Goal: Task Accomplishment & Management: Manage account settings

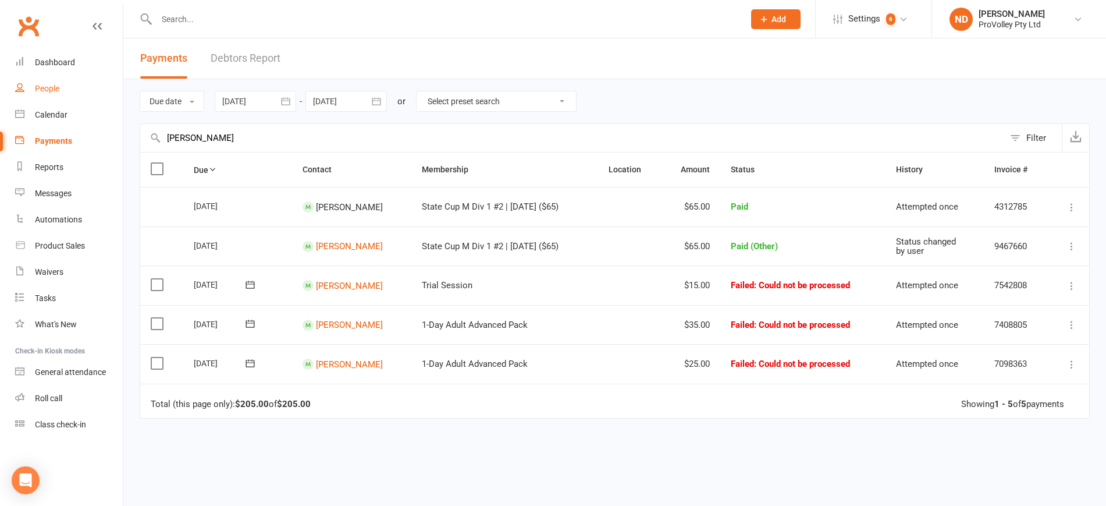
type input "Louie Lu"
click at [57, 84] on div "People" at bounding box center [47, 88] width 24 height 9
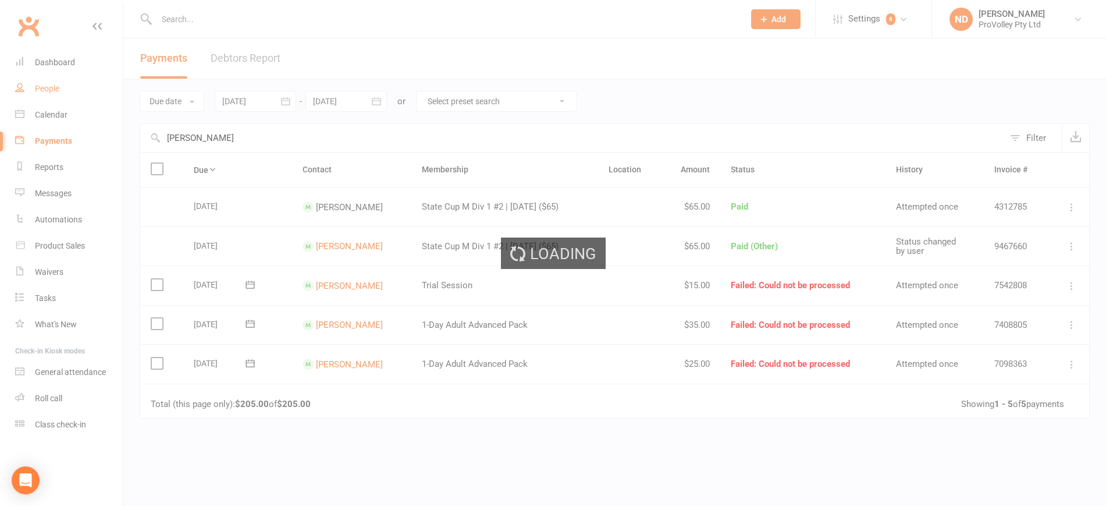
select select "100"
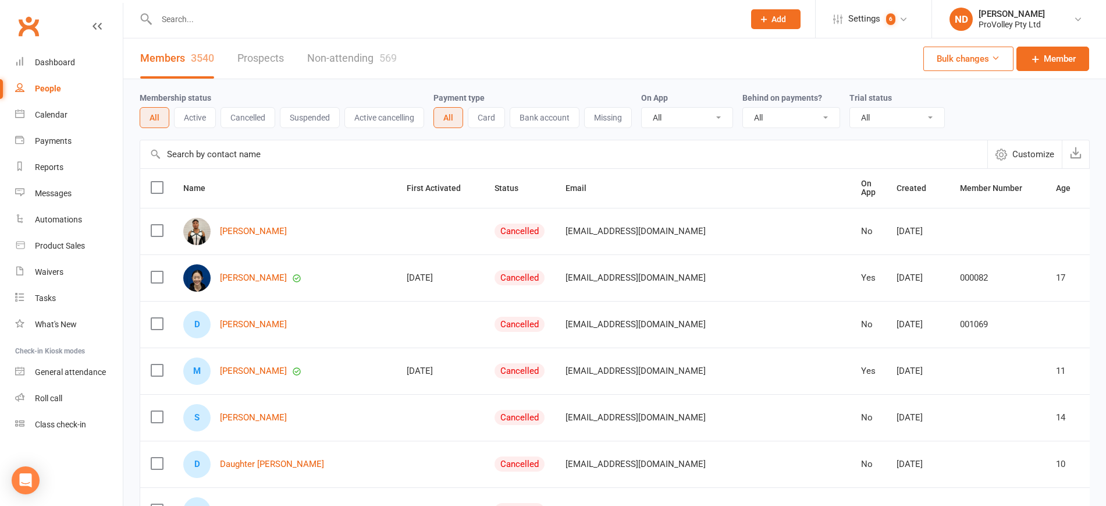
click at [275, 155] on input "text" at bounding box center [563, 154] width 847 height 28
paste input "Louie Lu"
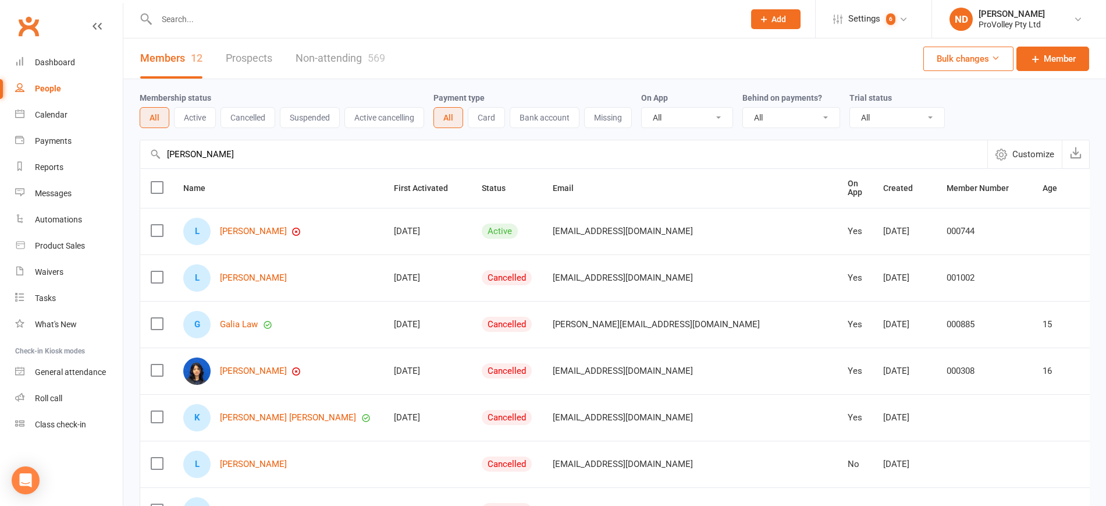
type input "Louie Lu"
click at [236, 231] on link "Louie Lu" at bounding box center [253, 231] width 67 height 10
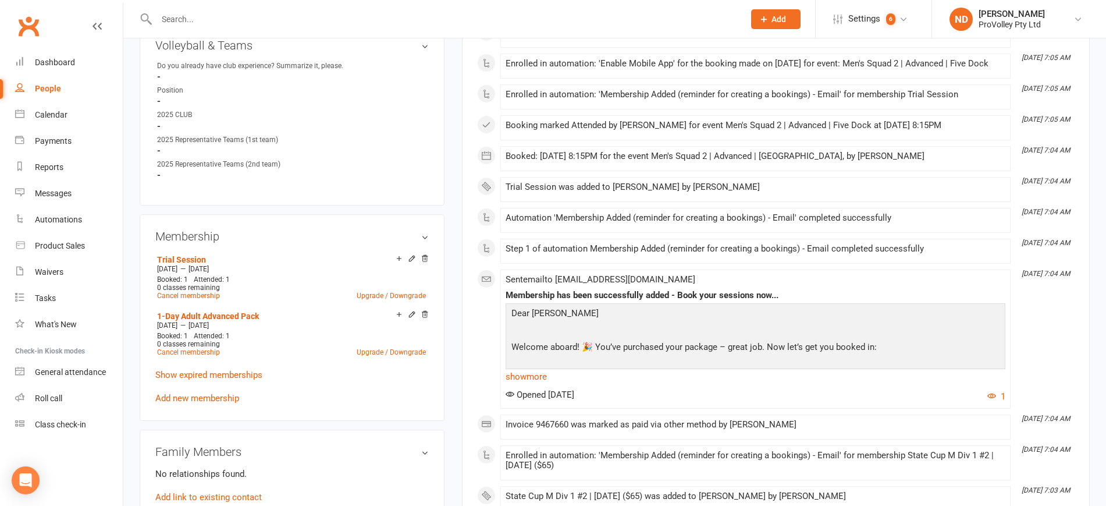
scroll to position [582, 0]
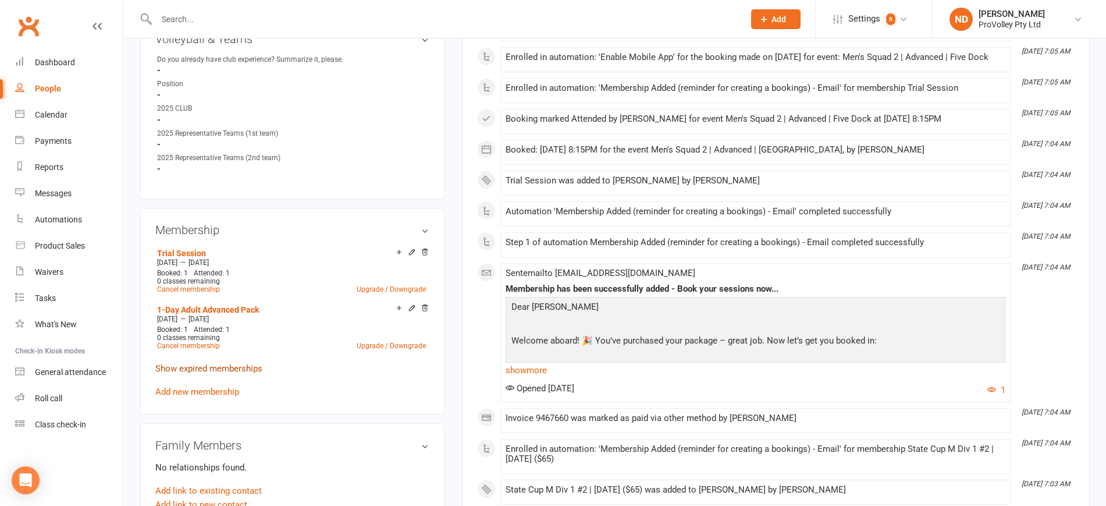
click at [244, 373] on link "Show expired memberships" at bounding box center [208, 368] width 107 height 10
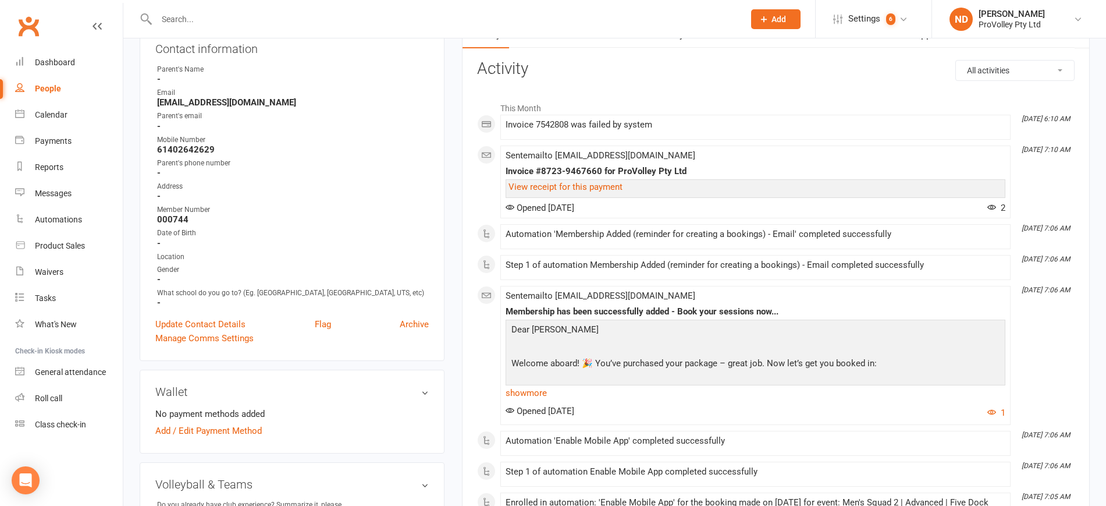
scroll to position [0, 0]
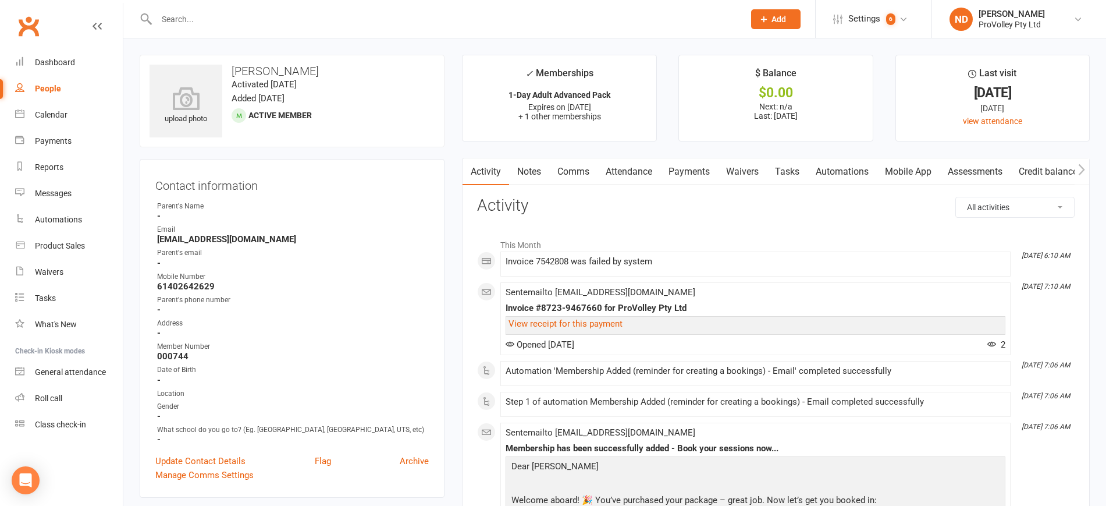
click at [59, 84] on div "People" at bounding box center [48, 88] width 26 height 9
select select "100"
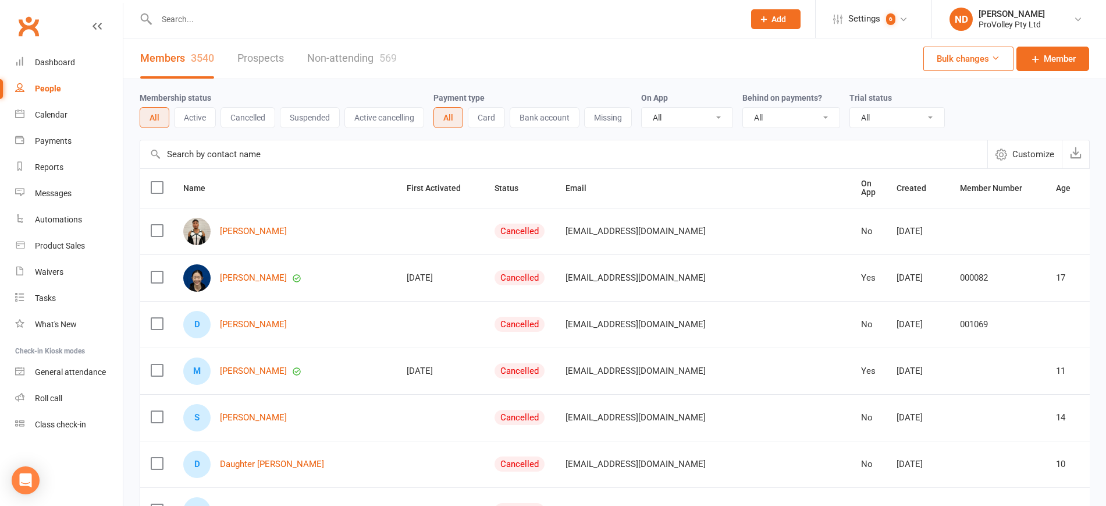
click at [286, 154] on input "text" at bounding box center [563, 154] width 847 height 28
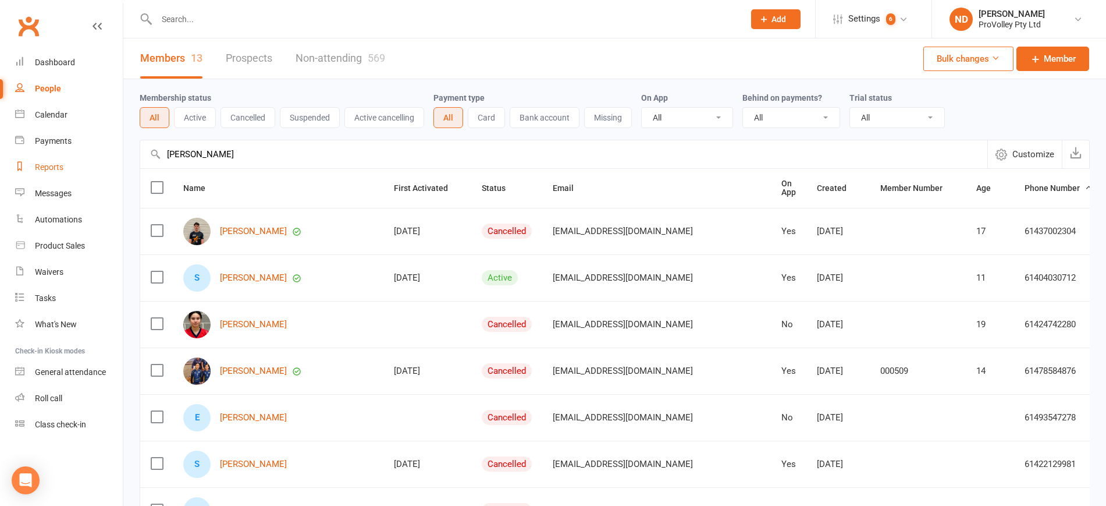
drag, startPoint x: 269, startPoint y: 154, endPoint x: 80, endPoint y: 162, distance: 189.3
click at [80, 162] on ui-view "Prospect Member Non-attending contact Class / event Appointment Task Membership…" at bounding box center [553, 451] width 1106 height 896
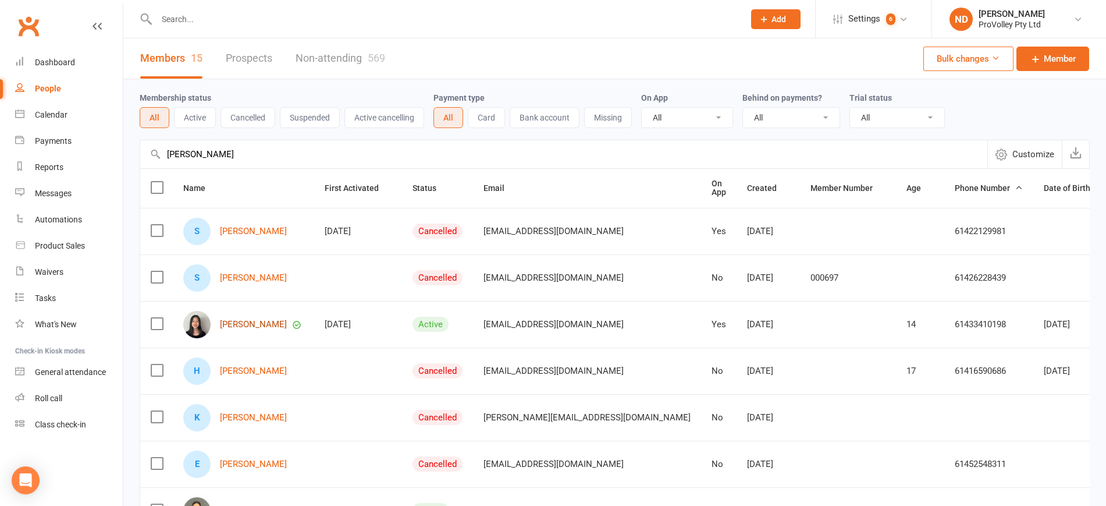
type input "selina"
click at [268, 321] on link "Selina Ouyang" at bounding box center [253, 324] width 67 height 10
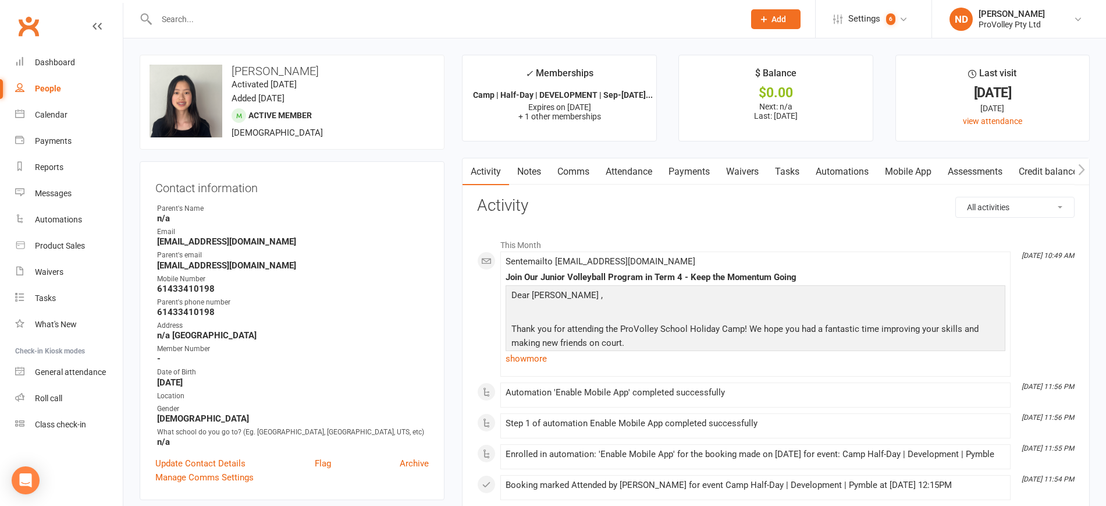
click at [694, 170] on link "Payments" at bounding box center [689, 171] width 58 height 27
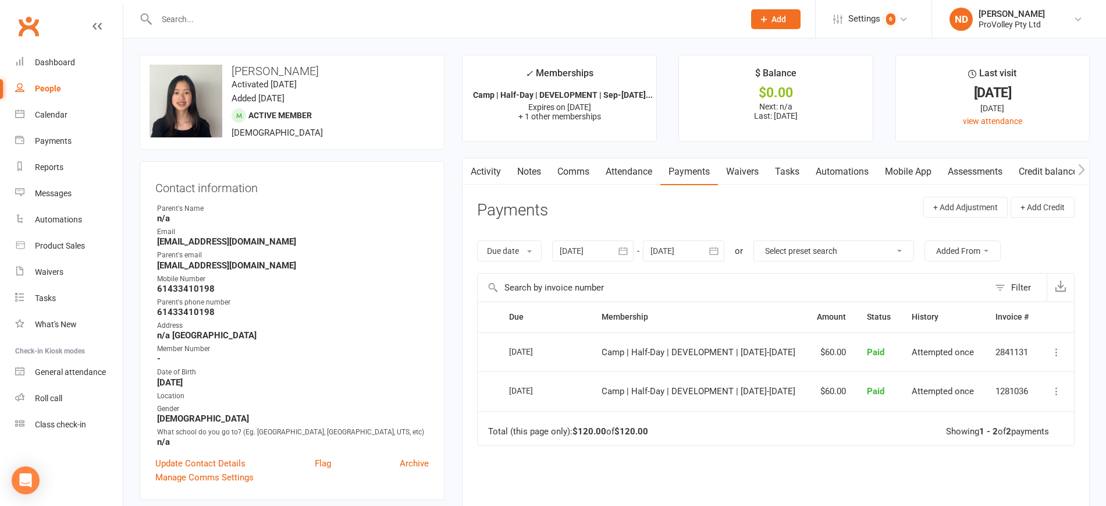
click at [625, 247] on icon "button" at bounding box center [622, 251] width 9 height 8
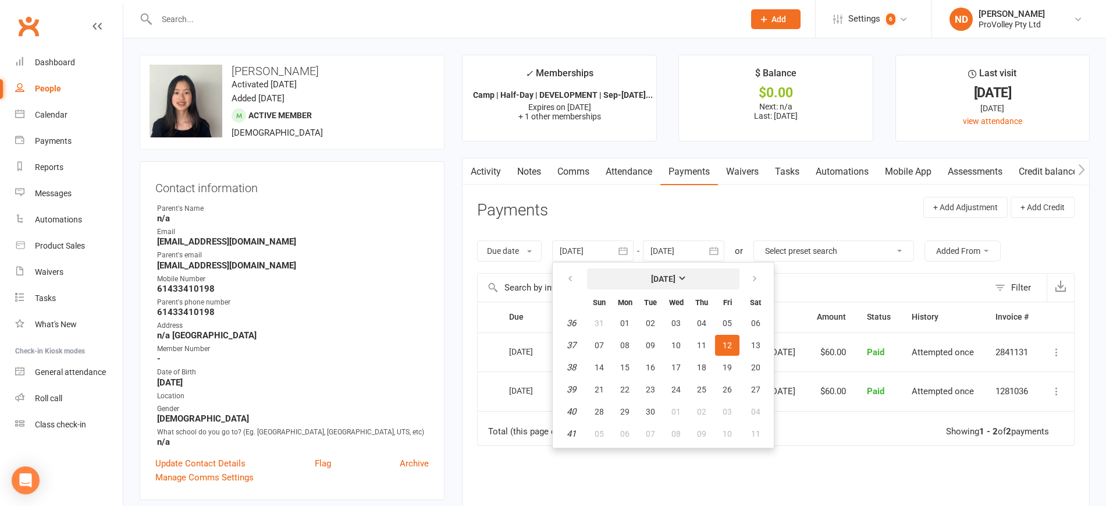
click at [661, 279] on strong "[DATE]" at bounding box center [663, 278] width 24 height 9
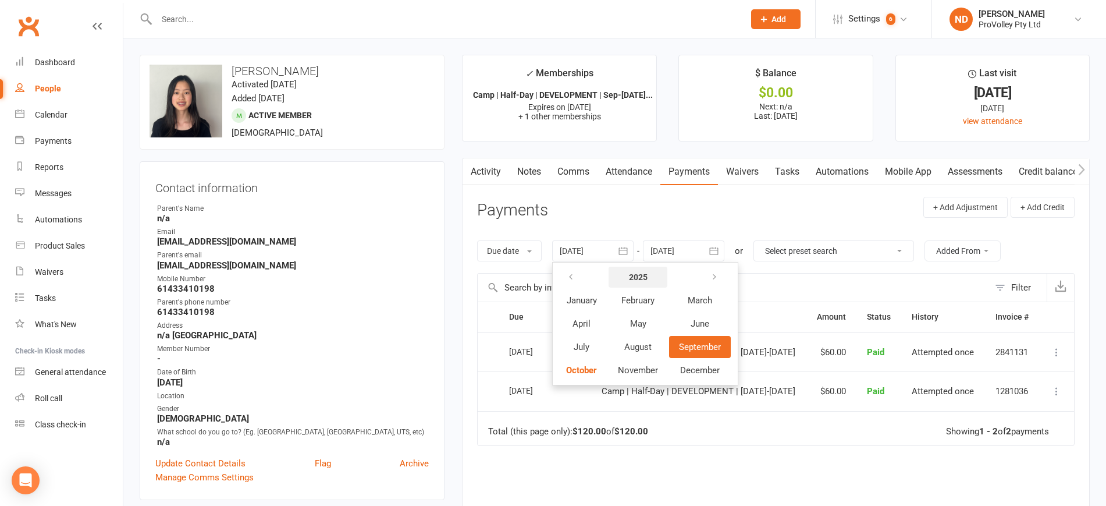
click at [638, 275] on strong "2025" at bounding box center [638, 276] width 19 height 9
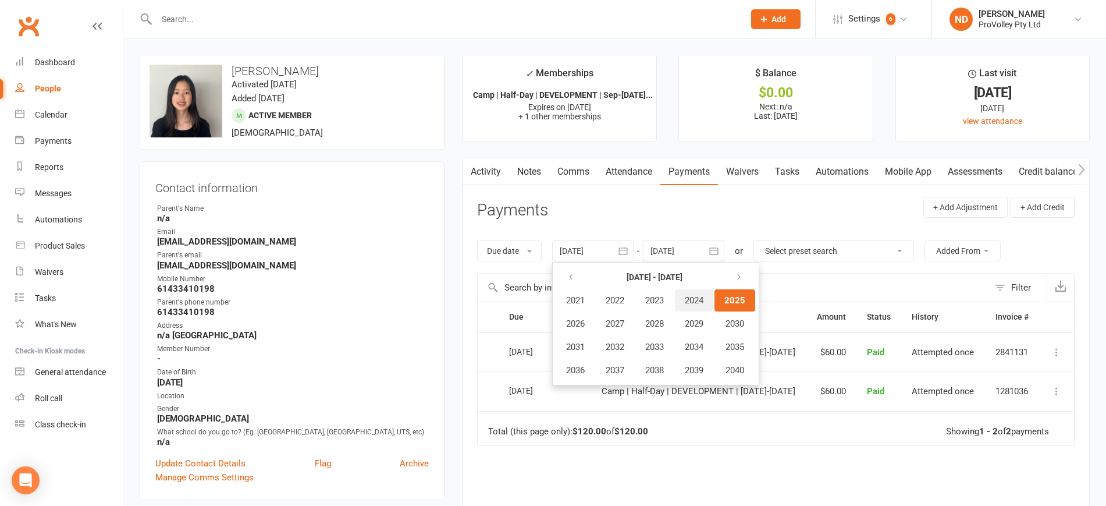
click at [699, 300] on span "2024" at bounding box center [694, 300] width 19 height 10
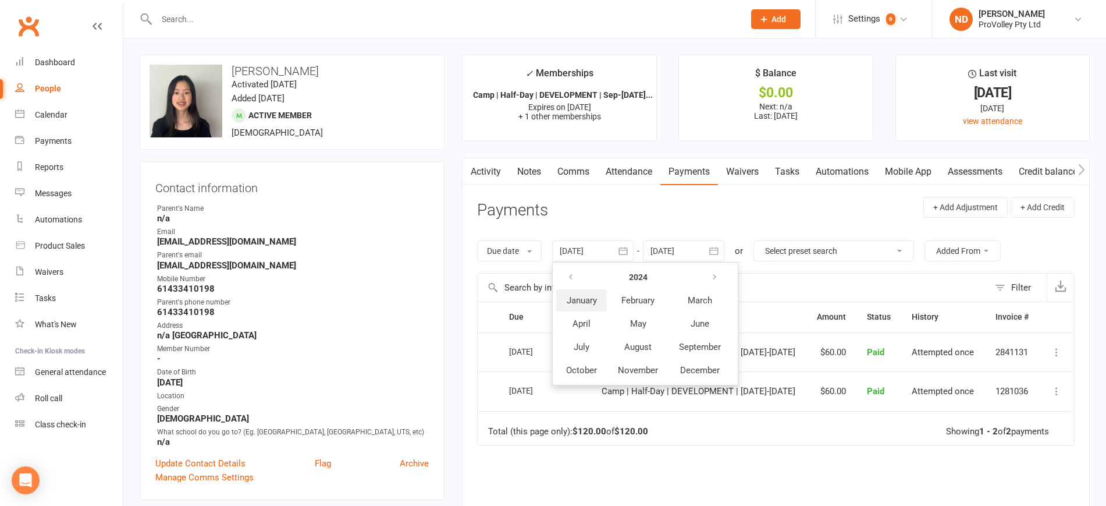
click at [575, 308] on button "January" at bounding box center [581, 300] width 51 height 22
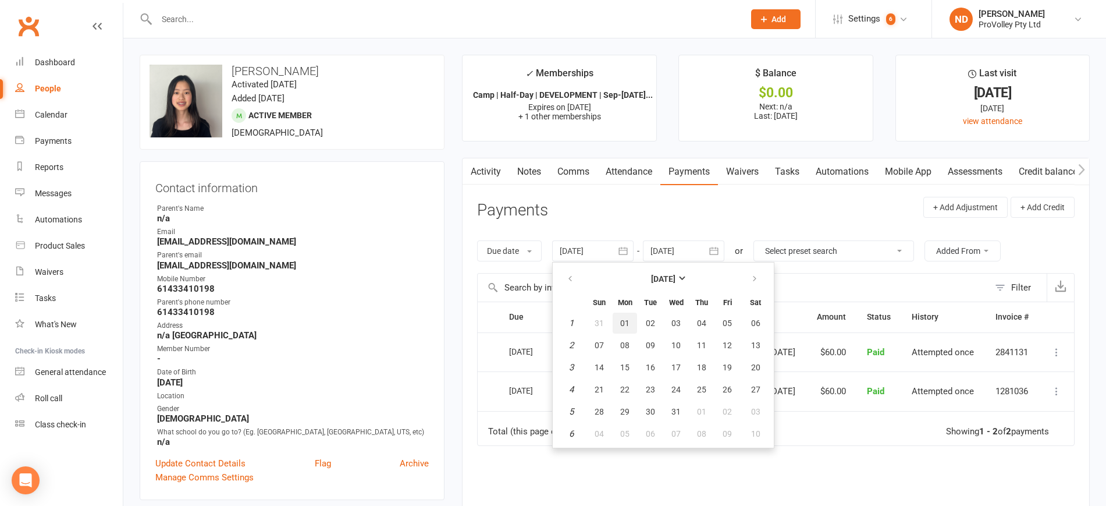
click at [629, 320] on span "01" at bounding box center [624, 322] width 9 height 9
type input "[DATE]"
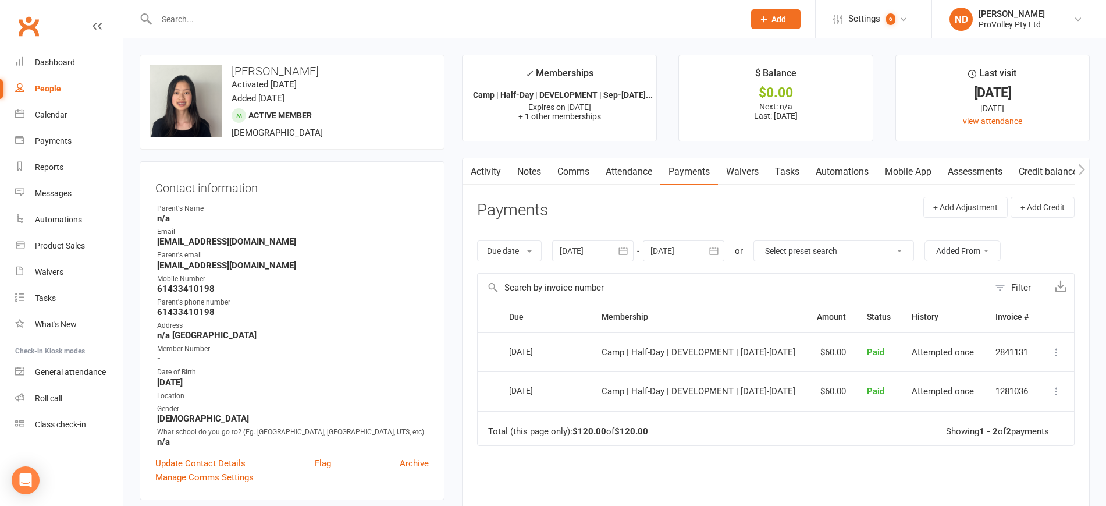
click at [625, 163] on link "Attendance" at bounding box center [628, 171] width 63 height 27
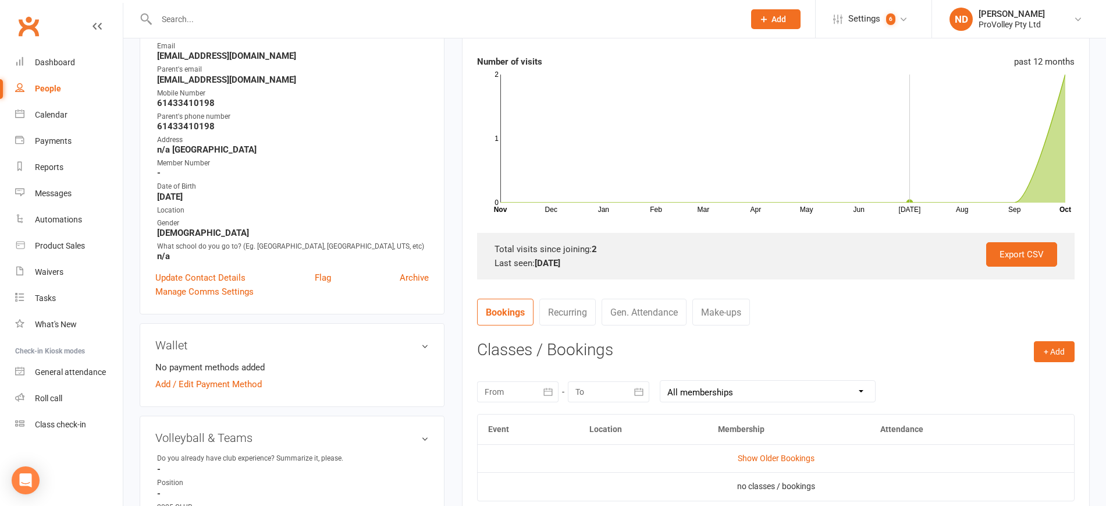
scroll to position [291, 0]
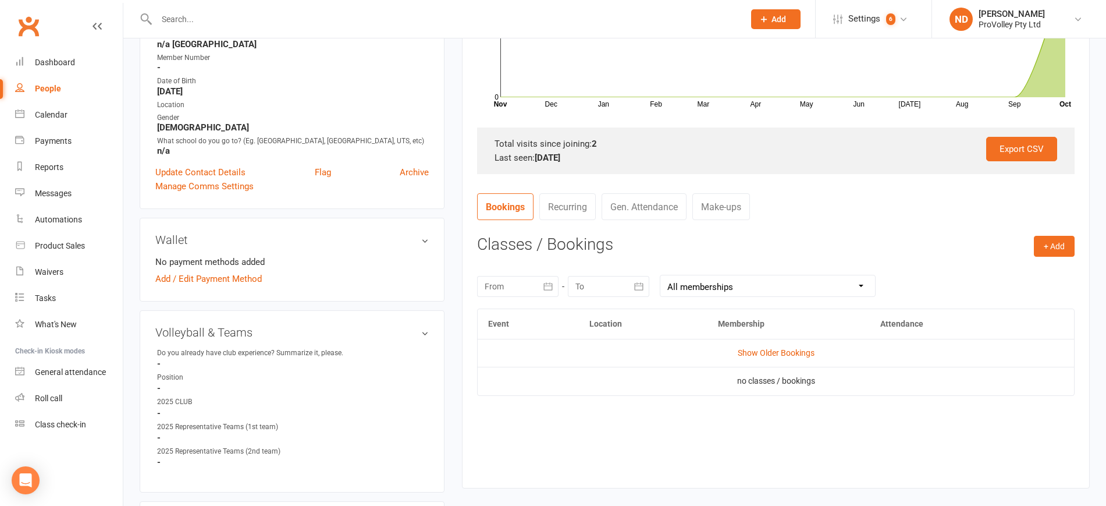
click at [784, 345] on td "Show Older Bookings" at bounding box center [776, 353] width 596 height 28
click at [785, 350] on link "Show Older Bookings" at bounding box center [776, 352] width 77 height 9
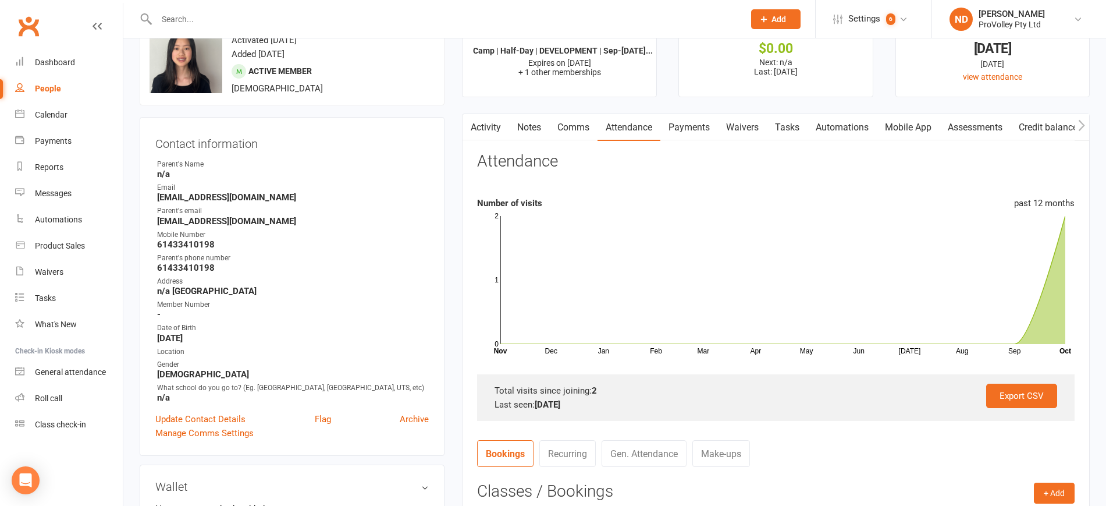
scroll to position [0, 0]
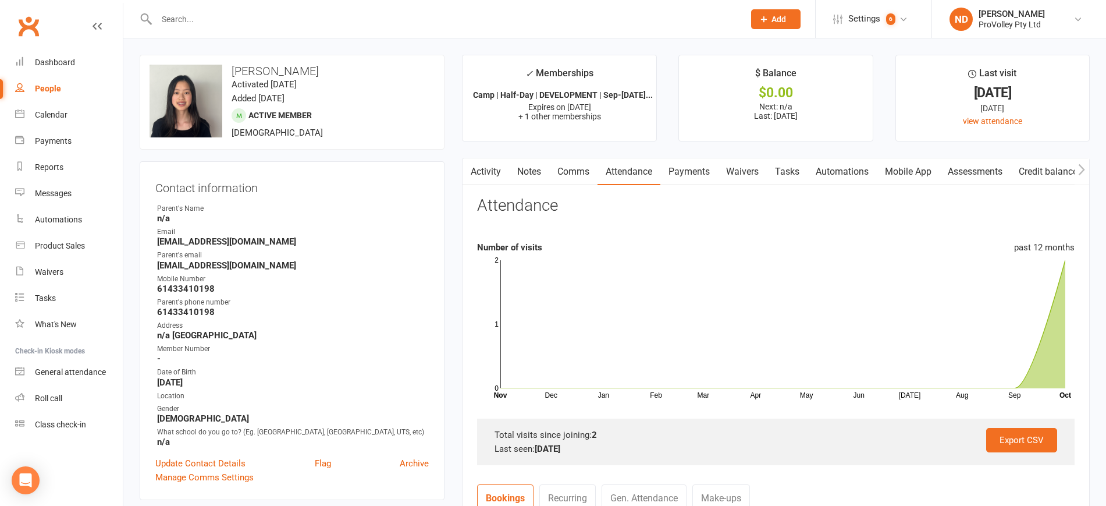
drag, startPoint x: 59, startPoint y: 84, endPoint x: 76, endPoint y: 95, distance: 19.9
click at [58, 84] on div "People" at bounding box center [48, 88] width 26 height 9
select select "100"
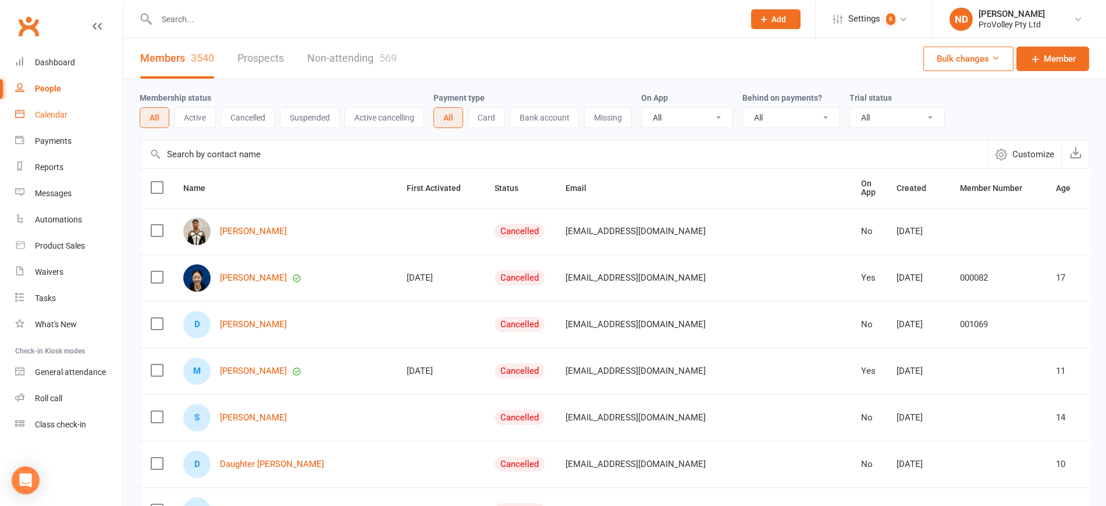
click at [53, 115] on div "Calendar" at bounding box center [51, 114] width 33 height 9
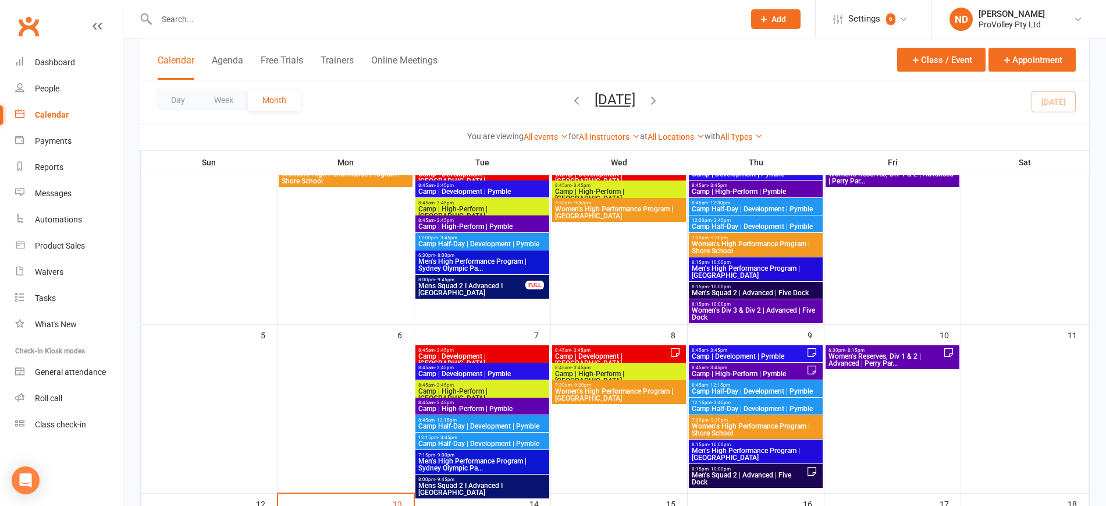
scroll to position [218, 0]
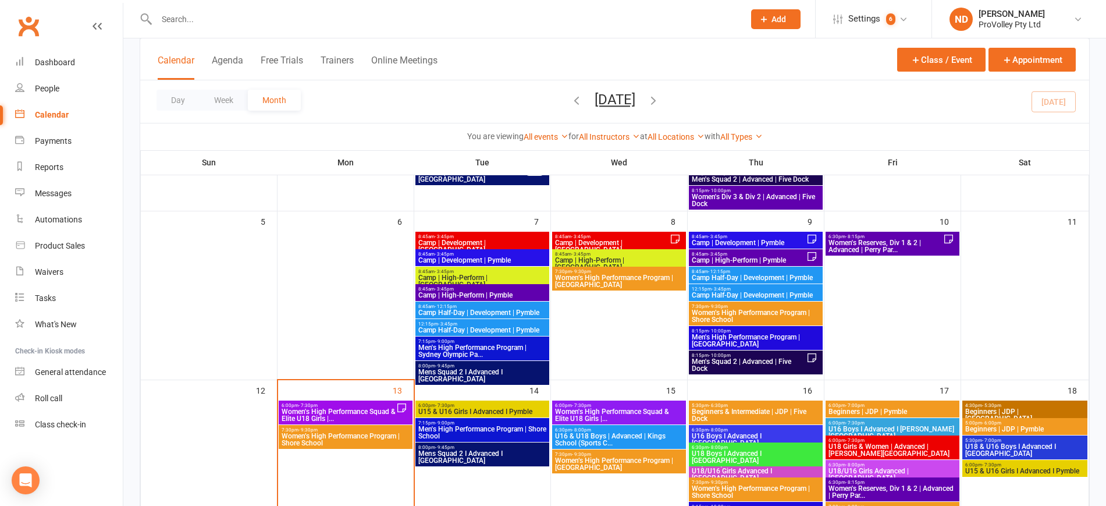
click at [597, 234] on span "8:45am - 3:45pm" at bounding box center [611, 236] width 115 height 5
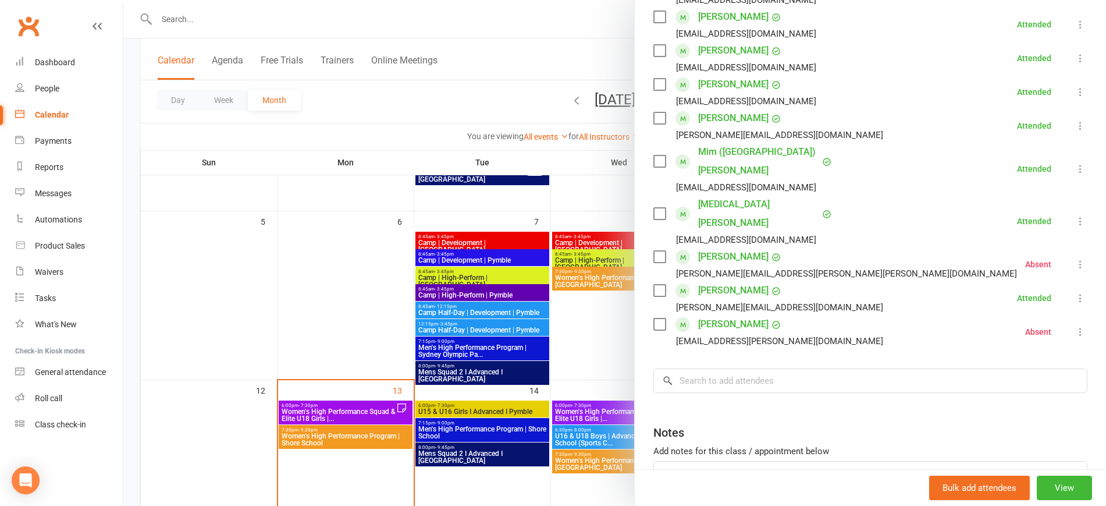
scroll to position [479, 0]
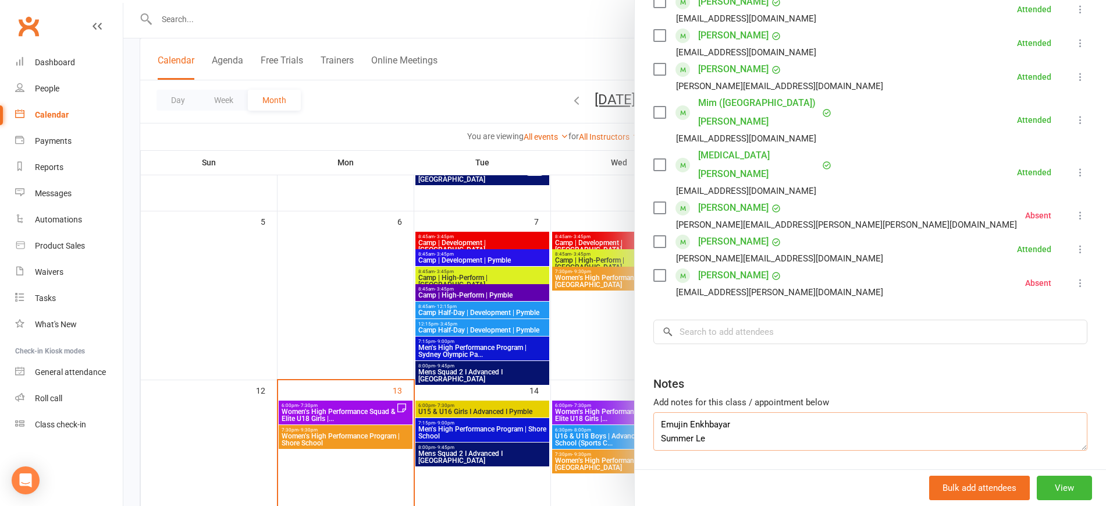
drag, startPoint x: 745, startPoint y: 390, endPoint x: 621, endPoint y: 389, distance: 124.5
click at [621, 0] on div "Camp | Development | Alexandria Class kiosk mode Roll call 8:45 AM - 3:45 PM, W…" at bounding box center [614, 0] width 983 height 0
click at [730, 319] on input "search" at bounding box center [870, 331] width 434 height 24
paste input "Emujin Enkhbayar"
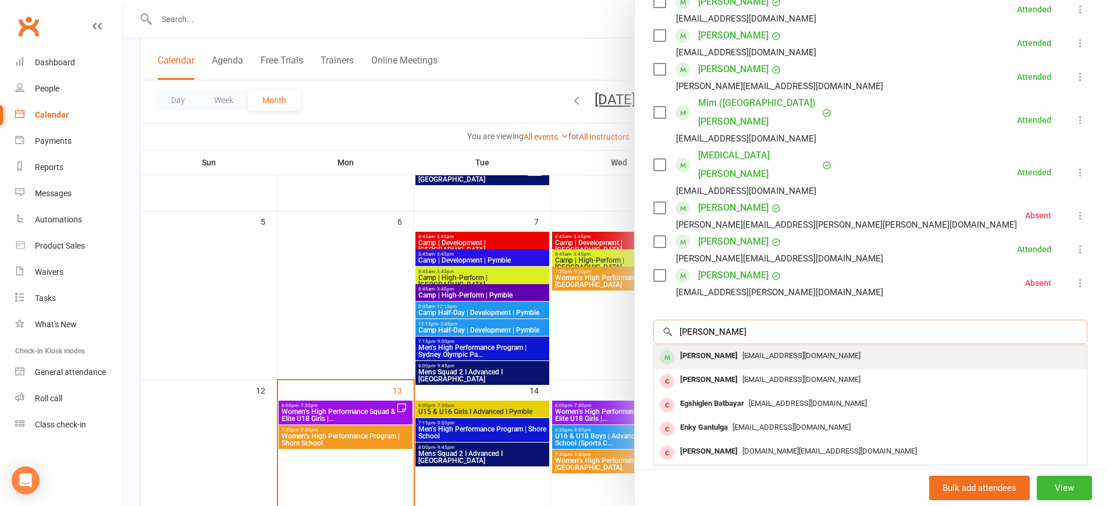
type input "Emujin Enkhbayar"
click at [725, 347] on div "Emujin Enkhbayar" at bounding box center [708, 355] width 67 height 17
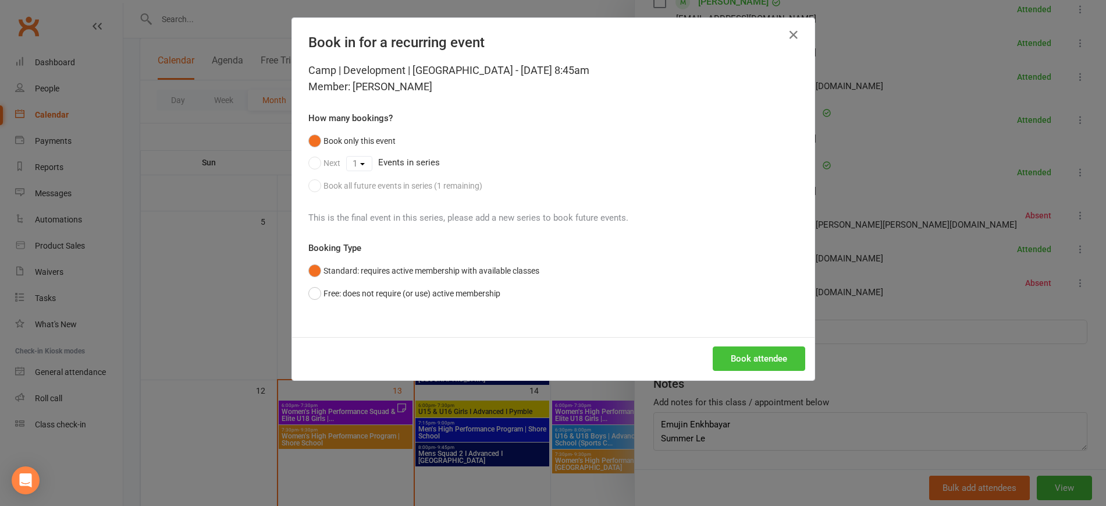
click at [750, 359] on button "Book attendee" at bounding box center [759, 358] width 93 height 24
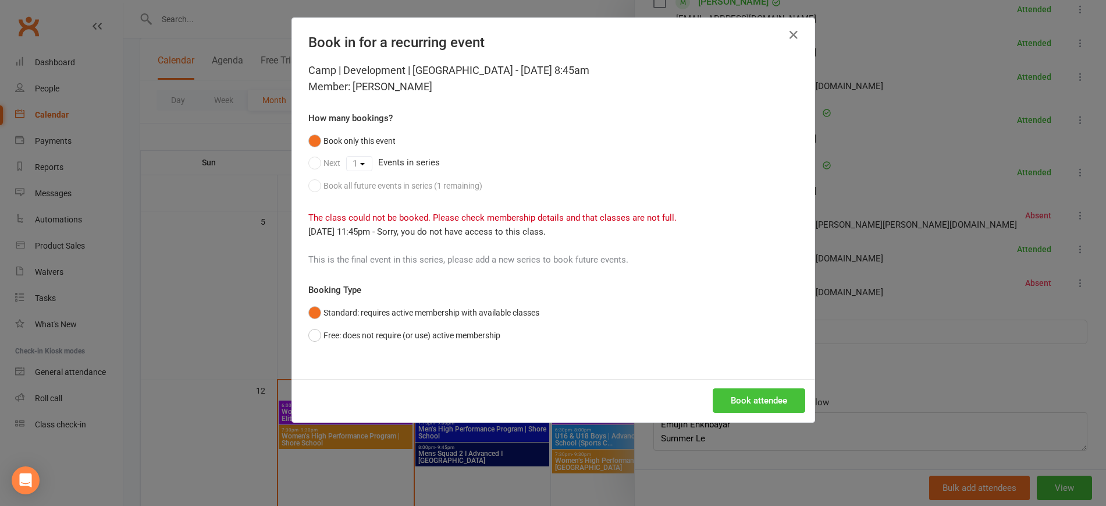
click at [731, 403] on button "Book attendee" at bounding box center [759, 400] width 93 height 24
click at [772, 400] on button "Book attendee" at bounding box center [759, 400] width 93 height 24
click at [771, 401] on button "Book attendee" at bounding box center [759, 400] width 93 height 24
click at [749, 404] on button "Book attendee" at bounding box center [759, 400] width 93 height 24
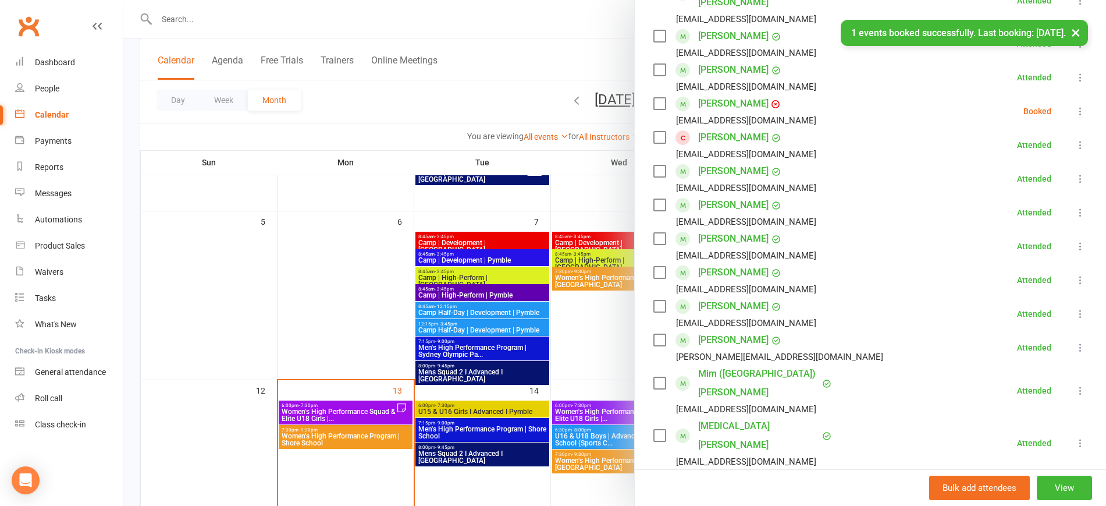
scroll to position [149, 0]
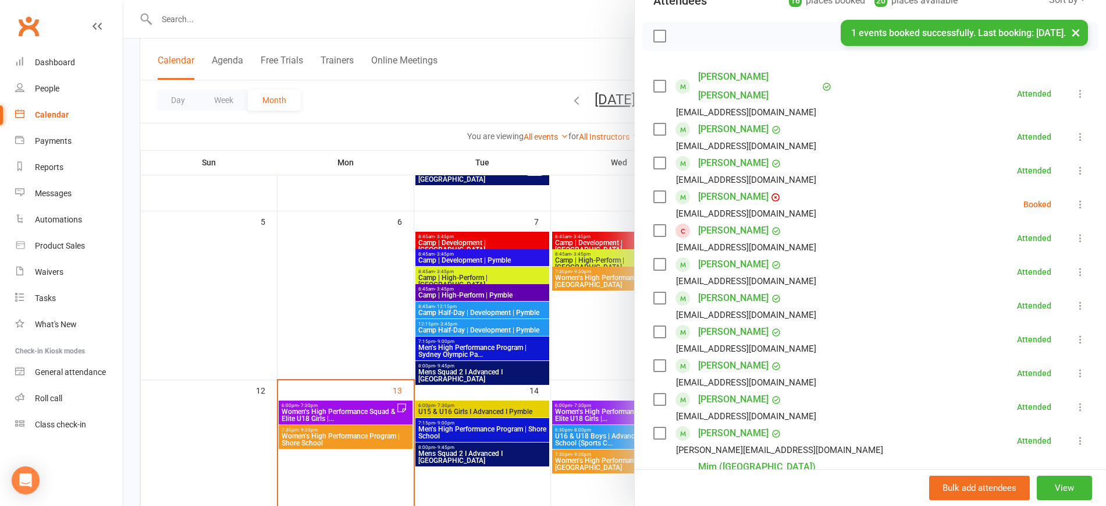
click at [1075, 199] on icon at bounding box center [1081, 204] width 12 height 12
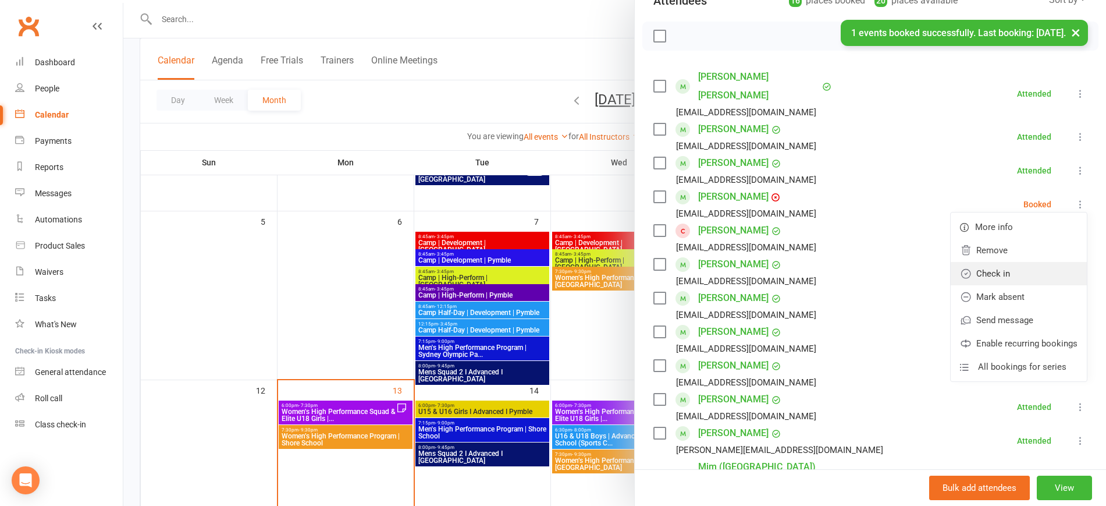
click at [998, 276] on link "Check in" at bounding box center [1019, 273] width 136 height 23
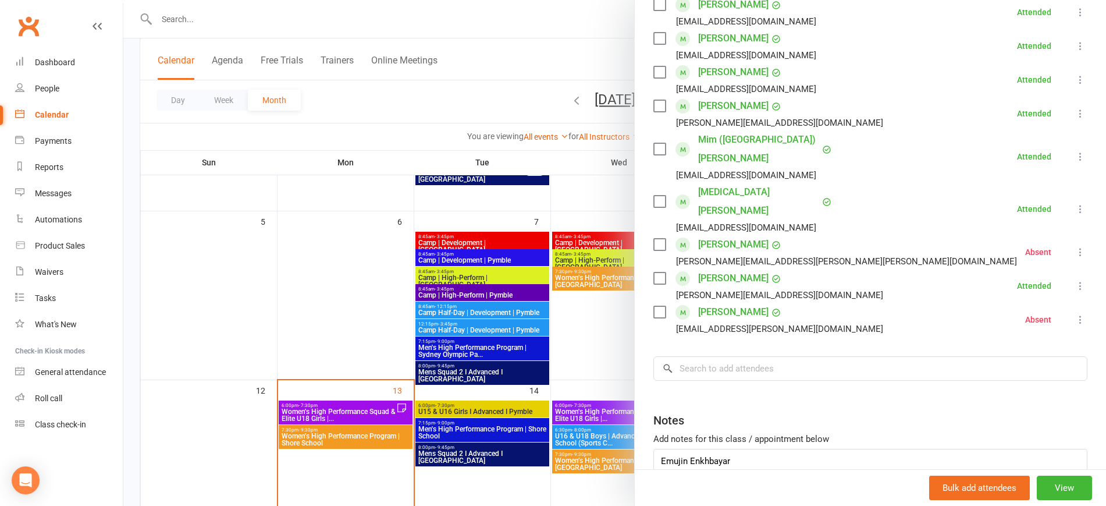
scroll to position [513, 0]
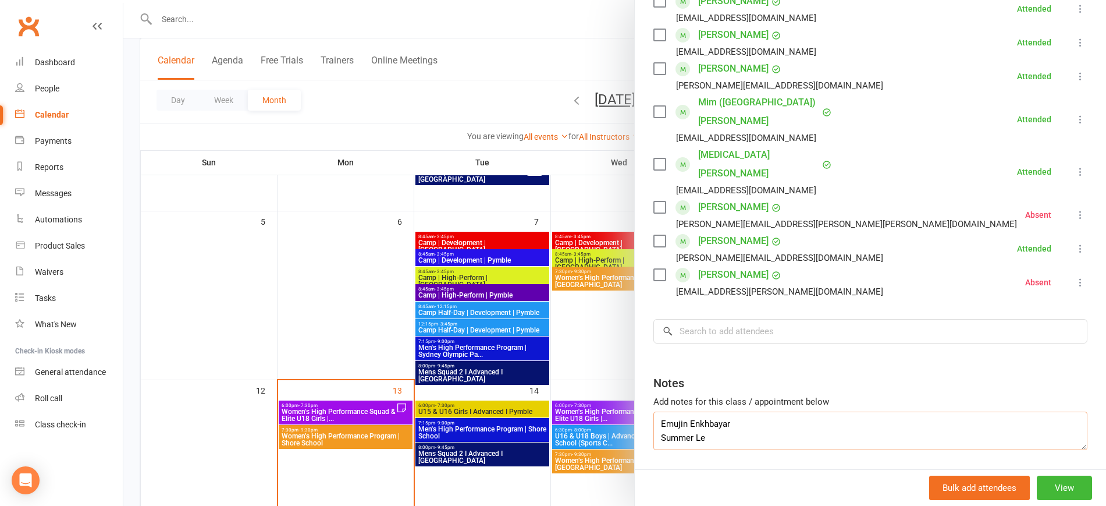
drag, startPoint x: 689, startPoint y: 382, endPoint x: 614, endPoint y: 373, distance: 75.6
click at [614, 0] on div "Camp | Development | Alexandria Class kiosk mode Roll call 8:45 AM - 3:45 PM, W…" at bounding box center [614, 0] width 983 height 0
click at [655, 411] on textarea "Summer Le" at bounding box center [870, 430] width 434 height 38
drag, startPoint x: 725, startPoint y: 389, endPoint x: 618, endPoint y: 389, distance: 107.6
click at [618, 0] on div "Camp | Development | Alexandria Class kiosk mode Roll call 8:45 AM - 3:45 PM, W…" at bounding box center [614, 0] width 983 height 0
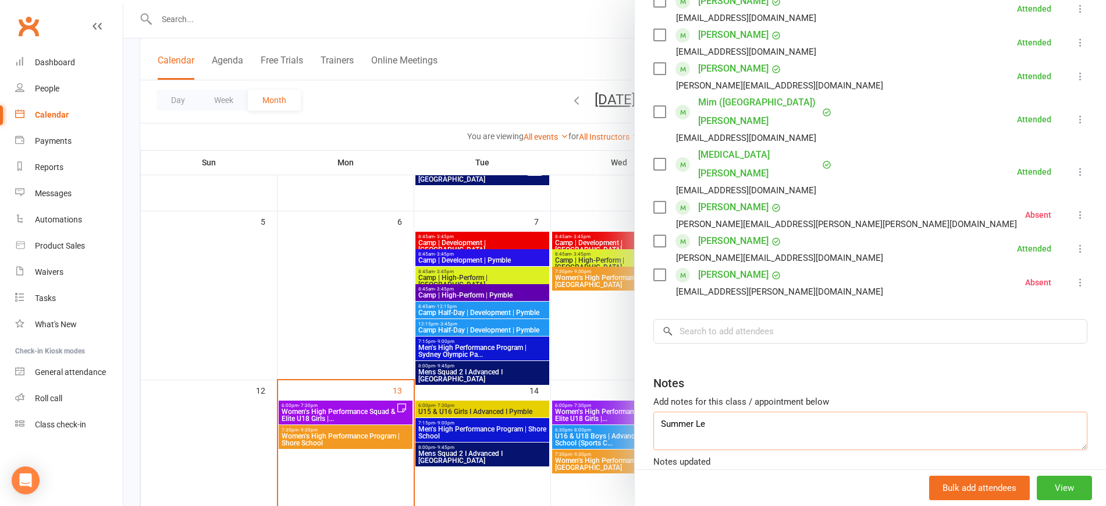
type textarea "Summer Le"
click at [731, 319] on input "search" at bounding box center [870, 331] width 434 height 24
paste input "Summer Le"
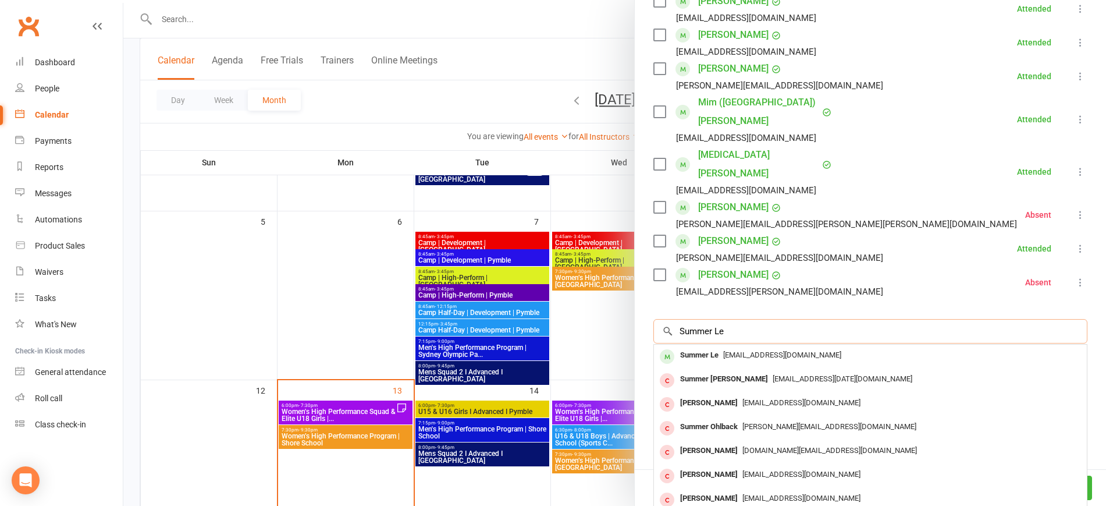
type input "Summer Le"
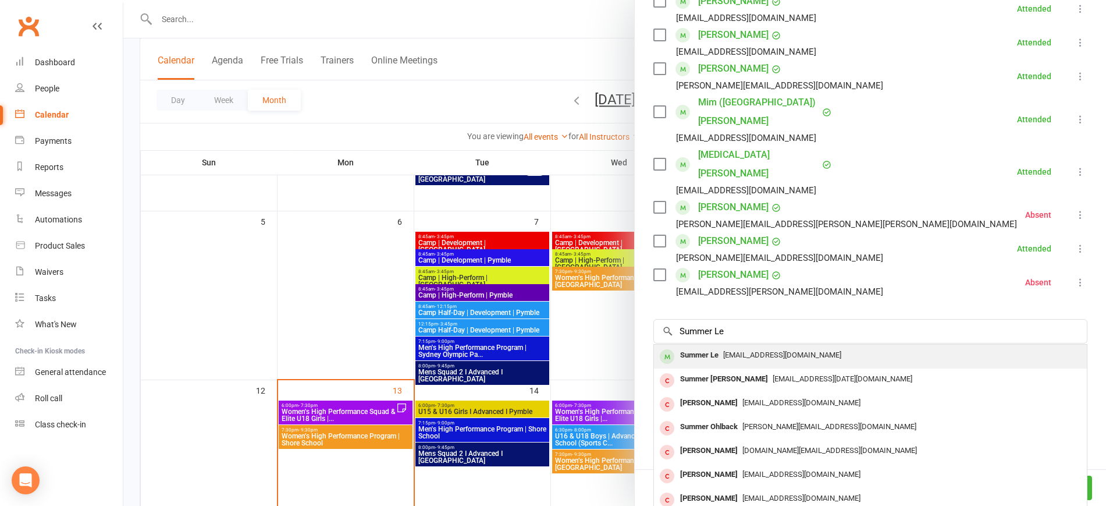
click at [730, 350] on span "summerjle@icloud.com" at bounding box center [782, 354] width 118 height 9
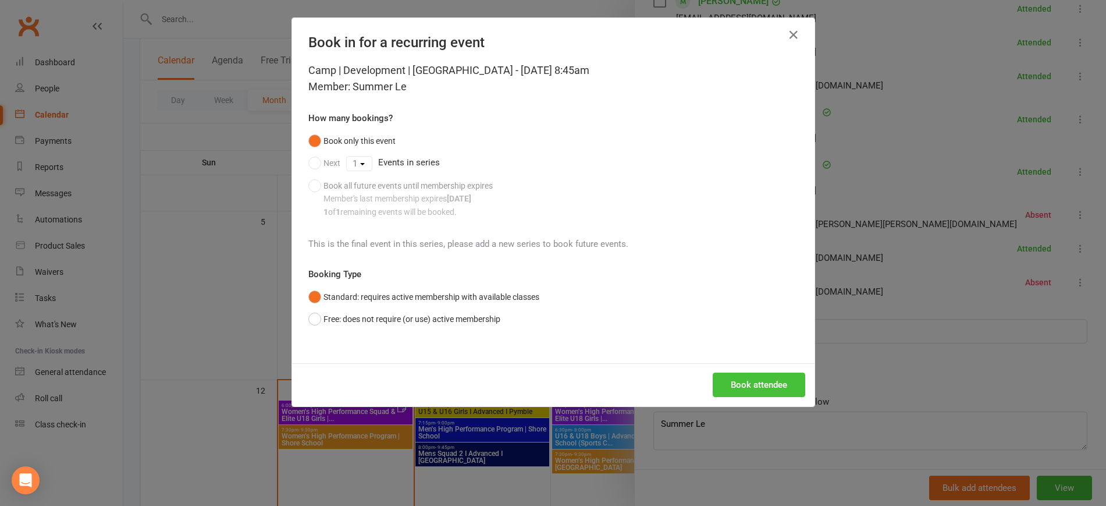
click at [740, 385] on button "Book attendee" at bounding box center [759, 384] width 93 height 24
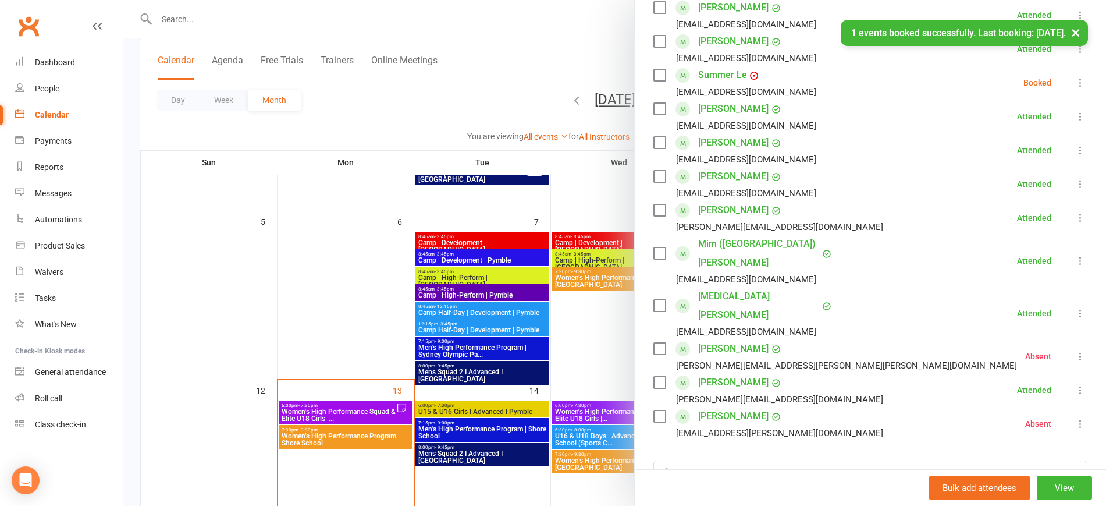
scroll to position [183, 0]
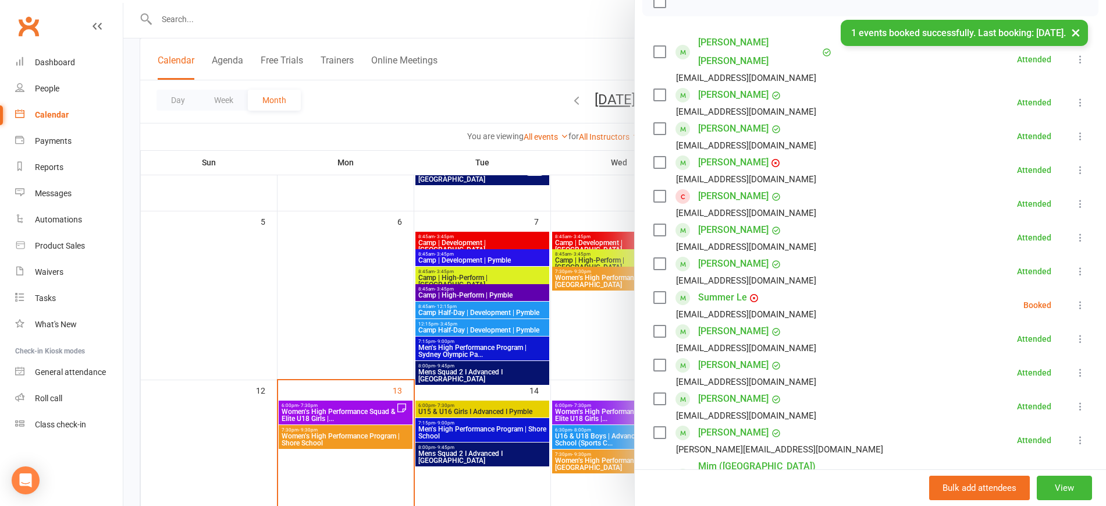
click at [1073, 304] on button at bounding box center [1080, 305] width 14 height 14
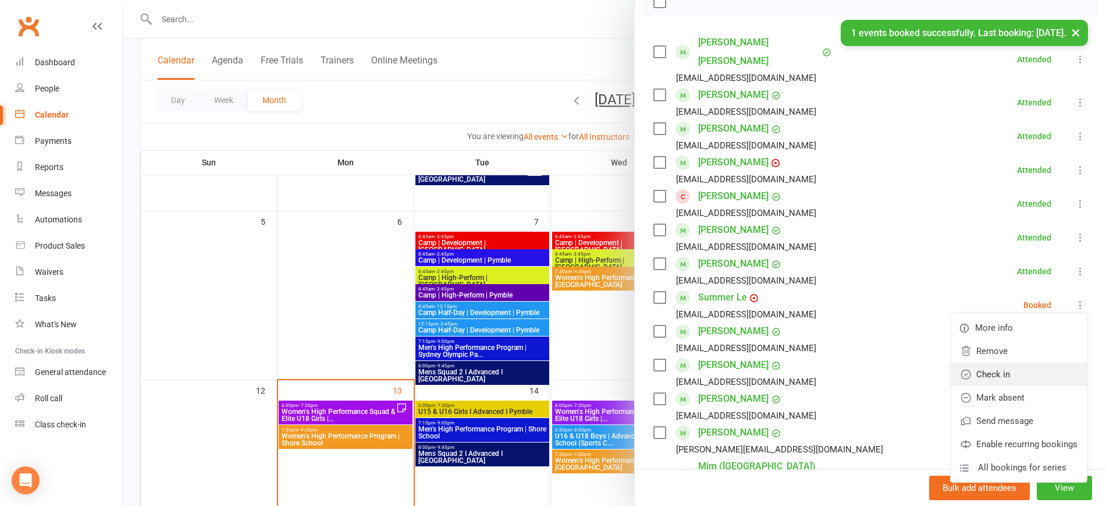
click at [999, 371] on link "Check in" at bounding box center [1019, 373] width 136 height 23
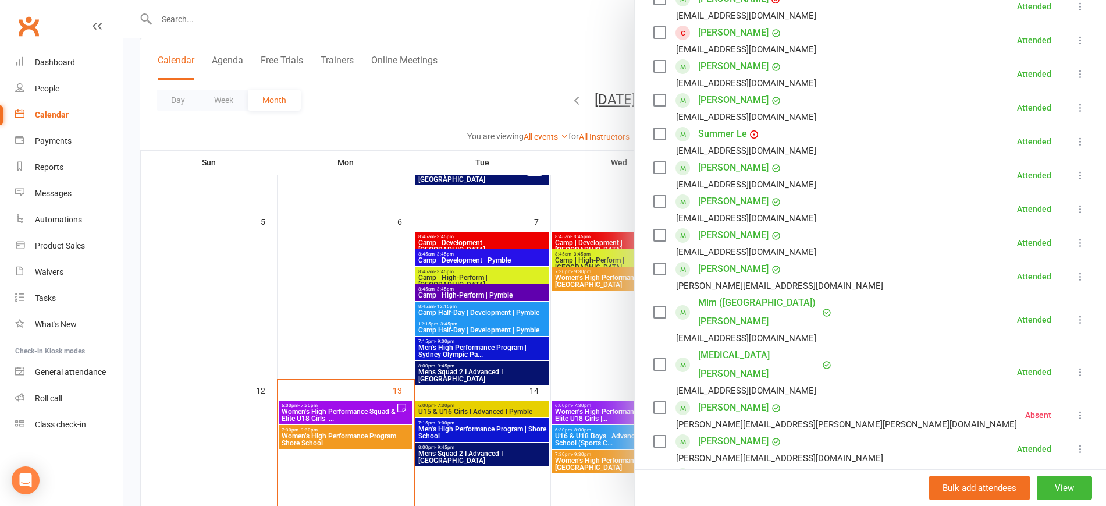
scroll to position [547, 0]
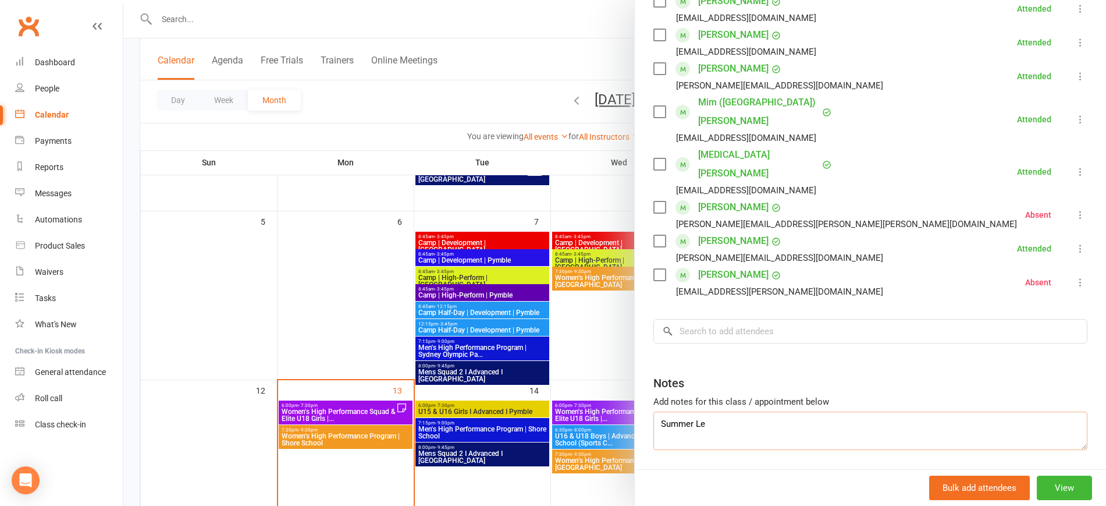
drag, startPoint x: 649, startPoint y: 390, endPoint x: 628, endPoint y: 390, distance: 20.9
click at [634, 390] on div "Camp | Development | Alexandria Class kiosk mode Roll call 8:45 AM - 3:45 PM, W…" at bounding box center [870, 253] width 472 height 506
click at [221, 257] on div at bounding box center [614, 253] width 983 height 506
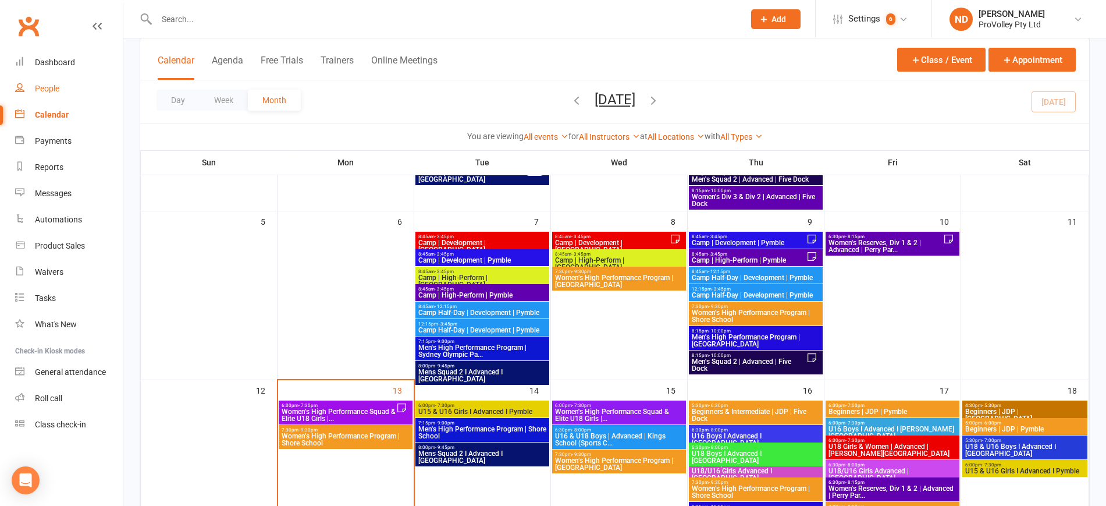
click at [52, 87] on div "People" at bounding box center [47, 88] width 24 height 9
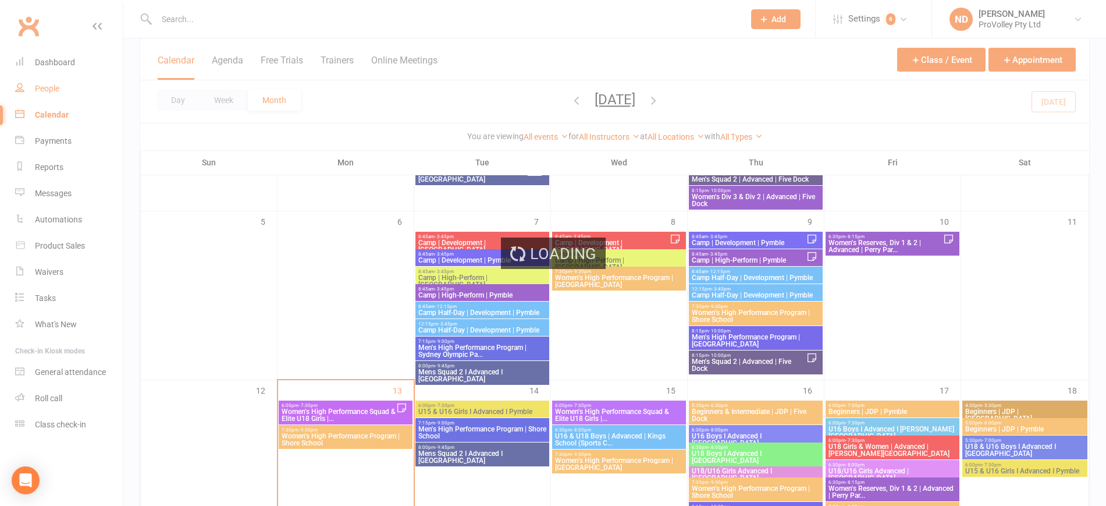
select select "100"
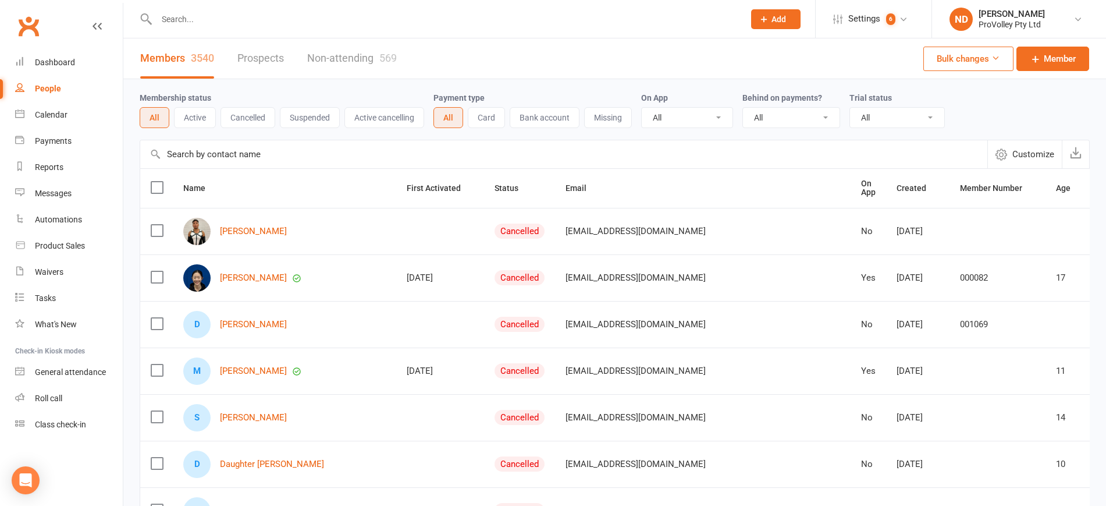
click at [217, 150] on input "text" at bounding box center [563, 154] width 847 height 28
paste input "Emujin Enkhbayar"
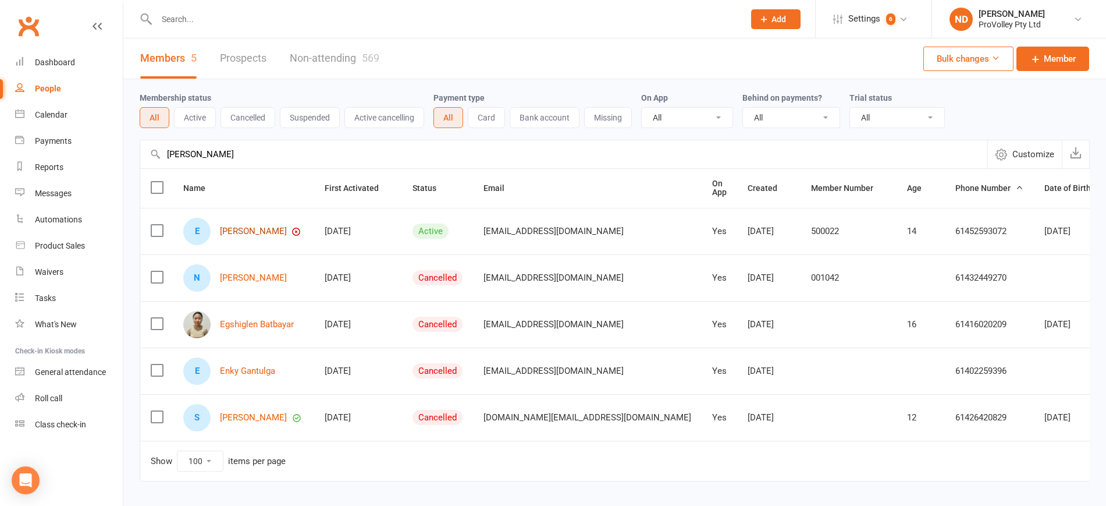
type input "Emujin Enkhbayar"
click at [273, 234] on link "Emujin Enkhbayar" at bounding box center [253, 231] width 67 height 10
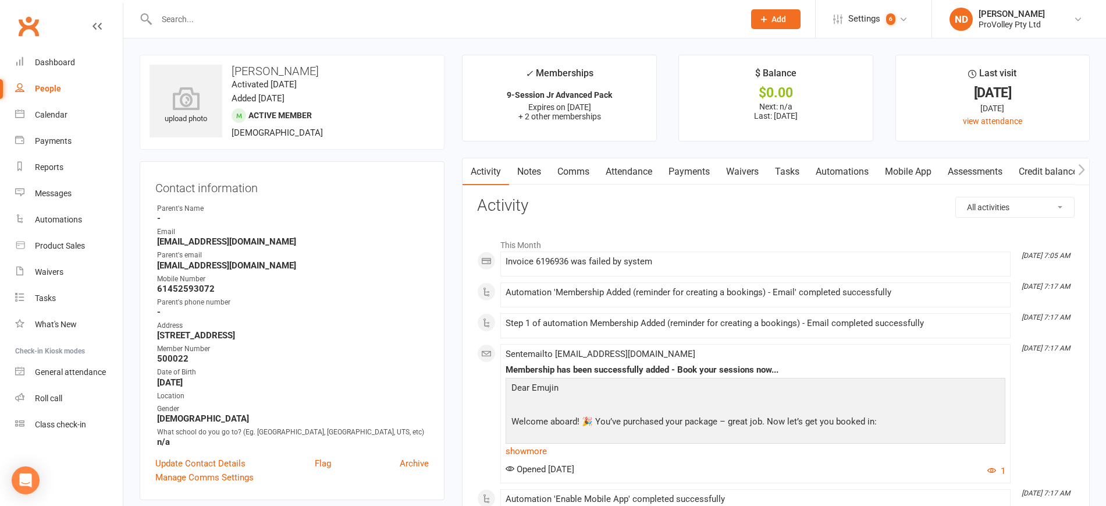
click at [691, 166] on link "Payments" at bounding box center [689, 171] width 58 height 27
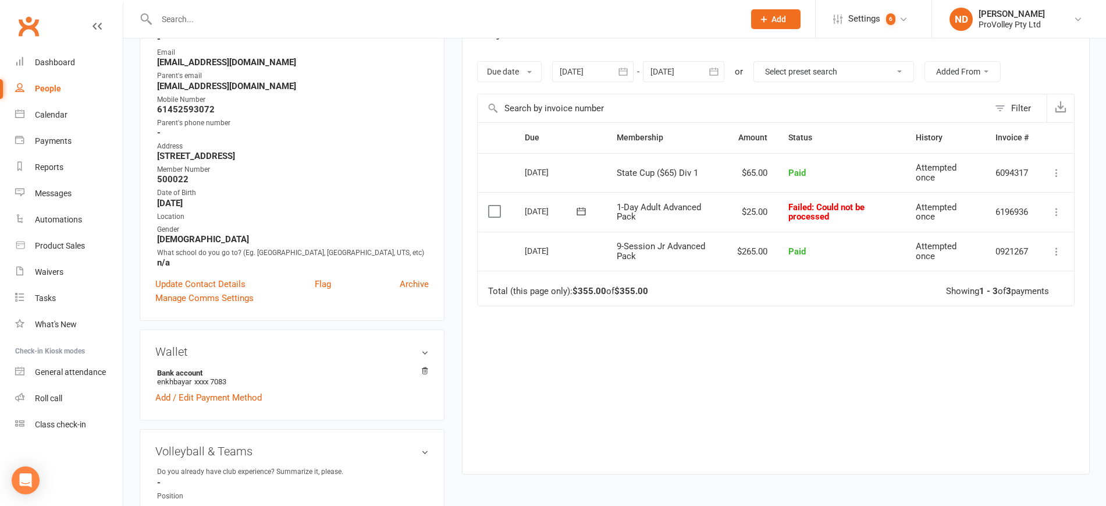
scroll to position [145, 0]
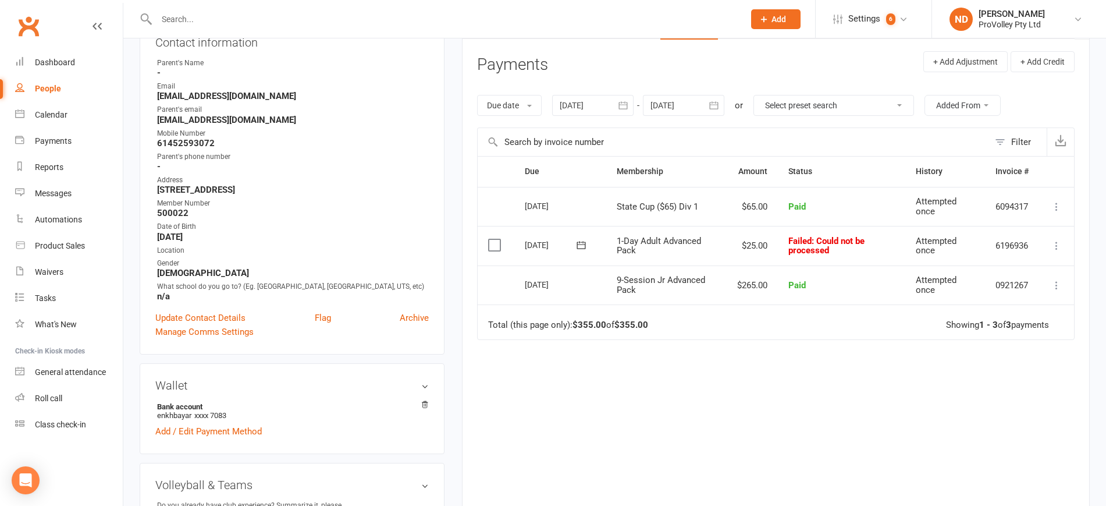
click at [1058, 243] on icon at bounding box center [1057, 246] width 12 height 12
click at [1020, 362] on link "Retry now" at bounding box center [1005, 361] width 115 height 23
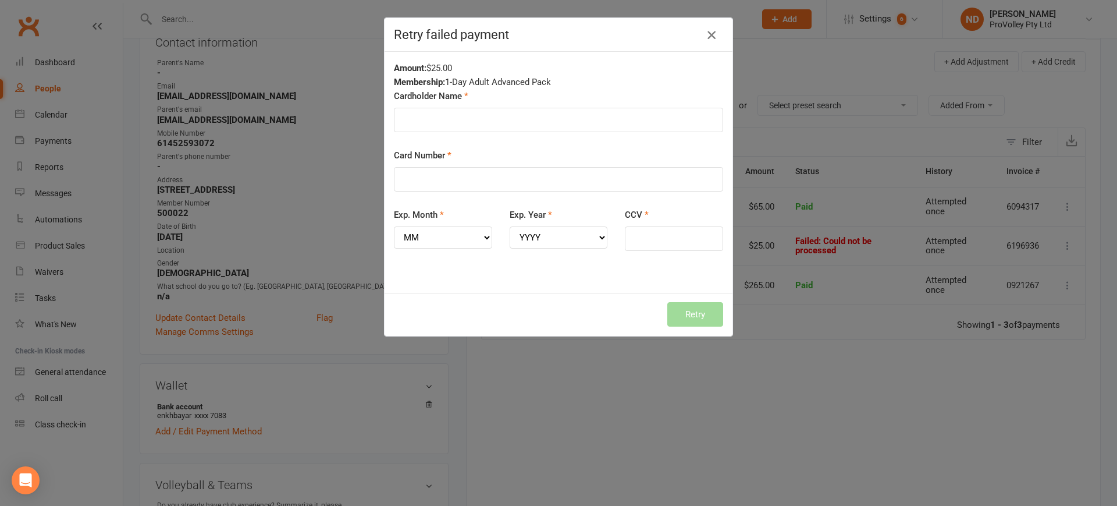
click at [705, 35] on icon "button" at bounding box center [712, 35] width 14 height 14
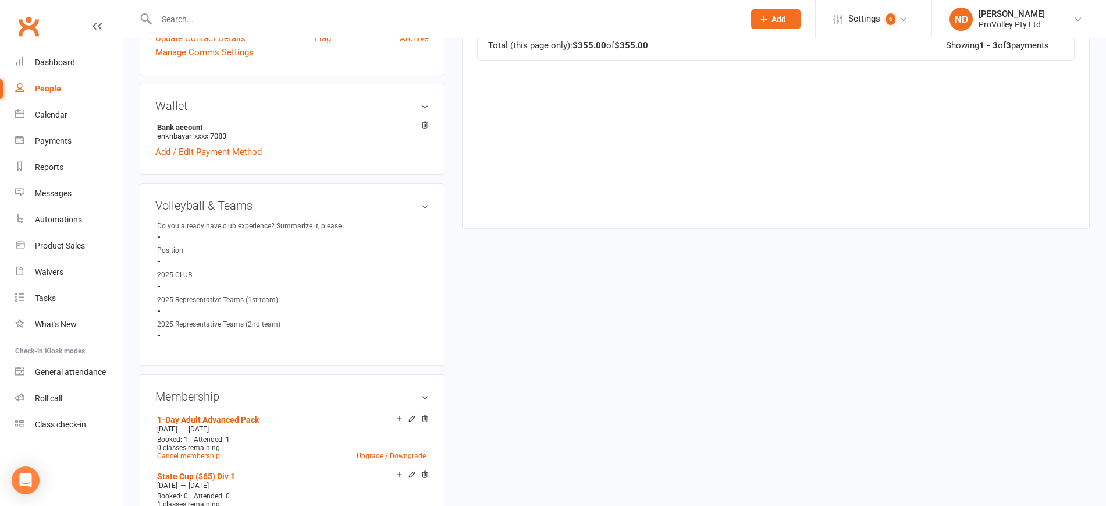
scroll to position [582, 0]
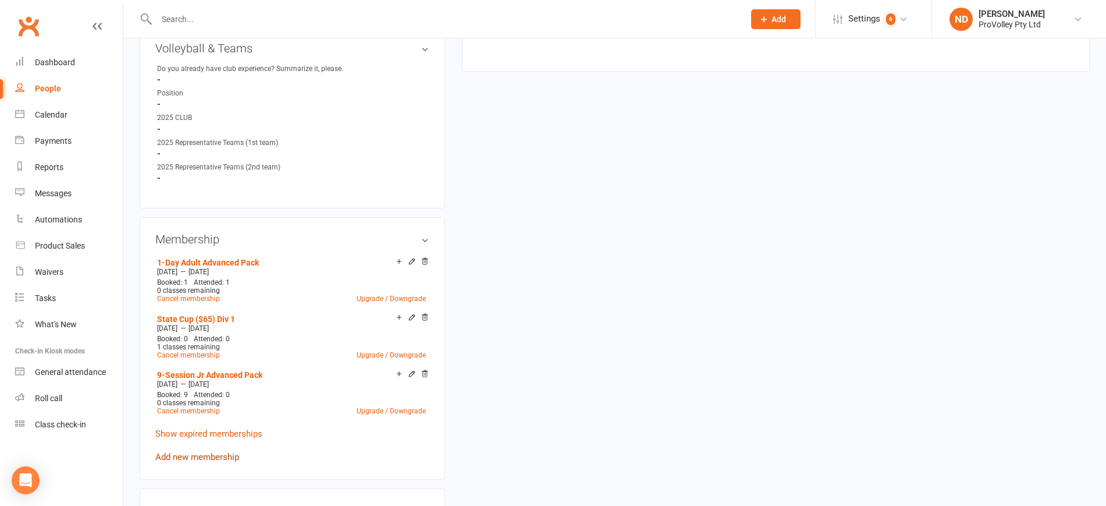
click at [230, 462] on link "Add new membership" at bounding box center [197, 456] width 84 height 10
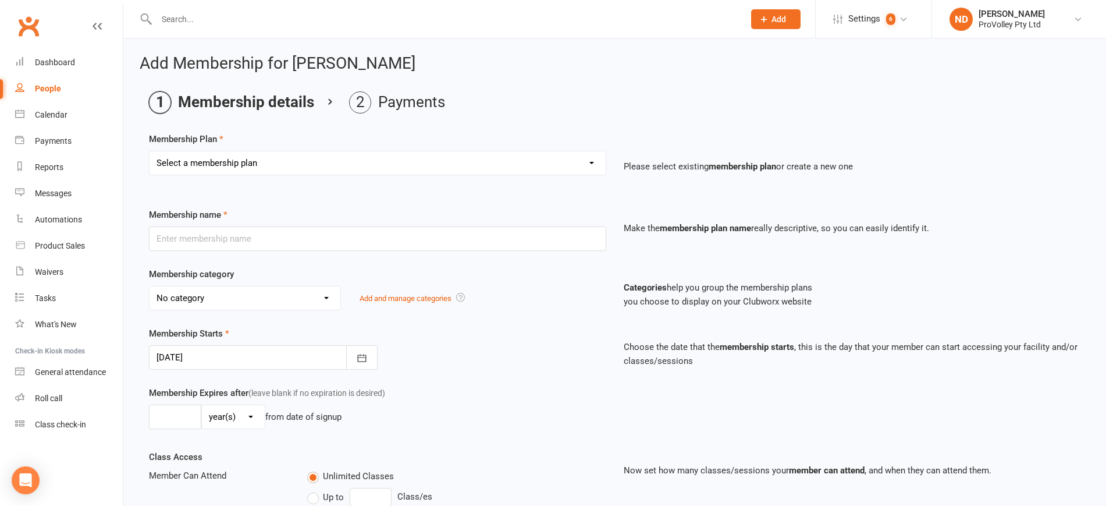
click at [318, 166] on select "Select a membership plan Create new Membership Plan SVL Team 1-Day Trial SVL Te…" at bounding box center [378, 162] width 456 height 23
select select "62"
click at [150, 151] on select "Select a membership plan Create new Membership Plan SVL Team 1-Day Trial SVL Te…" at bounding box center [378, 162] width 456 height 23
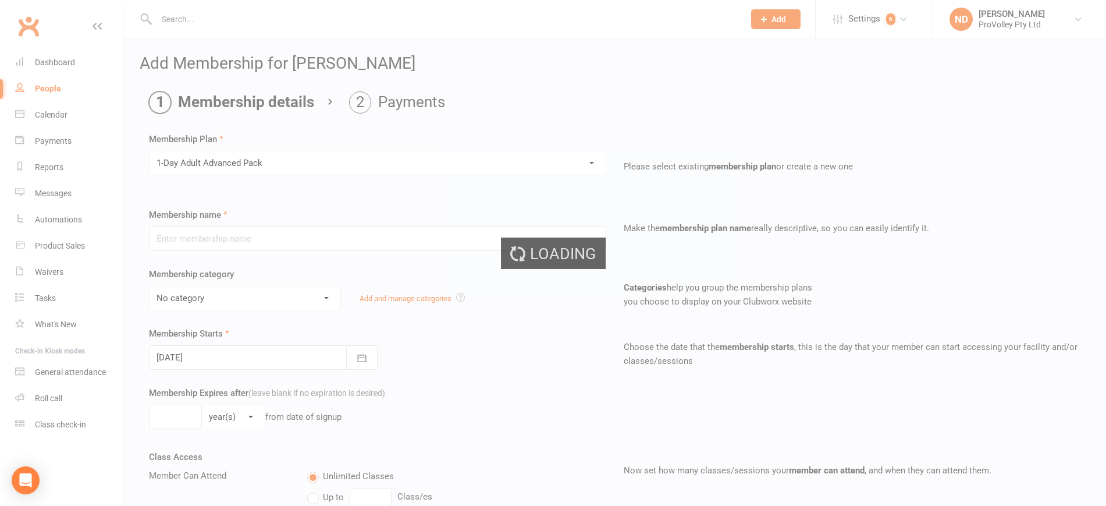
type input "1-Day Adult Advanced Pack"
select select "4"
type input "3"
select select "2"
type input "1"
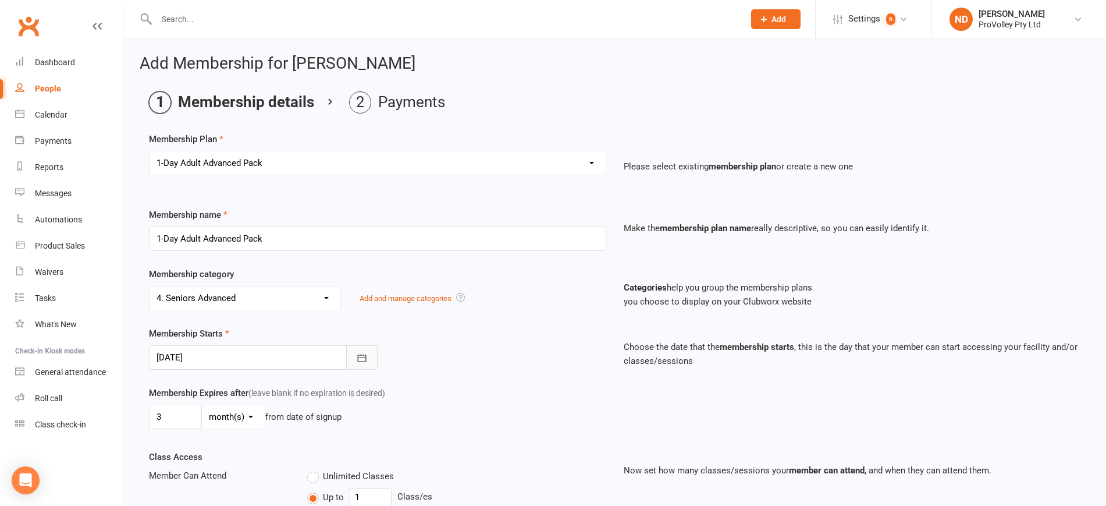
click at [363, 352] on icon "button" at bounding box center [362, 358] width 12 height 12
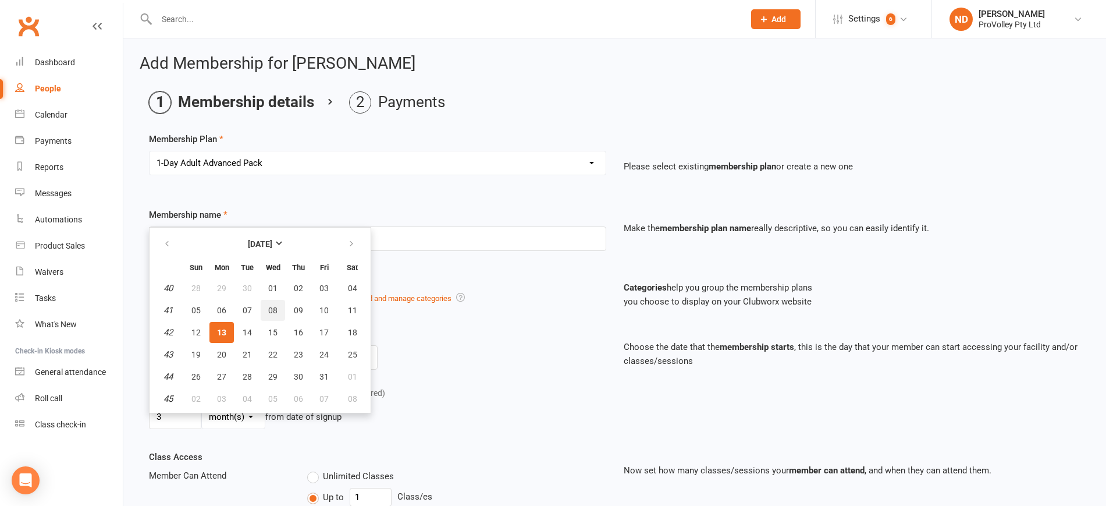
click at [277, 305] on span "08" at bounding box center [272, 309] width 9 height 9
type input "[DATE]"
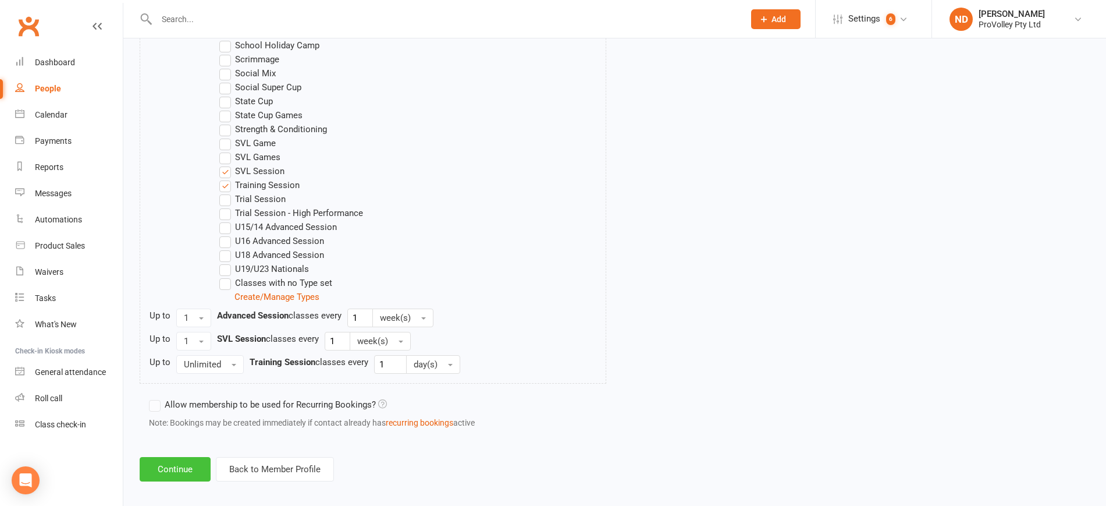
scroll to position [830, 0]
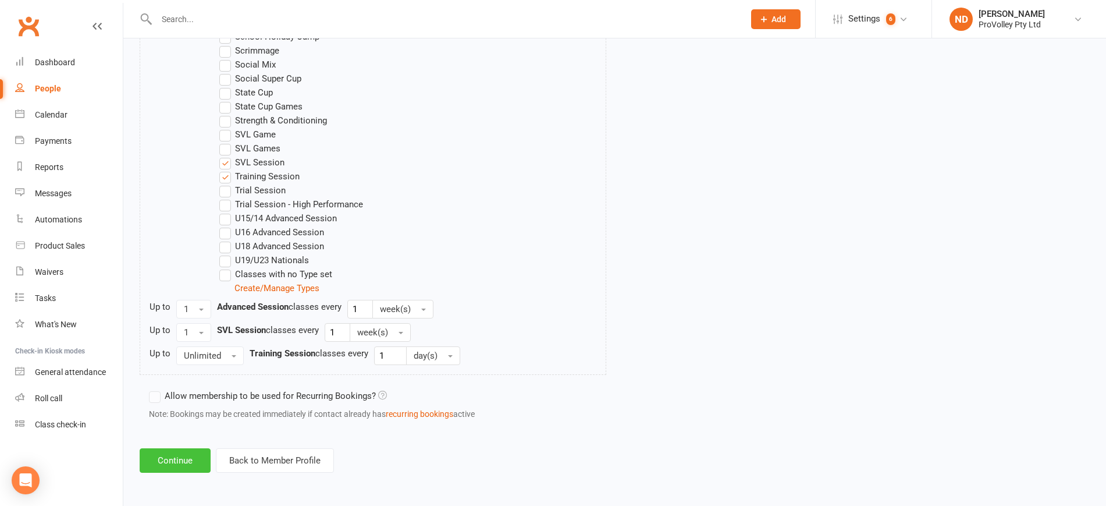
click at [186, 454] on button "Continue" at bounding box center [175, 460] width 71 height 24
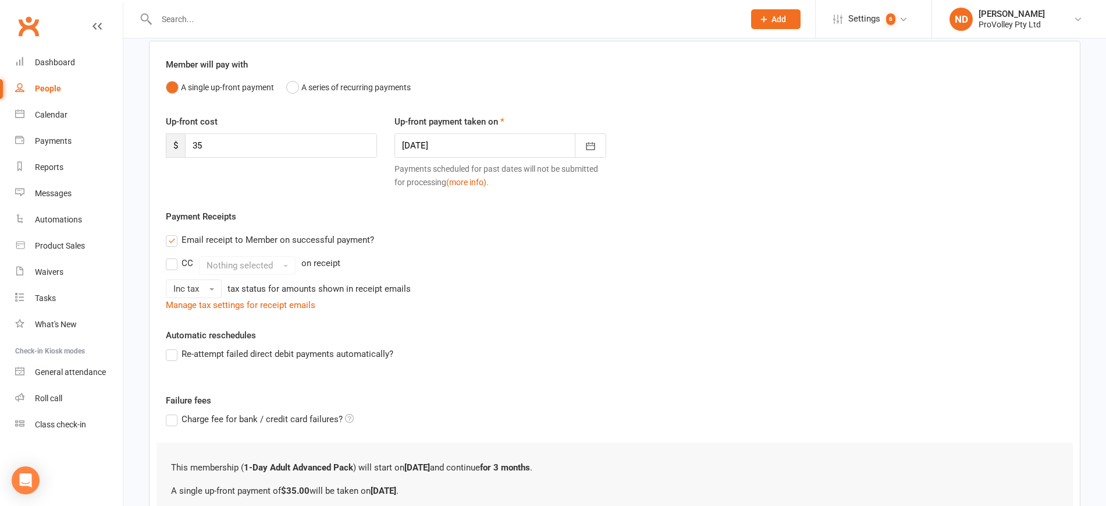
scroll to position [210, 0]
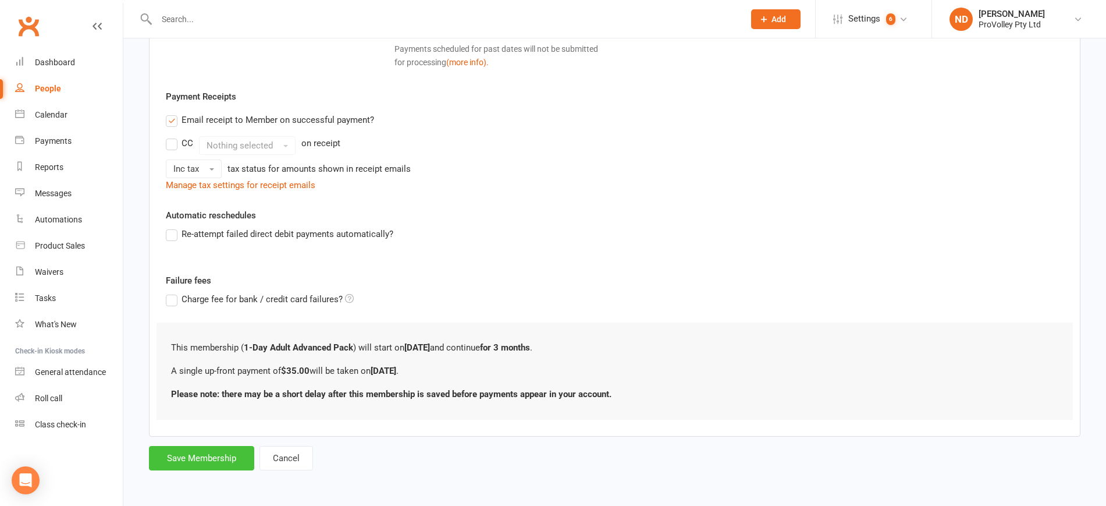
click at [204, 461] on button "Save Membership" at bounding box center [201, 458] width 105 height 24
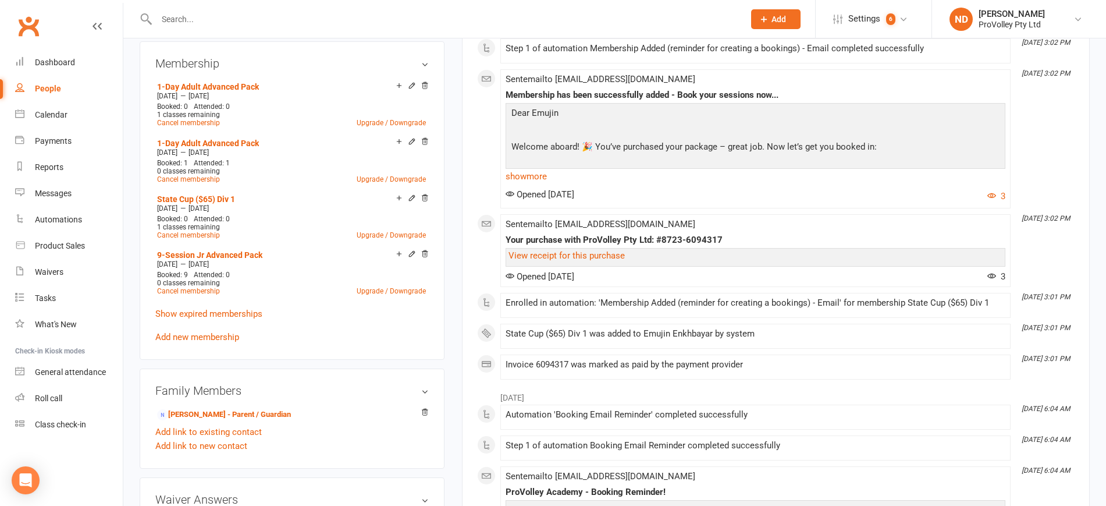
scroll to position [800, 0]
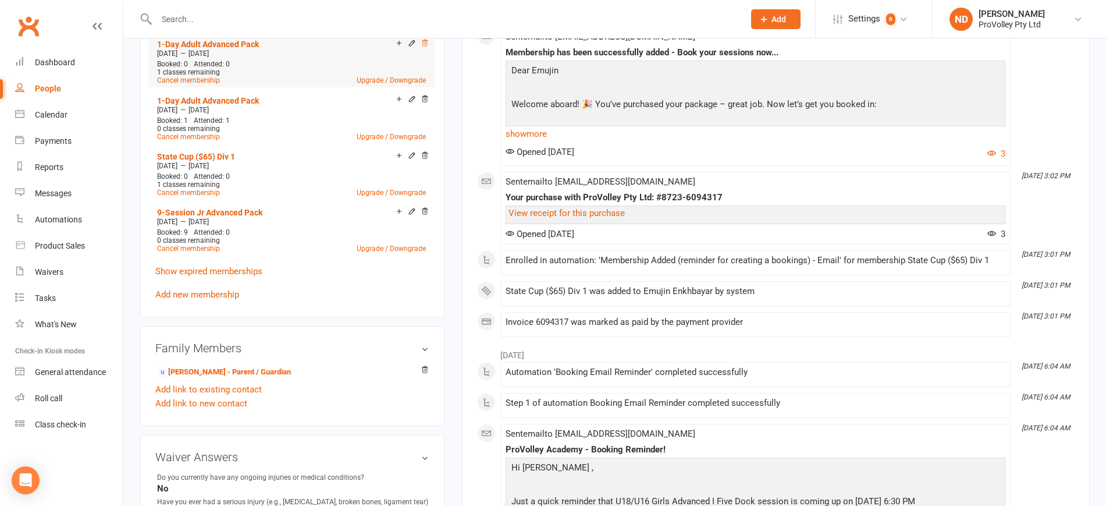
click at [428, 47] on icon at bounding box center [425, 43] width 8 height 8
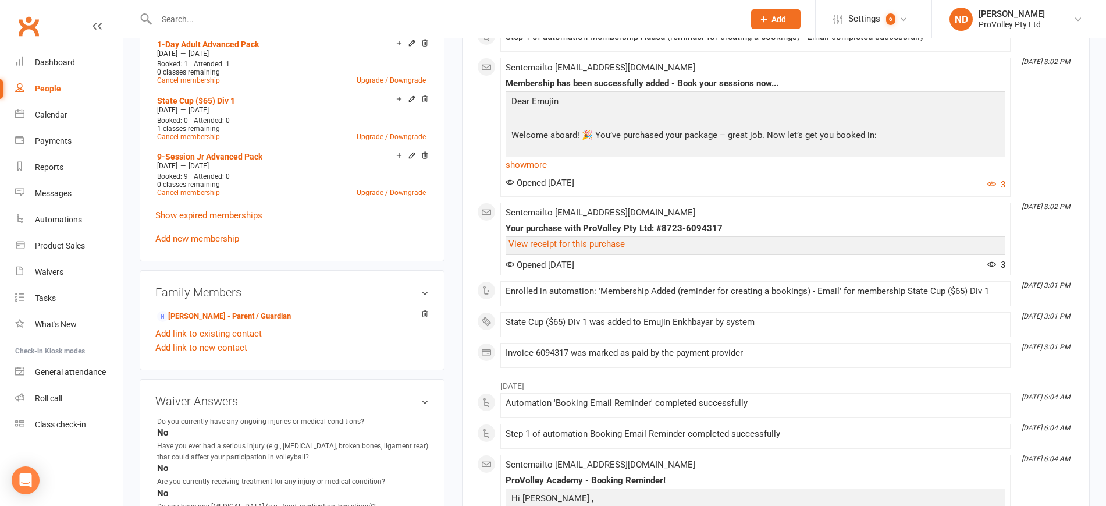
scroll to position [654, 0]
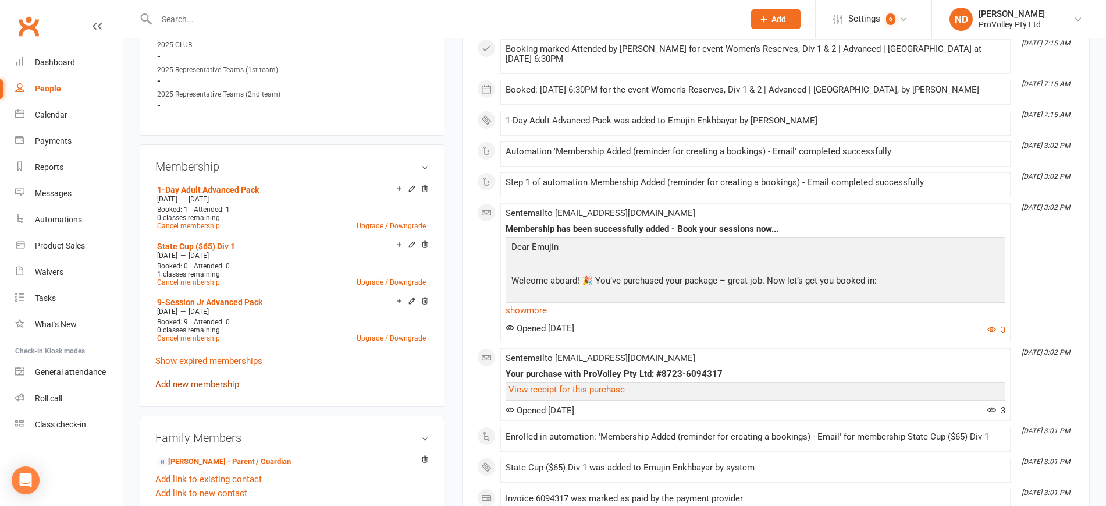
click at [228, 389] on link "Add new membership" at bounding box center [197, 384] width 84 height 10
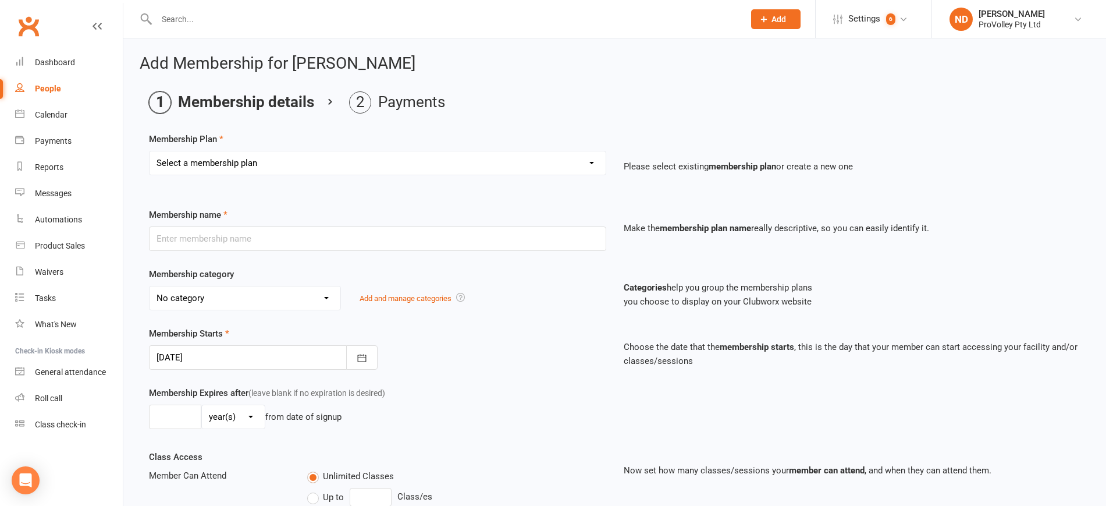
click at [297, 159] on select "Select a membership plan Create new Membership Plan SVL Team 1-Day Trial SVL Te…" at bounding box center [378, 162] width 456 height 23
click at [324, 155] on select "Select a membership plan Create new Membership Plan SVL Team 1-Day Trial SVL Te…" at bounding box center [378, 162] width 456 height 23
select select "252"
click at [150, 151] on select "Select a membership plan Create new Membership Plan SVL Team 1-Day Trial SVL Te…" at bounding box center [378, 162] width 456 height 23
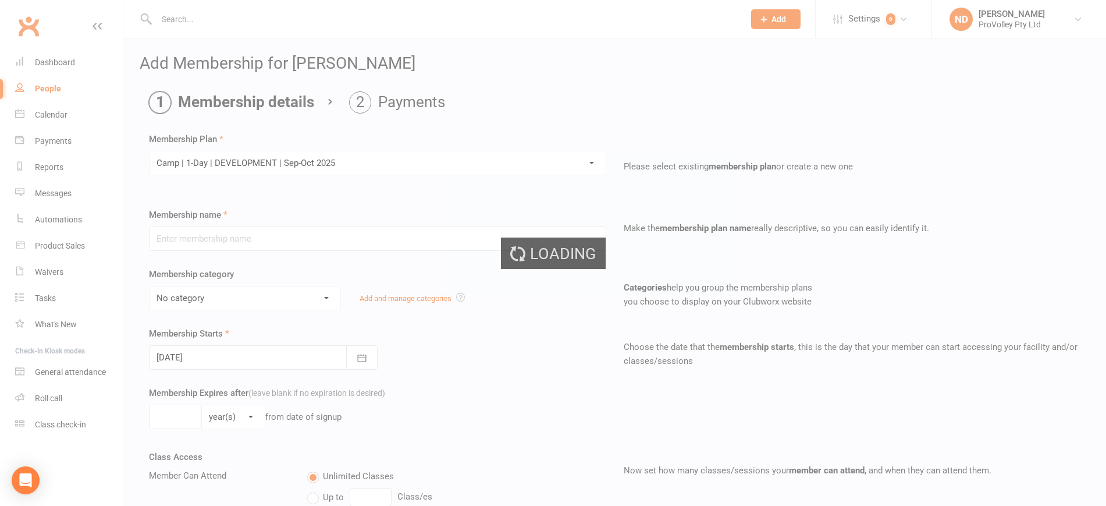
type input "Camp | 1-Day | DEVELOPMENT | [DATE]-[DATE]"
select select "25"
type input "8"
select select "1"
type input "1"
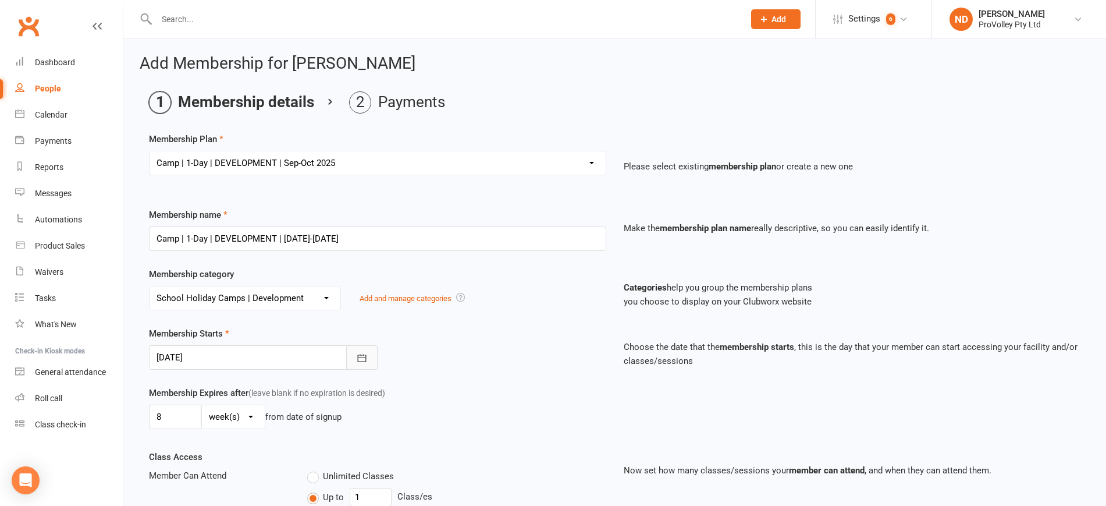
click at [368, 359] on button "button" at bounding box center [361, 357] width 31 height 24
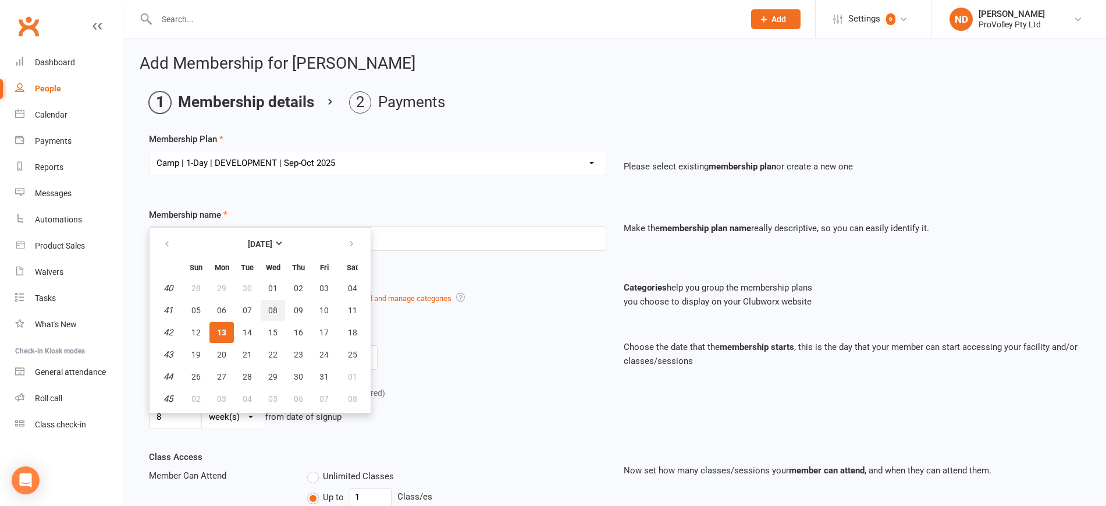
click at [272, 310] on span "08" at bounding box center [272, 309] width 9 height 9
type input "[DATE]"
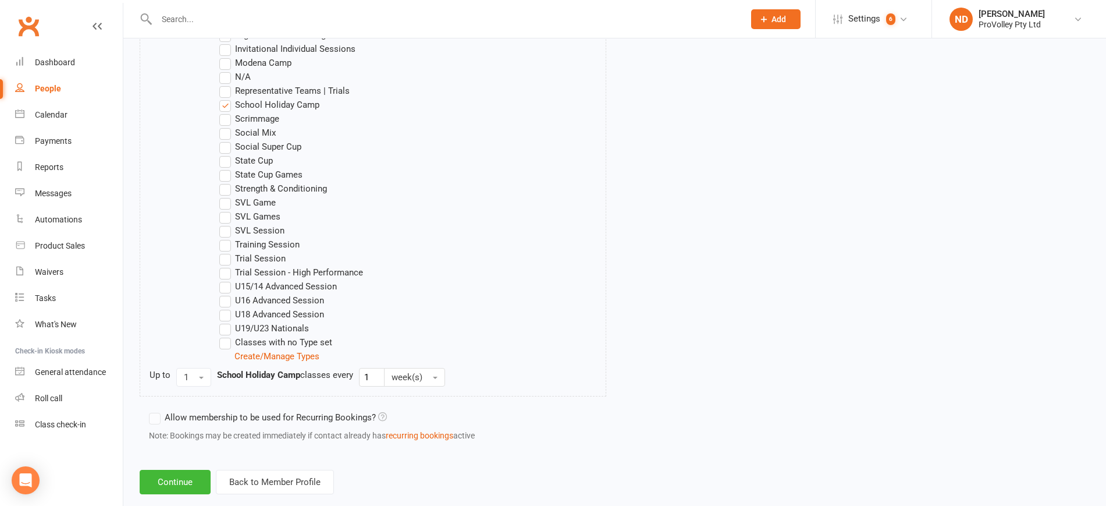
scroll to position [783, 0]
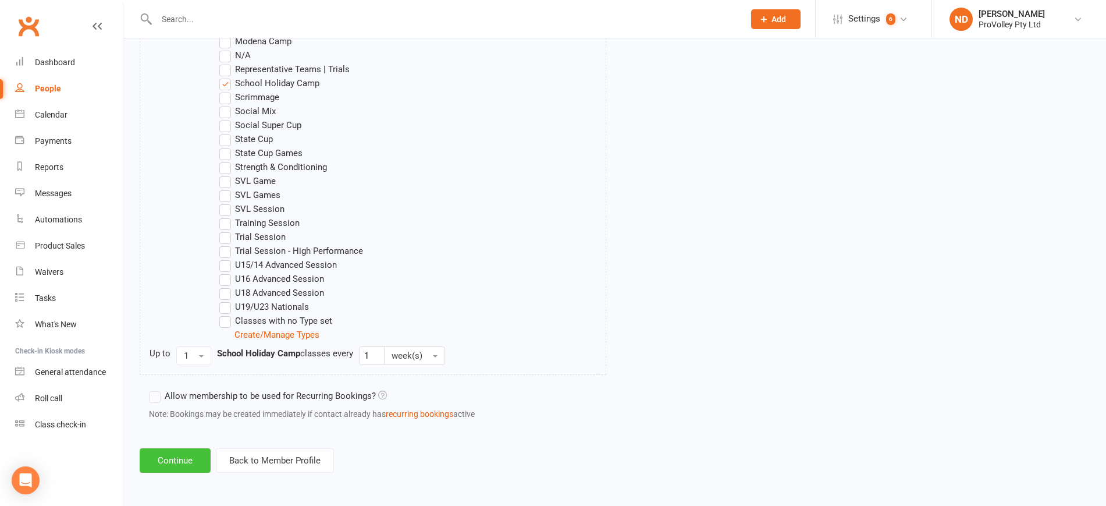
click at [153, 457] on button "Continue" at bounding box center [175, 460] width 71 height 24
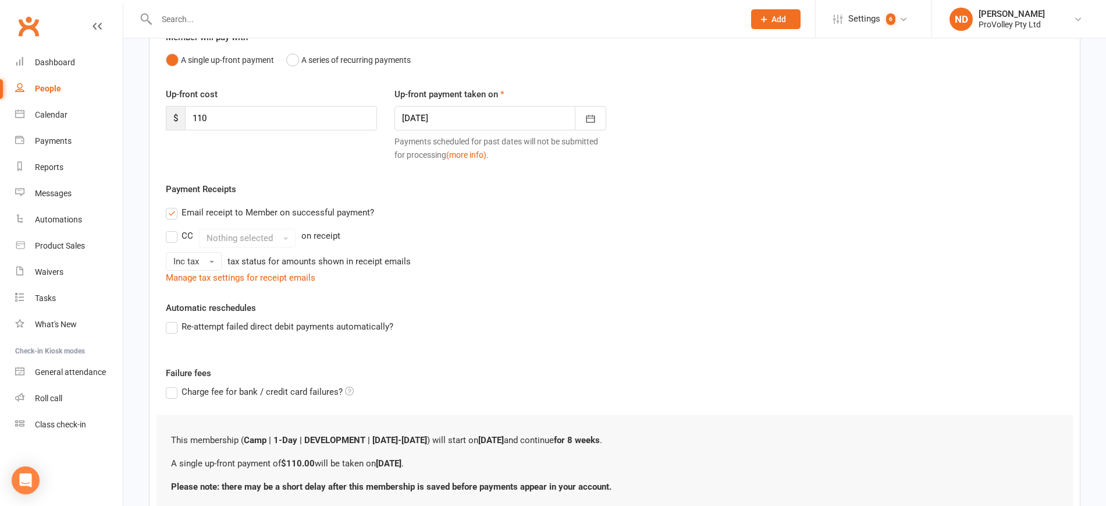
scroll to position [210, 0]
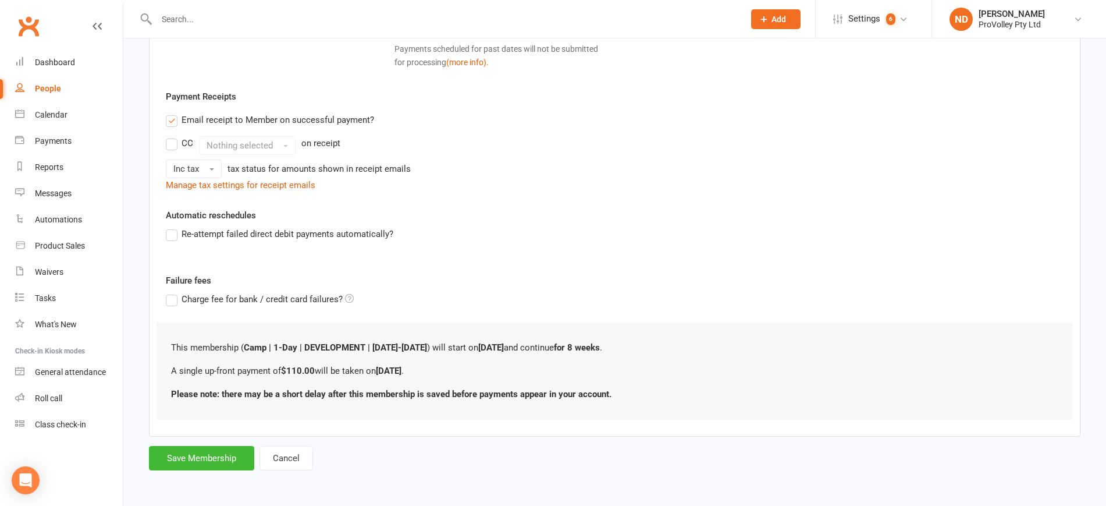
click at [231, 443] on form "Member will pay with A single up-front payment A series of recurring payments U…" at bounding box center [614, 195] width 931 height 549
click at [227, 457] on button "Save Membership" at bounding box center [201, 458] width 105 height 24
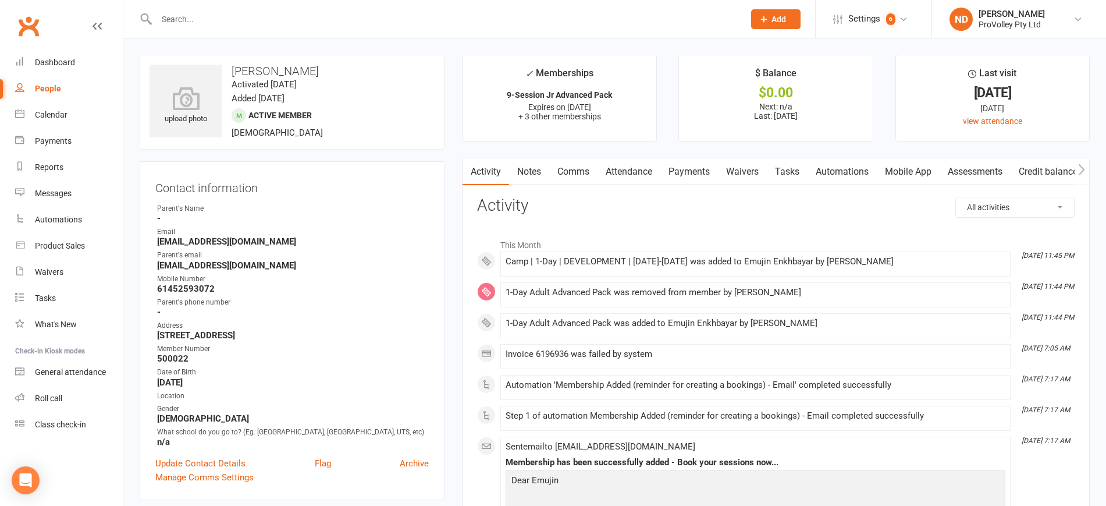
click at [58, 87] on div "People" at bounding box center [48, 88] width 26 height 9
select select "100"
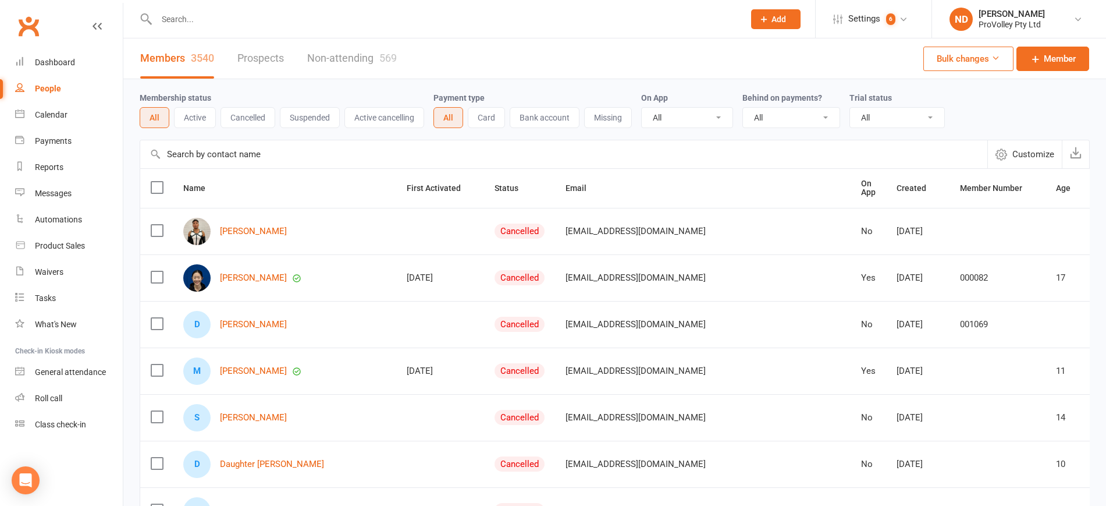
click at [216, 155] on input "text" at bounding box center [563, 154] width 847 height 28
paste input "Summer Le"
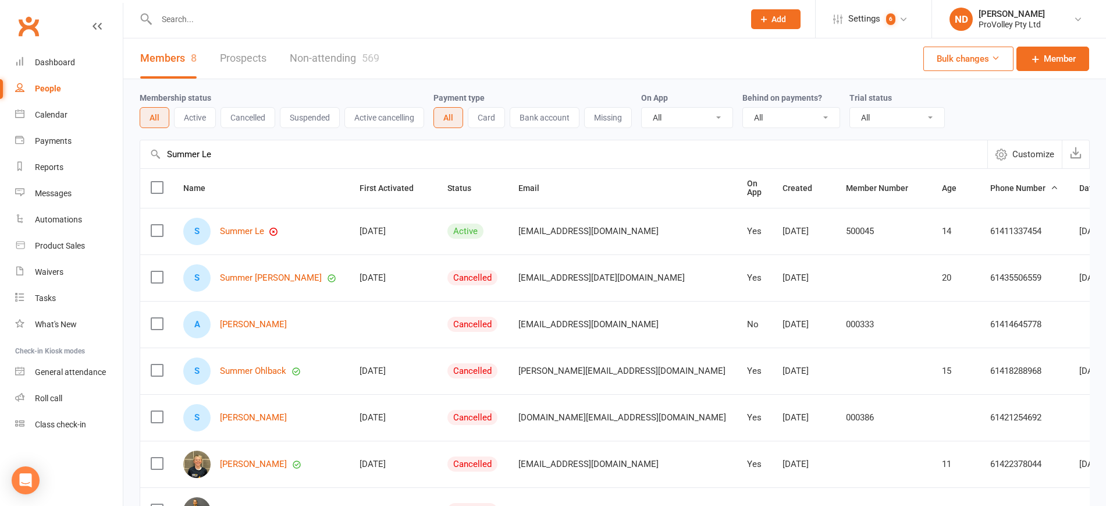
drag, startPoint x: 246, startPoint y: 162, endPoint x: 141, endPoint y: 162, distance: 104.7
click at [141, 162] on input "Summer Le" at bounding box center [563, 154] width 847 height 28
paste input "Ryan Ito"
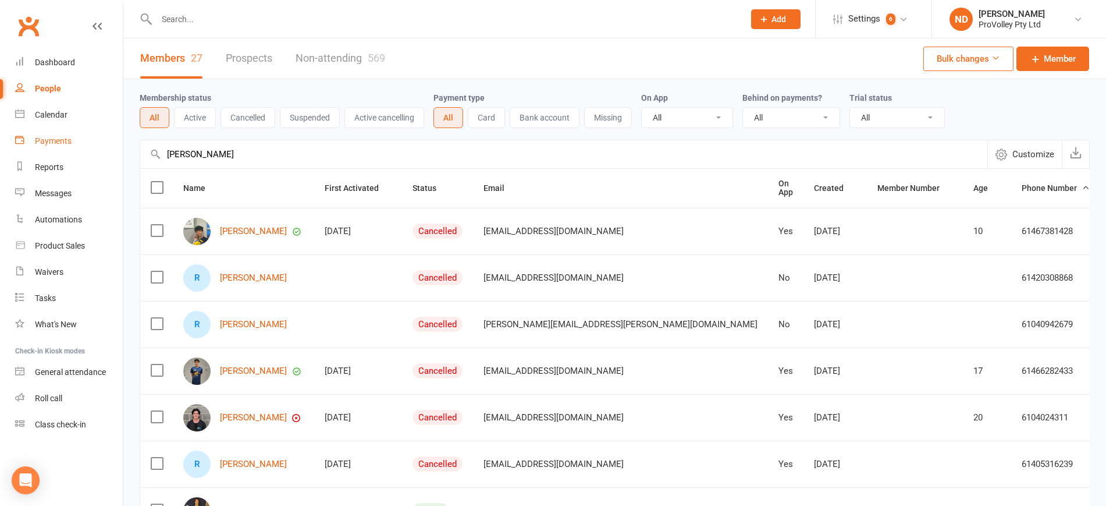
drag, startPoint x: 289, startPoint y: 151, endPoint x: 111, endPoint y: 149, distance: 178.6
paste input "[PERSON_NAME]"
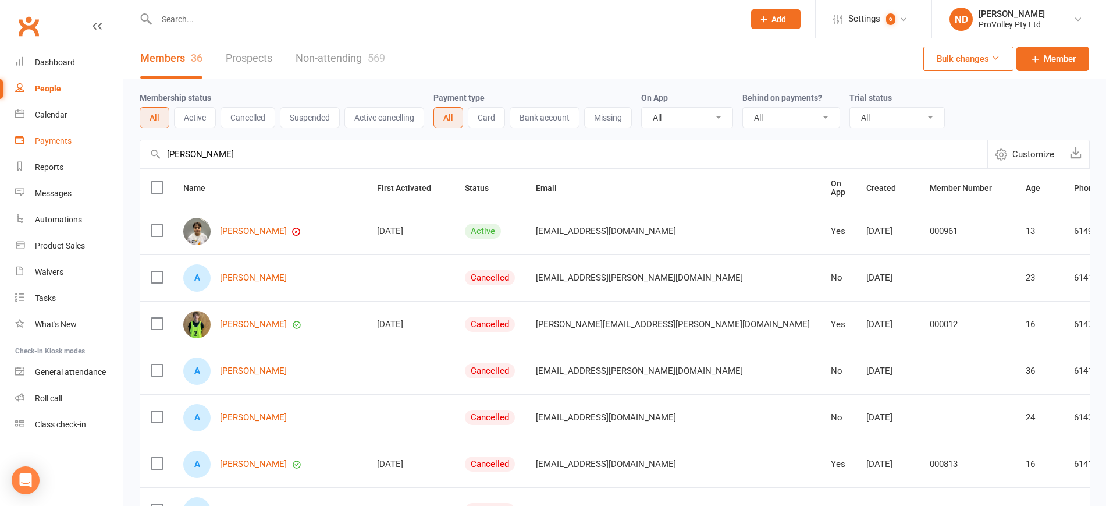
drag, startPoint x: 286, startPoint y: 151, endPoint x: 97, endPoint y: 151, distance: 189.7
paste input "ndre Heasmen"
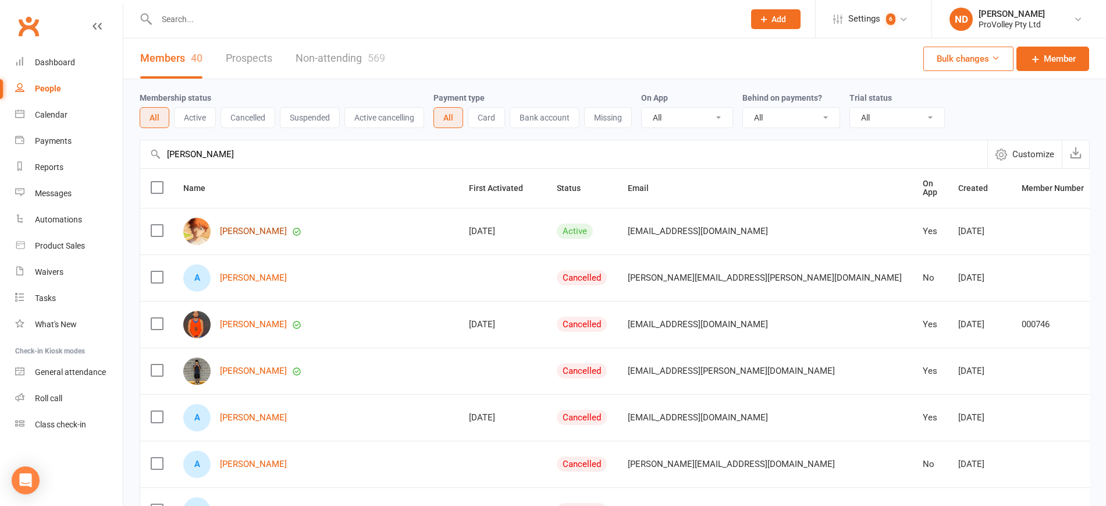
type input "Andre Heasmen"
click at [260, 227] on link "[PERSON_NAME]" at bounding box center [253, 231] width 67 height 10
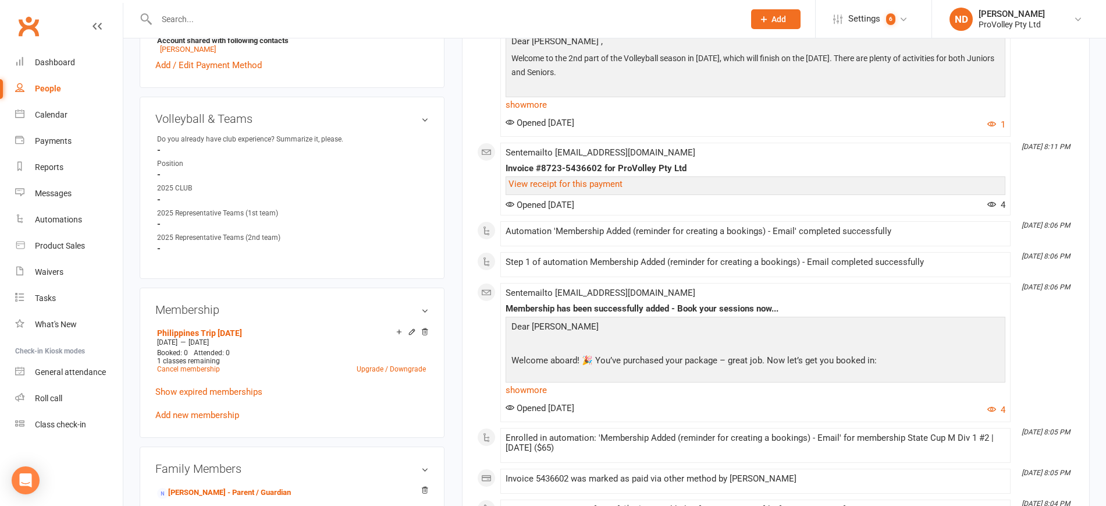
scroll to position [654, 0]
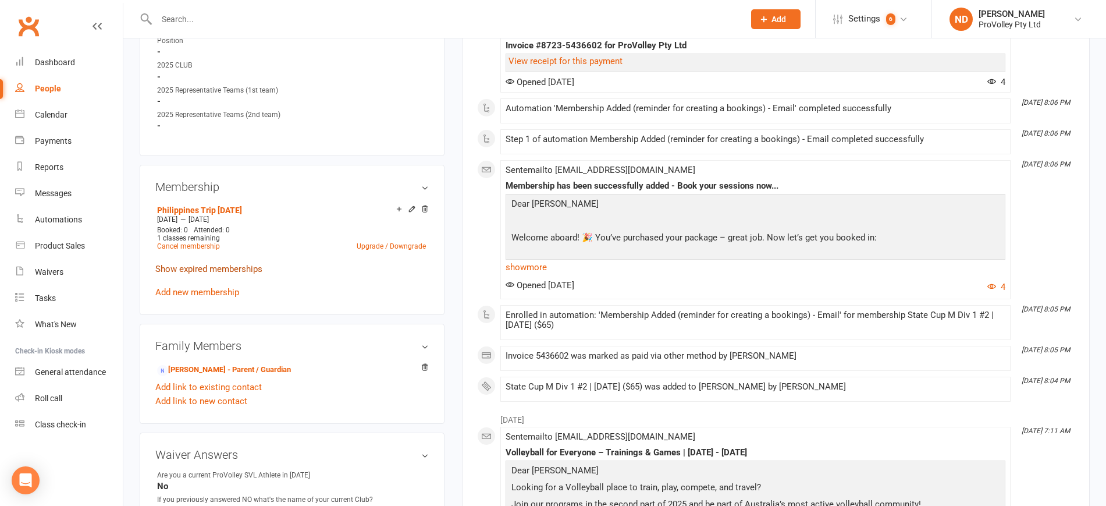
click at [222, 274] on link "Show expired memberships" at bounding box center [208, 269] width 107 height 10
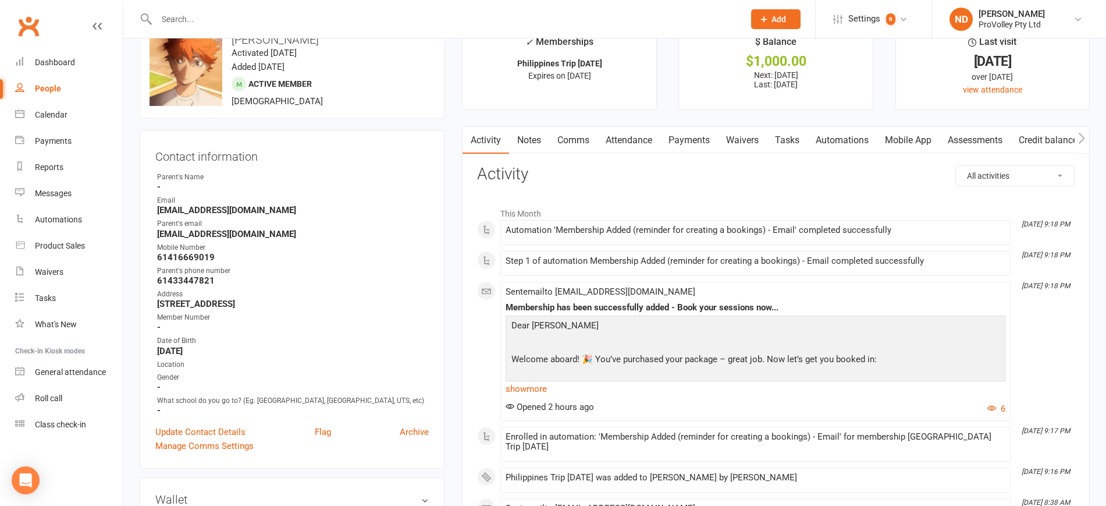
scroll to position [0, 0]
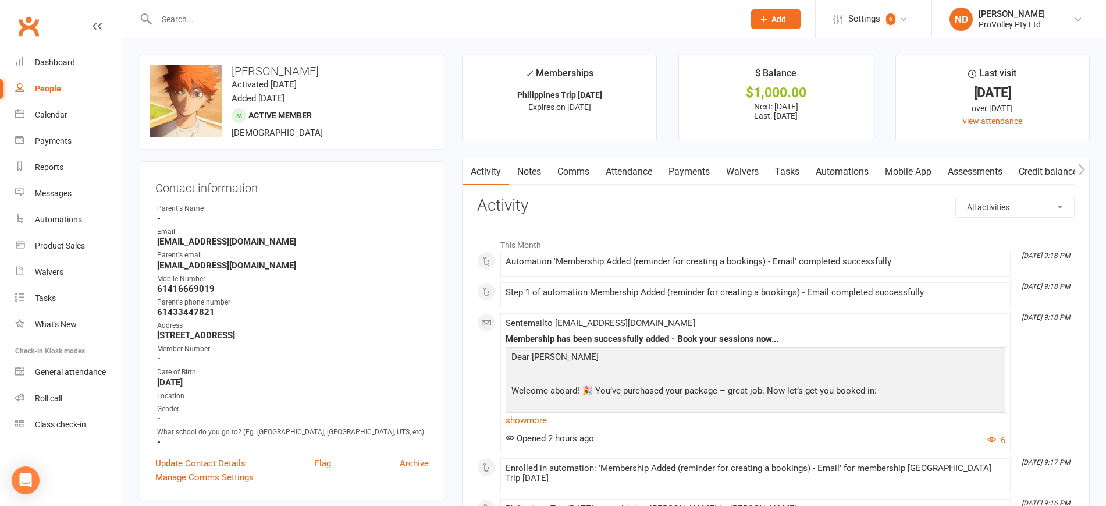
drag, startPoint x: 703, startPoint y: 170, endPoint x: 773, endPoint y: 240, distance: 98.3
click at [703, 170] on link "Payments" at bounding box center [689, 171] width 58 height 27
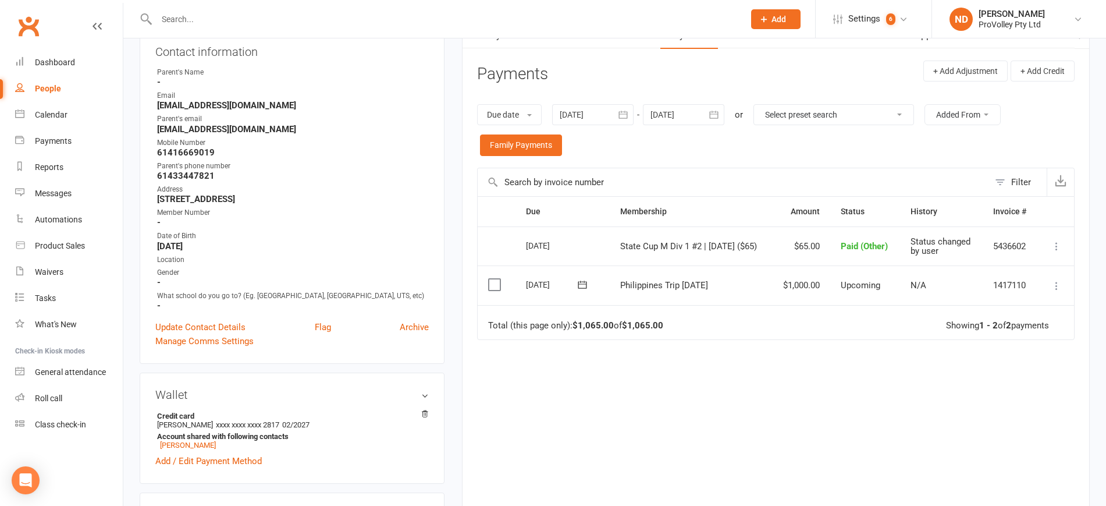
scroll to position [145, 0]
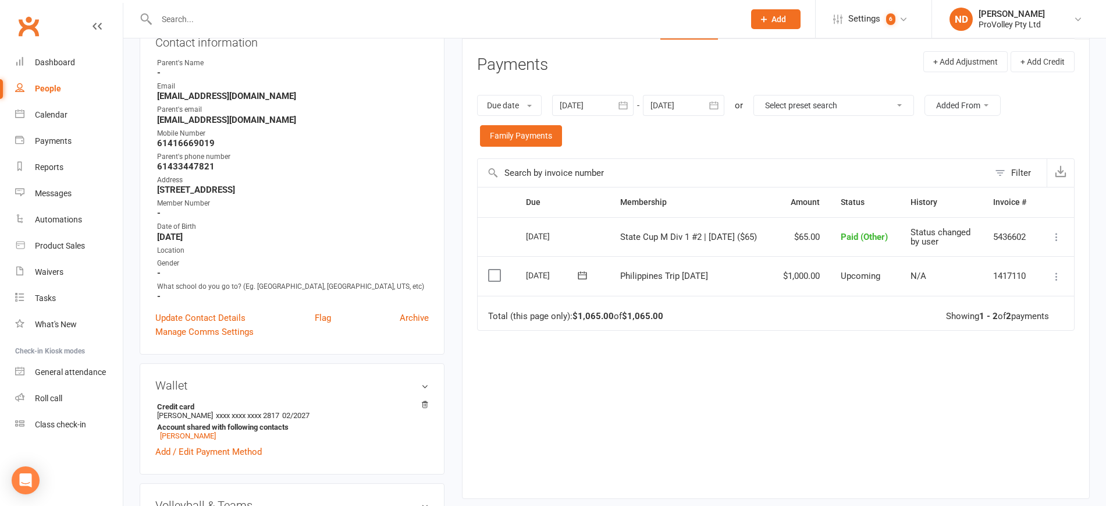
click at [625, 104] on icon "button" at bounding box center [623, 105] width 12 height 12
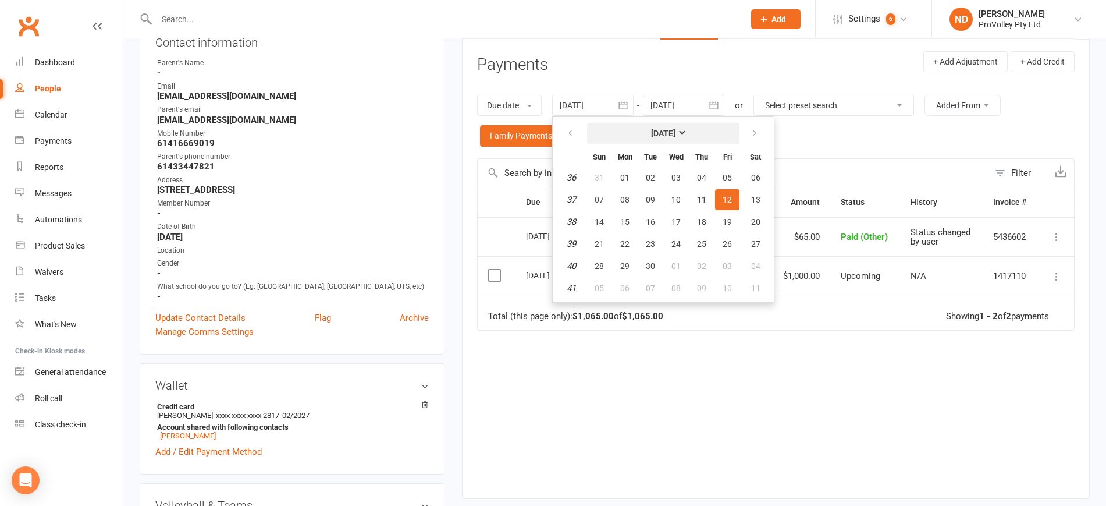
click at [656, 137] on strong "September 2025" at bounding box center [663, 133] width 24 height 9
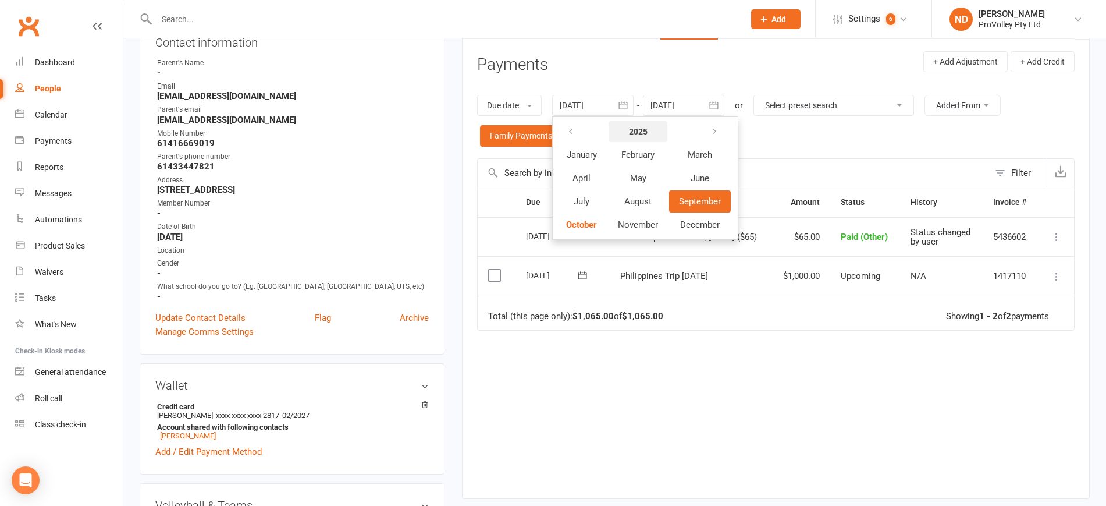
click at [646, 133] on strong "2025" at bounding box center [638, 131] width 19 height 9
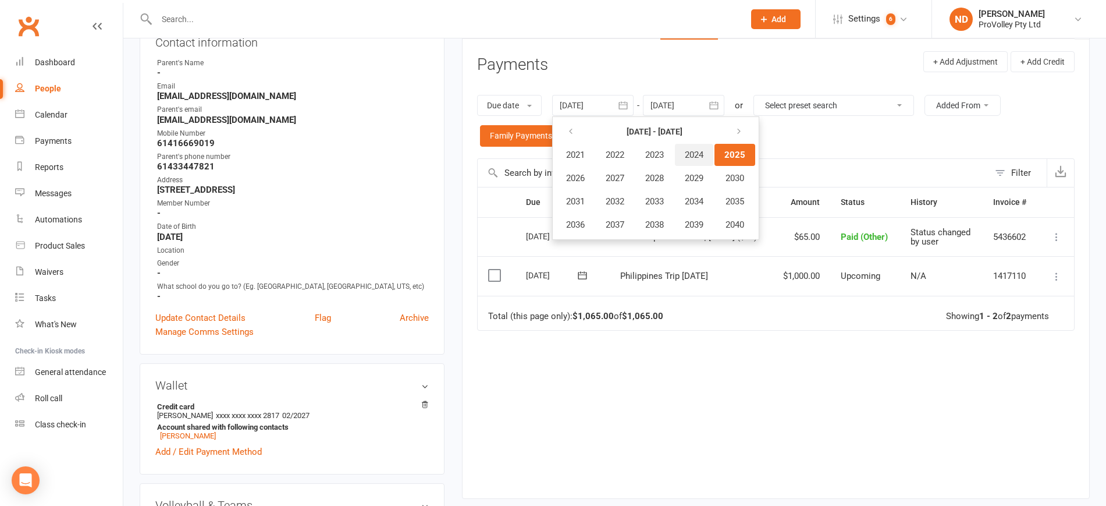
click at [703, 157] on span "2024" at bounding box center [694, 155] width 19 height 10
click at [589, 157] on span "January" at bounding box center [582, 155] width 30 height 10
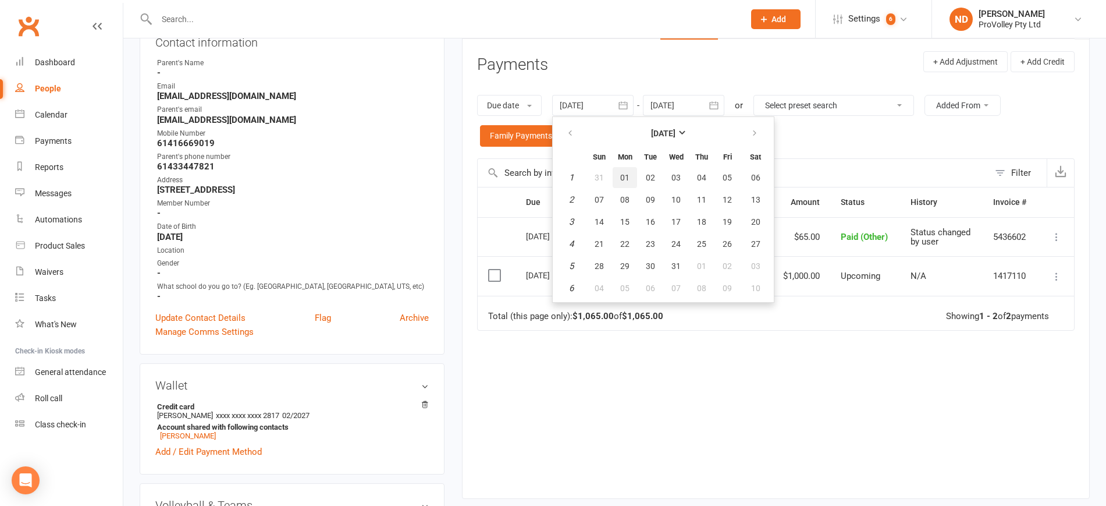
click at [632, 180] on button "01" at bounding box center [625, 177] width 24 height 21
type input "01 Jan 2024"
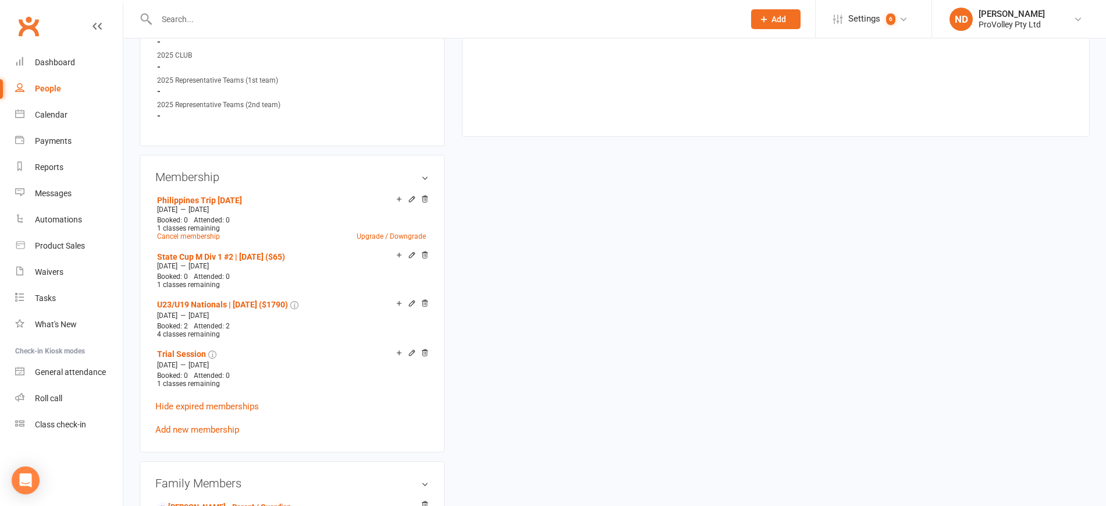
scroll to position [727, 0]
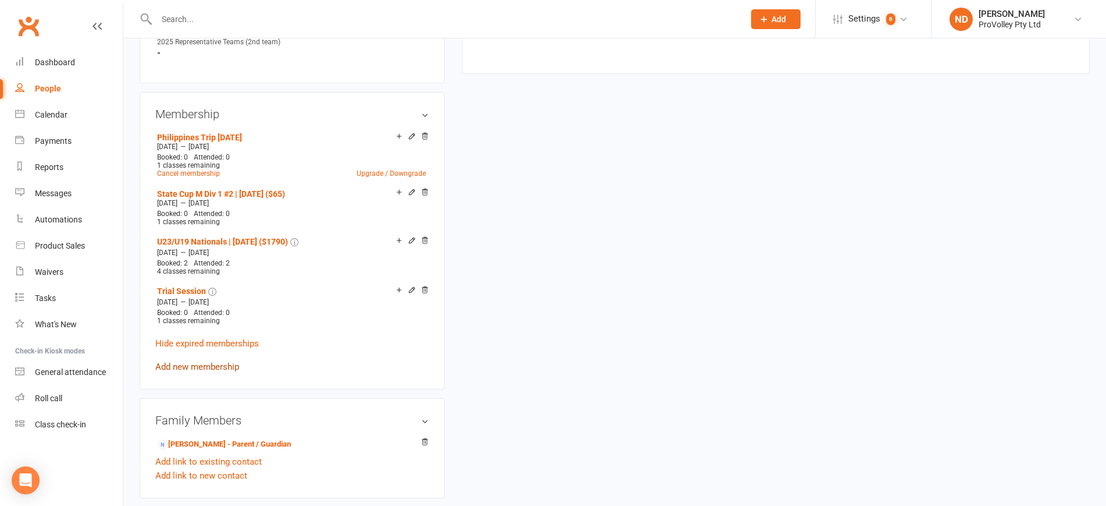
click at [206, 372] on link "Add new membership" at bounding box center [197, 366] width 84 height 10
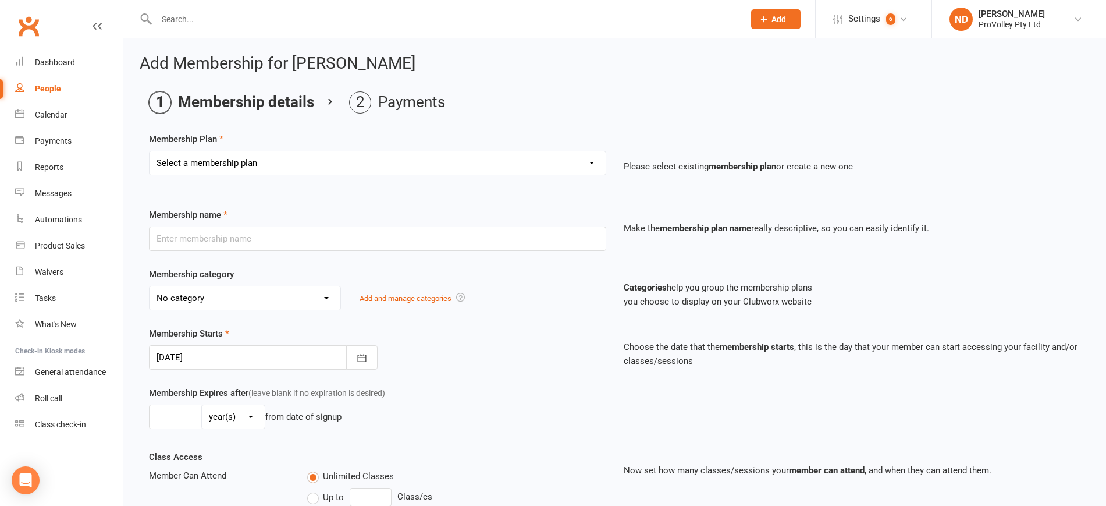
click at [265, 168] on select "Select a membership plan Create new Membership Plan SVL Team 1-Day Trial SVL Te…" at bounding box center [378, 162] width 456 height 23
select select "62"
click at [150, 151] on select "Select a membership plan Create new Membership Plan SVL Team 1-Day Trial SVL Te…" at bounding box center [378, 162] width 456 height 23
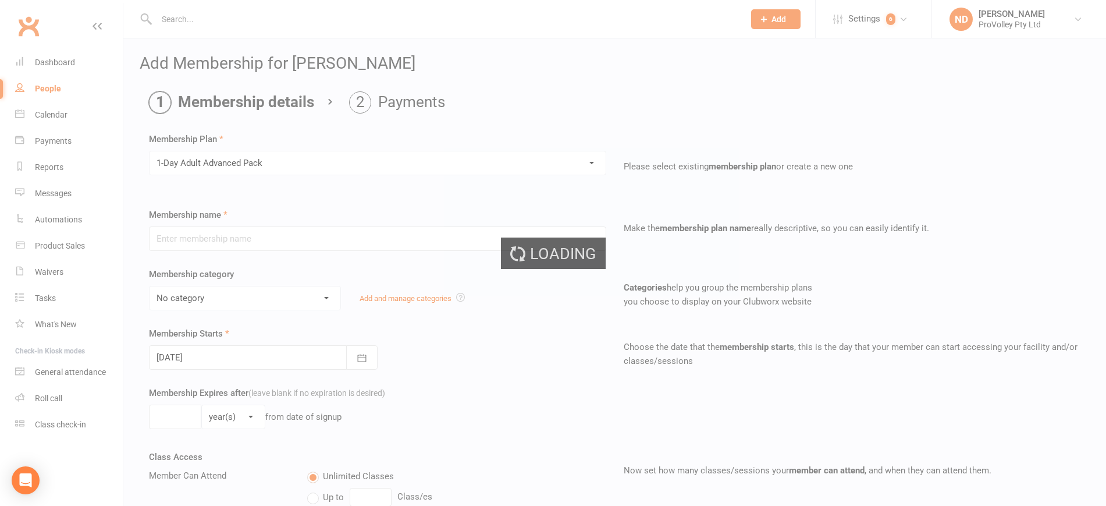
type input "1-Day Adult Advanced Pack"
select select "4"
type input "3"
select select "2"
type input "1"
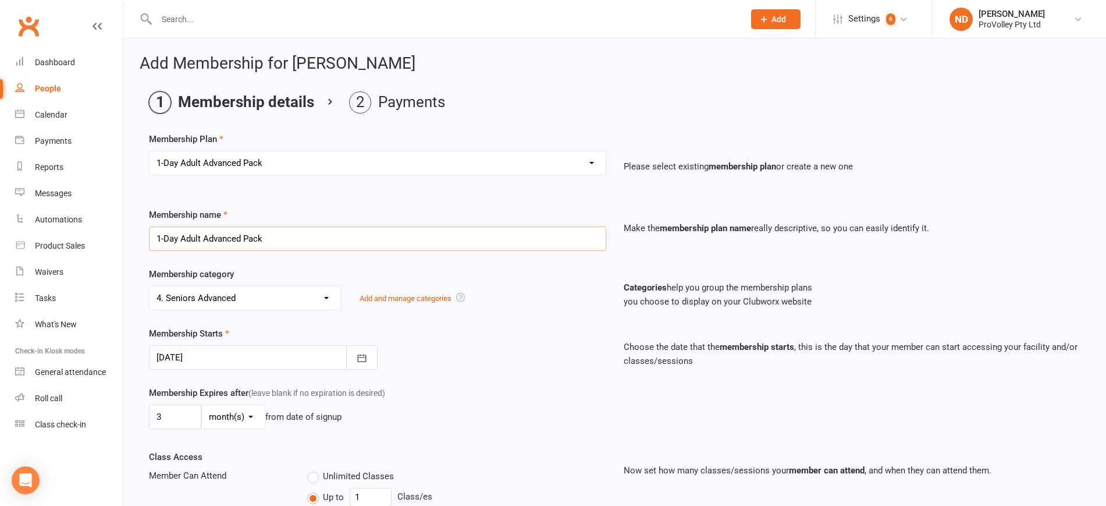
click at [335, 237] on input "1-Day Adult Advanced Pack" at bounding box center [377, 238] width 457 height 24
drag, startPoint x: 340, startPoint y: 241, endPoint x: 53, endPoint y: 212, distance: 288.2
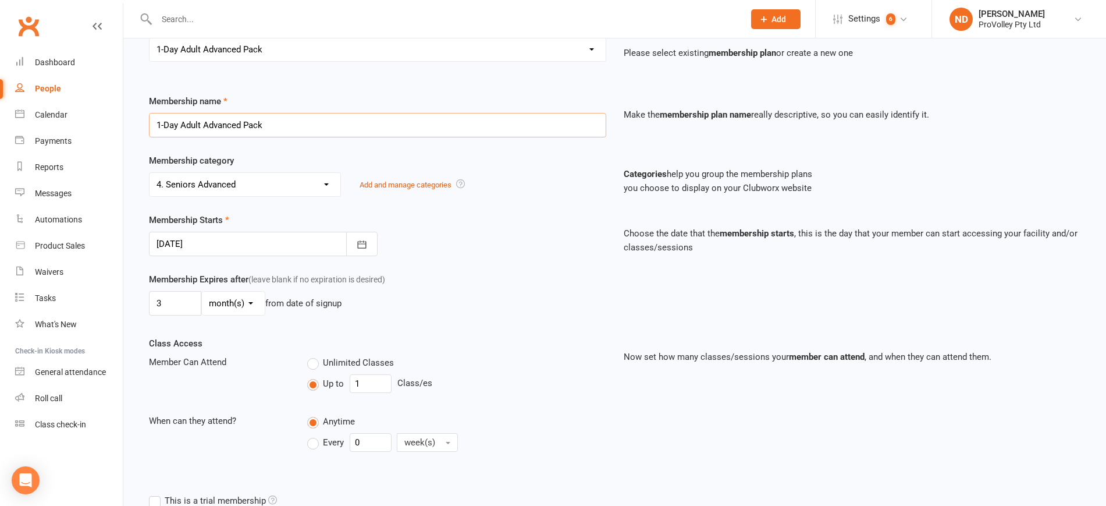
scroll to position [291, 0]
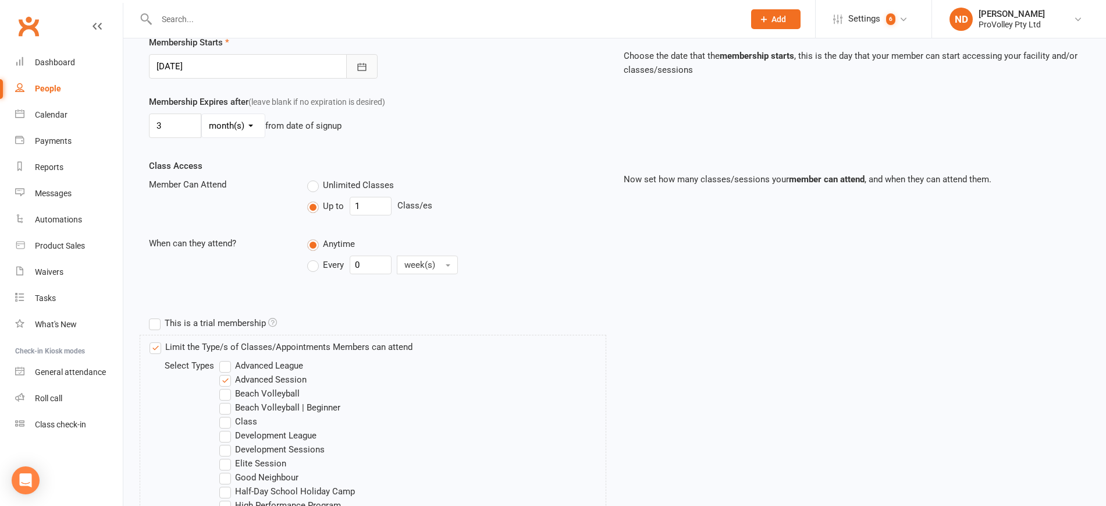
click at [363, 62] on icon "button" at bounding box center [362, 67] width 12 height 12
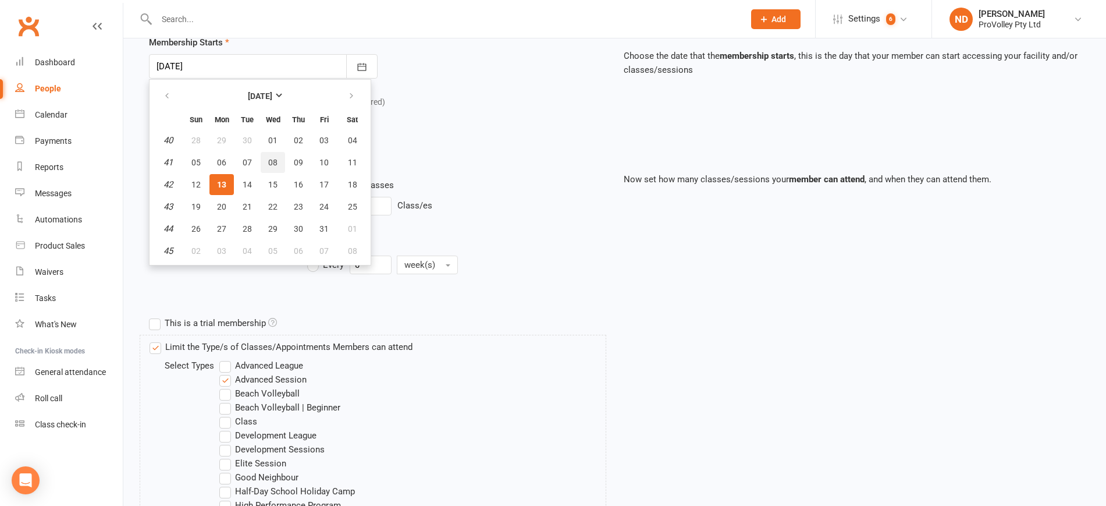
click at [279, 165] on button "08" at bounding box center [273, 162] width 24 height 21
type input "08 Oct 2025"
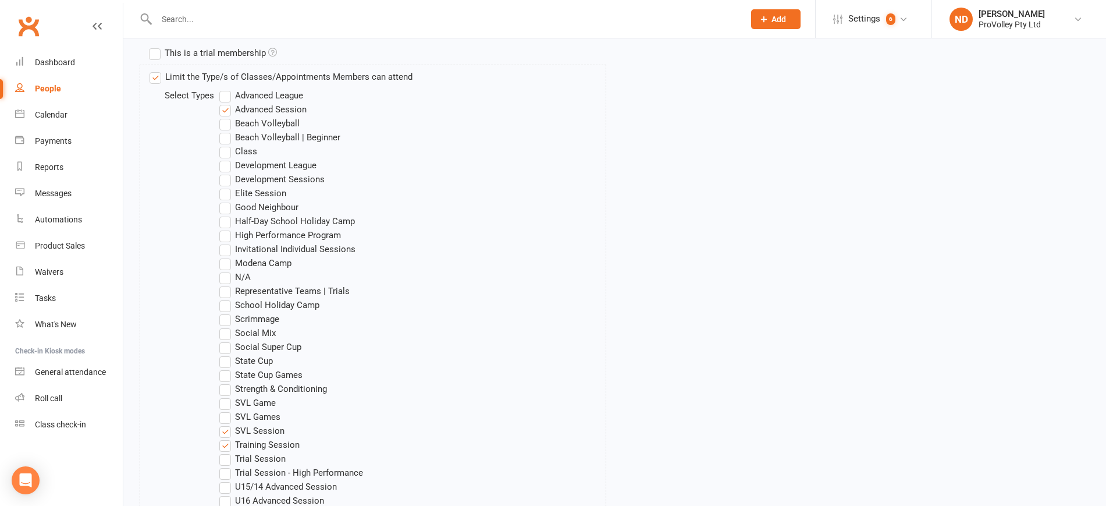
scroll to position [830, 0]
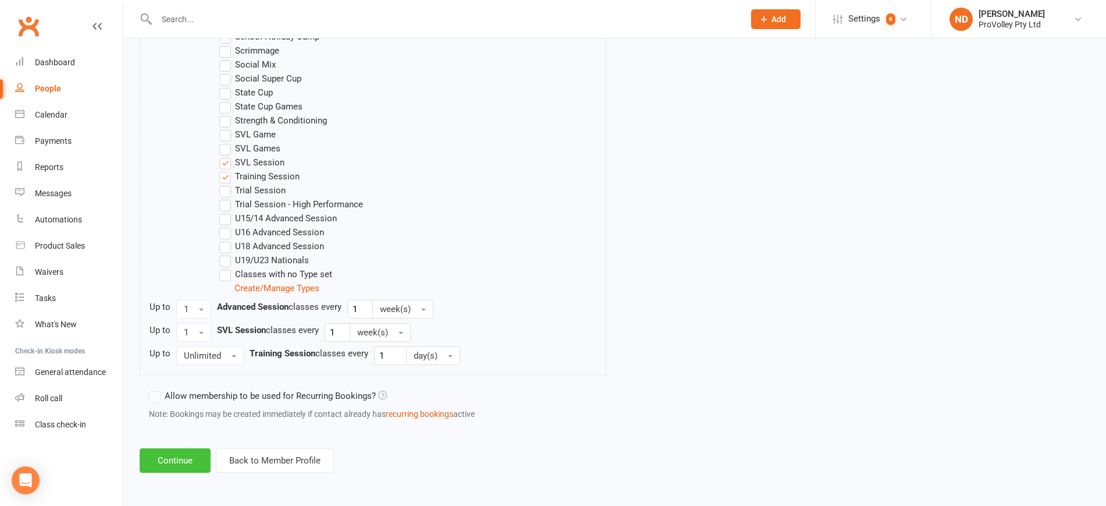
click at [173, 458] on button "Continue" at bounding box center [175, 460] width 71 height 24
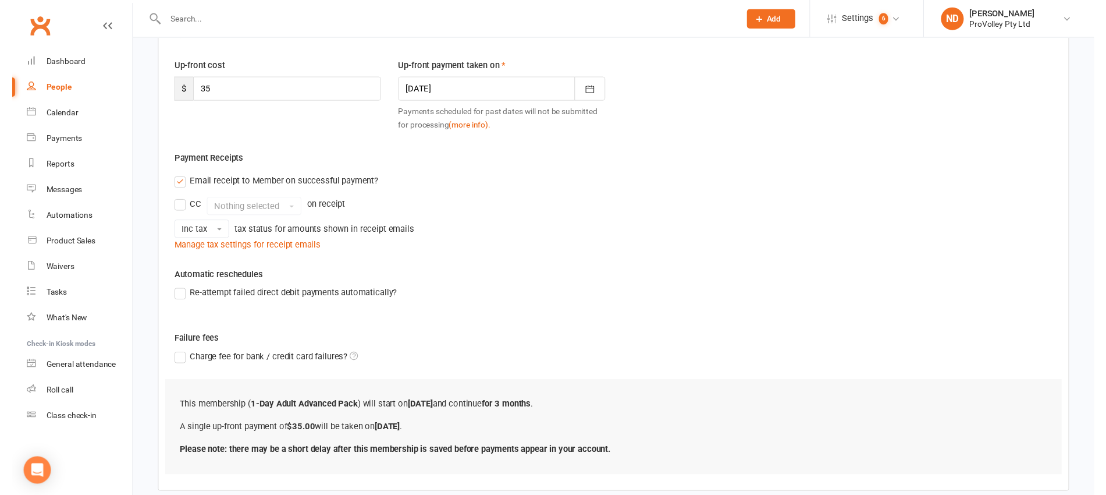
scroll to position [210, 0]
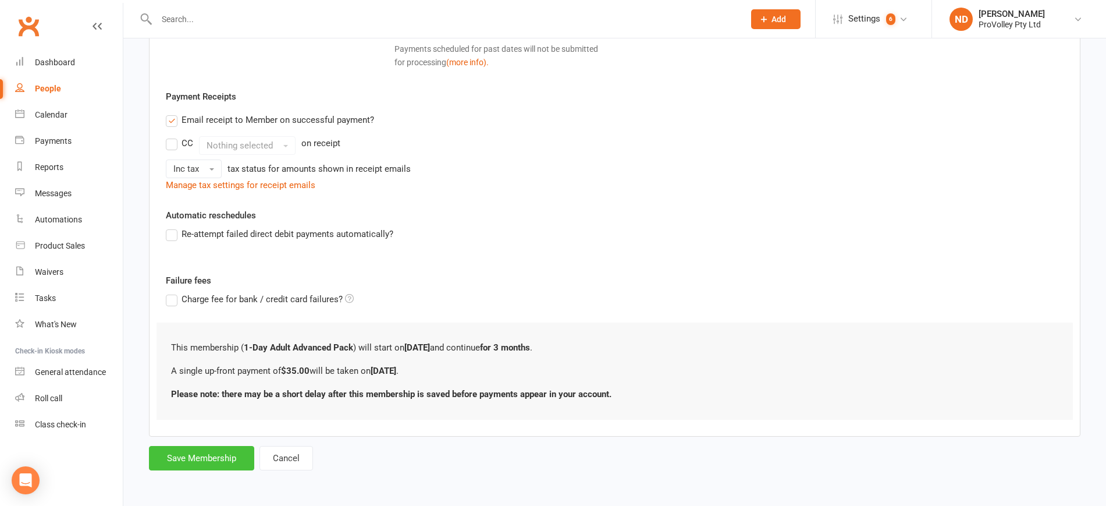
click at [201, 461] on button "Save Membership" at bounding box center [201, 458] width 105 height 24
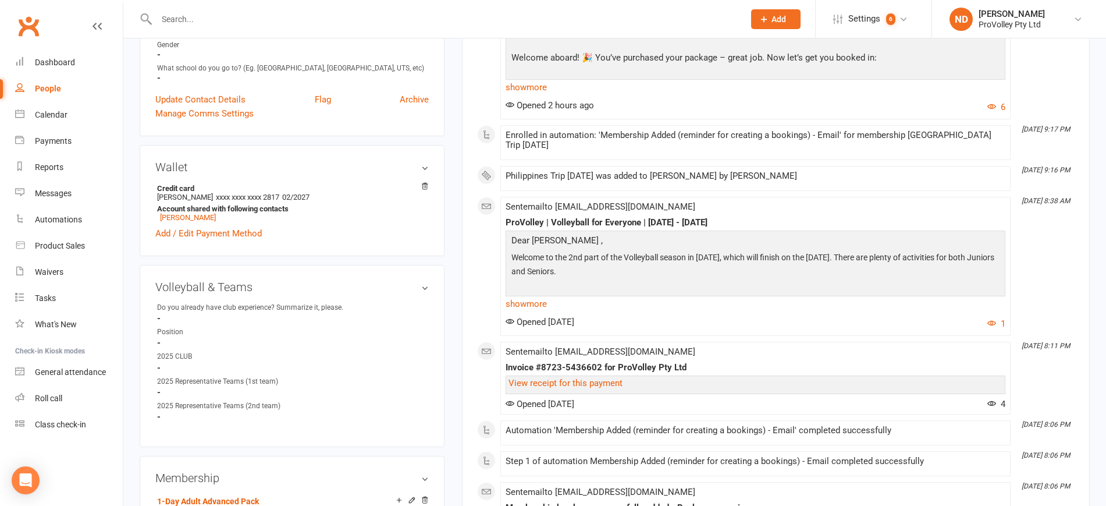
scroll to position [654, 0]
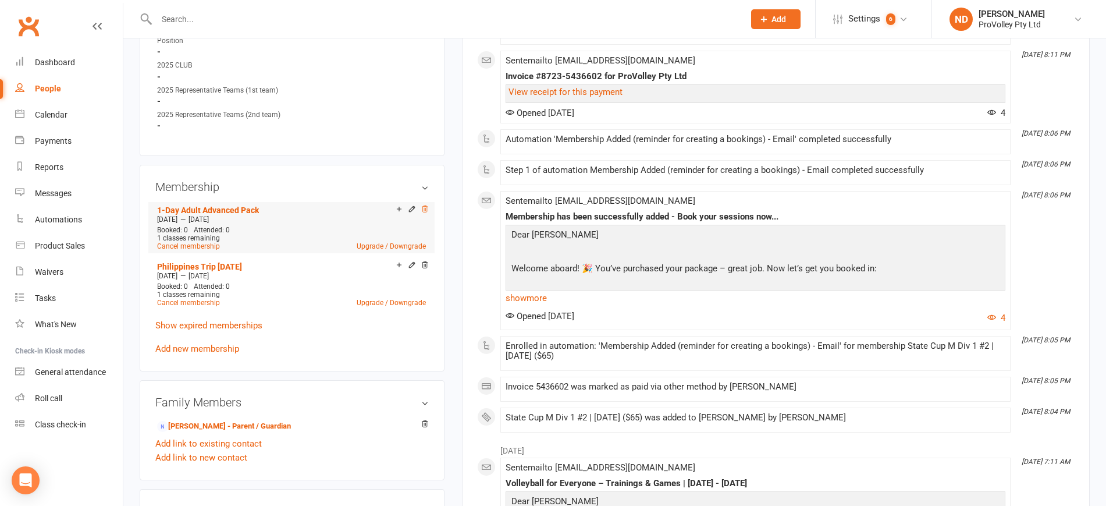
click at [425, 212] on icon at bounding box center [425, 208] width 6 height 6
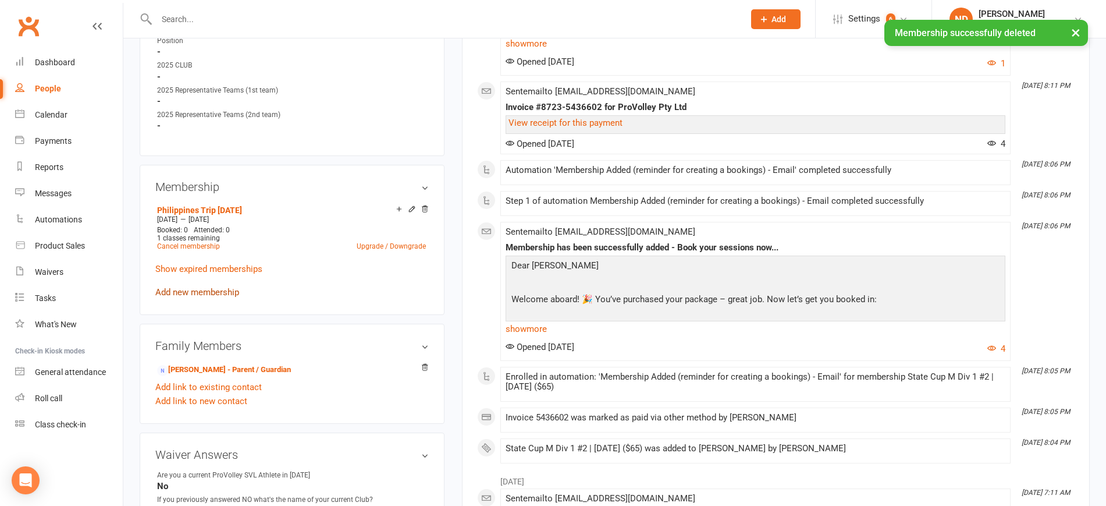
click at [210, 297] on link "Add new membership" at bounding box center [197, 292] width 84 height 10
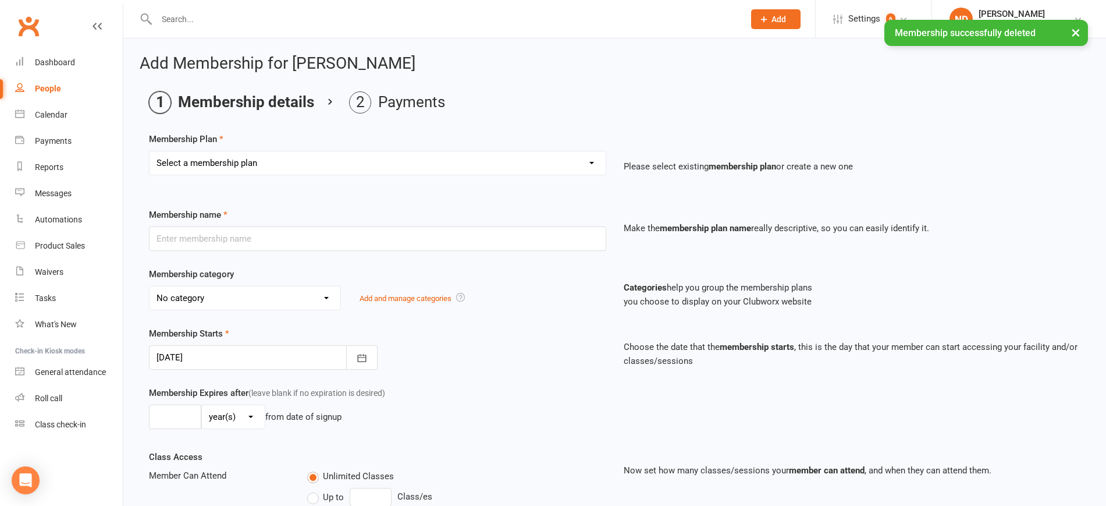
click at [250, 151] on div "Select a membership plan Create new Membership Plan SVL Team 1-Day Trial SVL Te…" at bounding box center [377, 163] width 457 height 24
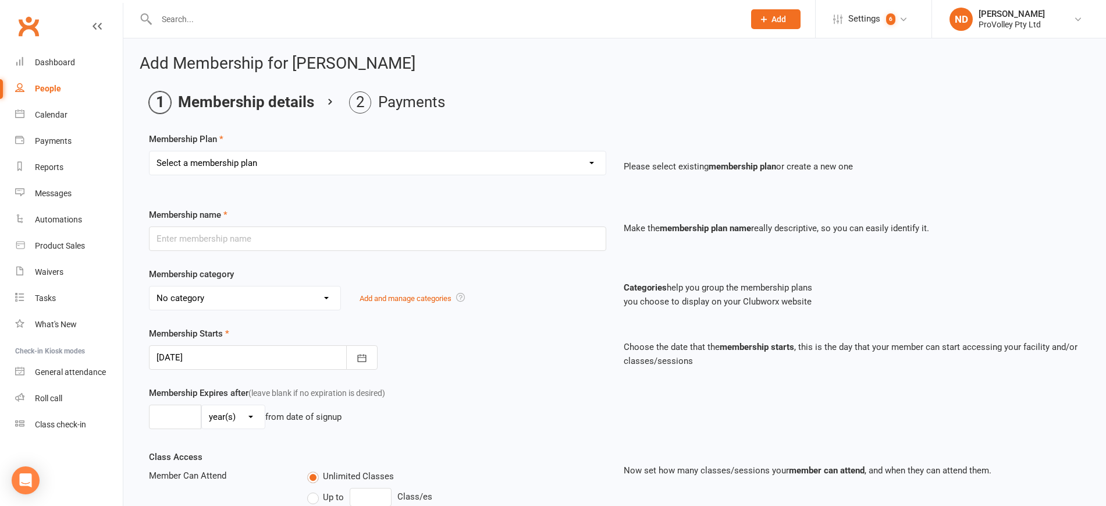
click at [271, 169] on select "Select a membership plan Create new Membership Plan SVL Team 1-Day Trial SVL Te…" at bounding box center [378, 162] width 456 height 23
click at [265, 163] on select "Select a membership plan Create new Membership Plan SVL Team 1-Day Trial SVL Te…" at bounding box center [378, 162] width 456 height 23
select select "62"
click at [150, 151] on select "Select a membership plan Create new Membership Plan SVL Team 1-Day Trial SVL Te…" at bounding box center [378, 162] width 456 height 23
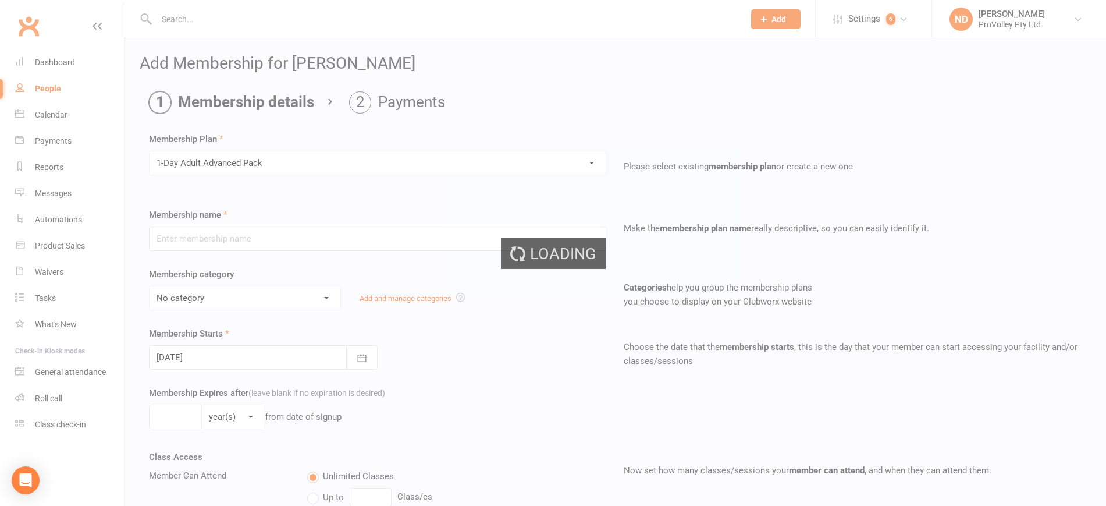
type input "1-Day Adult Advanced Pack"
select select "4"
type input "3"
select select "2"
type input "1"
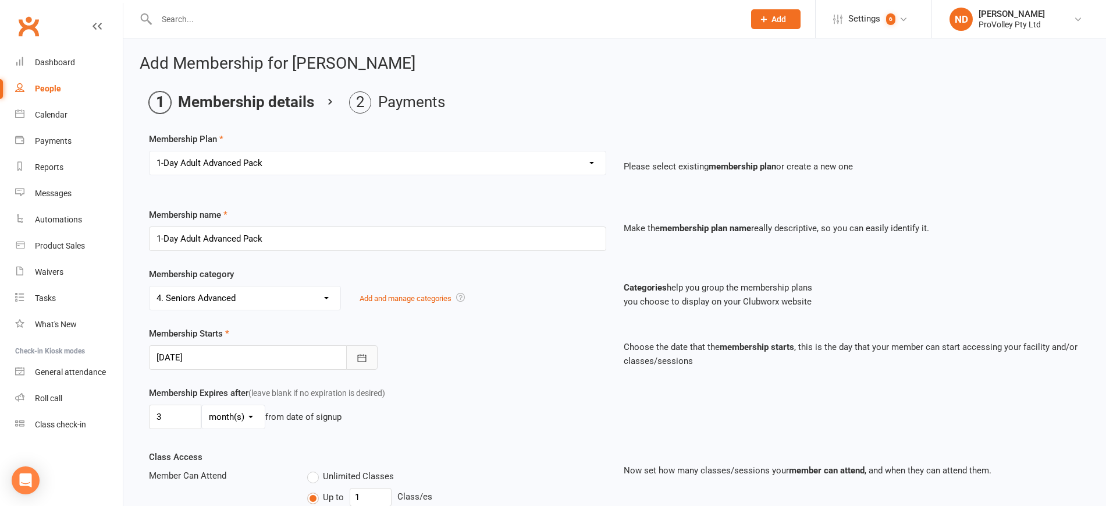
click at [364, 358] on icon "button" at bounding box center [362, 358] width 12 height 12
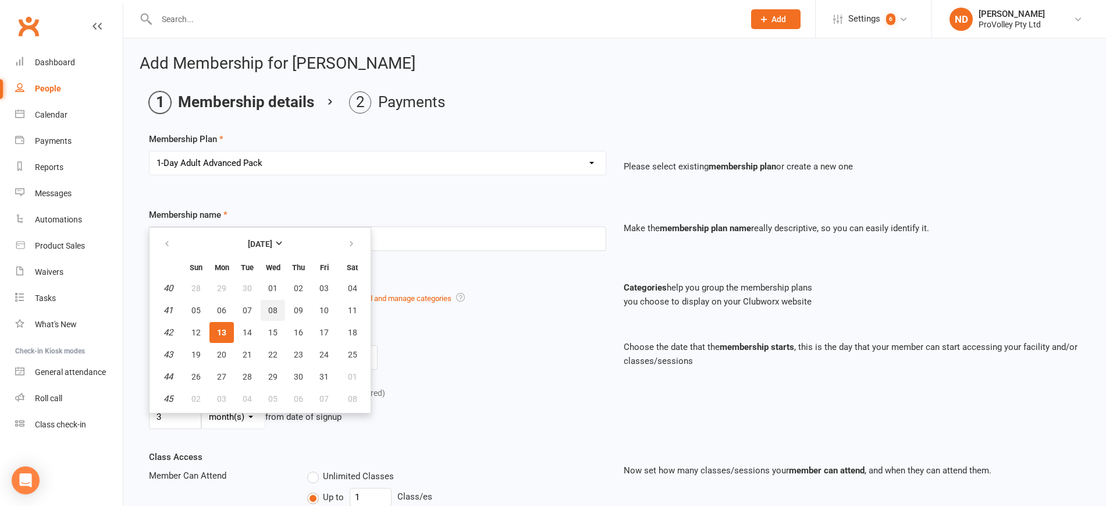
drag, startPoint x: 276, startPoint y: 307, endPoint x: 292, endPoint y: 311, distance: 16.4
click at [278, 307] on button "08" at bounding box center [273, 310] width 24 height 21
type input "08 Oct 2025"
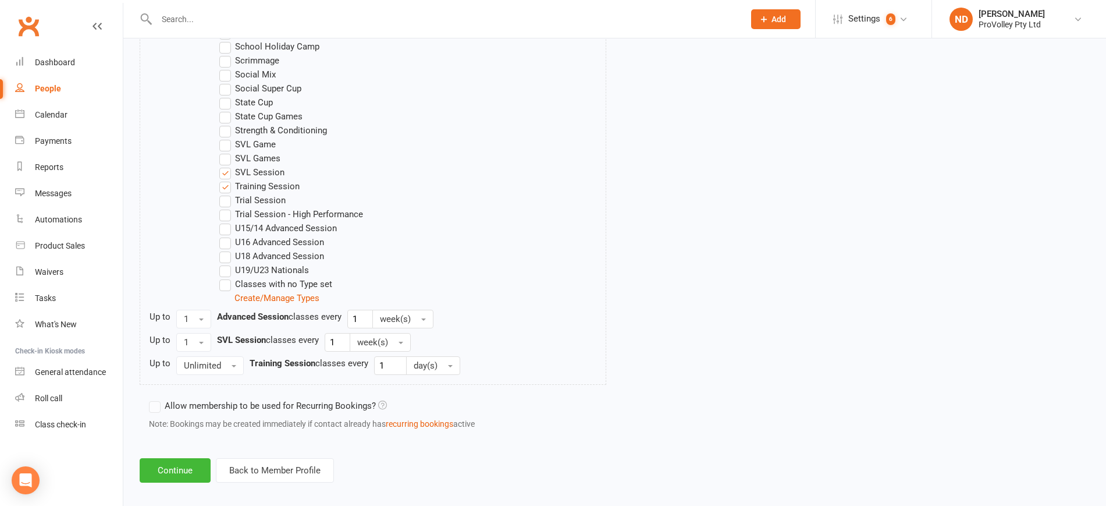
scroll to position [830, 0]
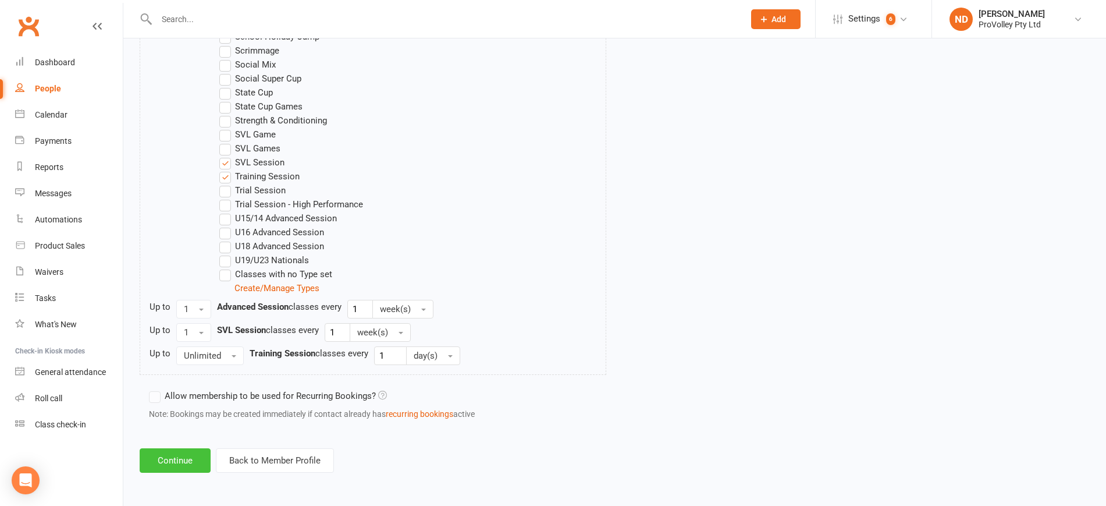
click at [190, 455] on button "Continue" at bounding box center [175, 460] width 71 height 24
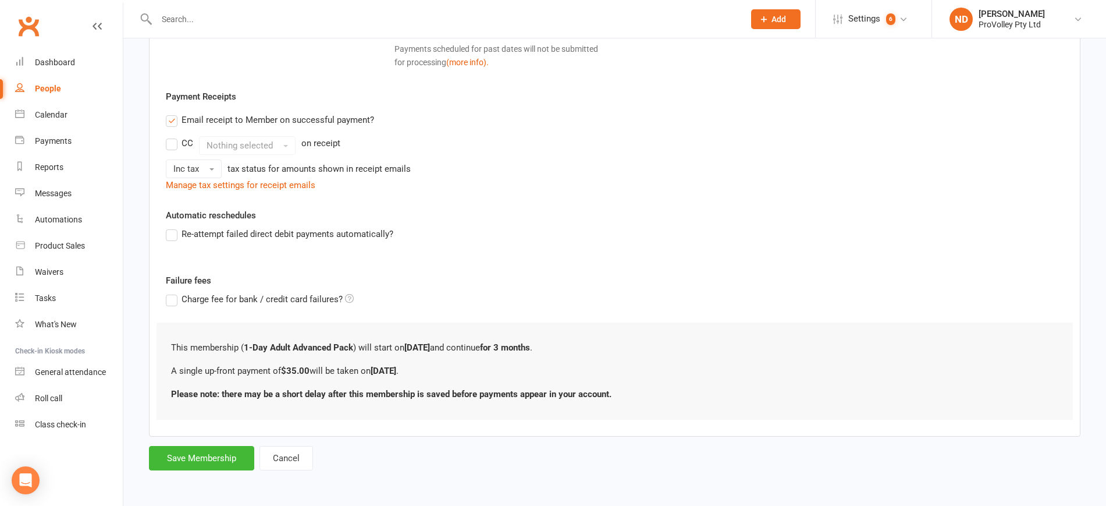
scroll to position [0, 0]
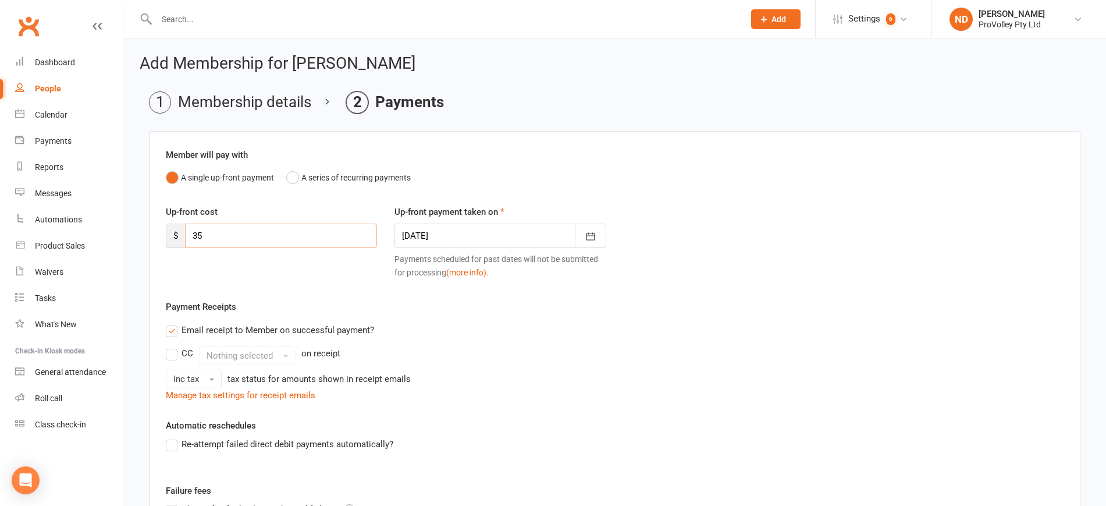
drag, startPoint x: 205, startPoint y: 238, endPoint x: 164, endPoint y: 235, distance: 41.4
click at [164, 235] on div "Up-front cost $ 35" at bounding box center [271, 226] width 229 height 43
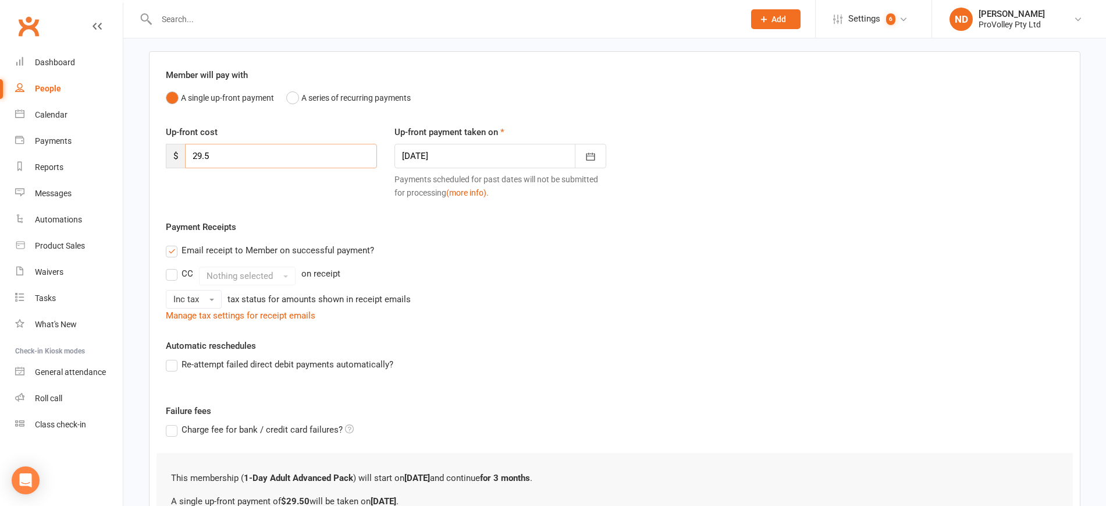
scroll to position [210, 0]
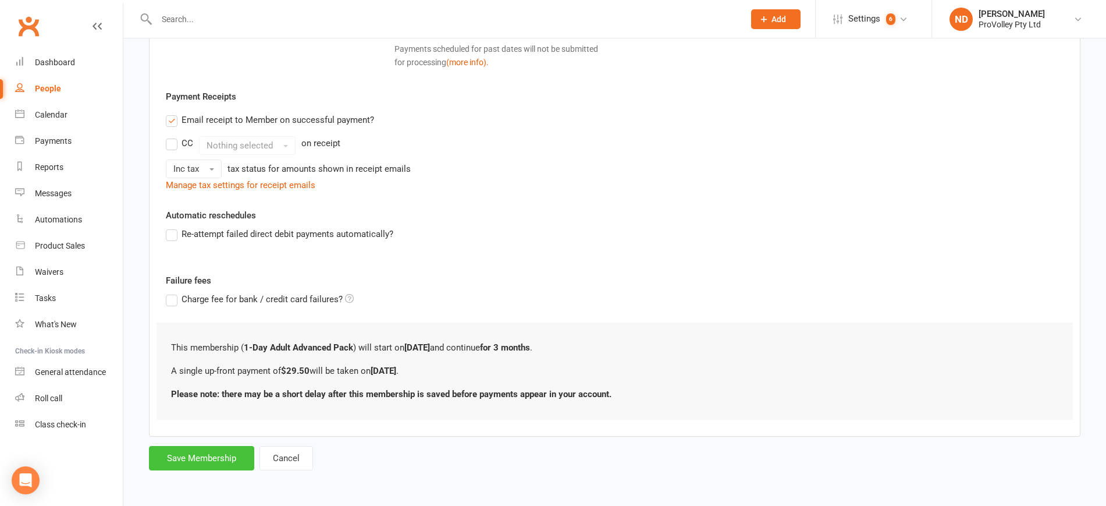
type input "29.5"
click at [200, 456] on button "Save Membership" at bounding box center [201, 458] width 105 height 24
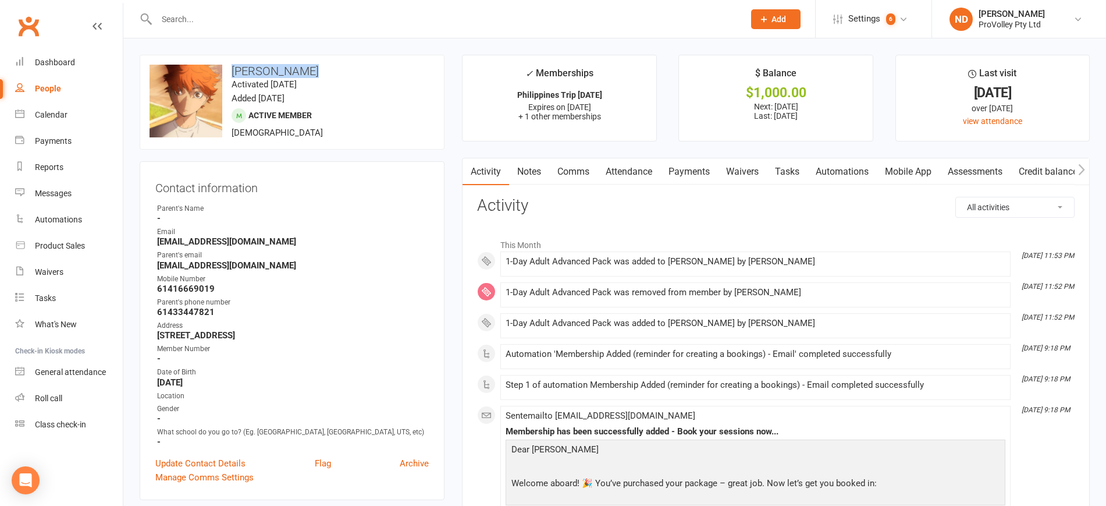
drag, startPoint x: 293, startPoint y: 72, endPoint x: 227, endPoint y: 69, distance: 65.8
click at [227, 69] on h3 "Andre Heasman" at bounding box center [292, 71] width 285 height 13
copy h3 "Andre Heasman"
click at [38, 87] on div "People" at bounding box center [48, 88] width 26 height 9
select select "100"
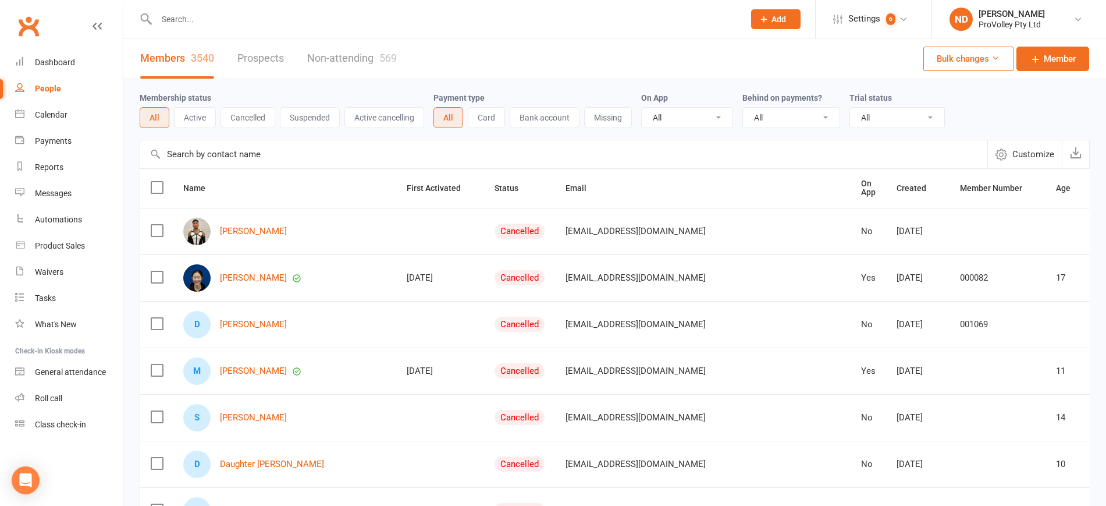
drag, startPoint x: 280, startPoint y: 149, endPoint x: 130, endPoint y: 147, distance: 150.7
paste input "Marcus Wang"
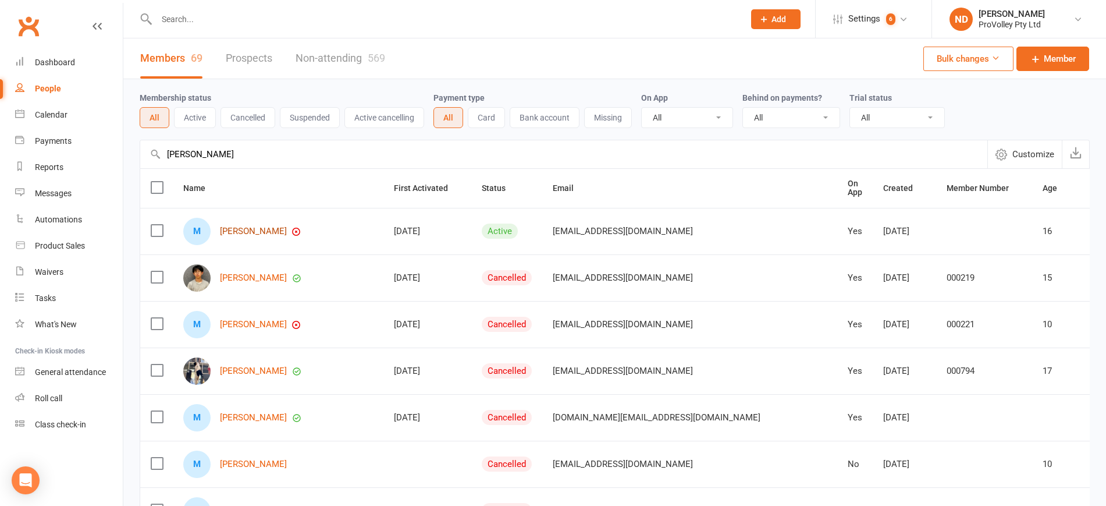
type input "Marcus Wang"
click at [245, 229] on link "Marcus Wang" at bounding box center [253, 231] width 67 height 10
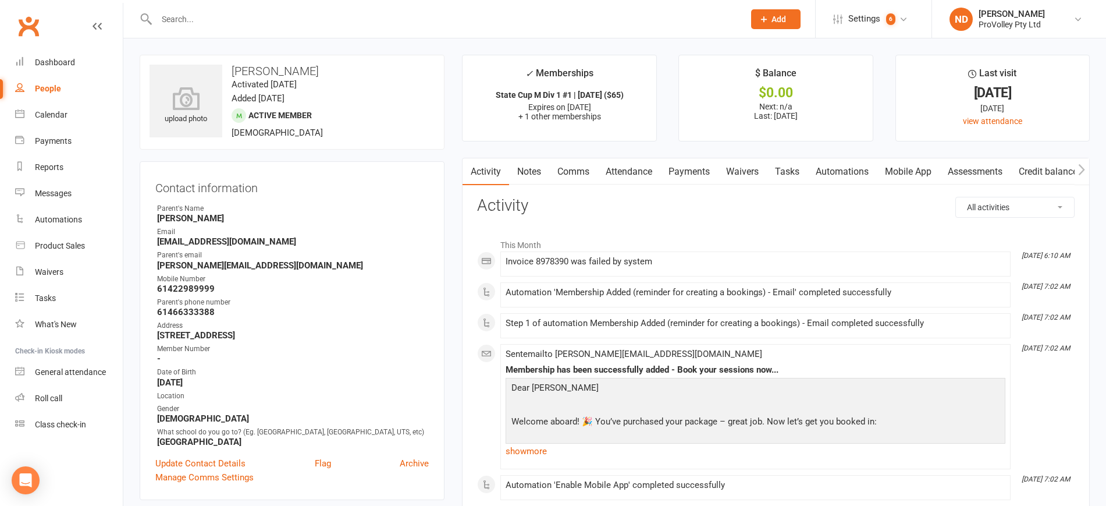
click at [692, 165] on link "Payments" at bounding box center [689, 171] width 58 height 27
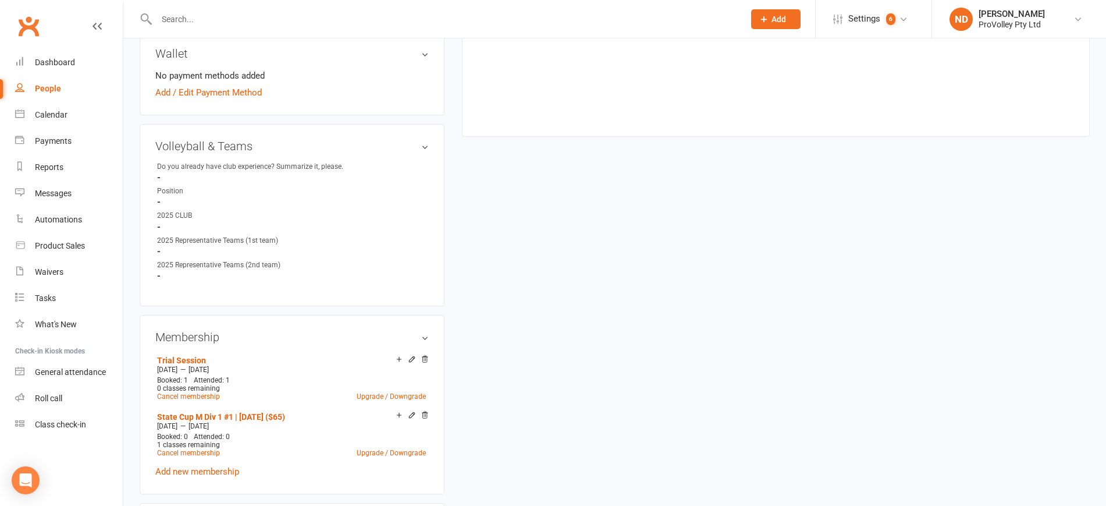
scroll to position [509, 0]
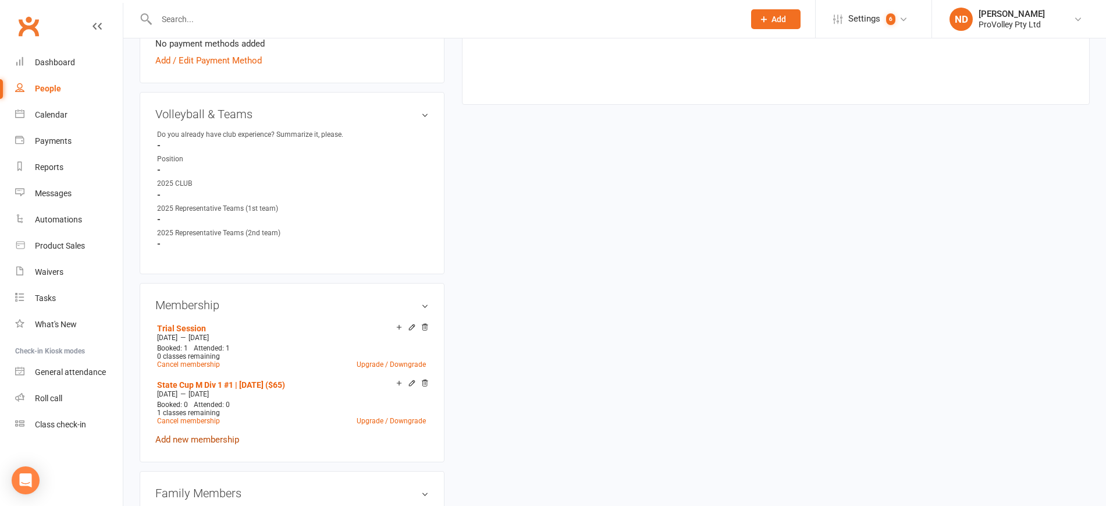
click at [232, 444] on link "Add new membership" at bounding box center [197, 439] width 84 height 10
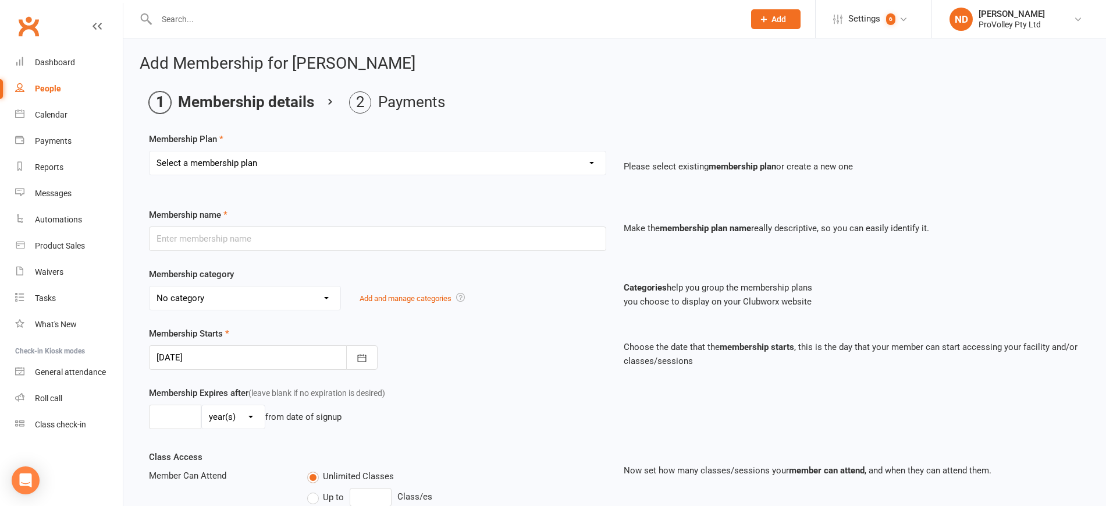
click at [315, 168] on select "Select a membership plan Create new Membership Plan SVL Team 1-Day Trial SVL Te…" at bounding box center [378, 162] width 456 height 23
select select "62"
click at [150, 151] on select "Select a membership plan Create new Membership Plan SVL Team 1-Day Trial SVL Te…" at bounding box center [378, 162] width 456 height 23
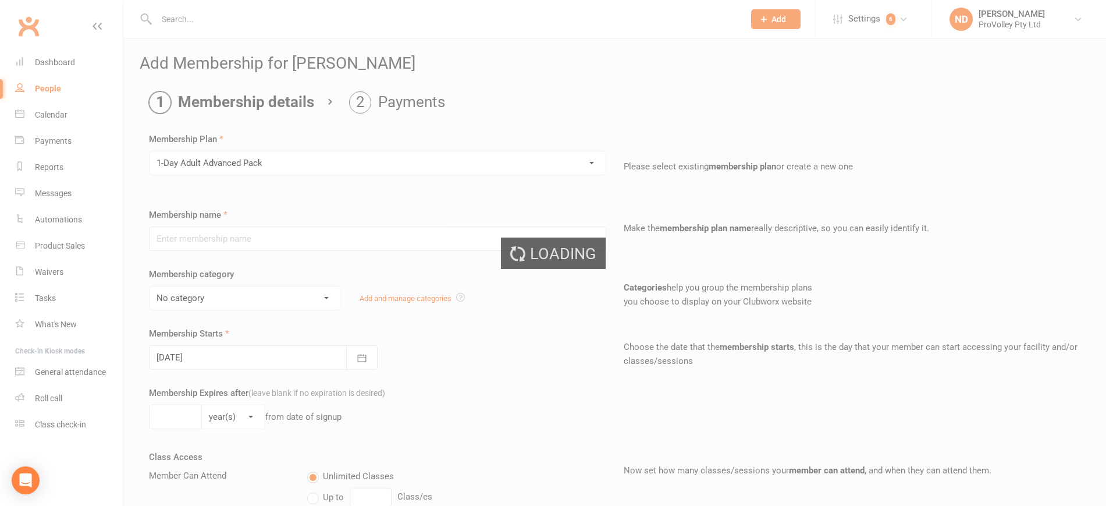
type input "1-Day Adult Advanced Pack"
select select "4"
type input "3"
select select "2"
type input "1"
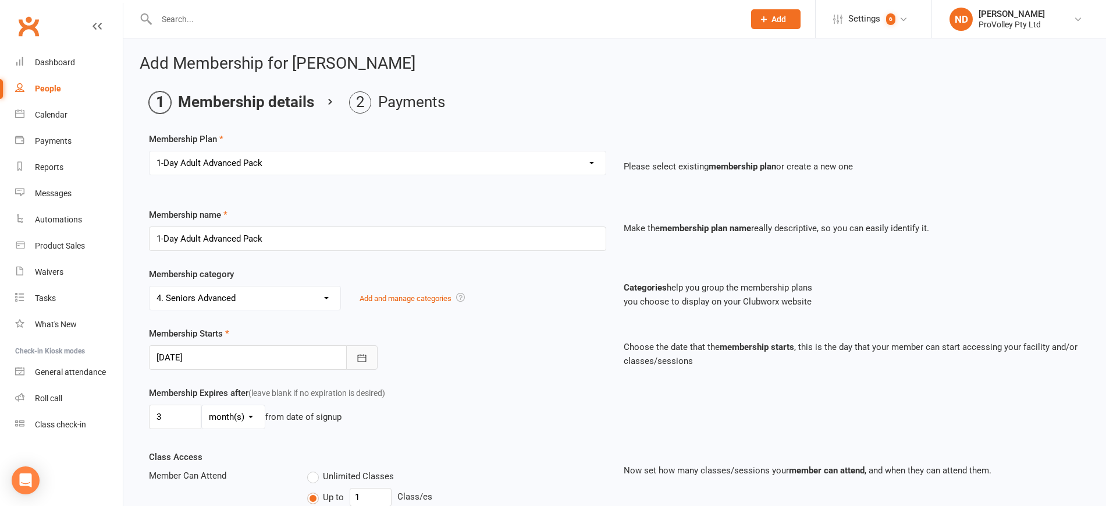
click at [360, 353] on icon "button" at bounding box center [362, 358] width 12 height 12
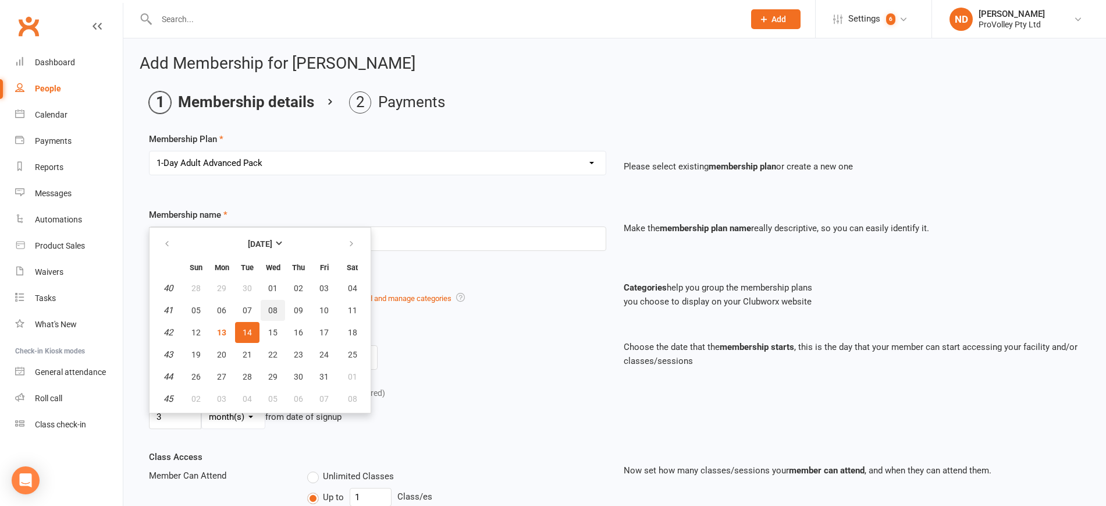
drag, startPoint x: 275, startPoint y: 303, endPoint x: 337, endPoint y: 298, distance: 62.4
click at [277, 304] on button "08" at bounding box center [273, 310] width 24 height 21
type input "[DATE]"
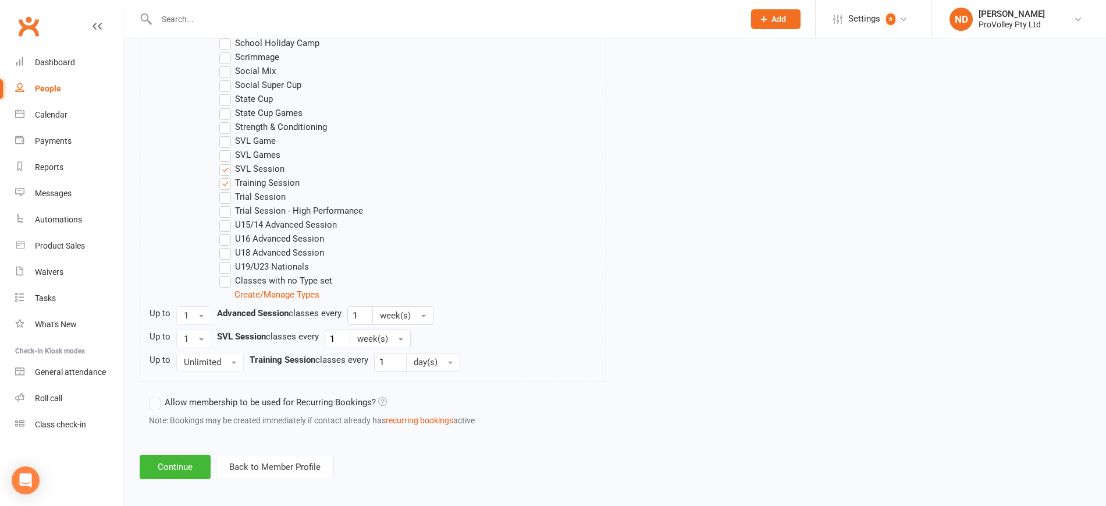
scroll to position [830, 0]
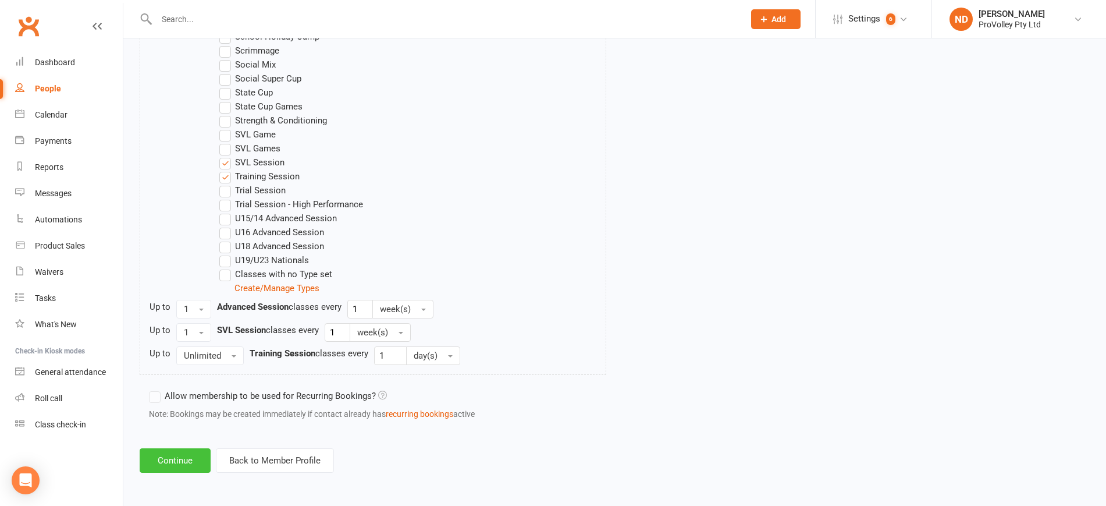
click at [175, 460] on button "Continue" at bounding box center [175, 460] width 71 height 24
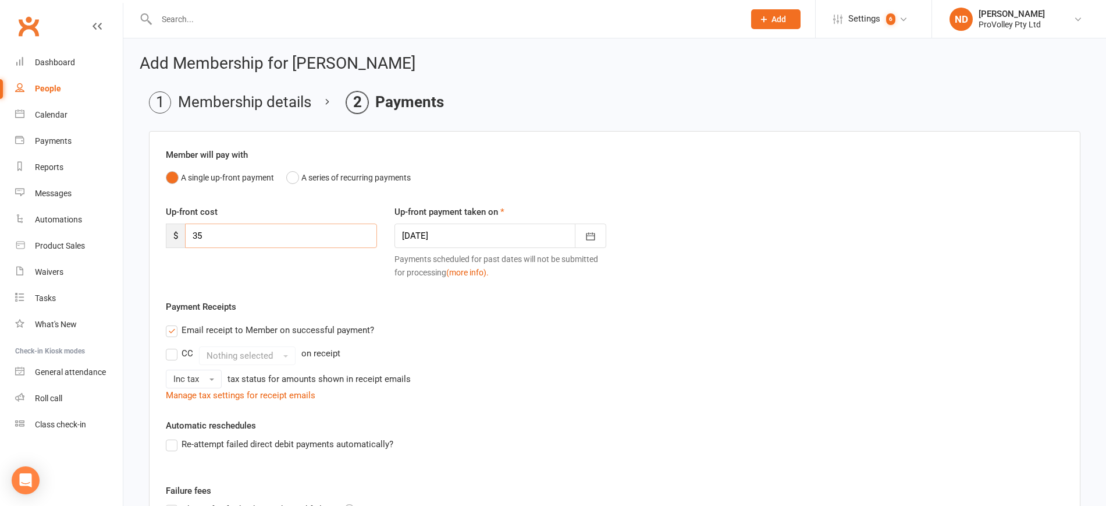
click at [184, 229] on div "$ 35" at bounding box center [271, 235] width 211 height 24
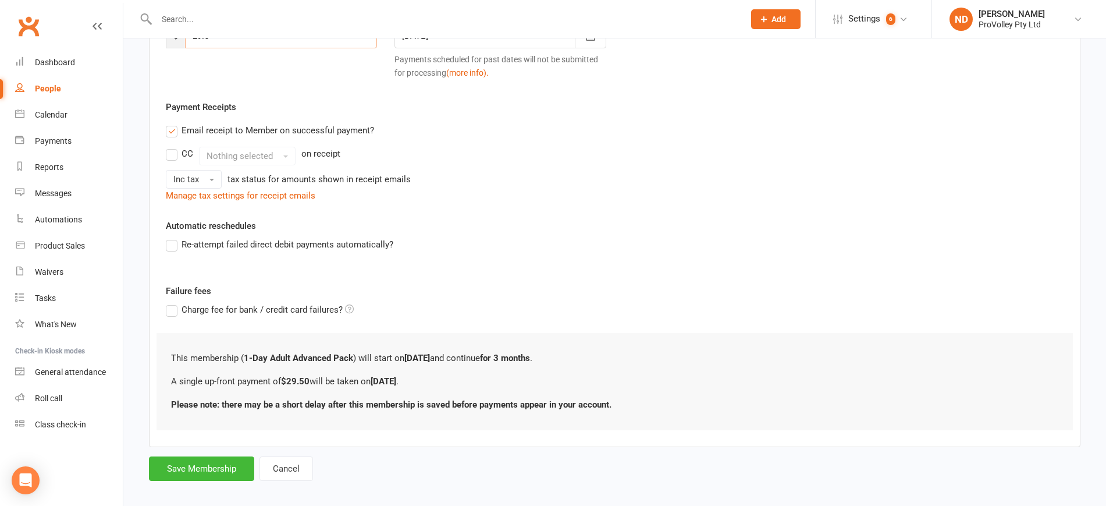
scroll to position [210, 0]
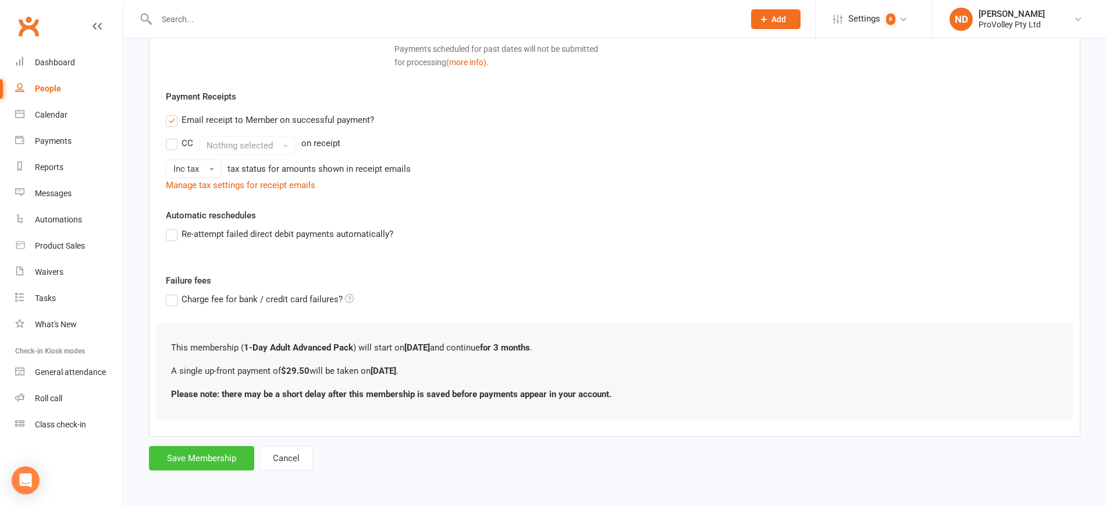
type input "29.5"
click at [228, 448] on button "Save Membership" at bounding box center [201, 458] width 105 height 24
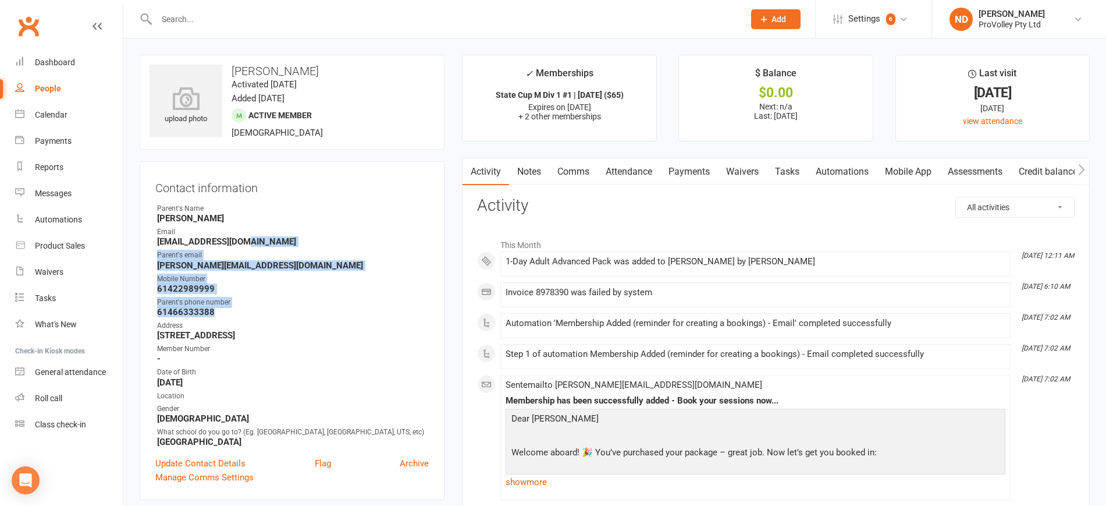
drag, startPoint x: 269, startPoint y: 265, endPoint x: 213, endPoint y: 310, distance: 71.2
click at [213, 310] on ul "Owner Parent's Name Steve Email 27myanang@gmail.com Parent's email steve@ol.com…" at bounding box center [291, 325] width 273 height 244
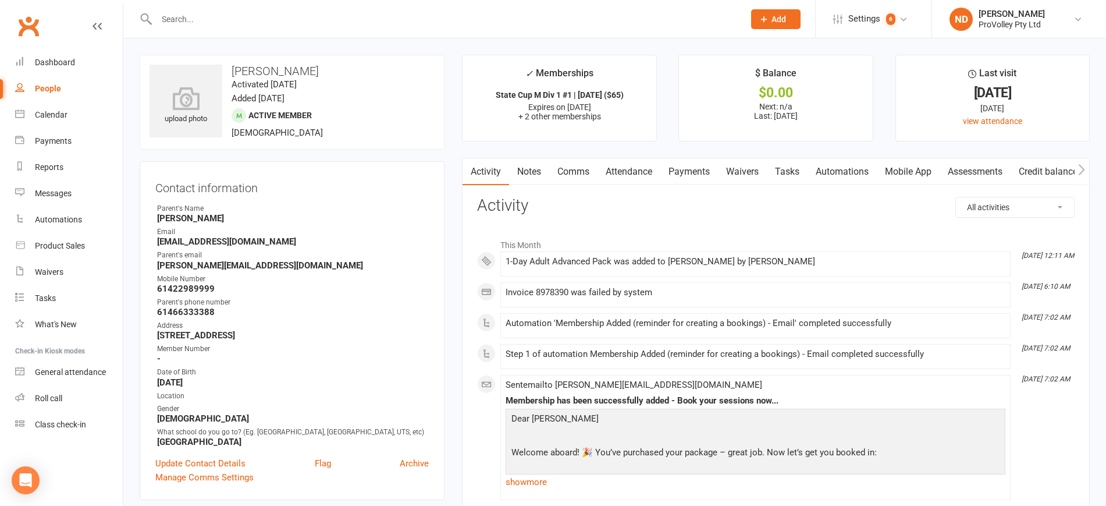
drag, startPoint x: 241, startPoint y: 349, endPoint x: 270, endPoint y: 268, distance: 86.5
click at [241, 346] on div "Member Number" at bounding box center [293, 348] width 272 height 11
click at [301, 225] on ul "Owner Parent's Name Steve Email 27myanang@gmail.com Parent's email steve@ol.com…" at bounding box center [291, 325] width 273 height 244
drag, startPoint x: 269, startPoint y: 244, endPoint x: 260, endPoint y: 240, distance: 9.6
click at [269, 243] on strong "27myanang@gmail.com" at bounding box center [293, 241] width 272 height 10
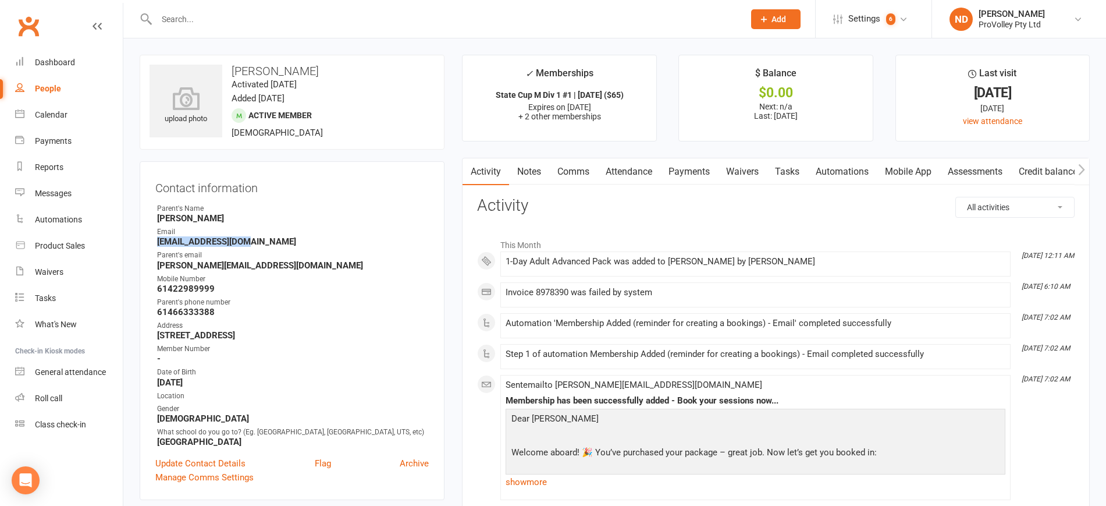
drag, startPoint x: 260, startPoint y: 240, endPoint x: 158, endPoint y: 243, distance: 101.9
click at [158, 243] on strong "27myanang@gmail.com" at bounding box center [293, 241] width 272 height 10
copy strong "27myanang@gmail.com"
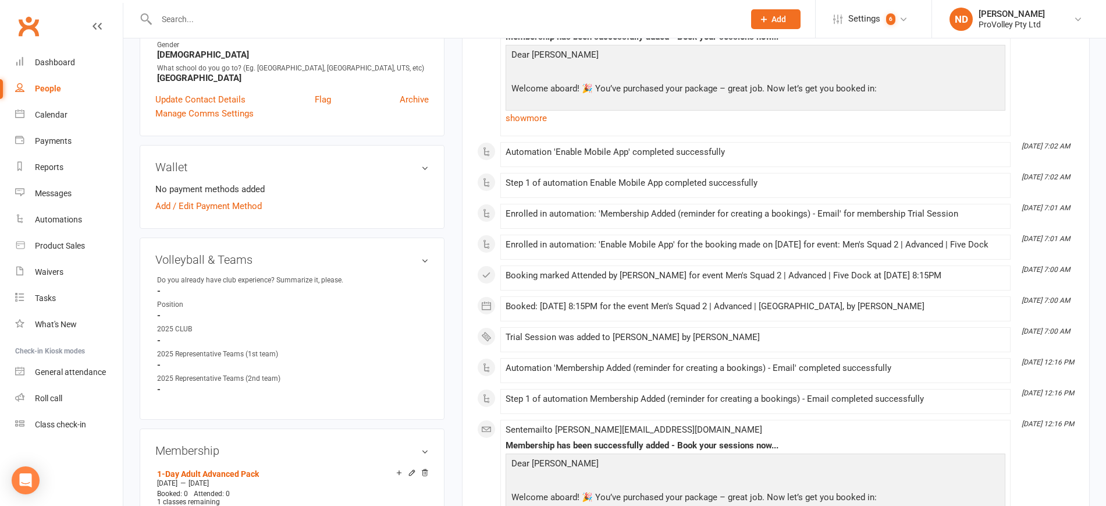
scroll to position [654, 0]
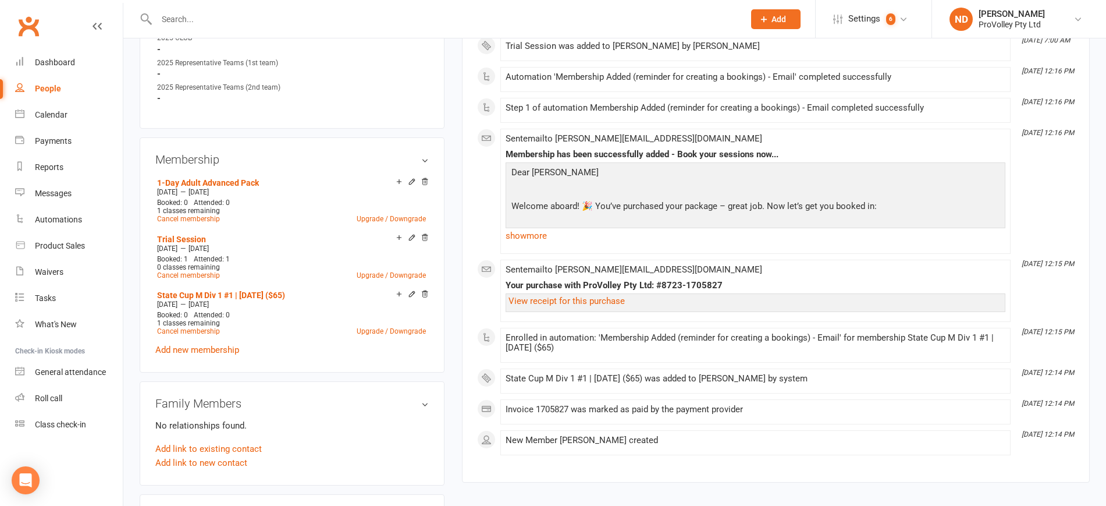
click at [62, 85] on link "People" at bounding box center [69, 89] width 108 height 26
select select "100"
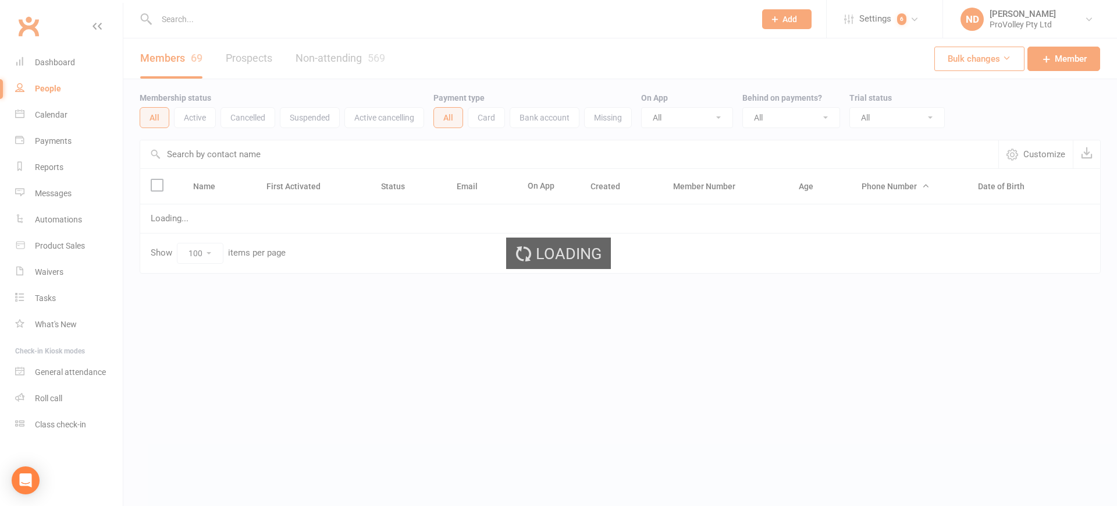
click at [233, 147] on input "text" at bounding box center [569, 154] width 858 height 28
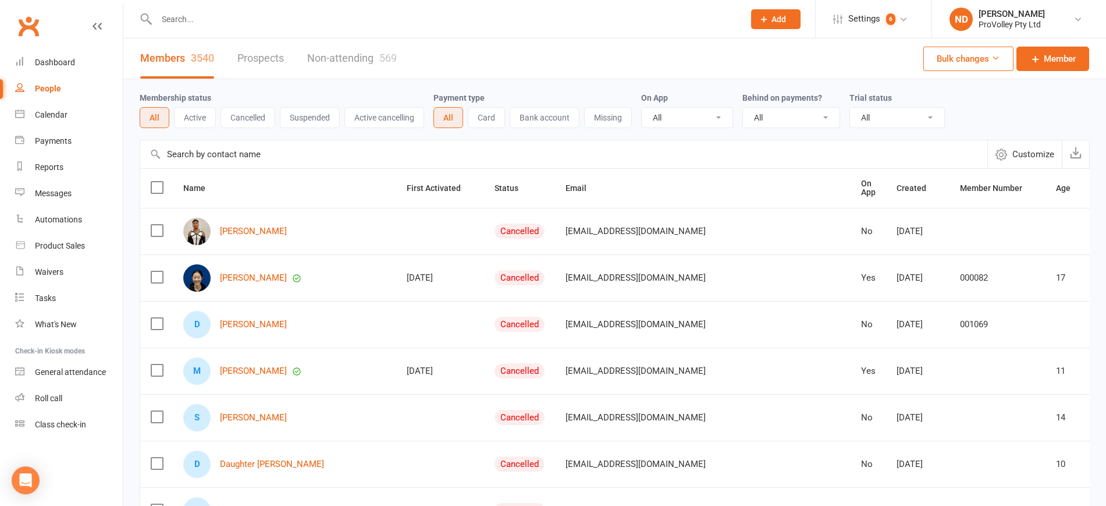
click at [233, 152] on input "text" at bounding box center [563, 154] width 847 height 28
paste input "Ralph Dacanay"
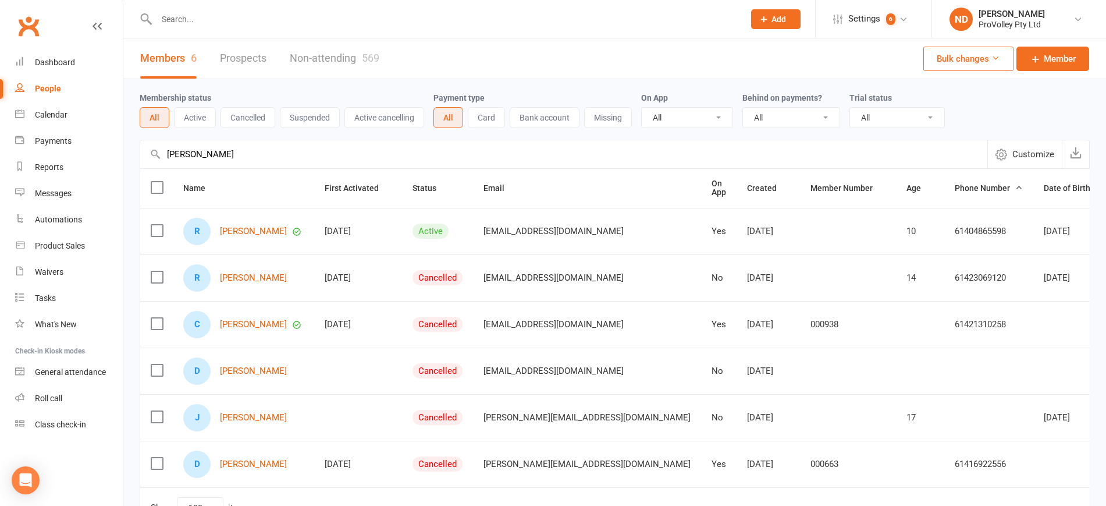
click at [156, 275] on label at bounding box center [157, 277] width 12 height 12
click at [156, 271] on input "checkbox" at bounding box center [157, 271] width 12 height 0
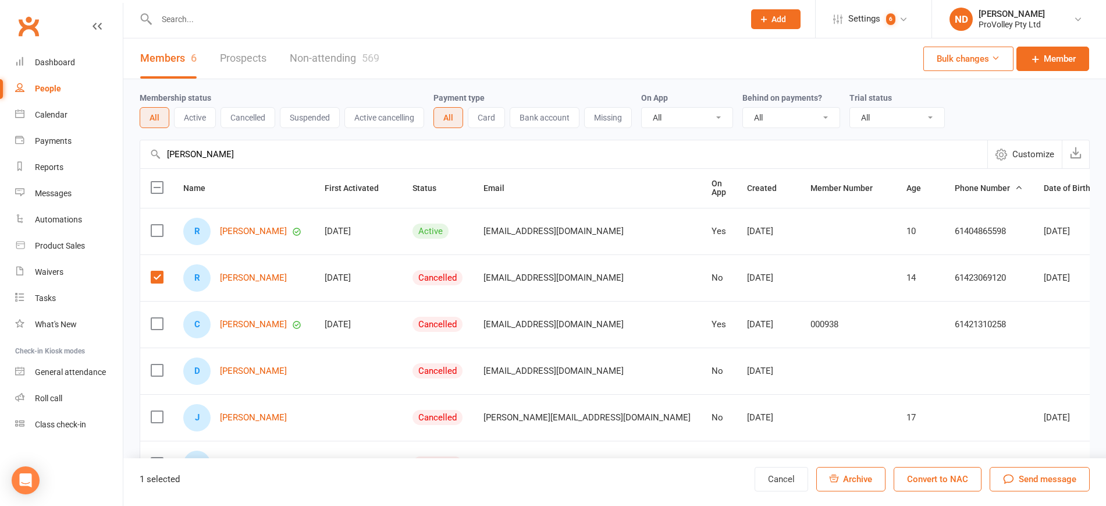
click at [853, 488] on button "Archive" at bounding box center [850, 479] width 69 height 24
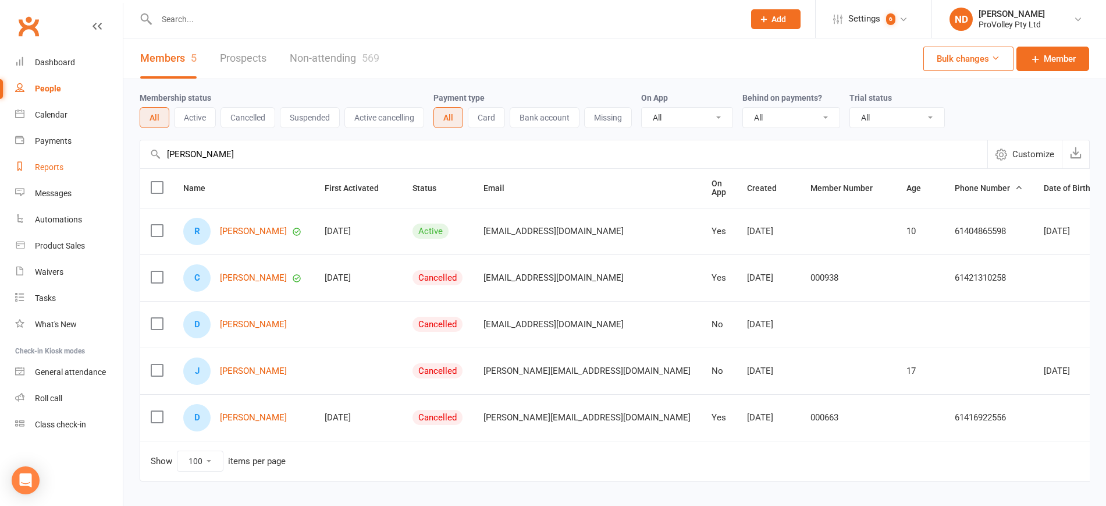
drag, startPoint x: 289, startPoint y: 152, endPoint x: 89, endPoint y: 156, distance: 199.6
click at [89, 156] on ui-view "Prospect Member Non-attending contact Class / event Appointment Task Membership…" at bounding box center [553, 265] width 1106 height 524
paste input "Olivia pan"
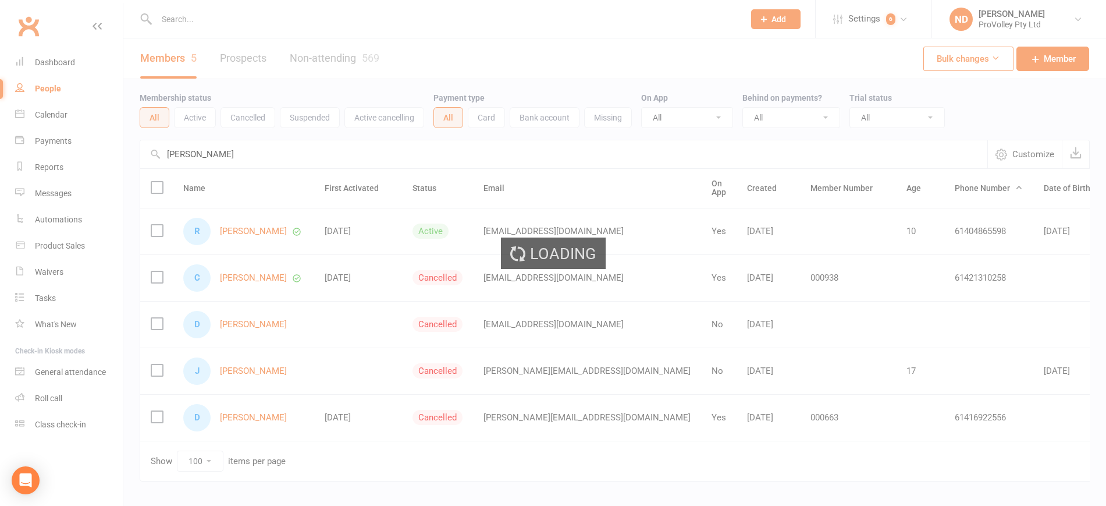
type input "Olivia pan"
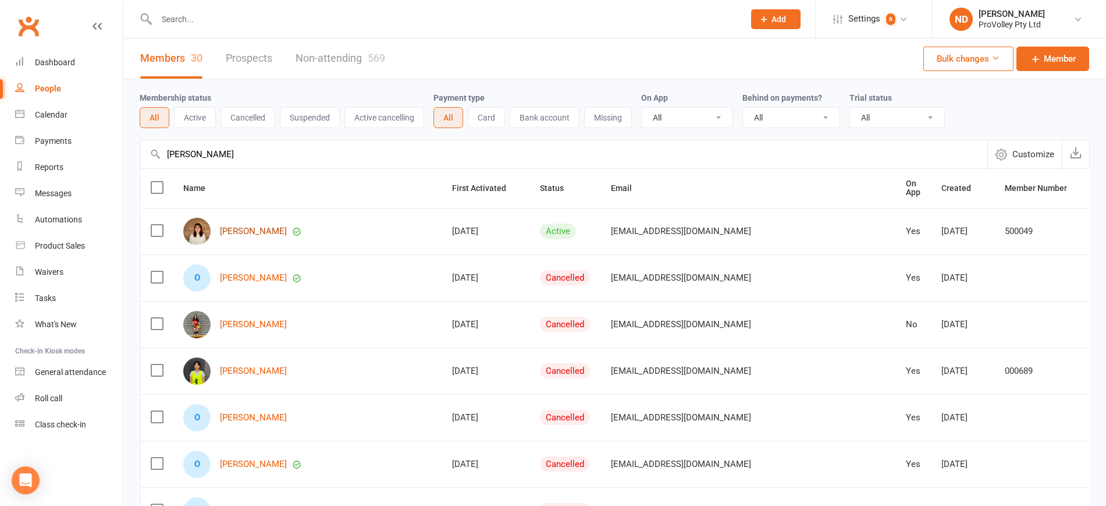
drag, startPoint x: 241, startPoint y: 227, endPoint x: 495, endPoint y: 145, distance: 266.6
click at [241, 227] on link "Olivia Pan" at bounding box center [253, 231] width 67 height 10
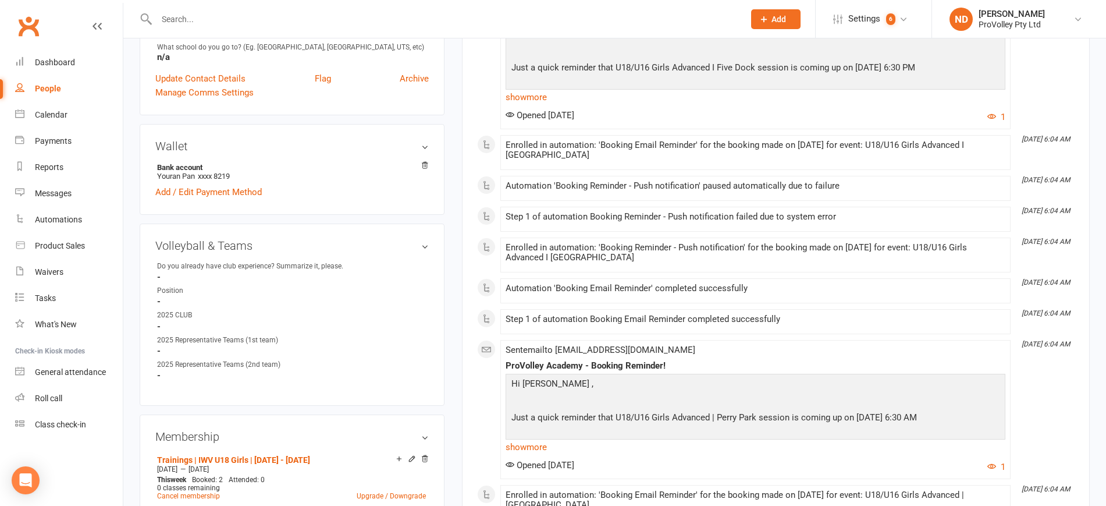
scroll to position [509, 0]
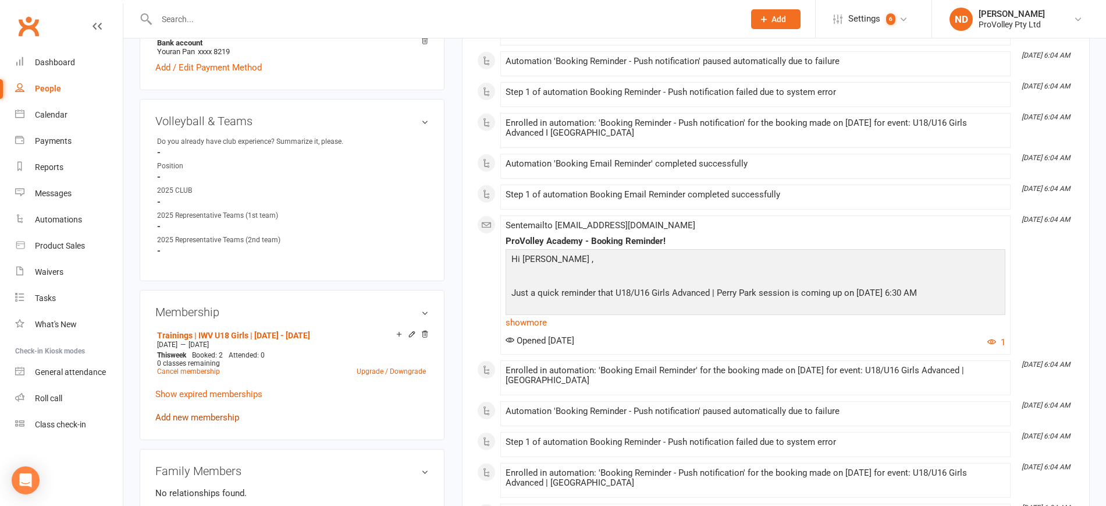
click at [215, 422] on link "Add new membership" at bounding box center [197, 417] width 84 height 10
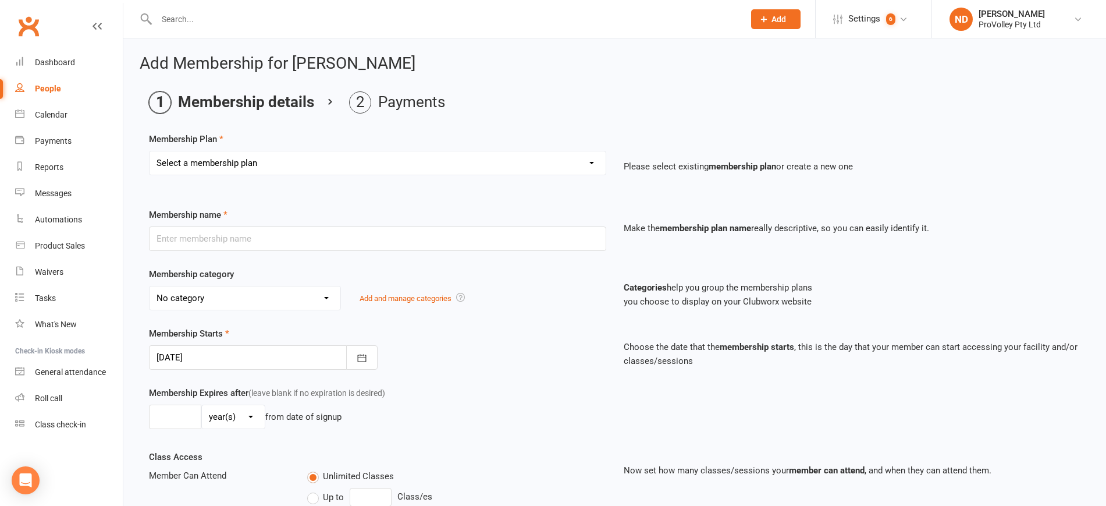
click at [287, 158] on select "Select a membership plan Create new Membership Plan SVL Team 1-Day Trial SVL Te…" at bounding box center [378, 162] width 456 height 23
select select "62"
click at [150, 151] on select "Select a membership plan Create new Membership Plan SVL Team 1-Day Trial SVL Te…" at bounding box center [378, 162] width 456 height 23
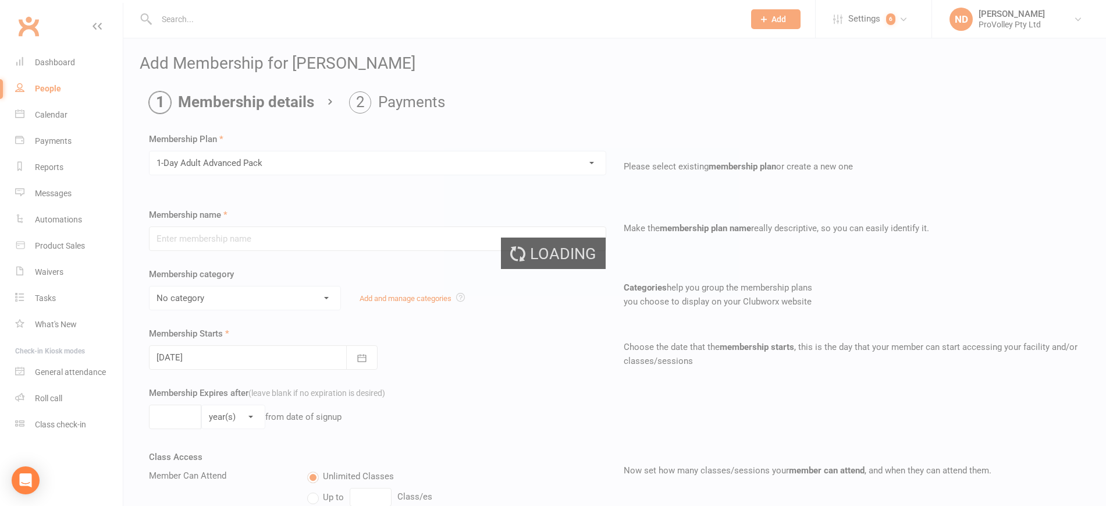
type input "1-Day Adult Advanced Pack"
select select "4"
type input "3"
select select "2"
type input "1"
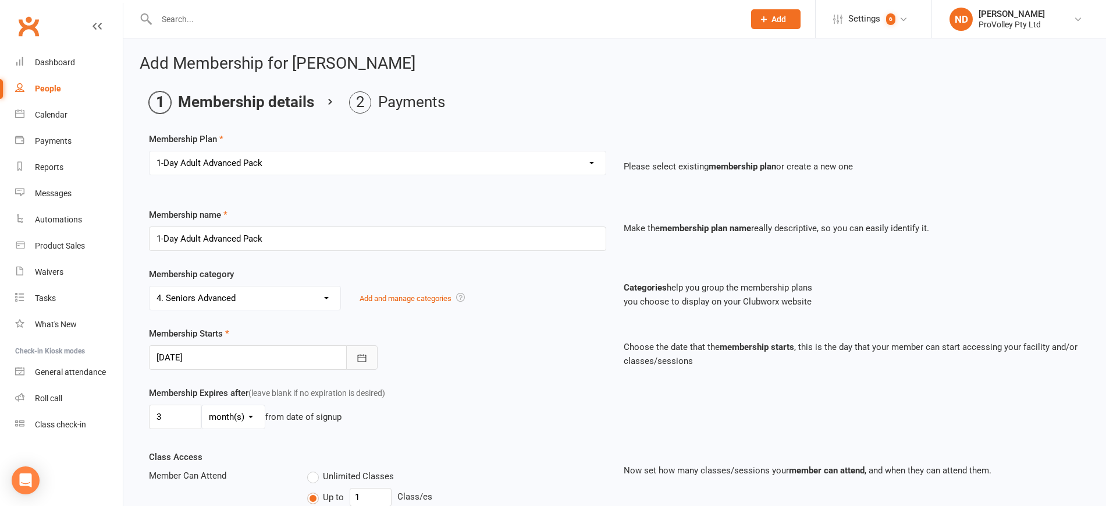
click at [358, 354] on icon "button" at bounding box center [361, 358] width 9 height 8
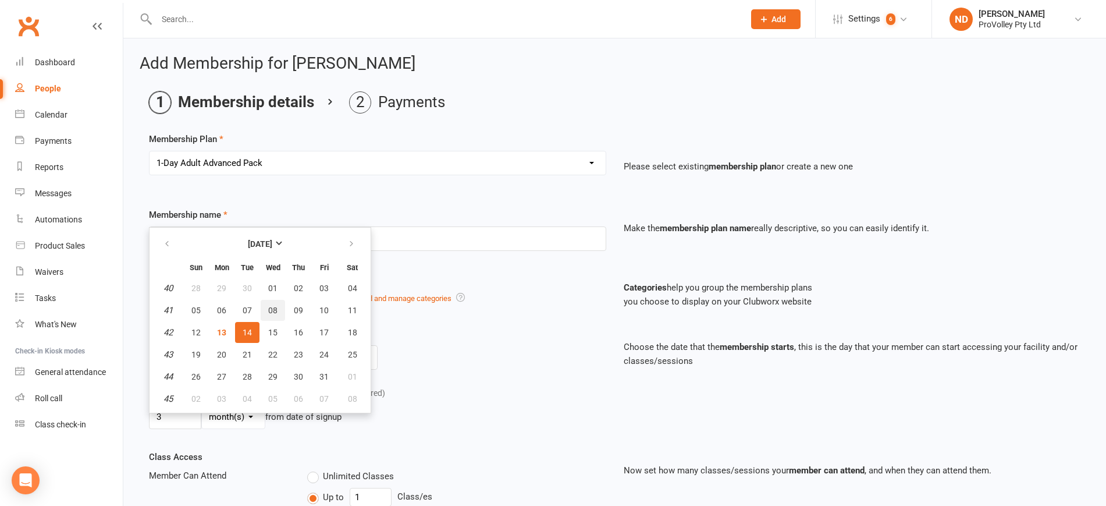
click at [280, 308] on button "08" at bounding box center [273, 310] width 24 height 21
type input "08 Oct 2025"
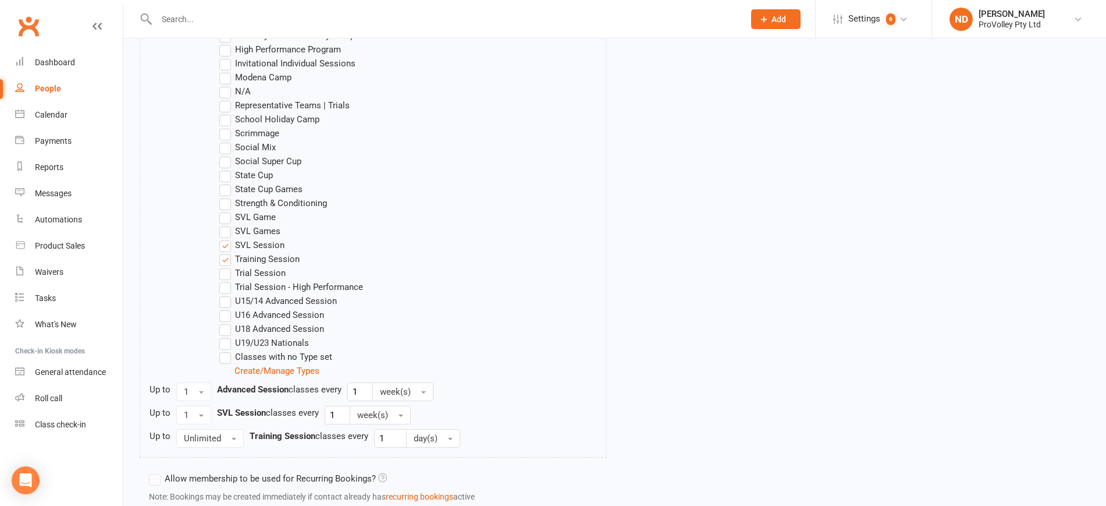
scroll to position [830, 0]
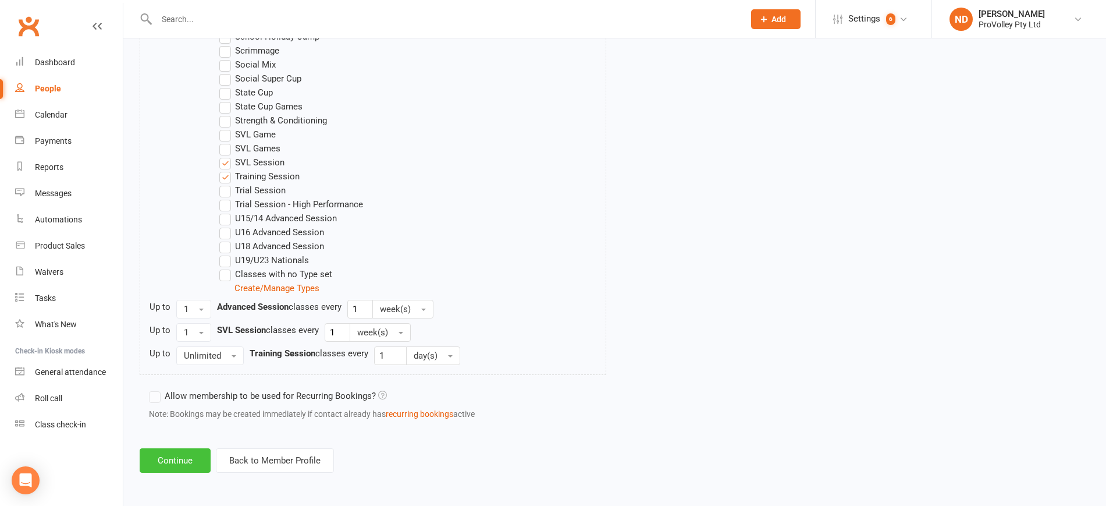
click at [163, 453] on button "Continue" at bounding box center [175, 460] width 71 height 24
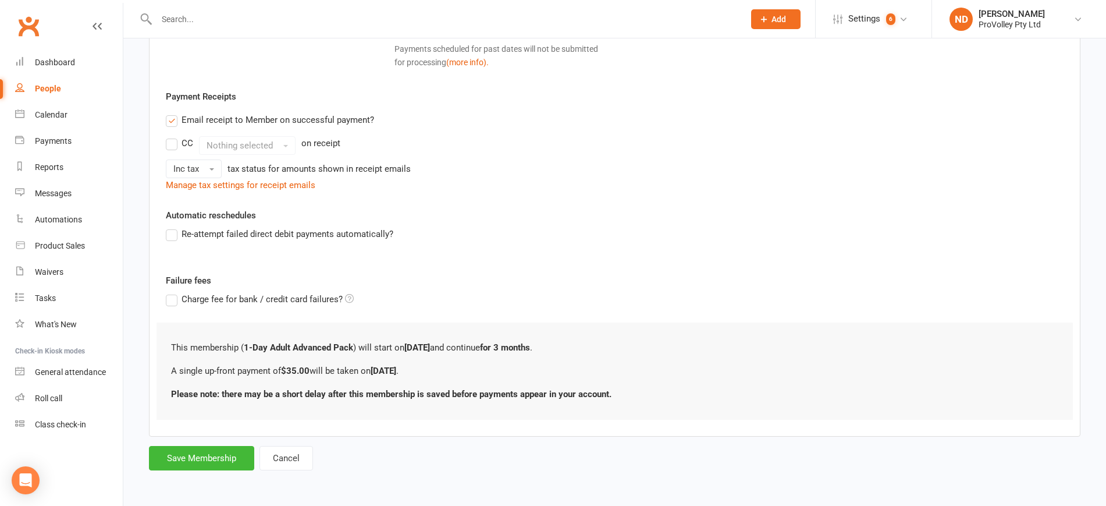
scroll to position [0, 0]
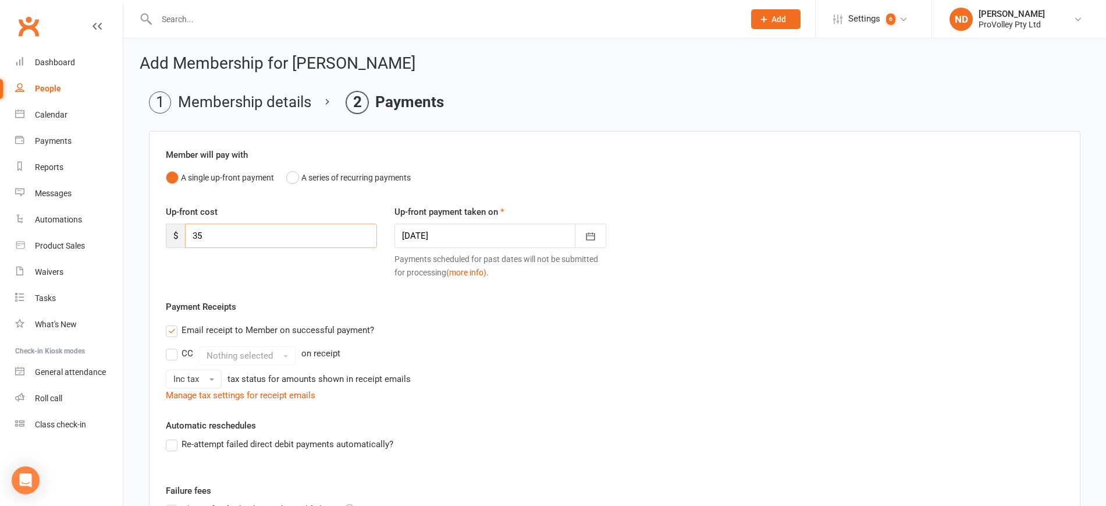
drag, startPoint x: 184, startPoint y: 229, endPoint x: 144, endPoint y: 229, distance: 40.1
click at [144, 229] on main "Membership details Payments Member will pay with A single up-front payment A se…" at bounding box center [615, 385] width 950 height 589
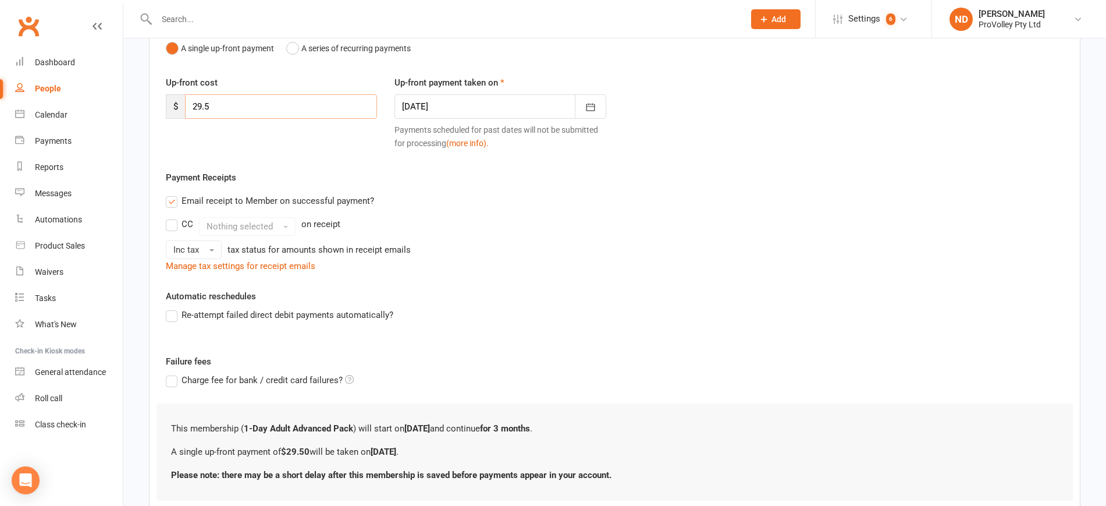
scroll to position [210, 0]
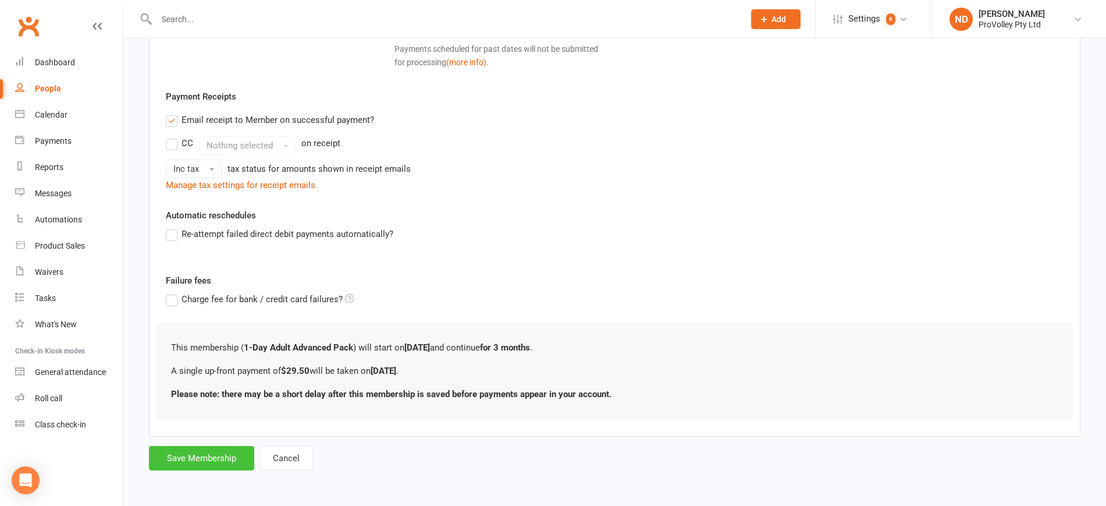
type input "29.5"
click at [210, 460] on button "Save Membership" at bounding box center [201, 458] width 105 height 24
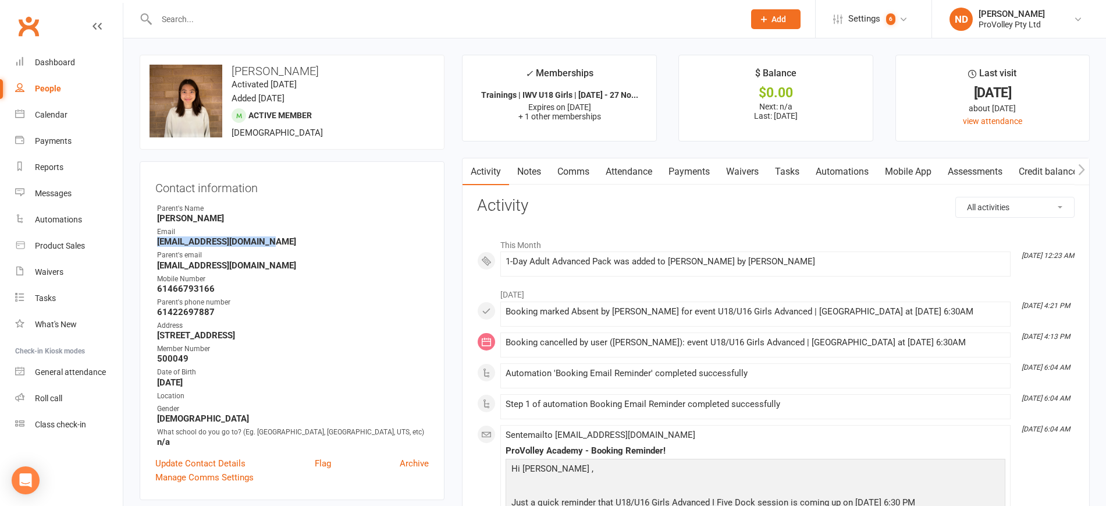
drag, startPoint x: 283, startPoint y: 243, endPoint x: 156, endPoint y: 240, distance: 127.4
click at [156, 240] on li "Email oliviapanpan@hotmail.com" at bounding box center [291, 236] width 273 height 20
copy strong "oliviapanpan@hotmail.com"
drag, startPoint x: 219, startPoint y: 268, endPoint x: 158, endPoint y: 270, distance: 60.5
click at [158, 270] on ul "Owner Parent's Name Yun Gao Email oliviapanpan@hotmail.com Parent's email 79691…" at bounding box center [291, 325] width 273 height 244
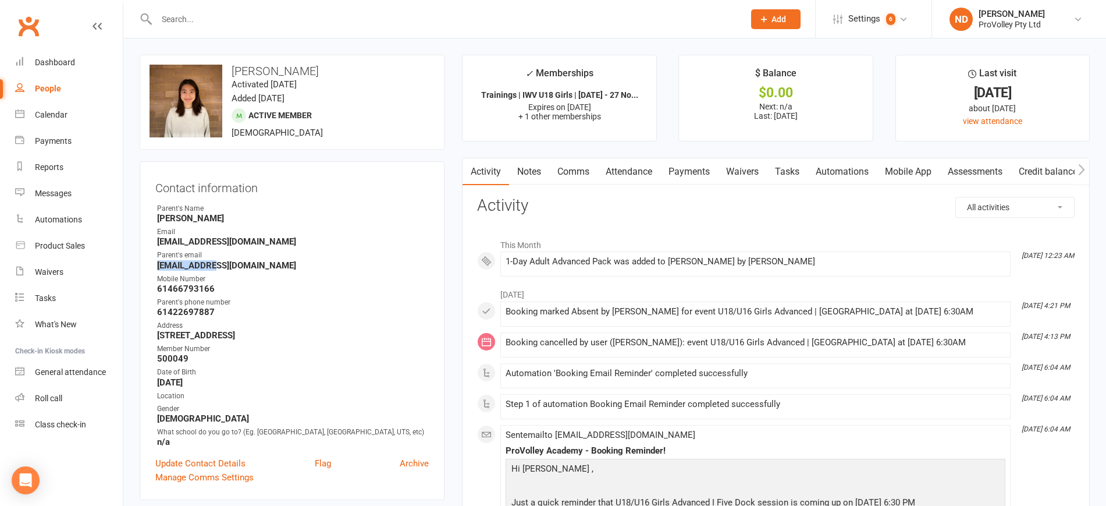
copy strong "79691@qq.com"
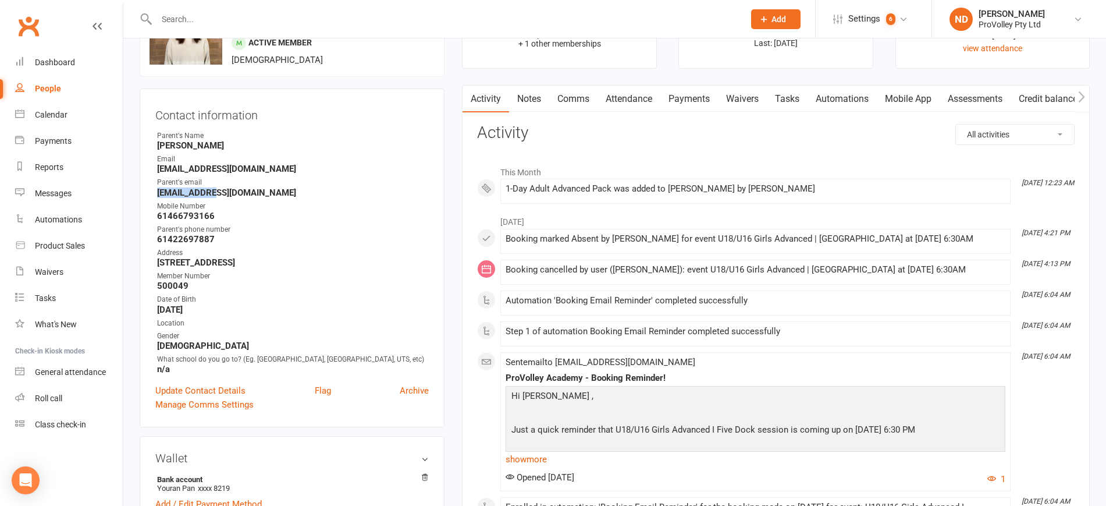
click at [41, 93] on div "People" at bounding box center [48, 88] width 26 height 9
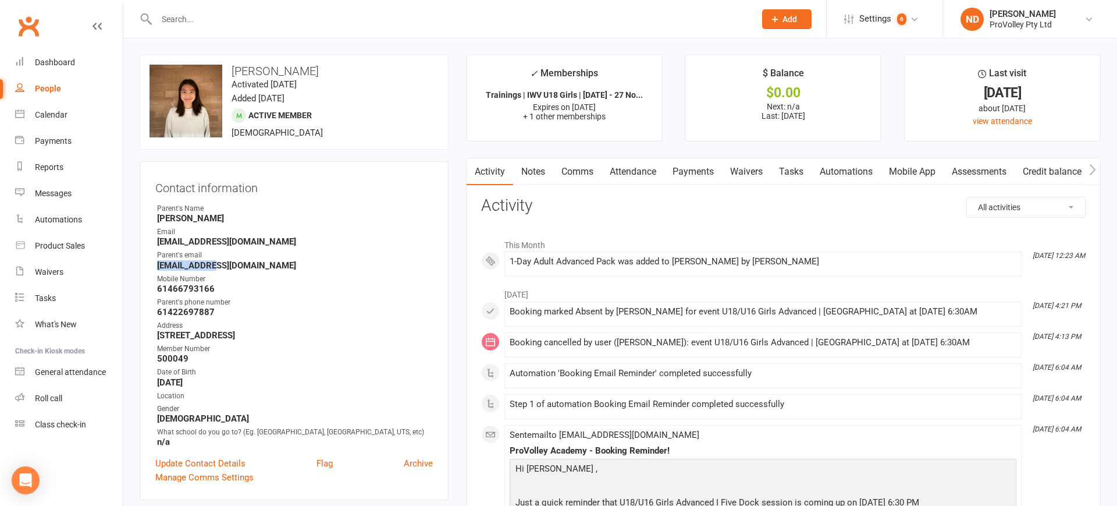
select select "100"
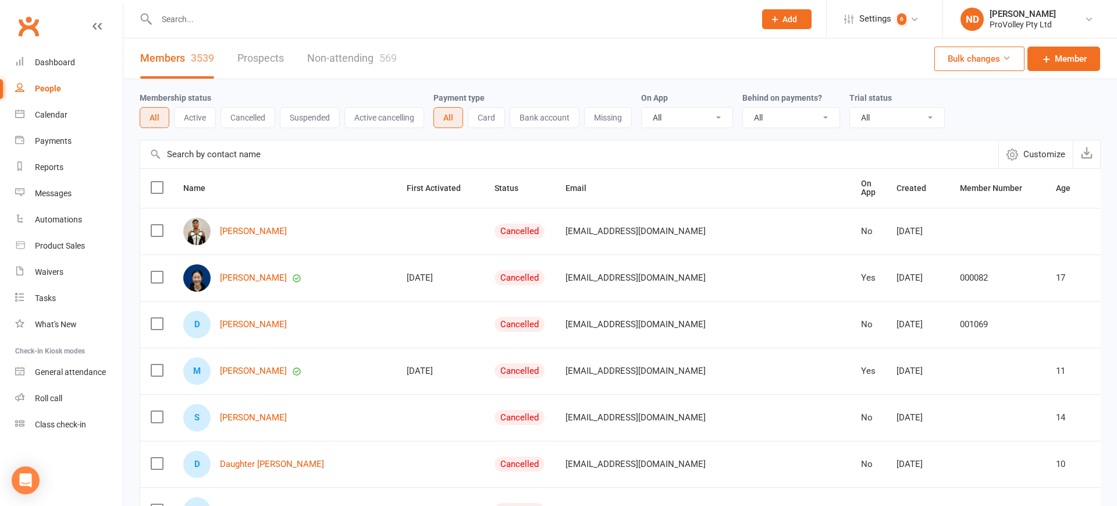
click at [253, 152] on input "text" at bounding box center [569, 154] width 858 height 28
paste input "Sahej chaudary"
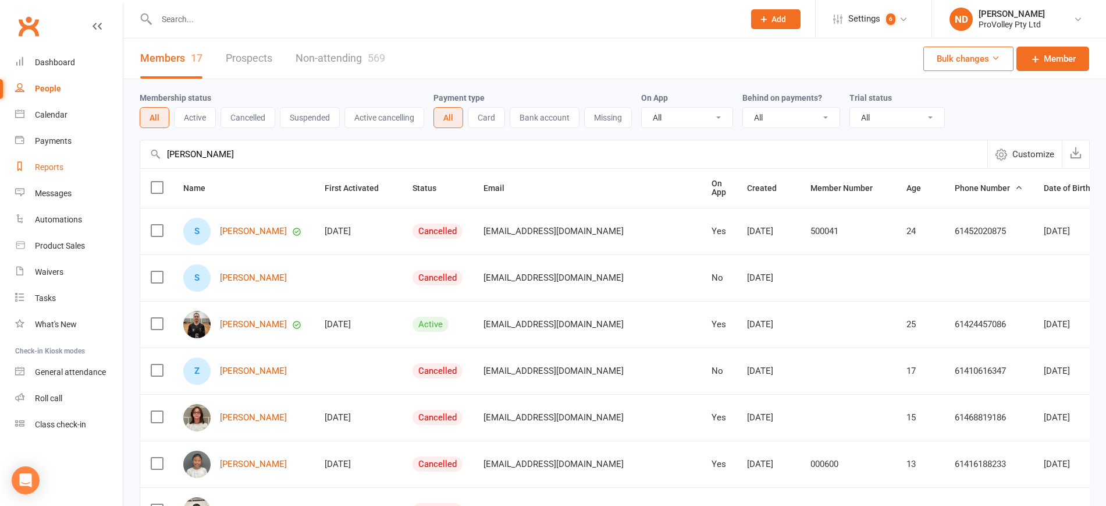
drag, startPoint x: 264, startPoint y: 158, endPoint x: 97, endPoint y: 158, distance: 167.0
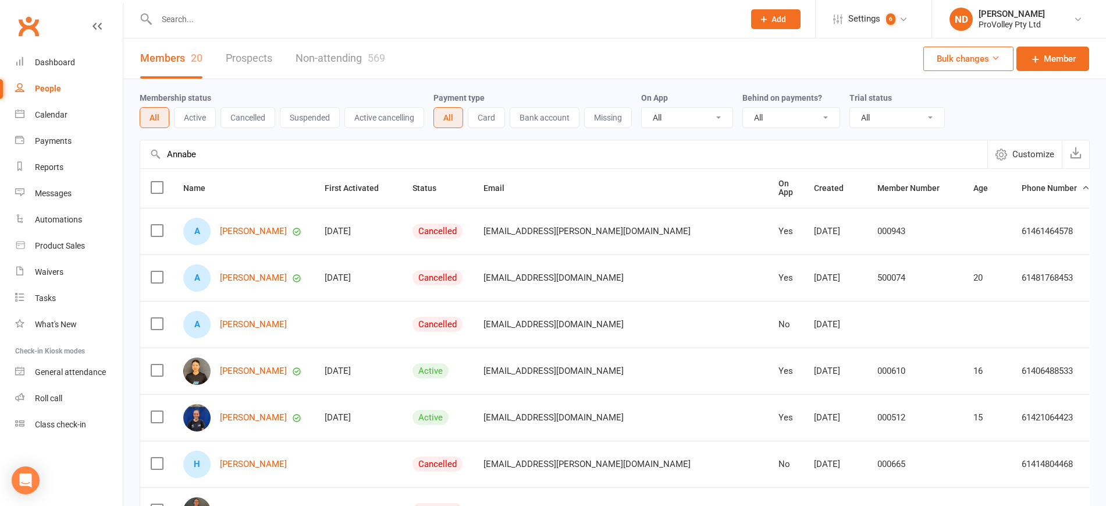
drag, startPoint x: 216, startPoint y: 159, endPoint x: 161, endPoint y: 159, distance: 55.3
click at [161, 159] on input "Annabe" at bounding box center [563, 154] width 847 height 28
paste input "Raphela akbar"
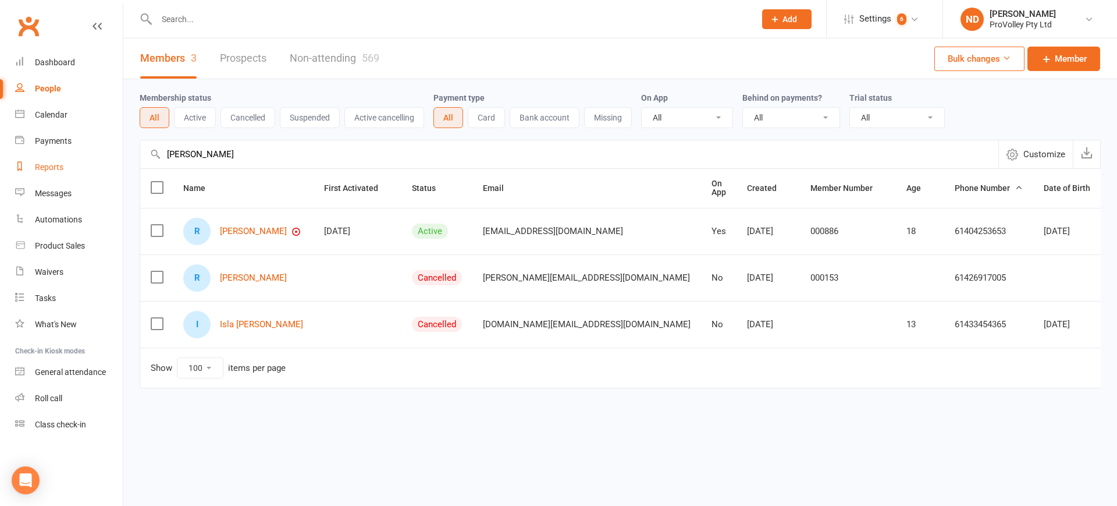
drag, startPoint x: 205, startPoint y: 155, endPoint x: 99, endPoint y: 155, distance: 106.5
click at [99, 155] on ui-view "Prospect Member Non-attending contact Class / event Appointment Task Membership…" at bounding box center [558, 218] width 1117 height 431
paste input "Angela aryan"
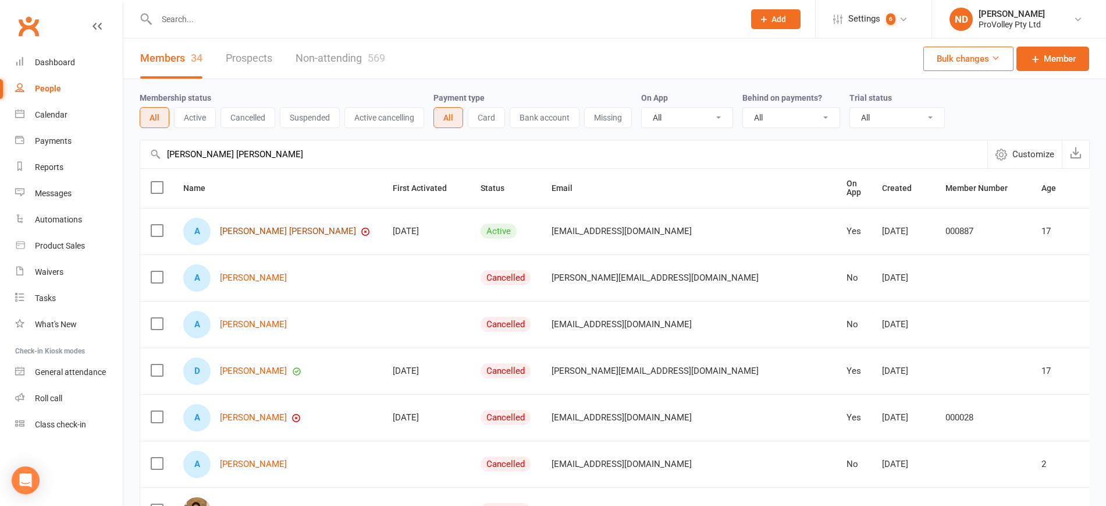
type input "Angela aryan"
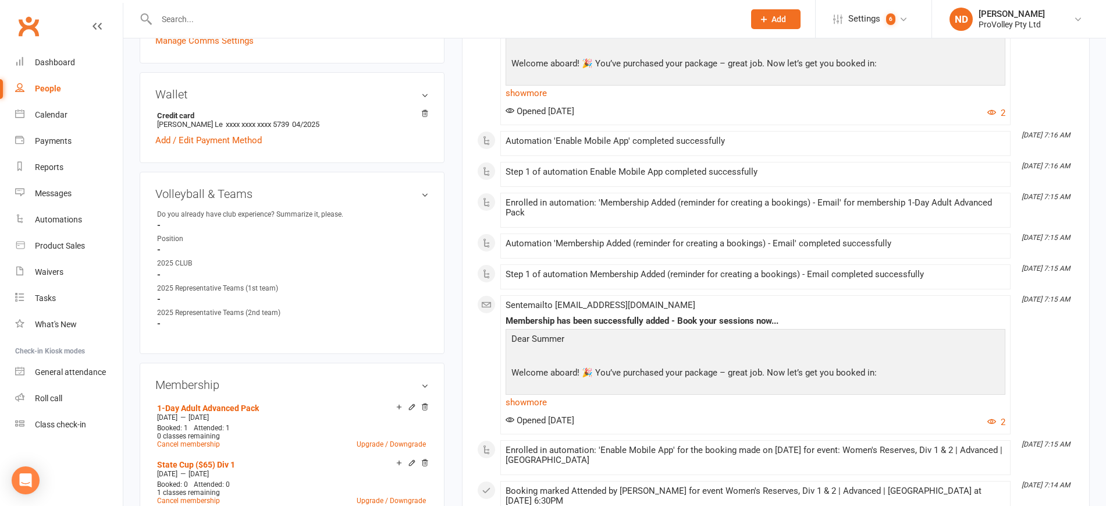
scroll to position [654, 0]
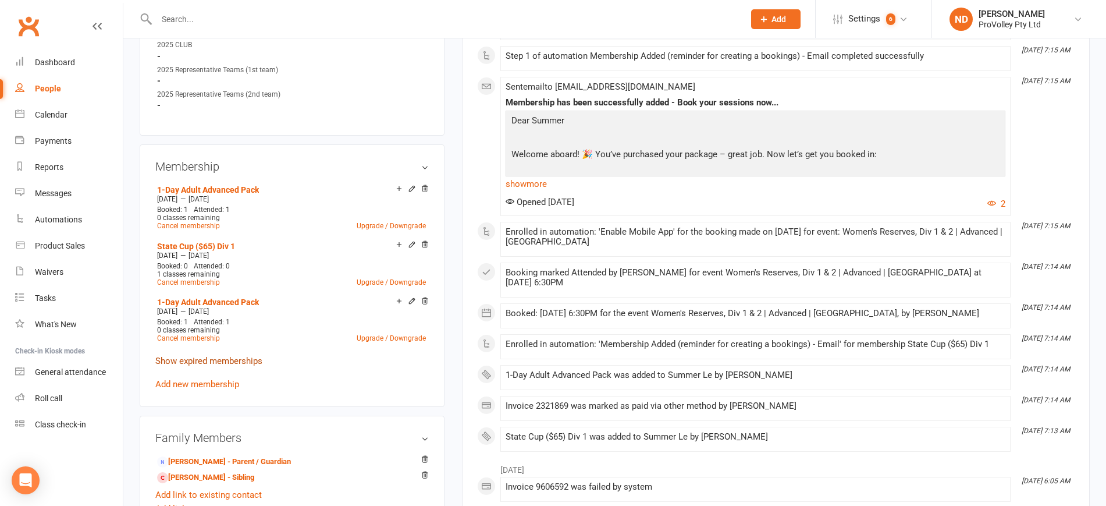
click at [239, 366] on link "Show expired memberships" at bounding box center [208, 360] width 107 height 10
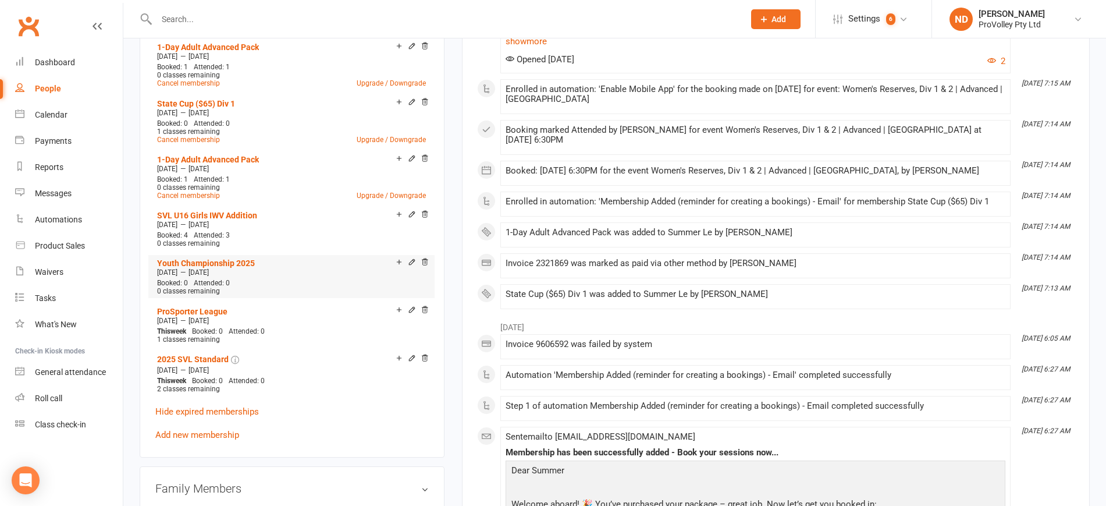
scroll to position [800, 0]
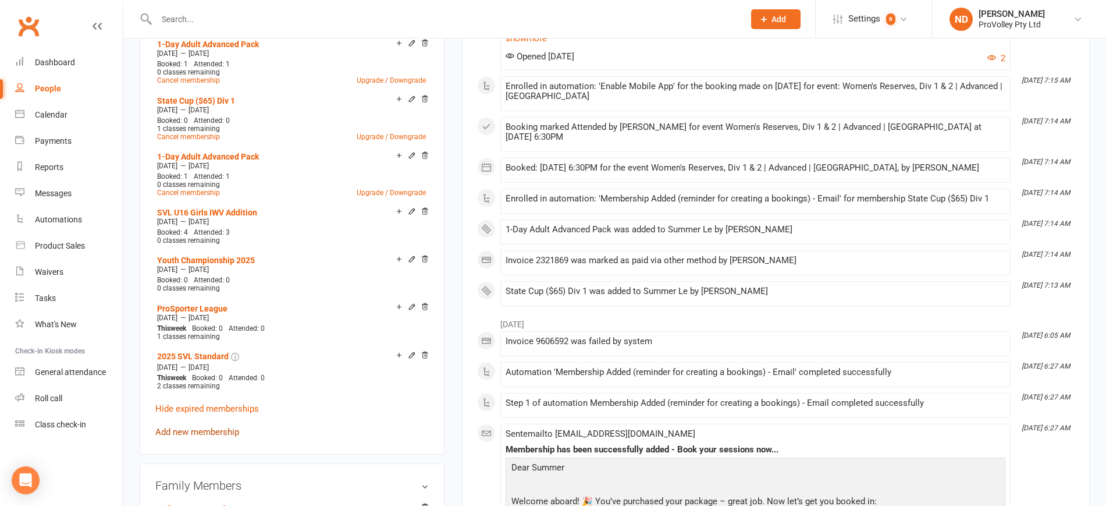
click at [204, 437] on link "Add new membership" at bounding box center [197, 431] width 84 height 10
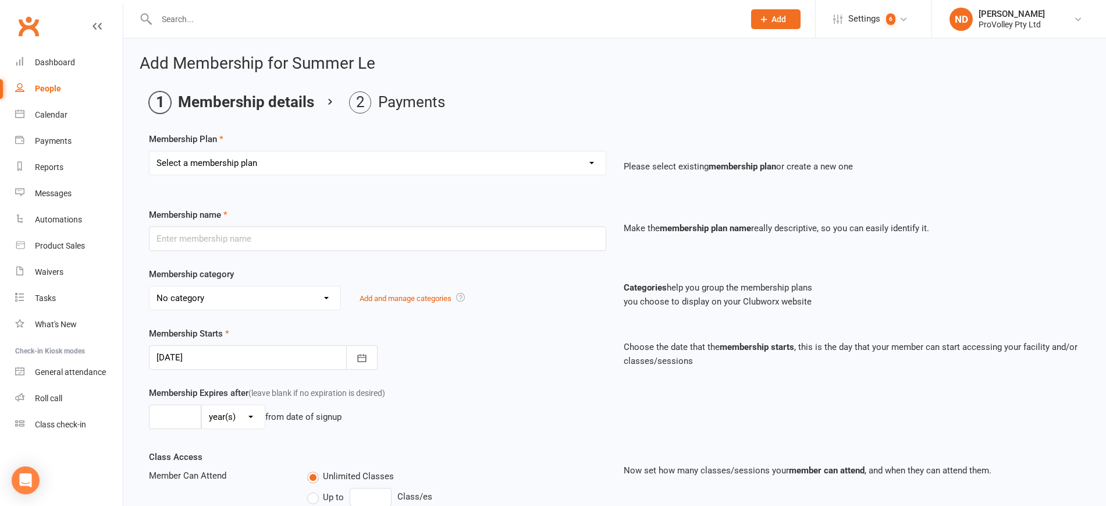
click at [301, 156] on select "Select a membership plan Create new Membership Plan SVL Team 1-Day Trial SVL Te…" at bounding box center [378, 162] width 456 height 23
select select "252"
click at [150, 151] on select "Select a membership plan Create new Membership Plan SVL Team 1-Day Trial SVL Te…" at bounding box center [378, 162] width 456 height 23
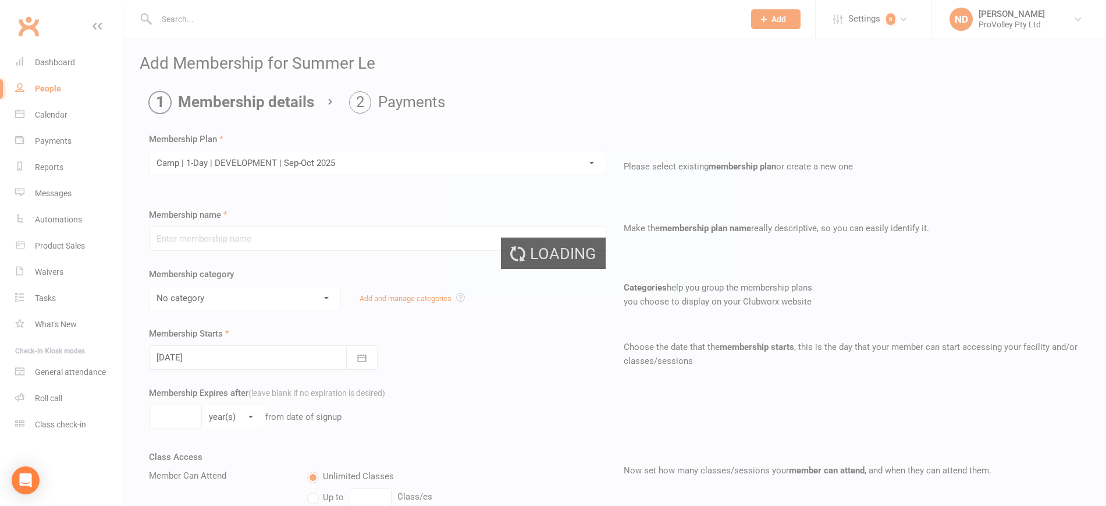
type input "Camp | 1-Day | DEVELOPMENT | [DATE]-[DATE]"
select select "25"
type input "8"
select select "1"
type input "1"
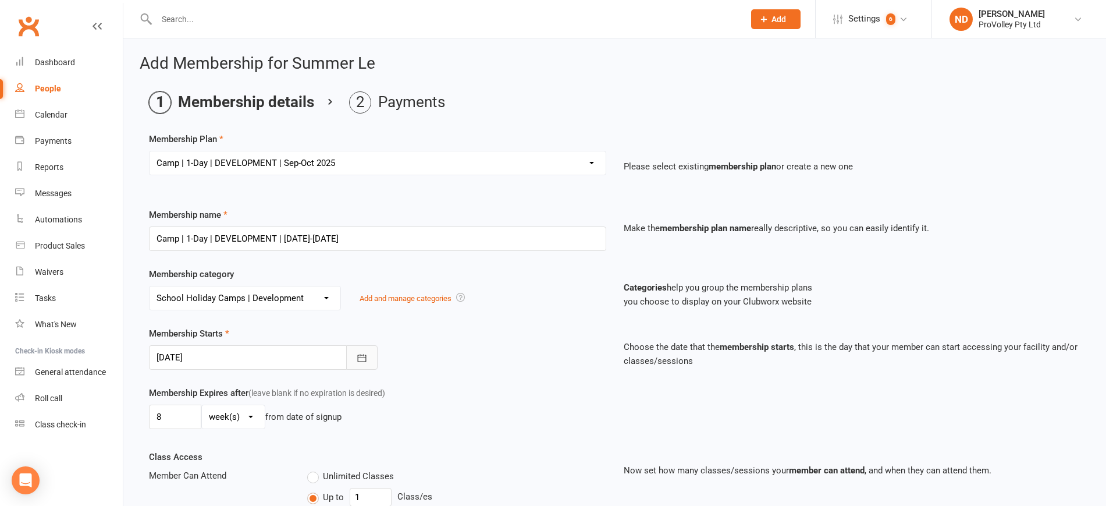
click at [367, 357] on icon "button" at bounding box center [362, 358] width 12 height 12
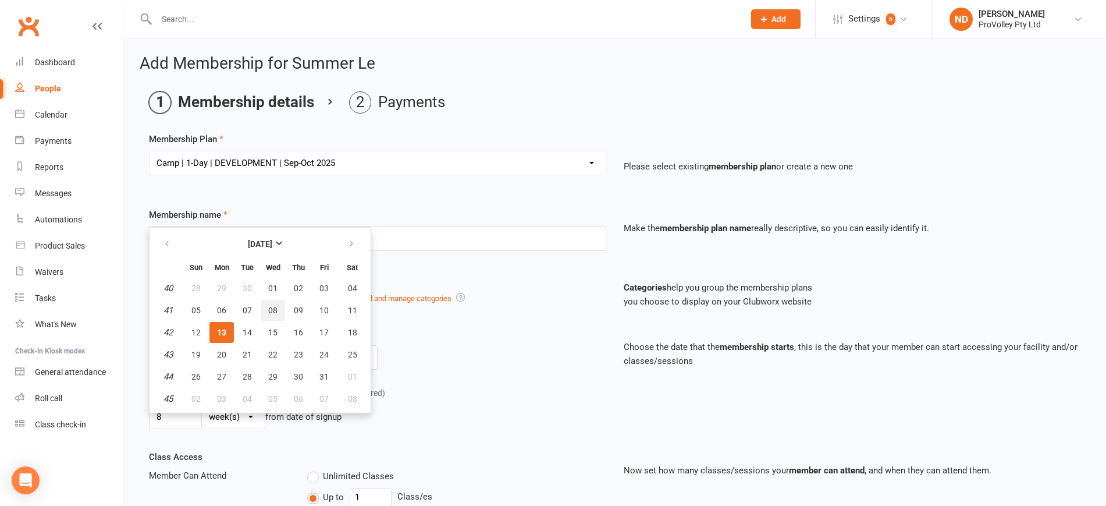
click at [273, 308] on span "08" at bounding box center [272, 309] width 9 height 9
type input "[DATE]"
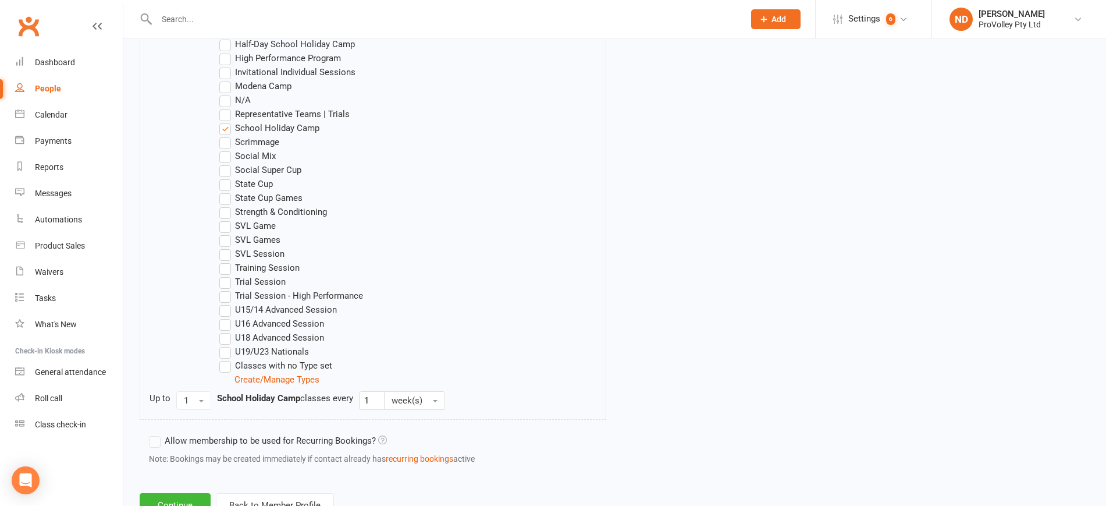
scroll to position [783, 0]
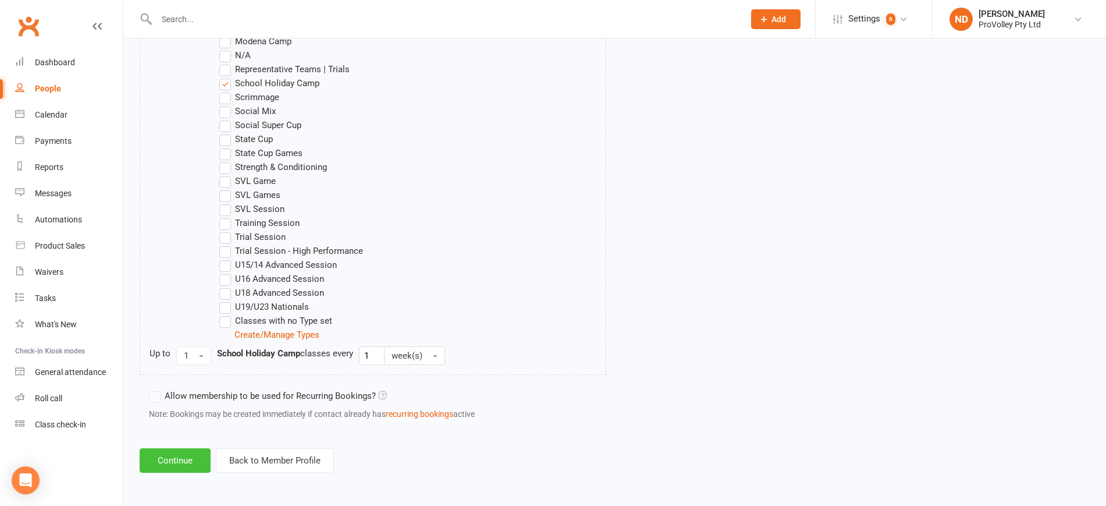
click at [185, 450] on button "Continue" at bounding box center [175, 460] width 71 height 24
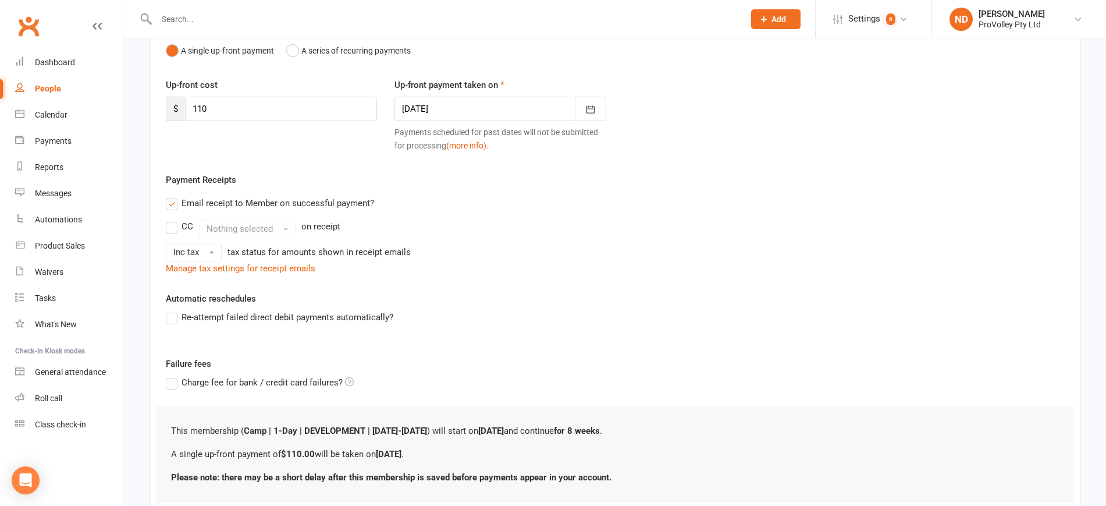
scroll to position [210, 0]
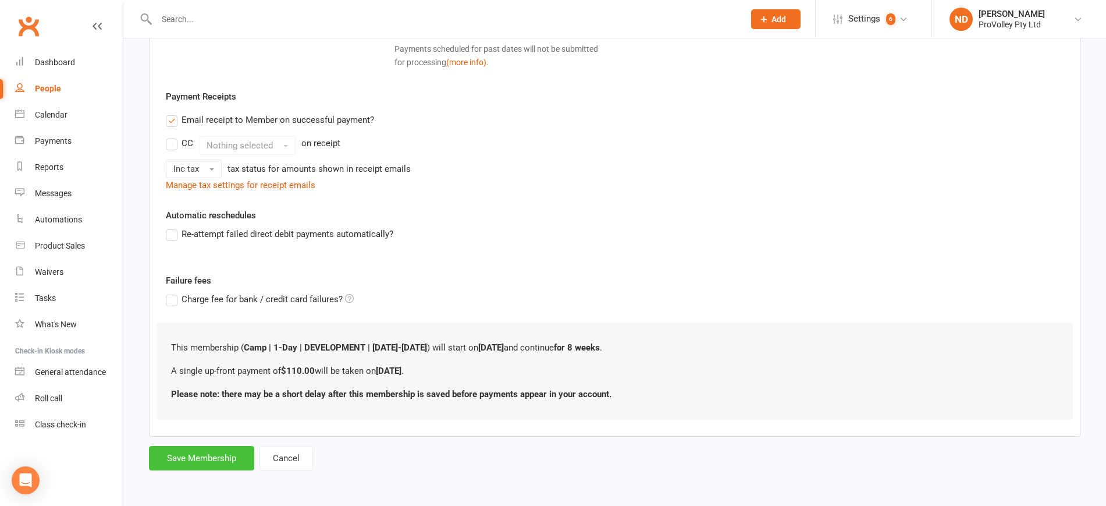
drag, startPoint x: 223, startPoint y: 454, endPoint x: 230, endPoint y: 447, distance: 9.5
click at [223, 454] on button "Save Membership" at bounding box center [201, 458] width 105 height 24
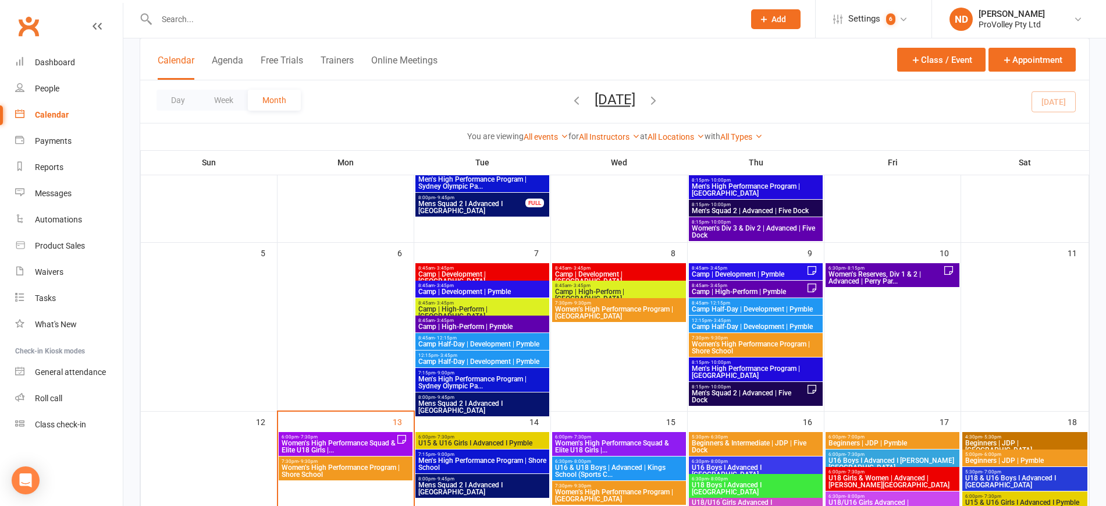
scroll to position [218, 0]
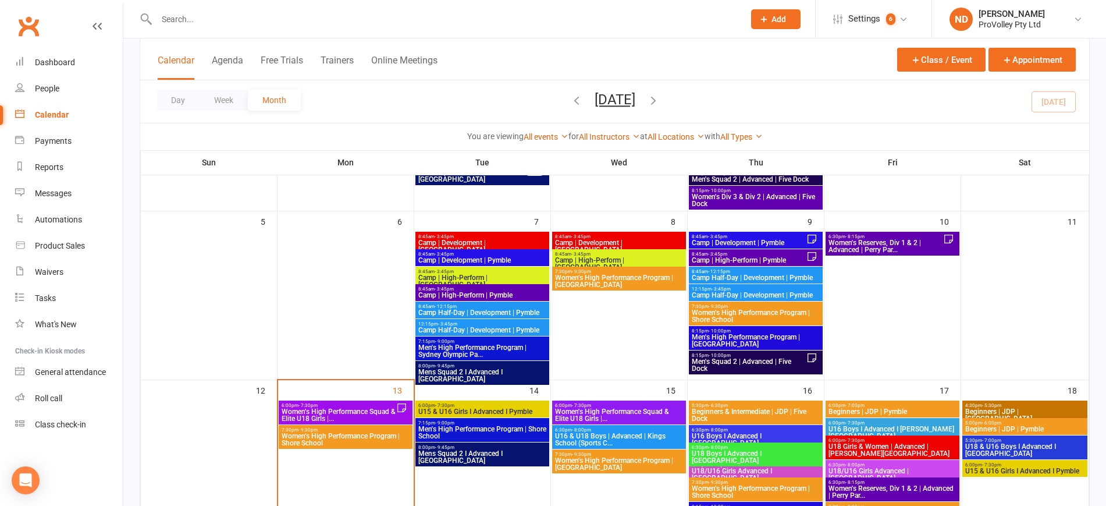
click at [652, 257] on span "Camp | High-Perform | [GEOGRAPHIC_DATA]" at bounding box center [618, 264] width 129 height 14
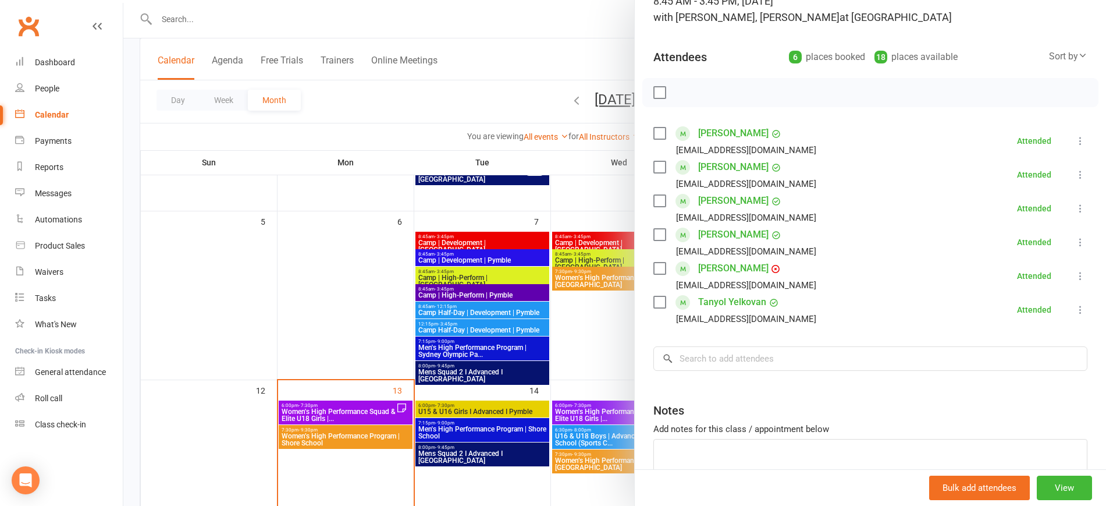
scroll to position [159, 0]
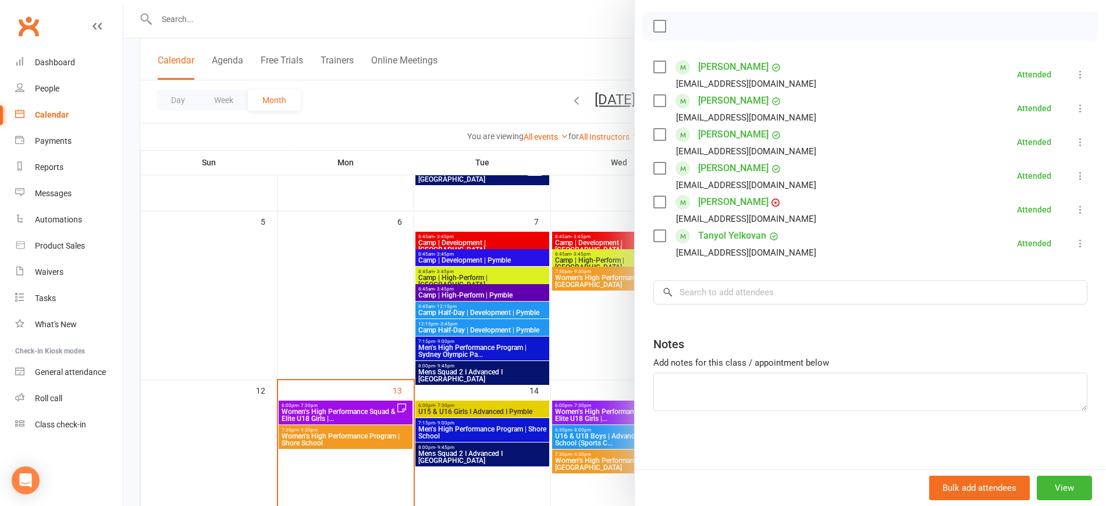
click at [189, 287] on div at bounding box center [614, 253] width 983 height 506
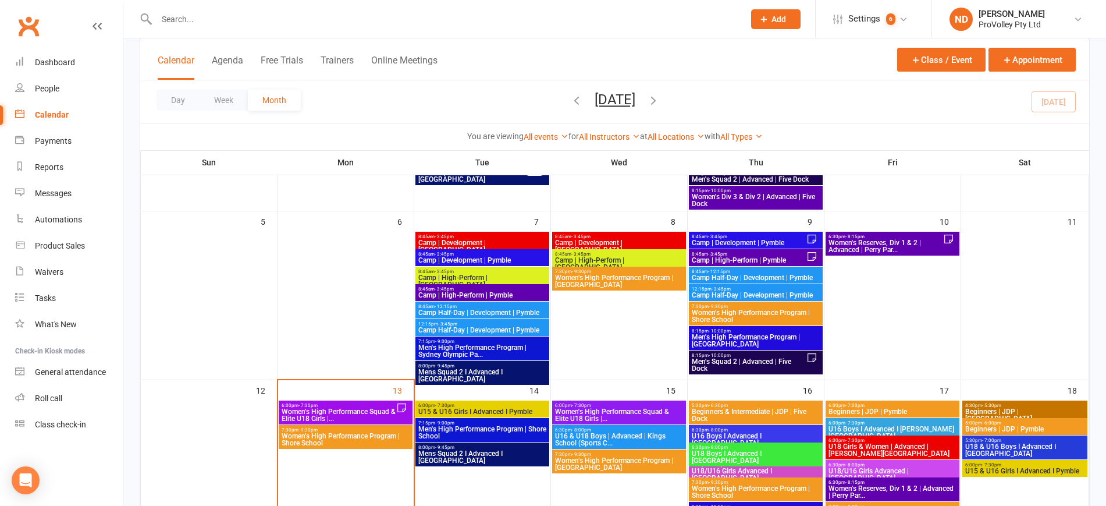
click at [576, 269] on span "- 9:30pm" at bounding box center [581, 271] width 19 height 5
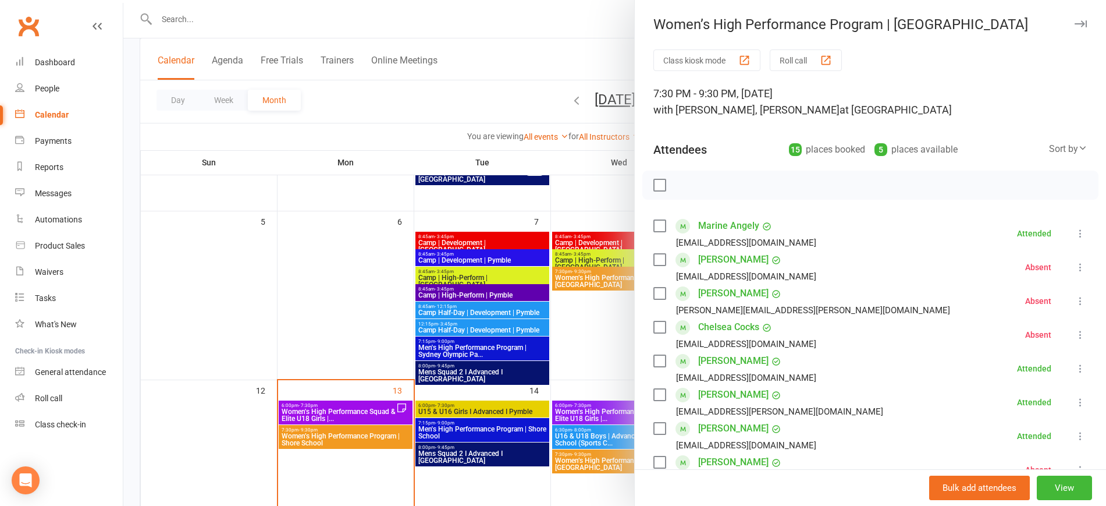
scroll to position [291, 0]
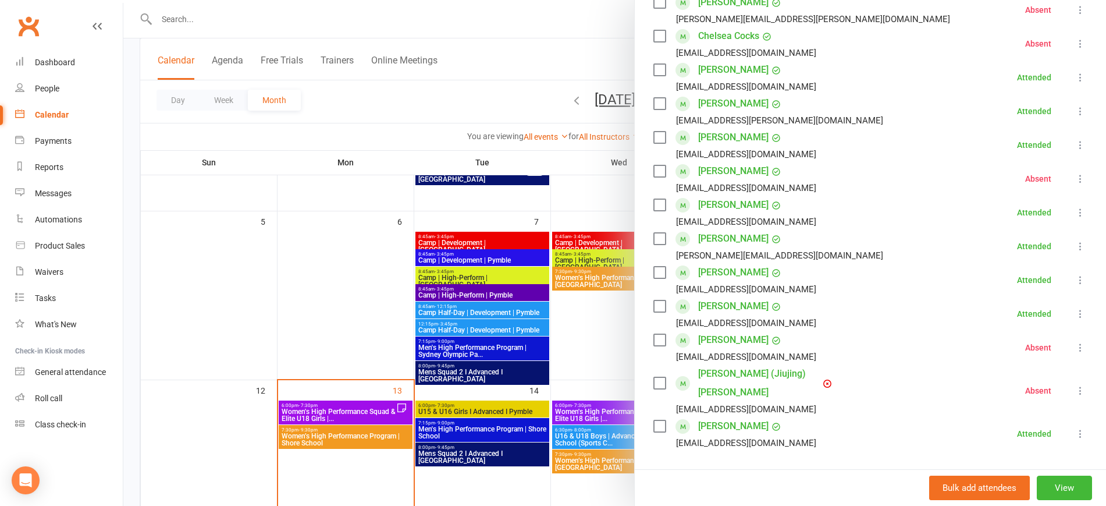
drag, startPoint x: 322, startPoint y: 297, endPoint x: 403, endPoint y: 297, distance: 81.4
click at [322, 297] on div at bounding box center [614, 253] width 983 height 506
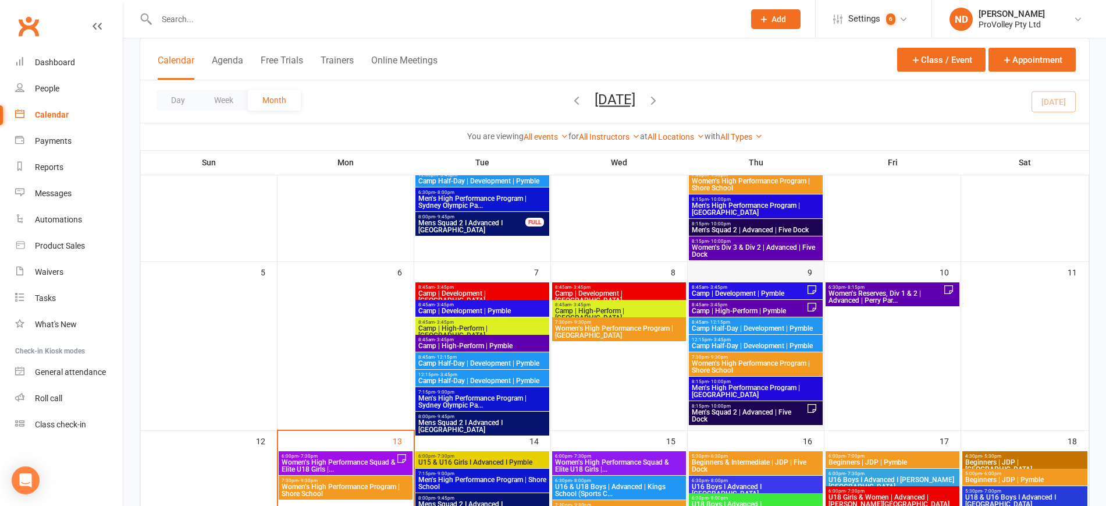
scroll to position [145, 0]
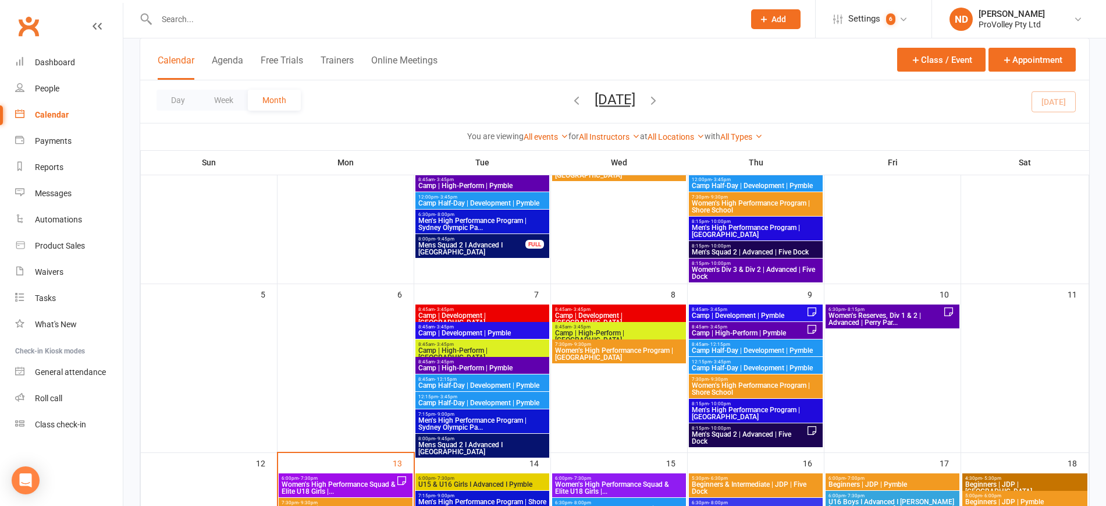
click at [769, 310] on span "8:45am - 3:45pm" at bounding box center [748, 309] width 115 height 5
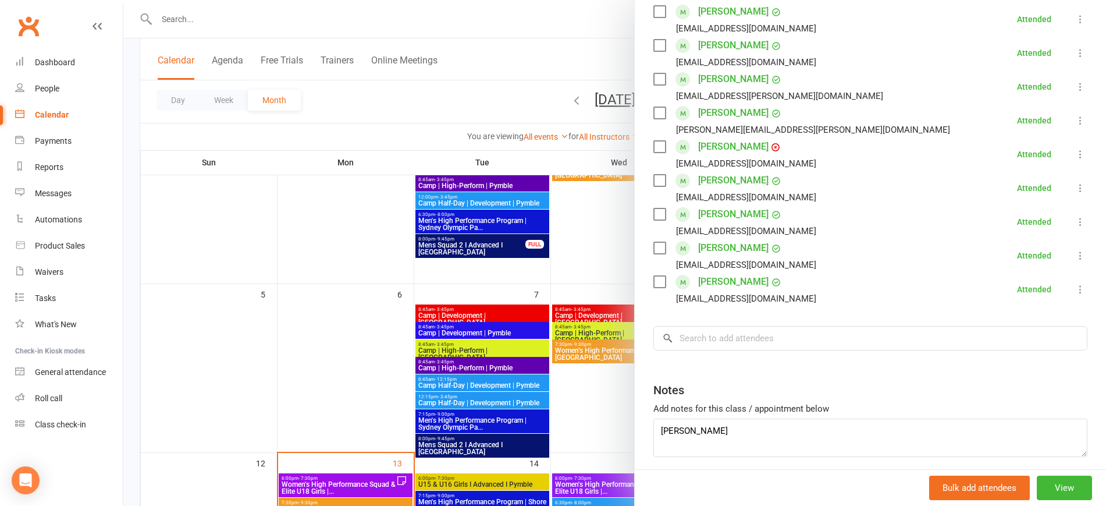
scroll to position [463, 0]
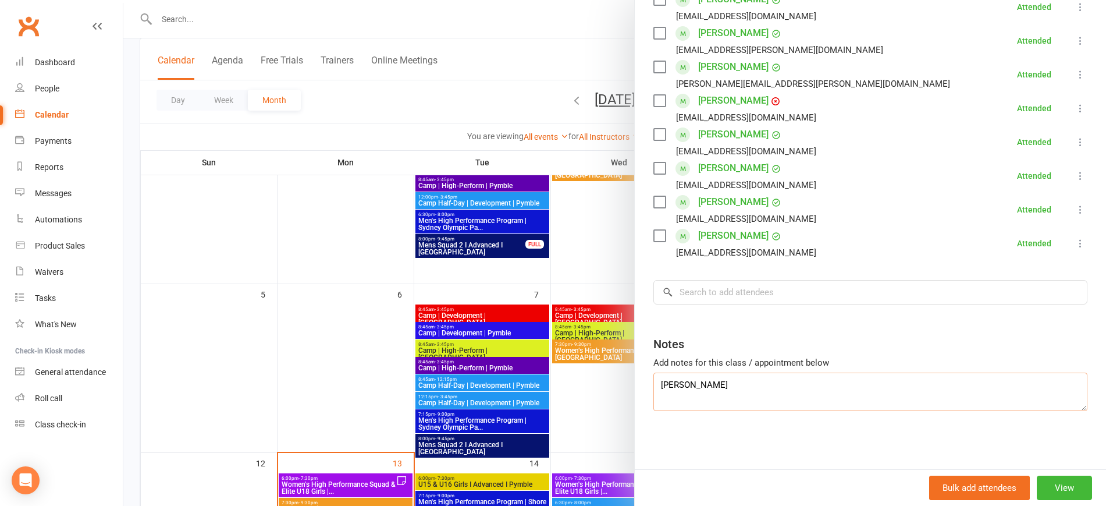
drag, startPoint x: 681, startPoint y: 394, endPoint x: 606, endPoint y: 394, distance: 75.0
click at [606, 0] on div "Camp | Development | Pymble Class kiosk mode Roll call 8:45 AM - 3:45 PM, Thurs…" at bounding box center [614, 0] width 983 height 0
click at [716, 296] on input "search" at bounding box center [870, 292] width 434 height 24
paste input "[PERSON_NAME]"
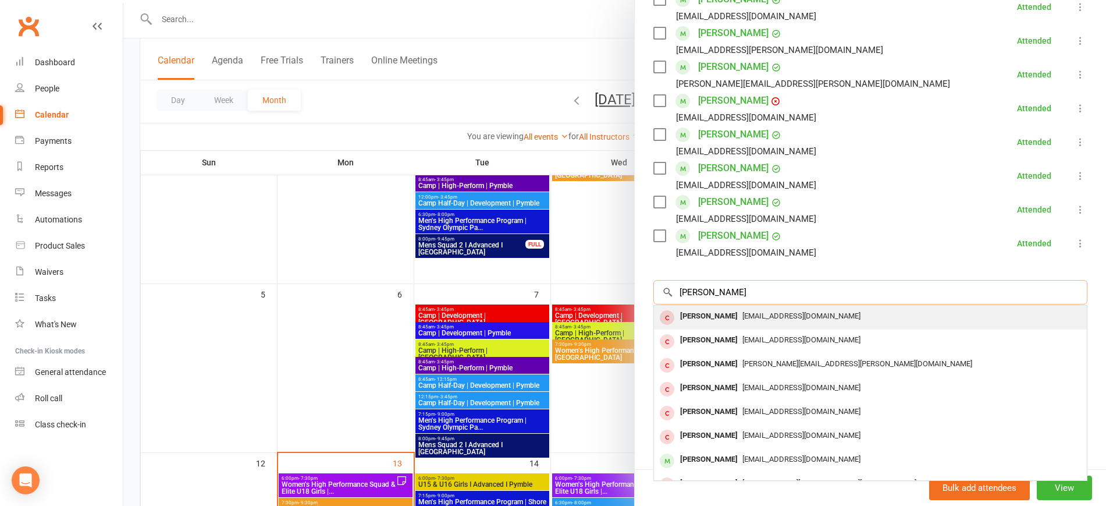
type input "[PERSON_NAME]"
click at [742, 312] on span "[EMAIL_ADDRESS][DOMAIN_NAME]" at bounding box center [801, 315] width 118 height 9
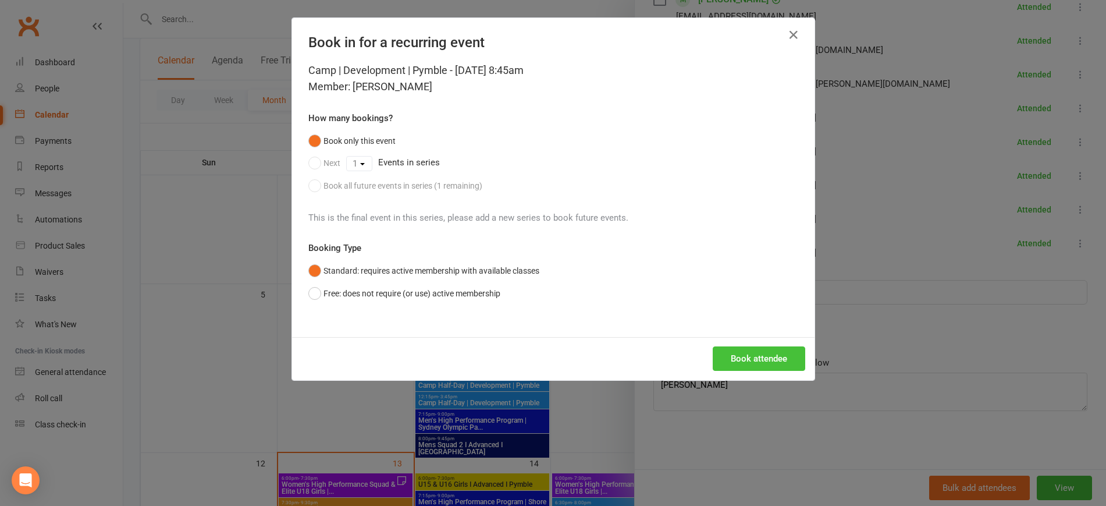
click at [753, 364] on button "Book attendee" at bounding box center [759, 358] width 93 height 24
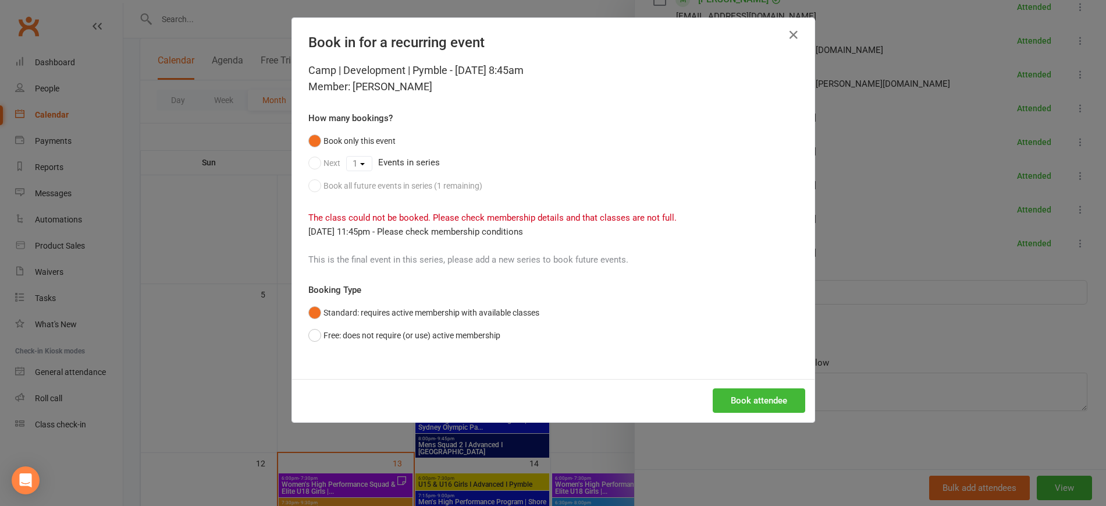
click at [747, 385] on div "Book attendee" at bounding box center [553, 400] width 522 height 43
click at [747, 387] on div "Book attendee" at bounding box center [553, 400] width 522 height 43
click at [747, 394] on button "Book attendee" at bounding box center [759, 400] width 93 height 24
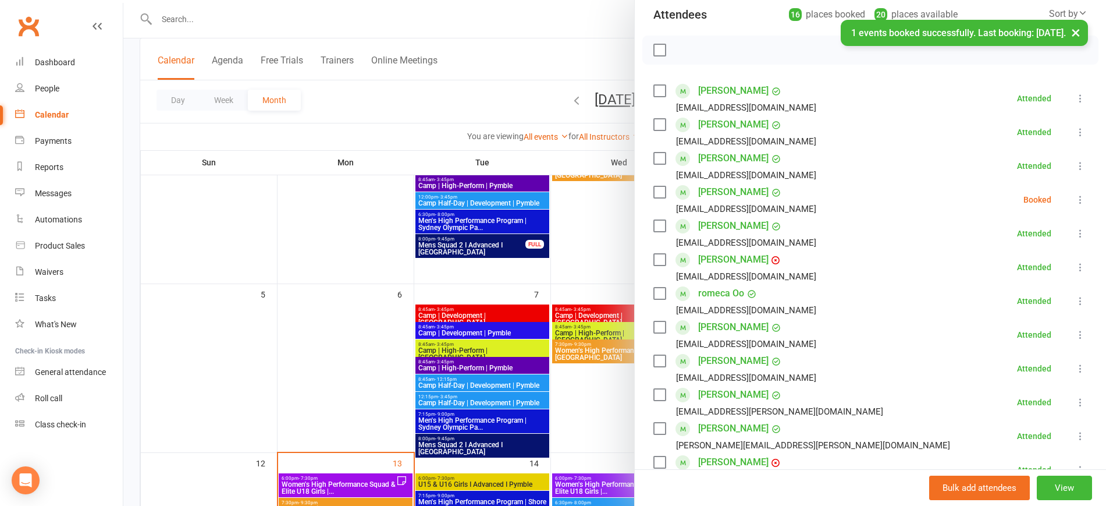
scroll to position [133, 0]
click at [1075, 198] on icon at bounding box center [1081, 202] width 12 height 12
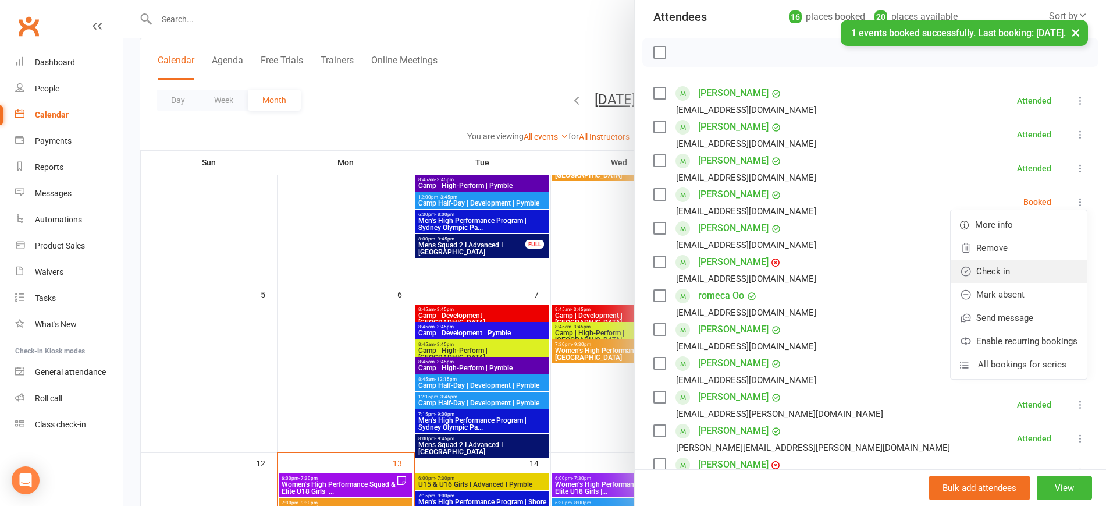
click at [999, 271] on link "Check in" at bounding box center [1019, 270] width 136 height 23
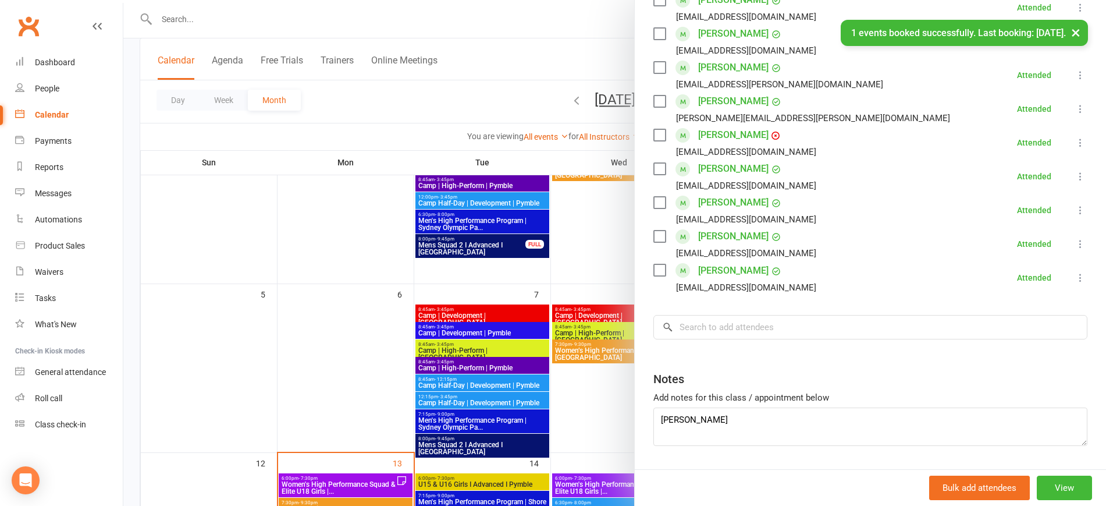
scroll to position [497, 0]
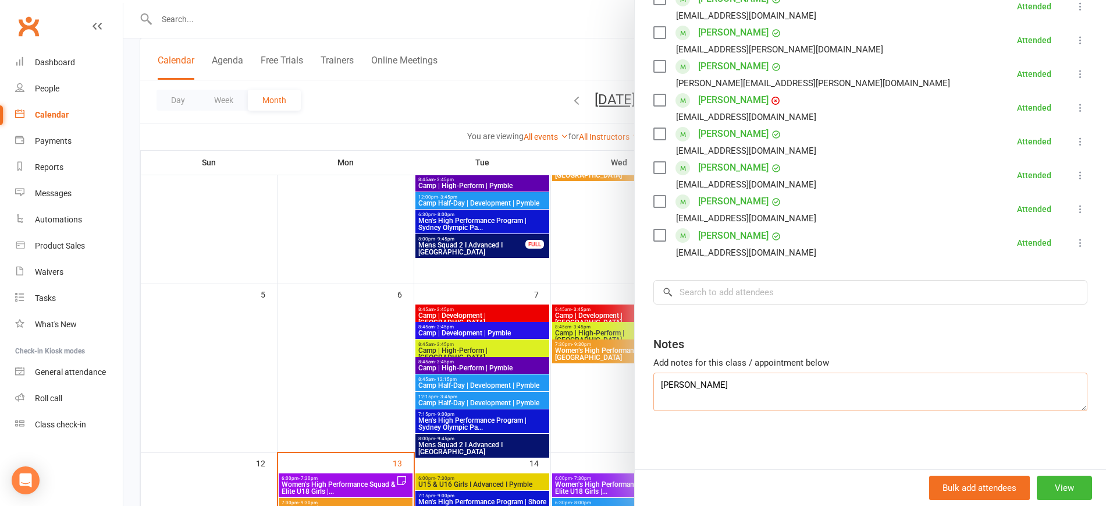
drag, startPoint x: 711, startPoint y: 392, endPoint x: 625, endPoint y: 392, distance: 85.5
click at [625, 0] on div "Camp | Development | Pymble Class kiosk mode Roll call 8:45 AM - 3:45 PM, Thurs…" at bounding box center [614, 0] width 983 height 0
click at [216, 234] on div at bounding box center [614, 253] width 983 height 506
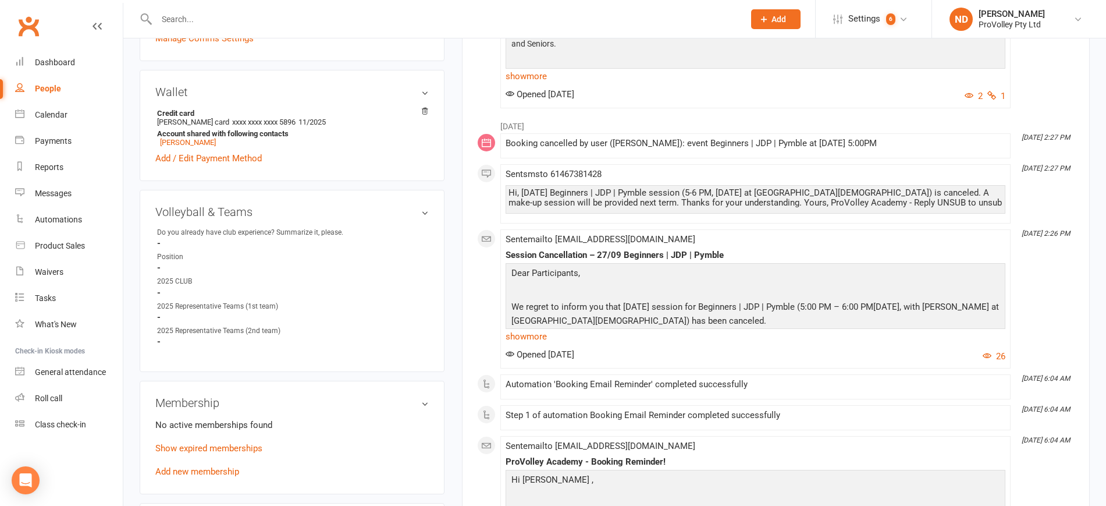
scroll to position [582, 0]
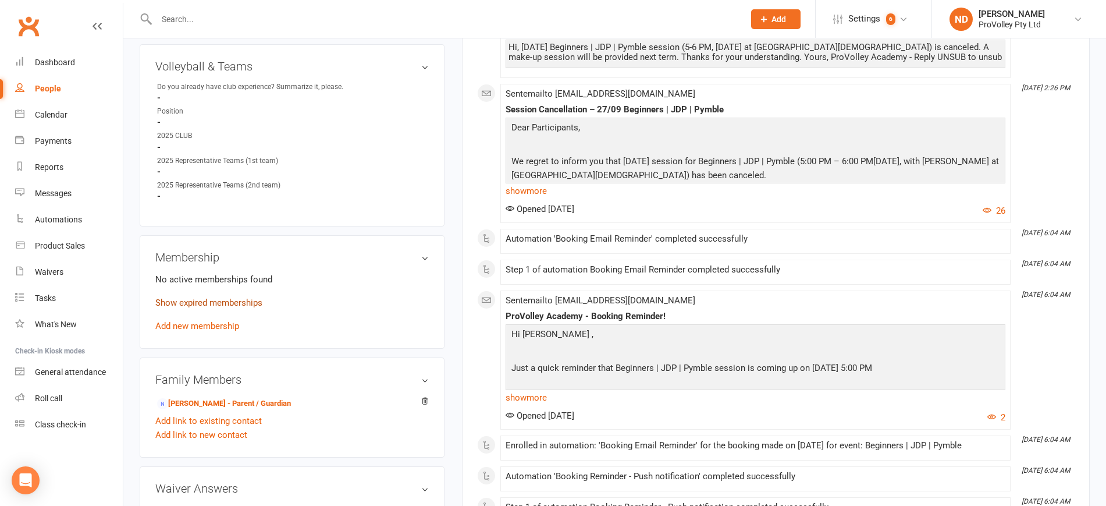
click at [238, 308] on link "Show expired memberships" at bounding box center [208, 302] width 107 height 10
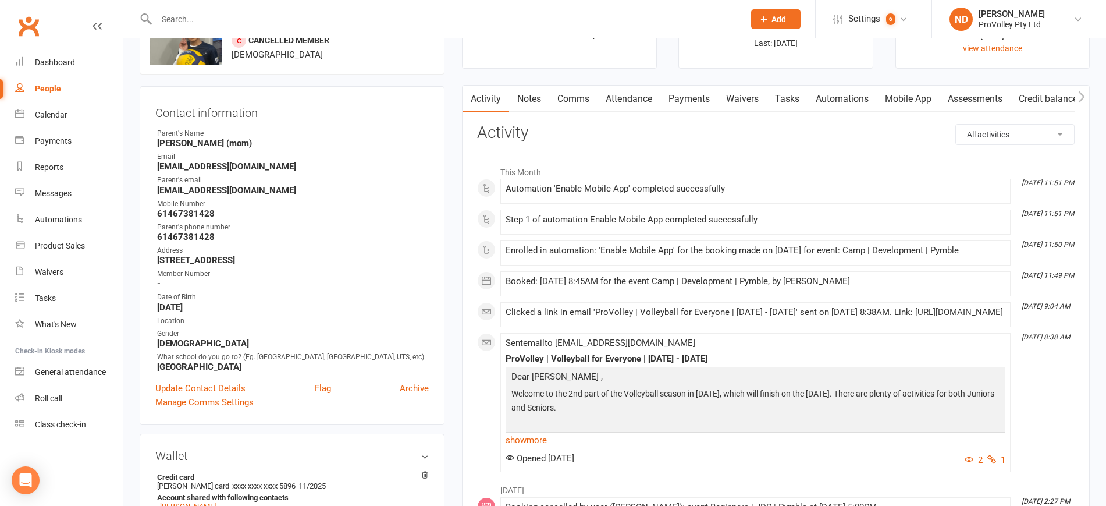
scroll to position [0, 0]
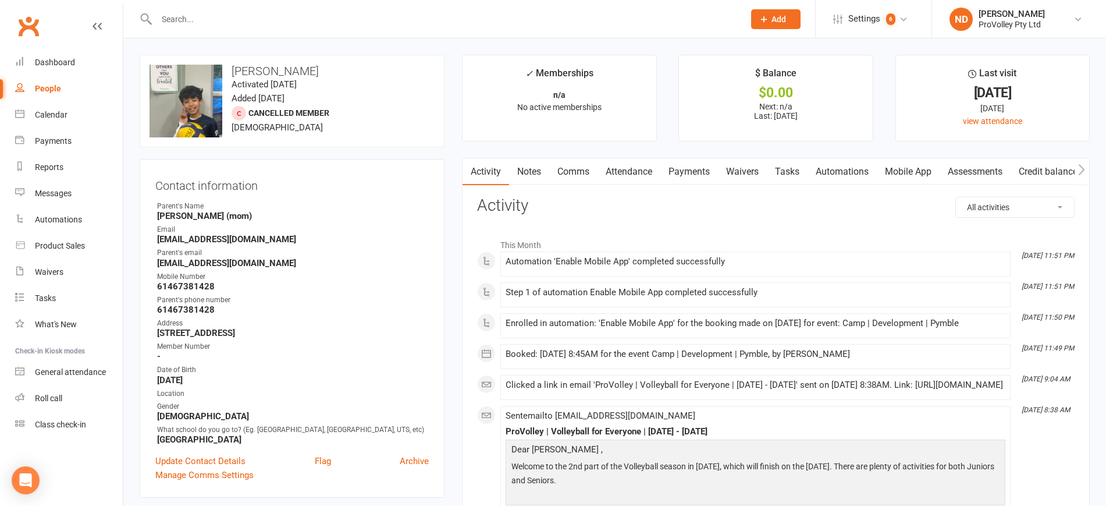
click at [691, 172] on link "Payments" at bounding box center [689, 171] width 58 height 27
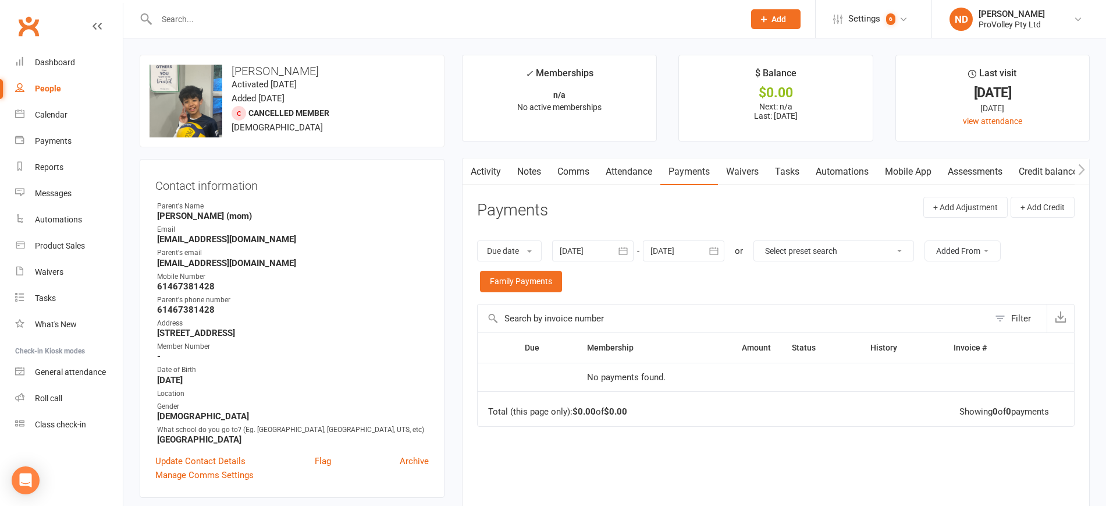
drag, startPoint x: 622, startPoint y: 247, endPoint x: 628, endPoint y: 253, distance: 8.6
click at [624, 247] on icon "button" at bounding box center [622, 251] width 9 height 8
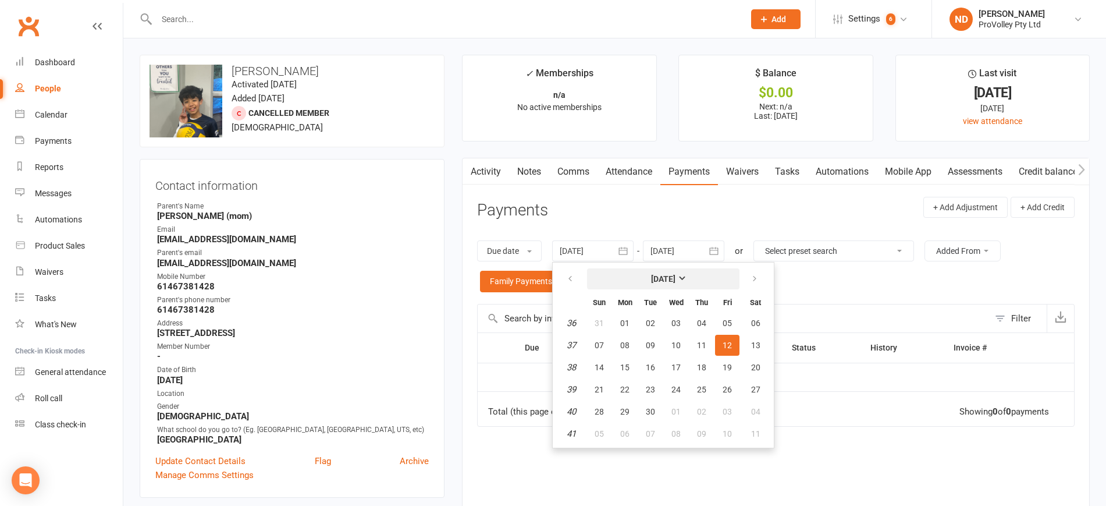
click at [651, 276] on strong "[DATE]" at bounding box center [663, 278] width 24 height 9
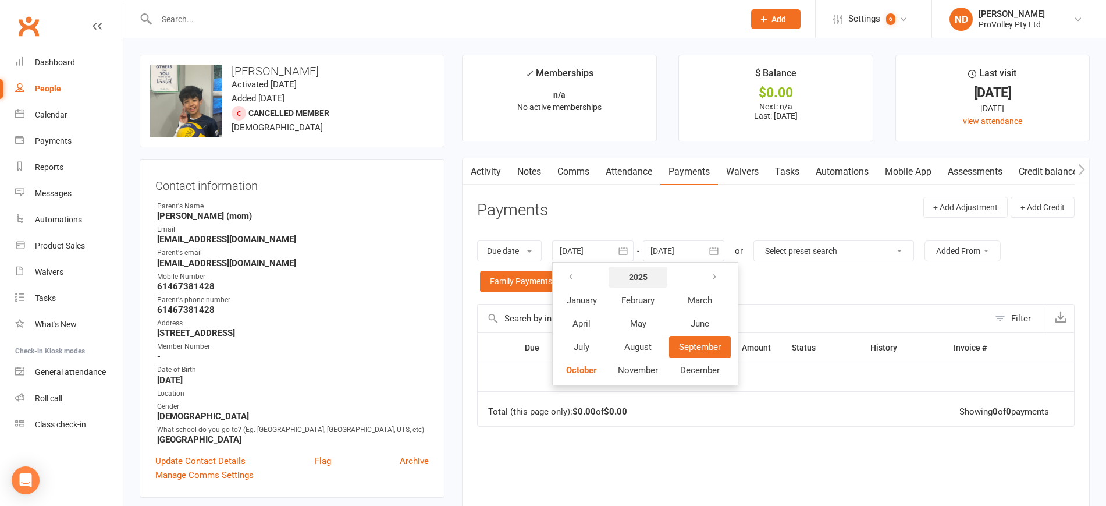
click at [644, 279] on strong "2025" at bounding box center [638, 276] width 19 height 9
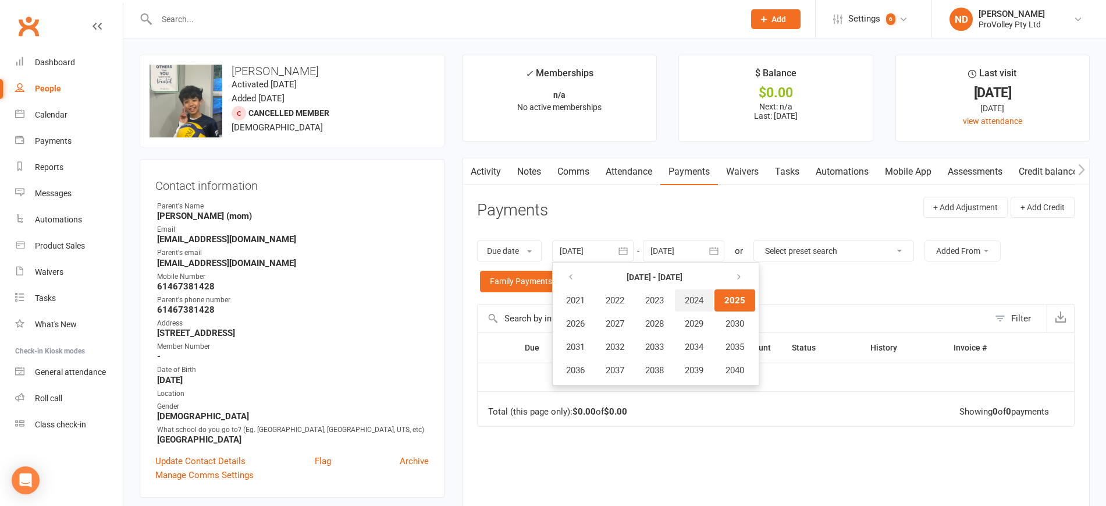
click at [702, 297] on span "2024" at bounding box center [694, 300] width 19 height 10
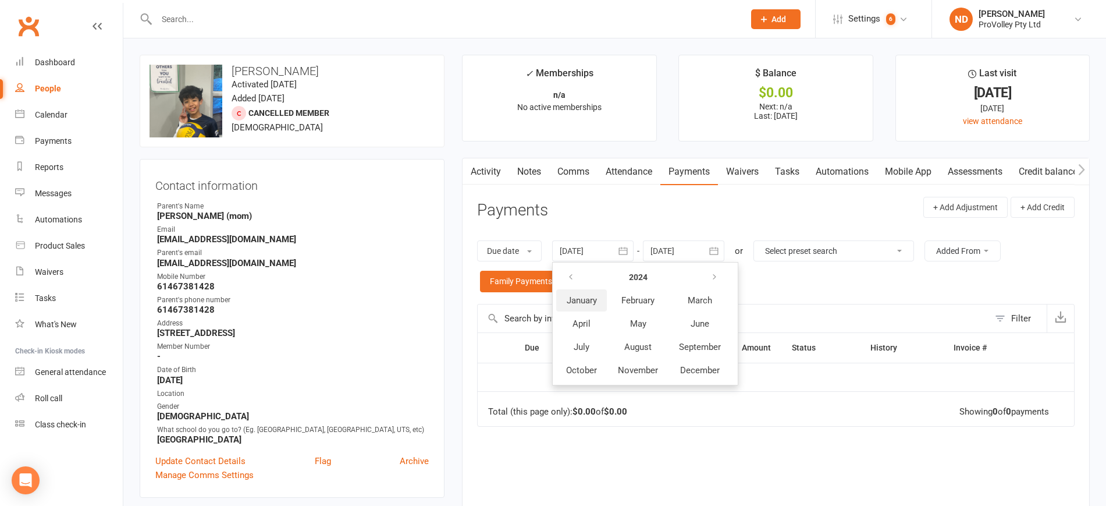
click at [582, 297] on span "January" at bounding box center [582, 300] width 30 height 10
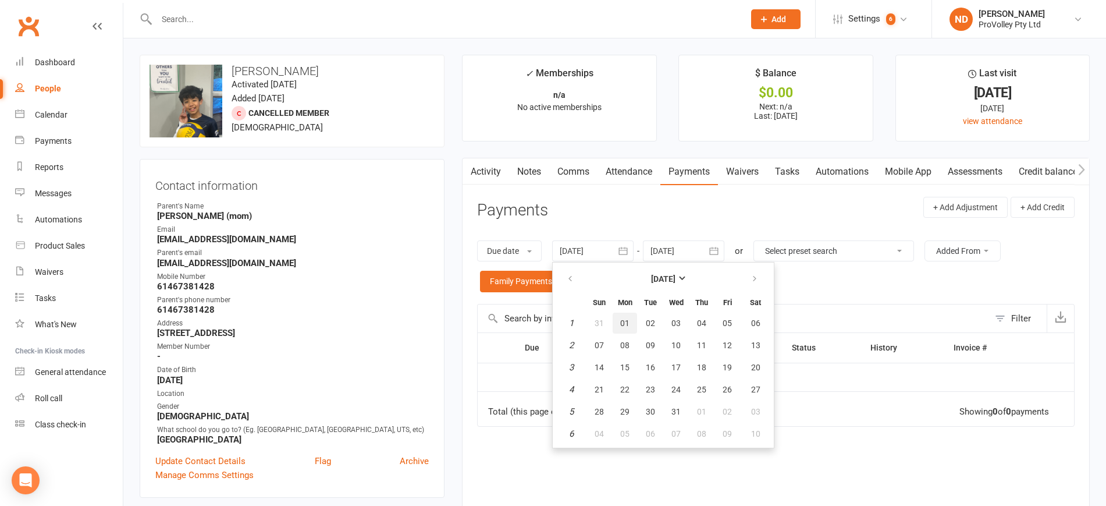
click at [628, 323] on span "01" at bounding box center [624, 322] width 9 height 9
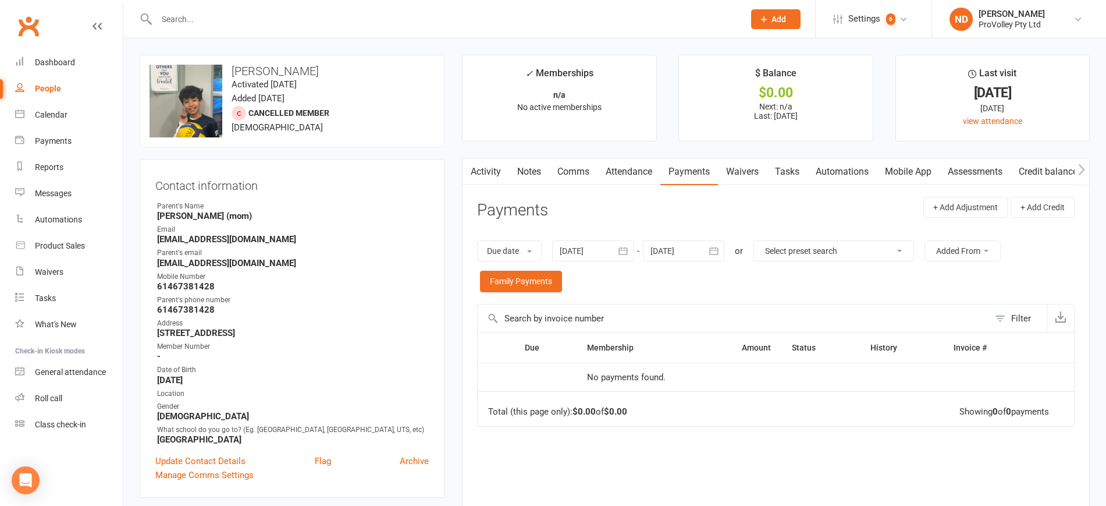
type input "[DATE]"
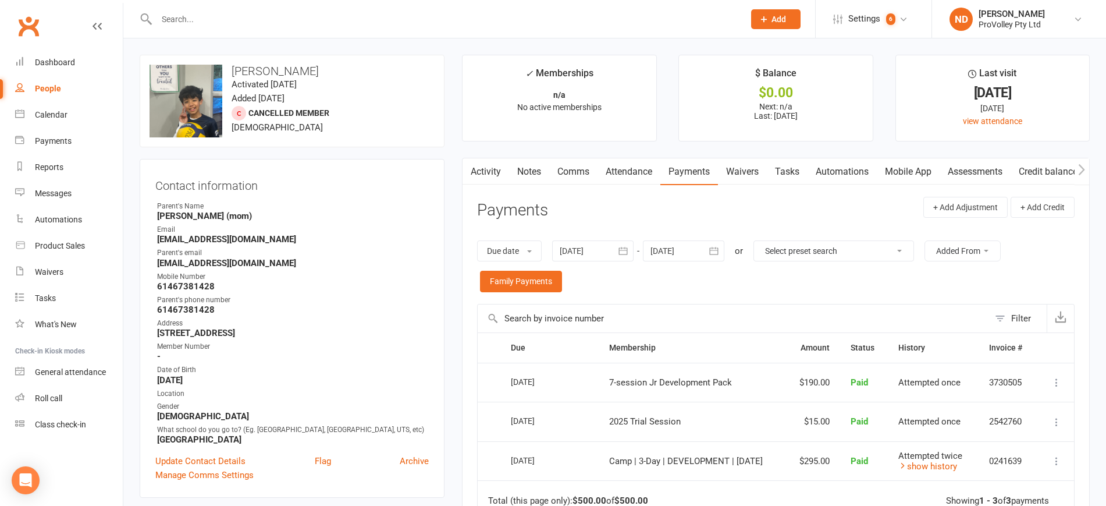
click at [625, 165] on link "Attendance" at bounding box center [628, 171] width 63 height 27
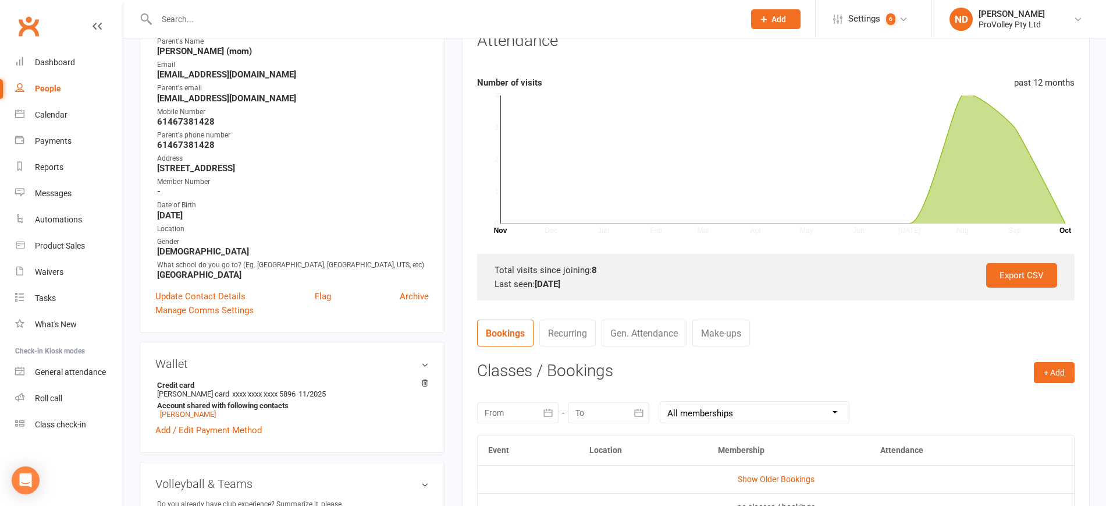
scroll to position [291, 0]
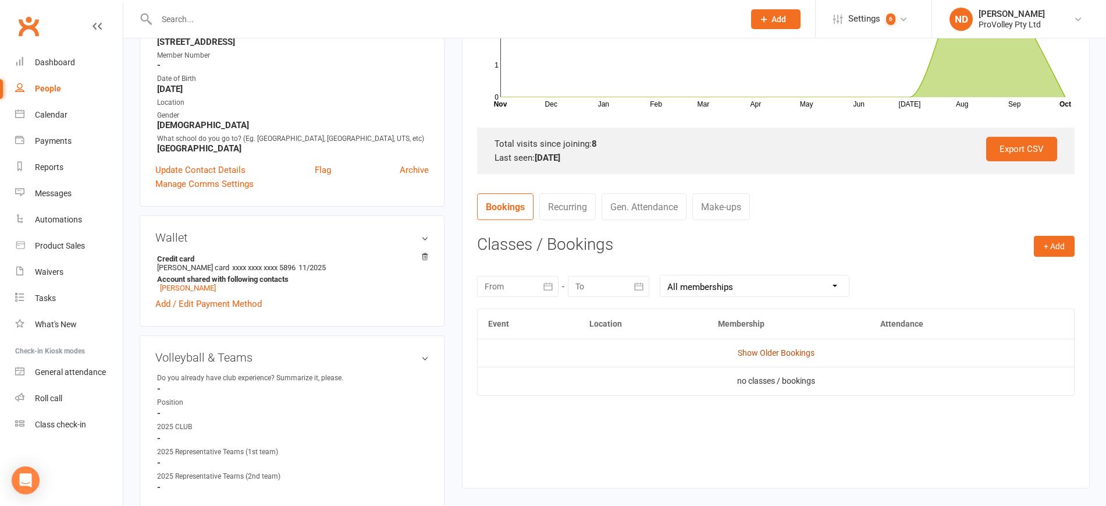
click at [782, 354] on link "Show Older Bookings" at bounding box center [776, 352] width 77 height 9
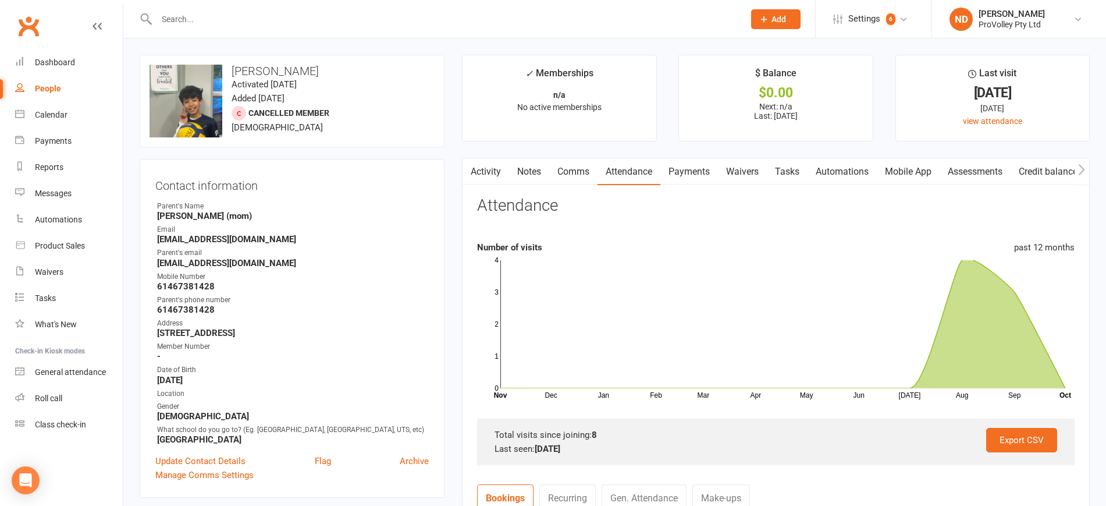
scroll to position [0, 2]
drag, startPoint x: 1053, startPoint y: 163, endPoint x: 886, endPoint y: 227, distance: 178.8
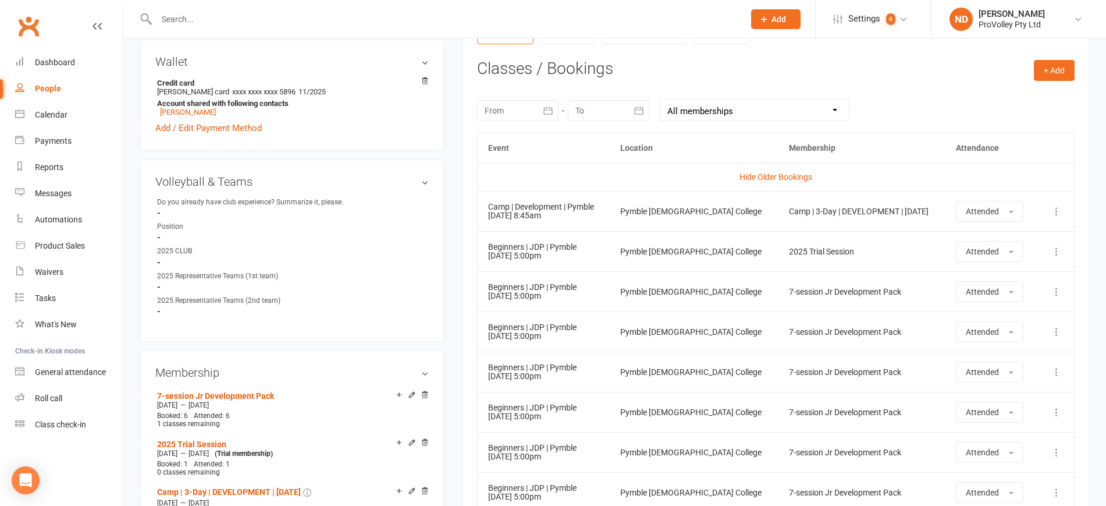
scroll to position [436, 0]
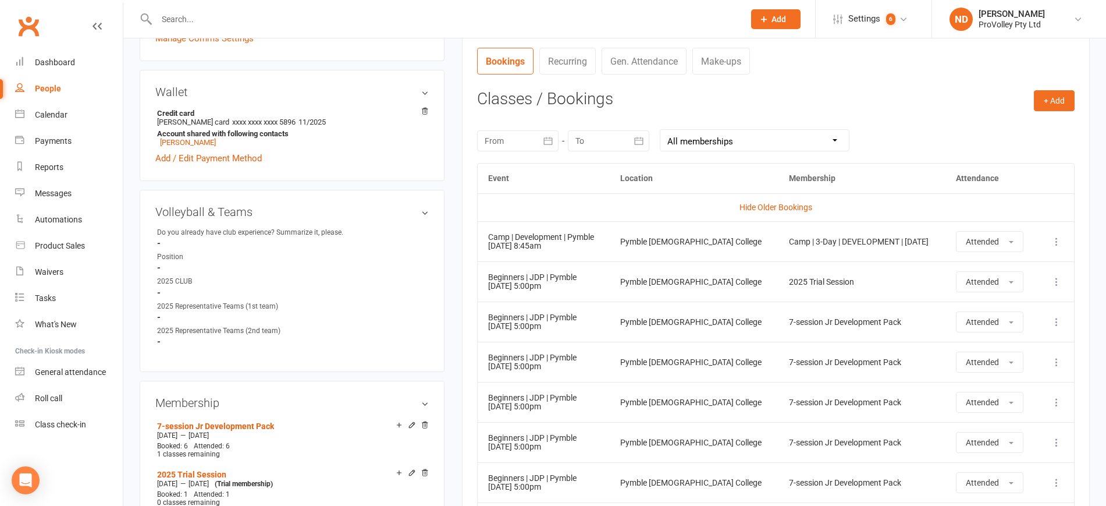
drag, startPoint x: 914, startPoint y: 237, endPoint x: 750, endPoint y: 237, distance: 163.5
click at [789, 237] on div "Camp | 3-Day | DEVELOPMENT | [DATE]" at bounding box center [862, 241] width 146 height 9
copy div "Camp | 3-Day | DEVELOPMENT | [DATE]"
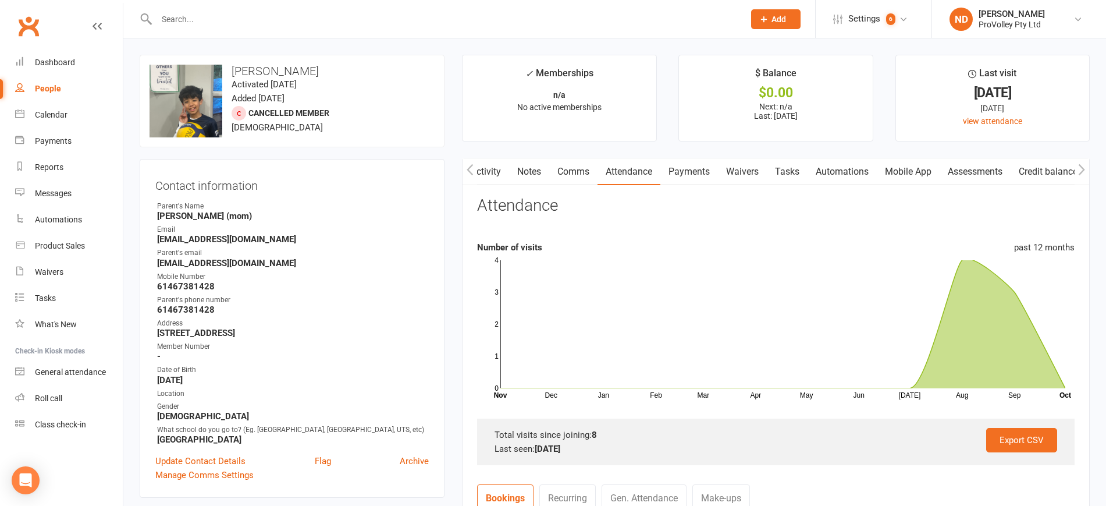
scroll to position [0, 1]
click at [1057, 170] on link "Credit balance" at bounding box center [1048, 171] width 75 height 27
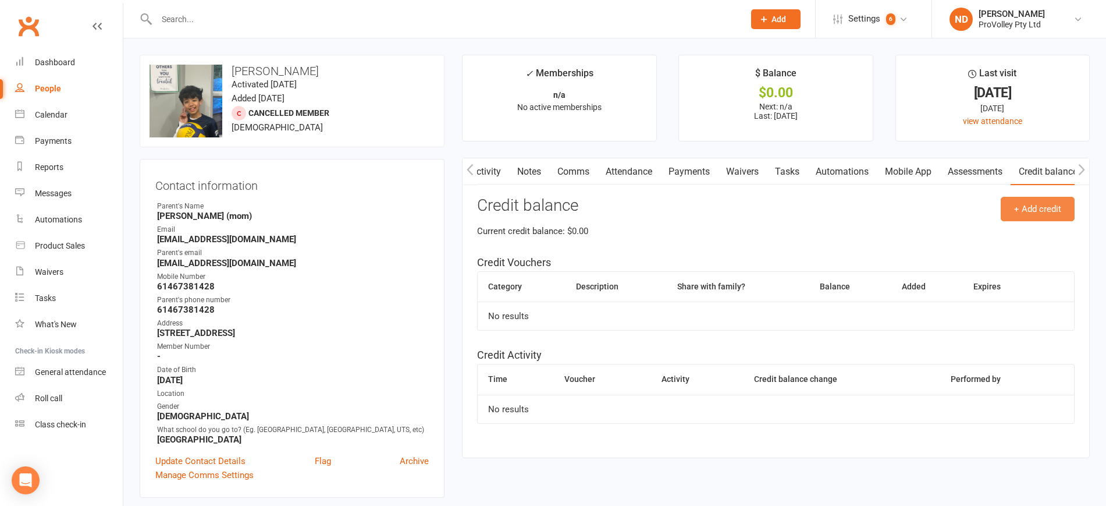
click at [1057, 205] on button "+ Add credit" at bounding box center [1038, 209] width 74 height 24
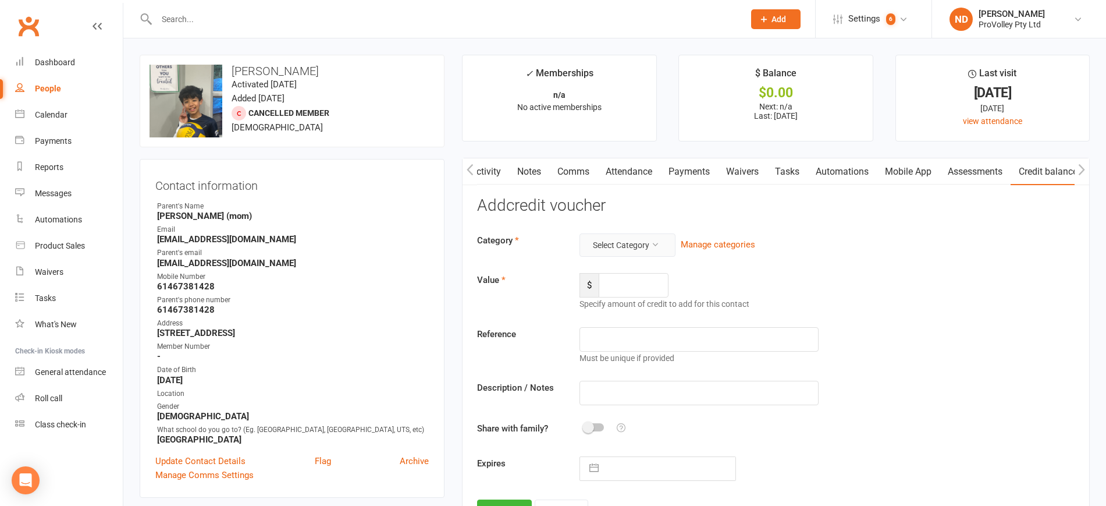
click at [650, 243] on button "Select Category" at bounding box center [627, 244] width 96 height 23
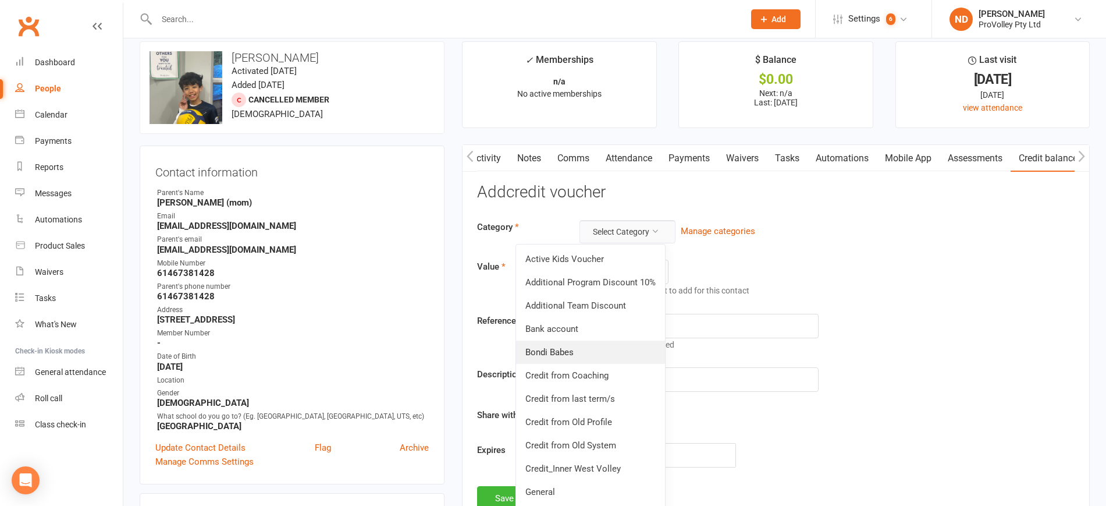
scroll to position [218, 0]
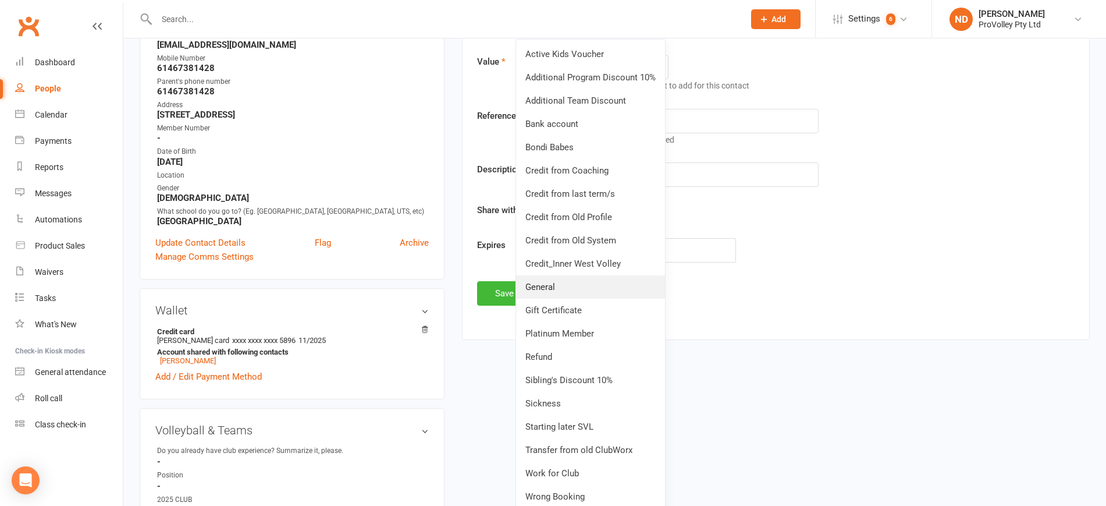
click at [572, 290] on link "General" at bounding box center [590, 286] width 149 height 23
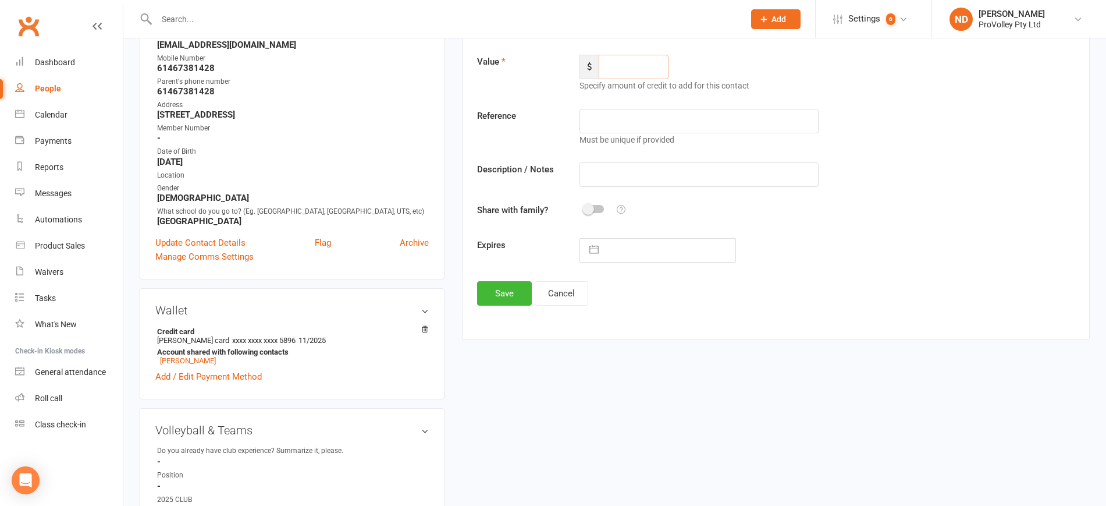
click at [621, 71] on input "number" at bounding box center [634, 67] width 70 height 24
type input "110"
click at [645, 130] on input "text" at bounding box center [698, 121] width 239 height 24
paste input "Camp | 3-Day | DEVELOPMENT | [DATE]"
type input "Camp | 3-Day | DEVELOPMENT | [DATE]"
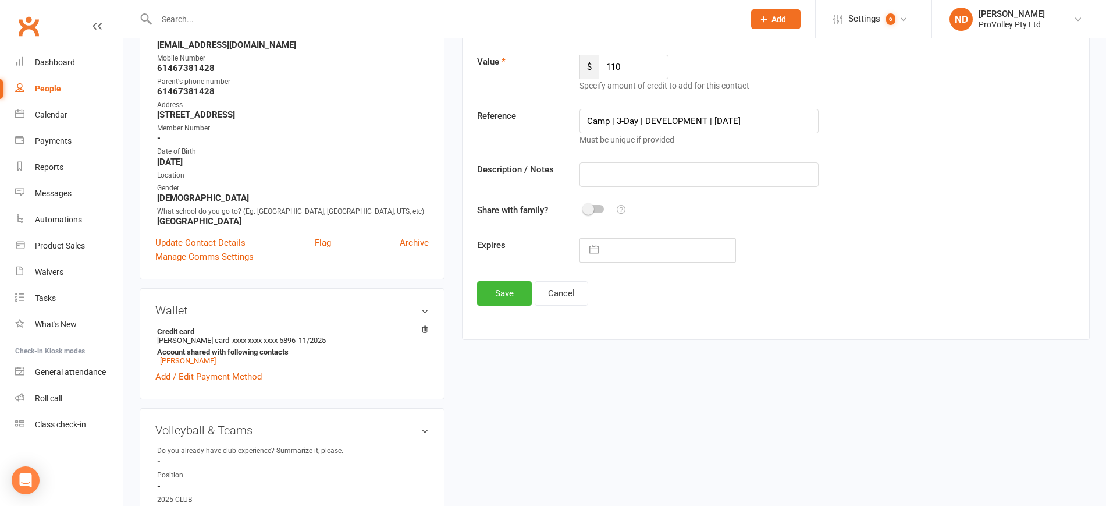
click at [639, 187] on div "Category General Manage categories Value $ 110 Specify amount of credit to add …" at bounding box center [775, 138] width 597 height 247
click at [641, 180] on input "text" at bounding box center [698, 174] width 239 height 24
type input "Overpaid"
select select "8"
select select "2025"
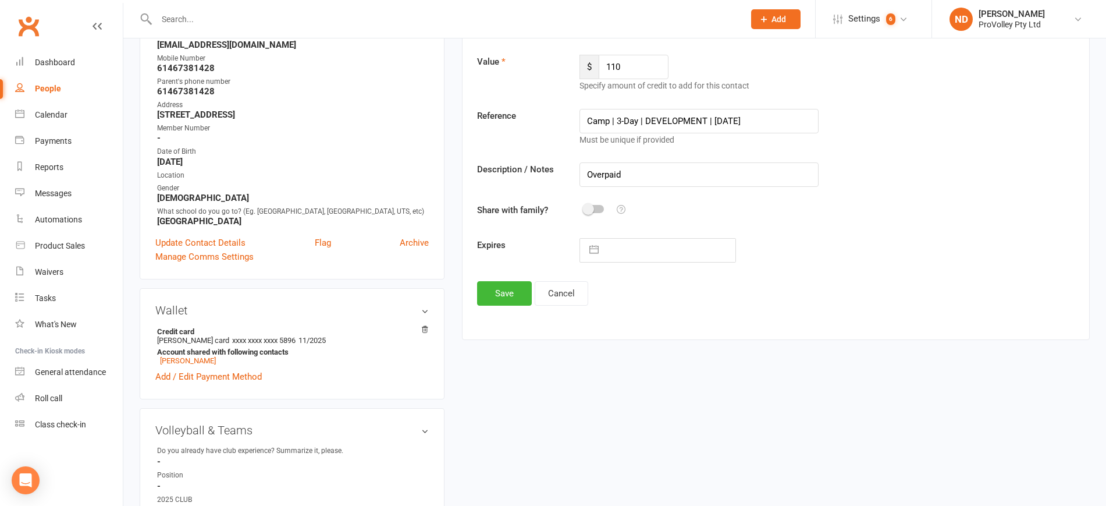
select select "9"
select select "2025"
select select "10"
select select "2025"
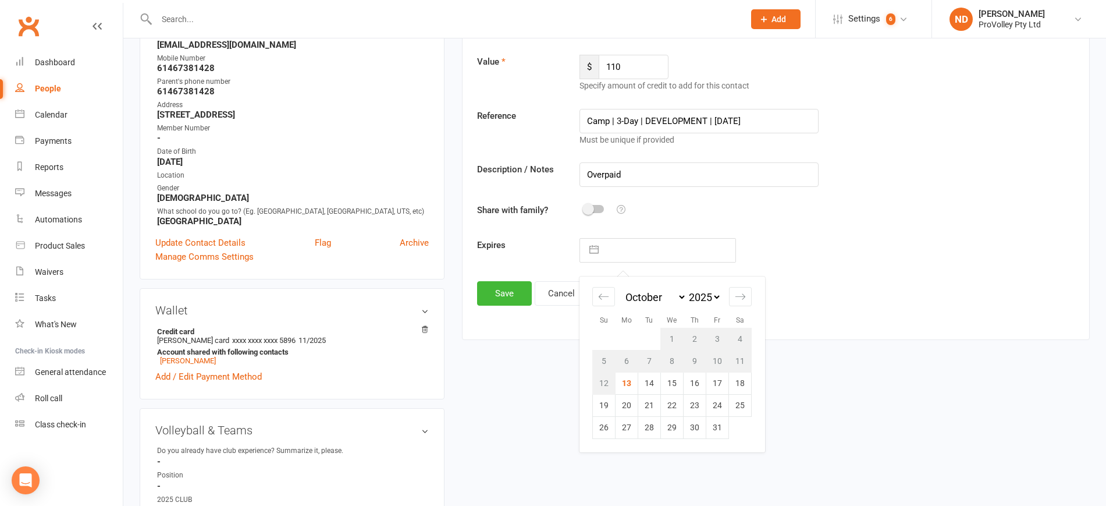
click at [625, 248] on input "text" at bounding box center [669, 250] width 131 height 23
click at [654, 385] on td "14" at bounding box center [649, 383] width 23 height 22
type input "[DATE]"
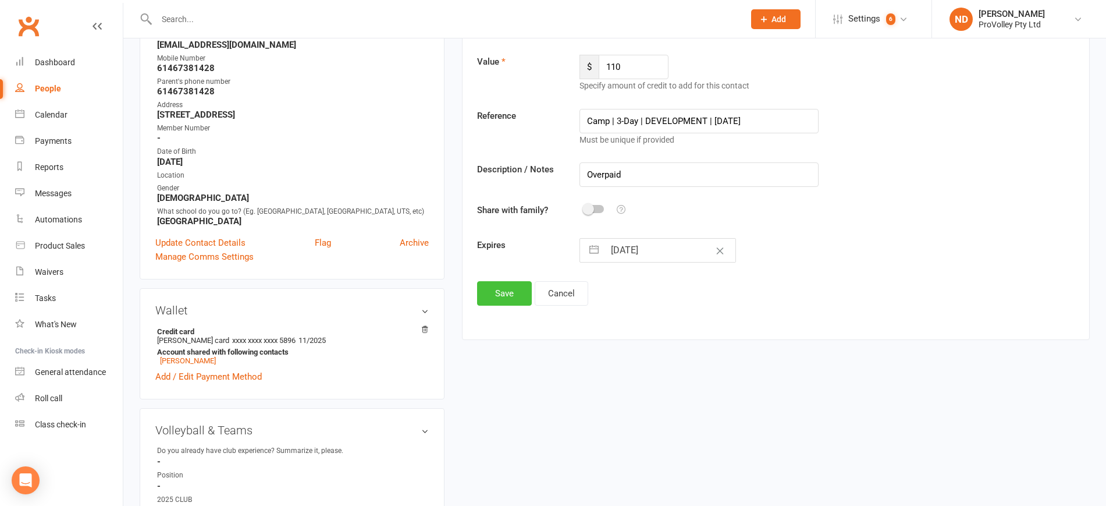
click at [500, 292] on button "Save" at bounding box center [504, 293] width 55 height 24
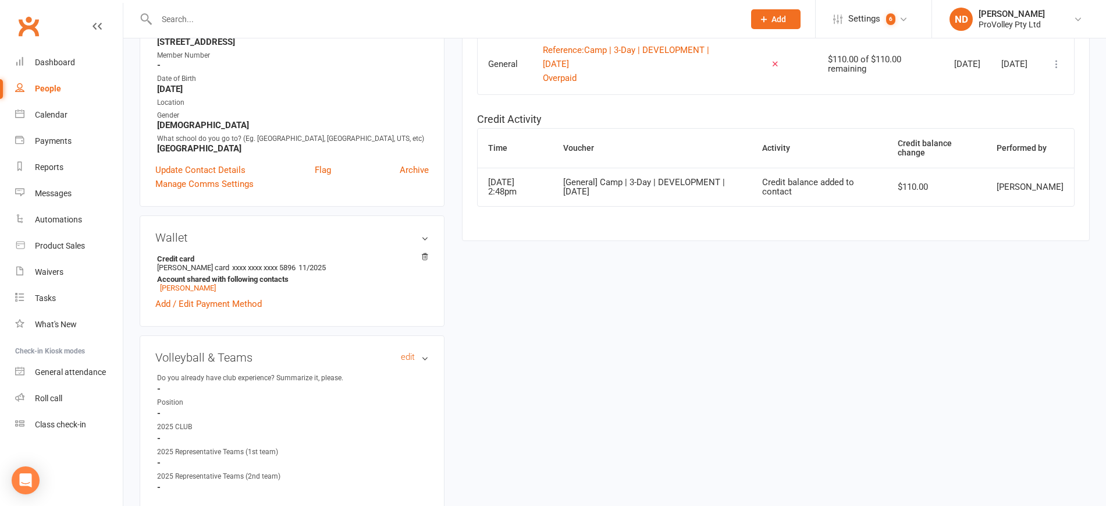
scroll to position [582, 0]
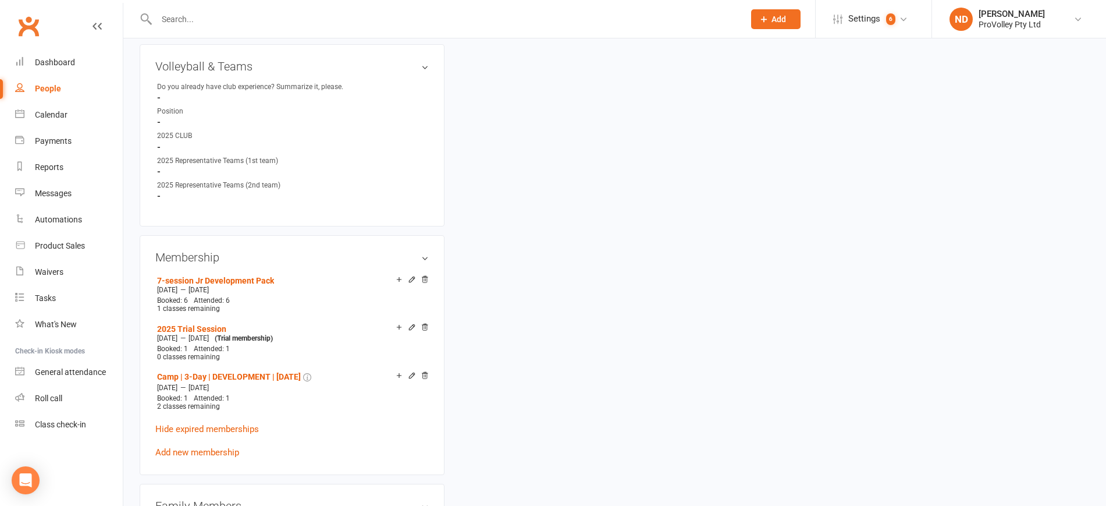
click at [232, 457] on link "Add new membership" at bounding box center [197, 452] width 84 height 10
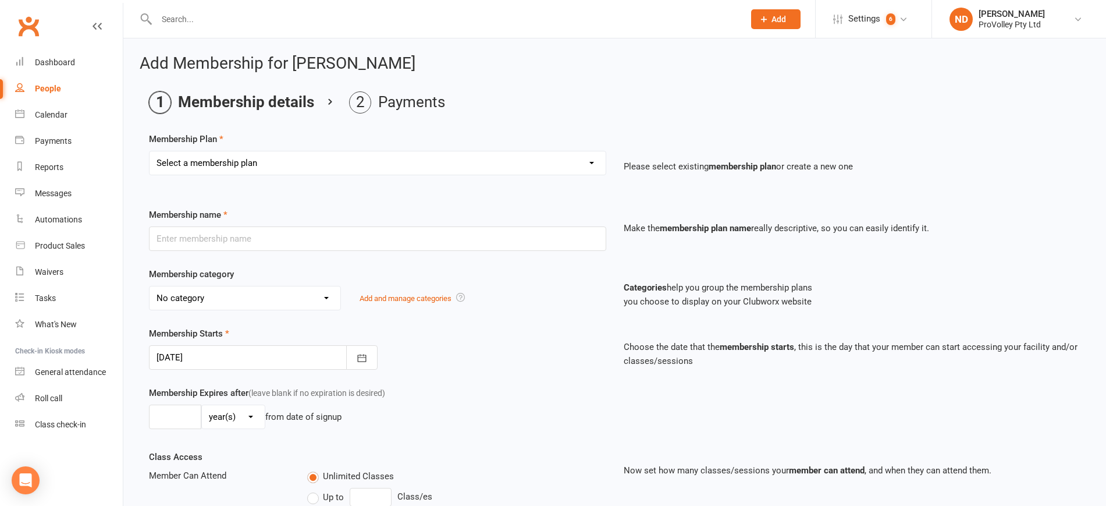
click at [271, 159] on select "Select a membership plan Create new Membership Plan SVL Team 1-Day Trial SVL Te…" at bounding box center [378, 162] width 456 height 23
select select "252"
click at [150, 151] on select "Select a membership plan Create new Membership Plan SVL Team 1-Day Trial SVL Te…" at bounding box center [378, 162] width 456 height 23
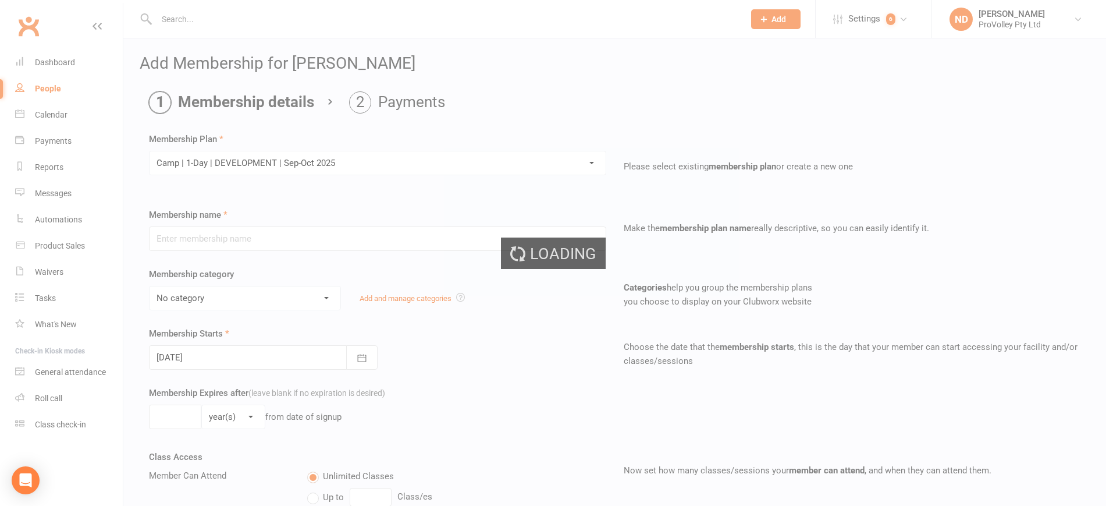
type input "Camp | 1-Day | DEVELOPMENT | [DATE]-[DATE]"
select select "25"
type input "8"
select select "1"
type input "1"
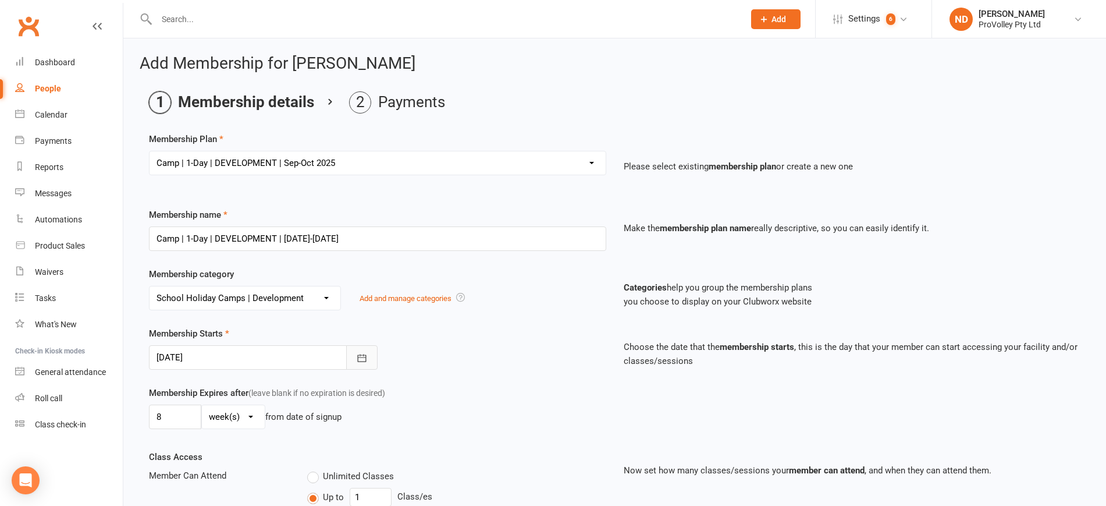
click at [357, 362] on icon "button" at bounding box center [362, 358] width 12 height 12
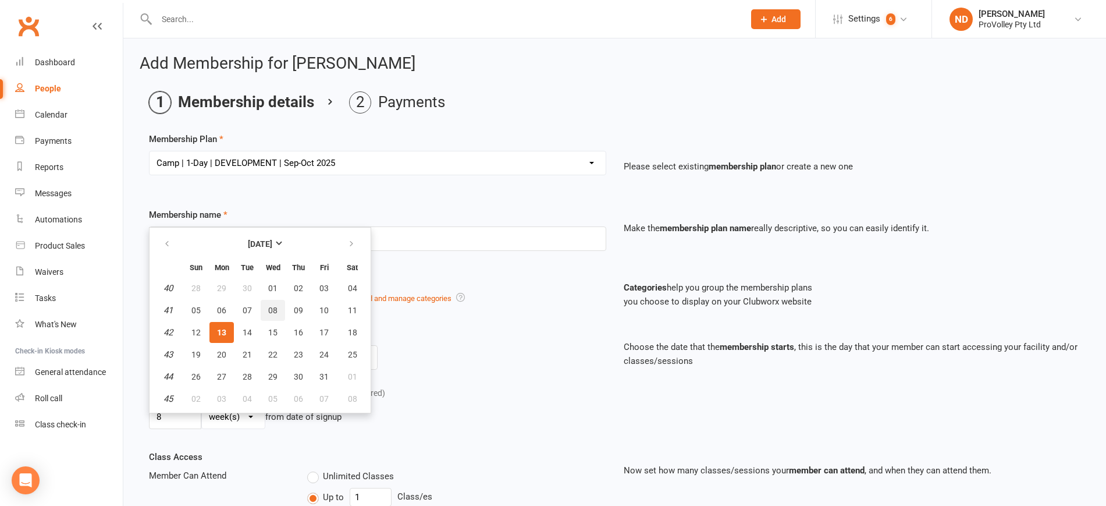
drag, startPoint x: 277, startPoint y: 307, endPoint x: 287, endPoint y: 311, distance: 11.2
click at [276, 307] on span "08" at bounding box center [272, 309] width 9 height 9
type input "[DATE]"
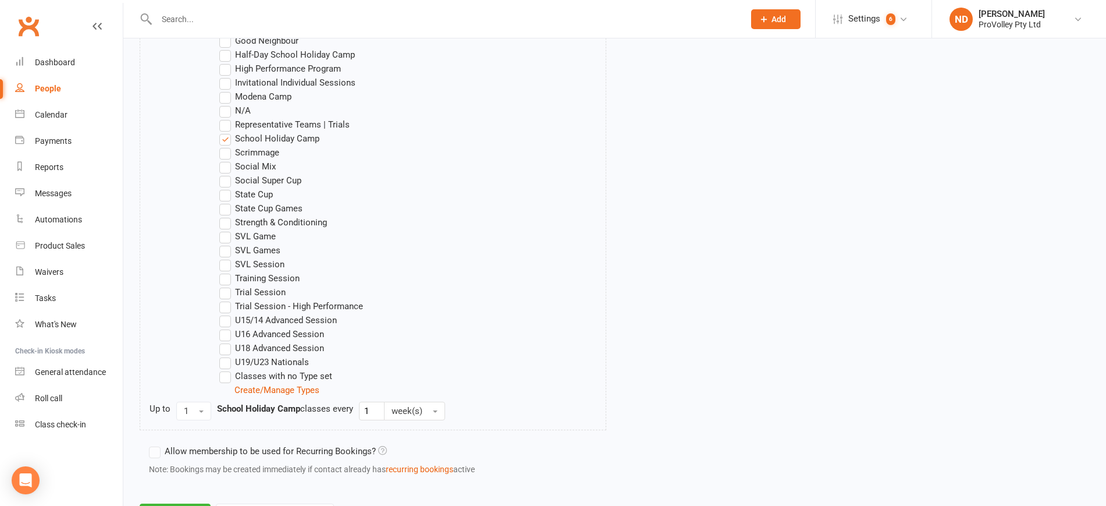
scroll to position [783, 0]
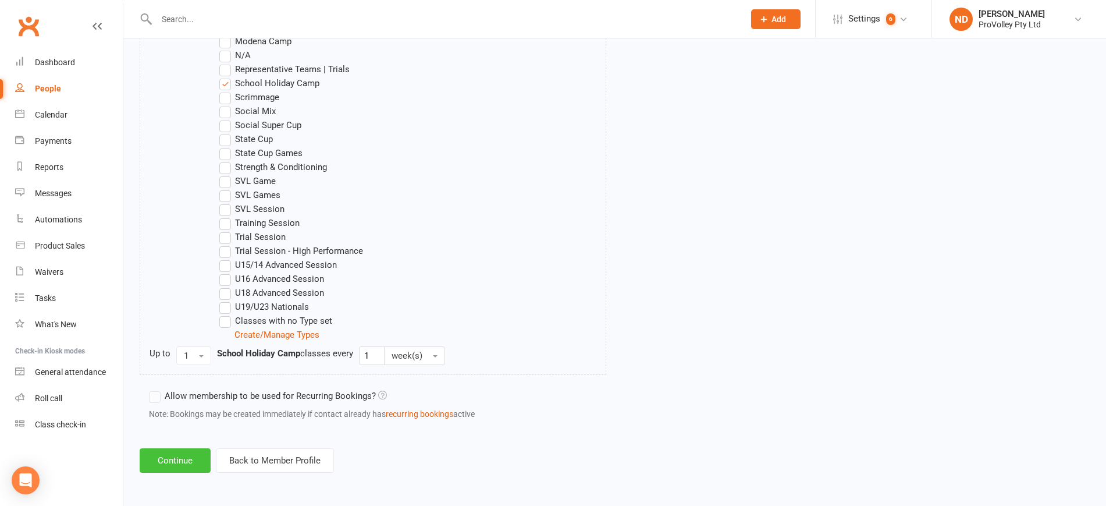
click at [202, 453] on button "Continue" at bounding box center [175, 460] width 71 height 24
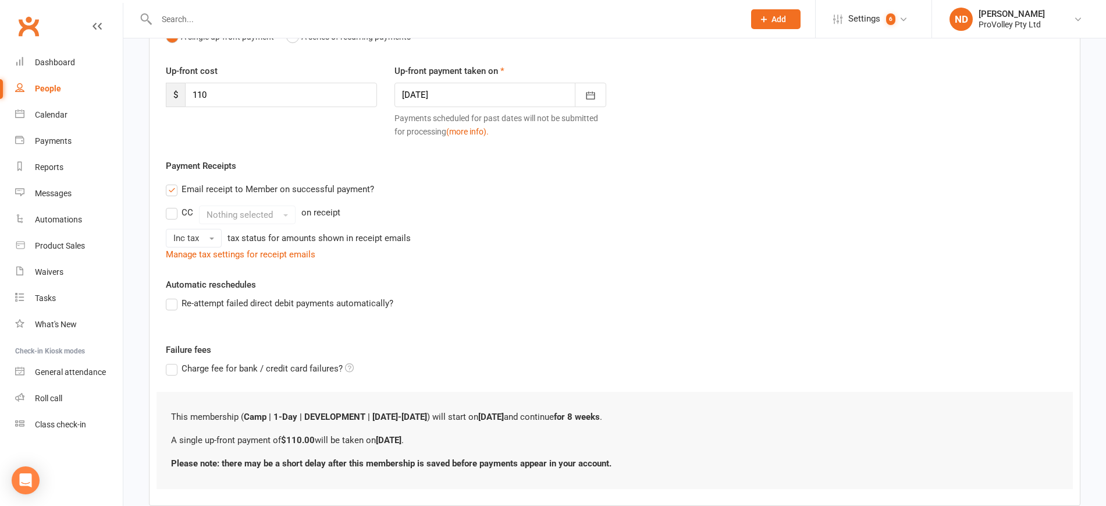
scroll to position [210, 0]
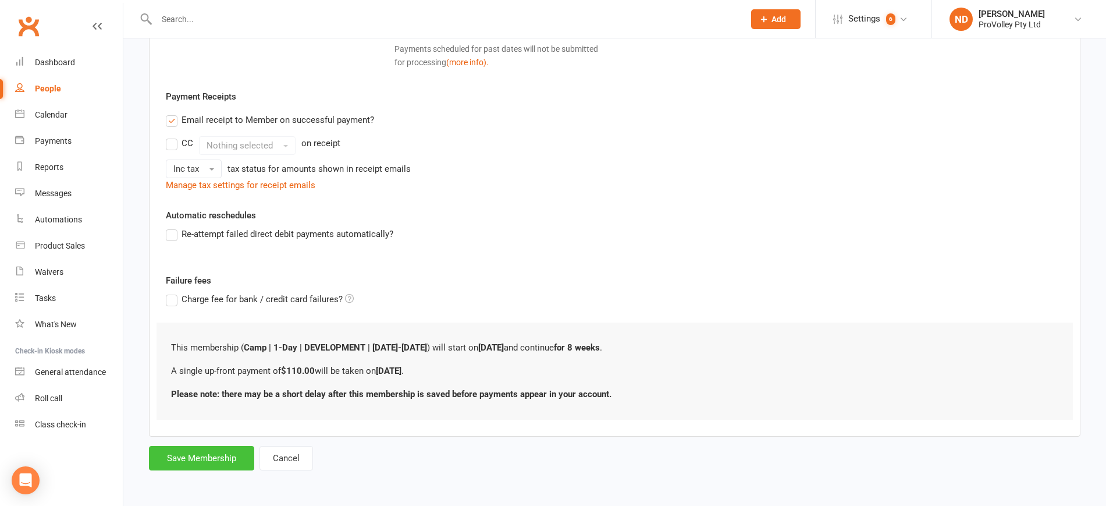
click at [224, 450] on button "Save Membership" at bounding box center [201, 458] width 105 height 24
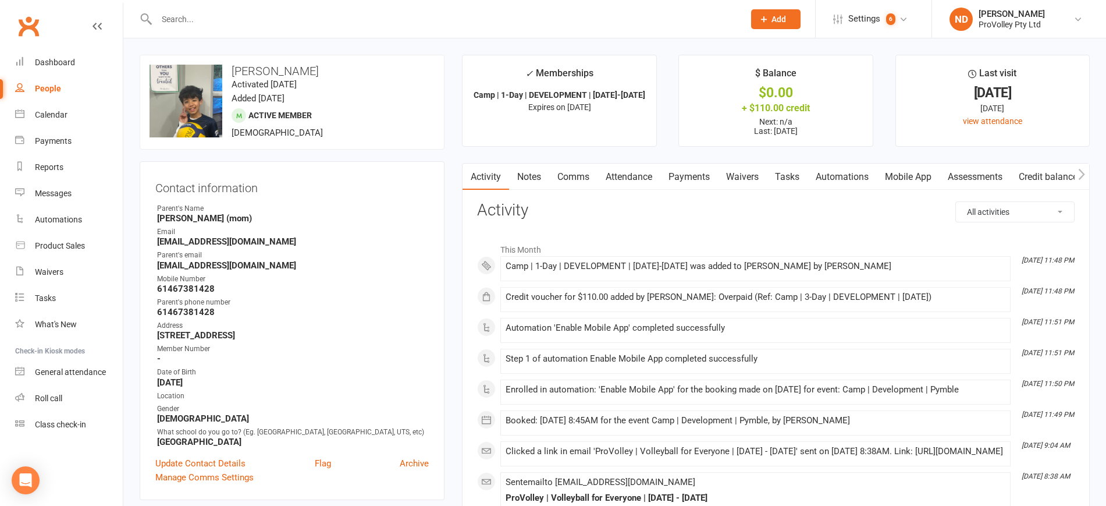
click at [705, 177] on link "Payments" at bounding box center [689, 176] width 58 height 27
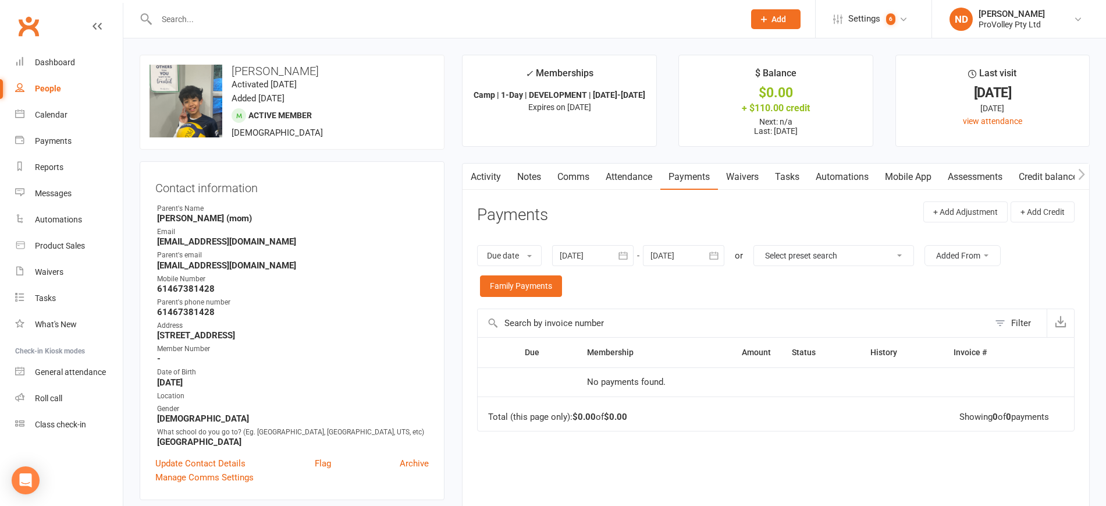
click at [623, 255] on icon "button" at bounding box center [622, 256] width 9 height 8
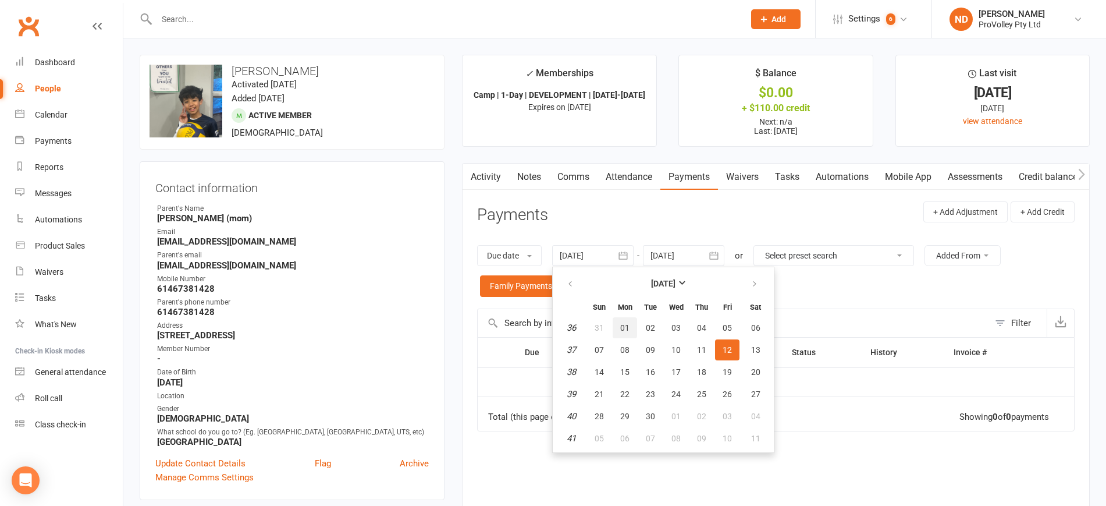
click at [624, 326] on span "01" at bounding box center [624, 327] width 9 height 9
type input "01 Sep 2025"
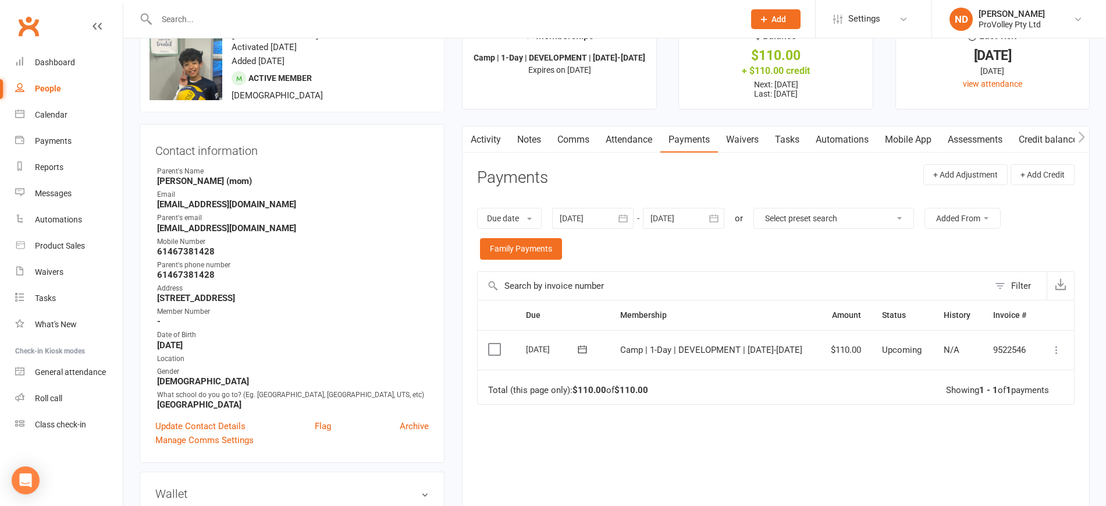
scroll to position [73, 0]
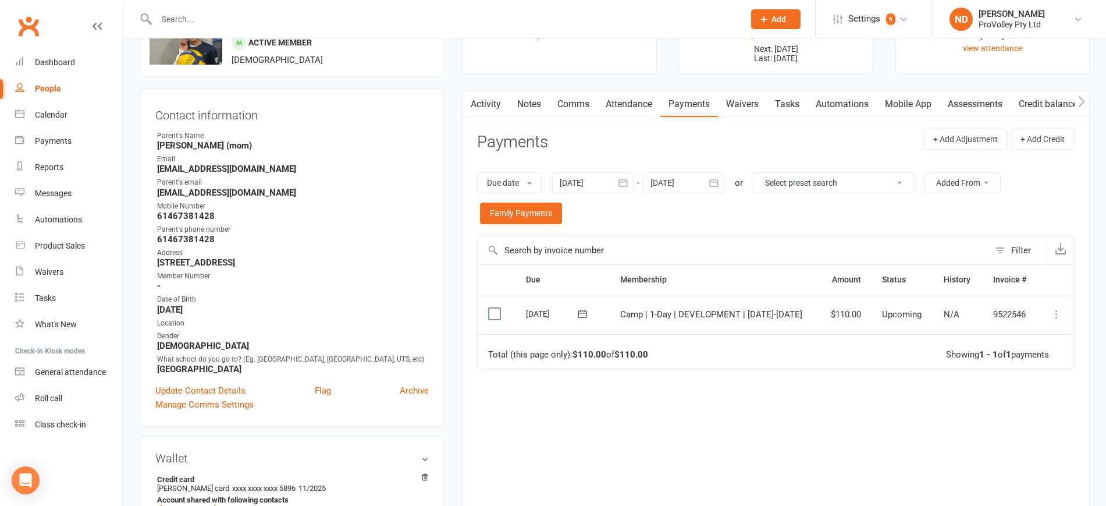
click at [1057, 314] on icon at bounding box center [1057, 314] width 12 height 12
click at [1012, 432] on link "Apply credit" at bounding box center [1005, 429] width 115 height 23
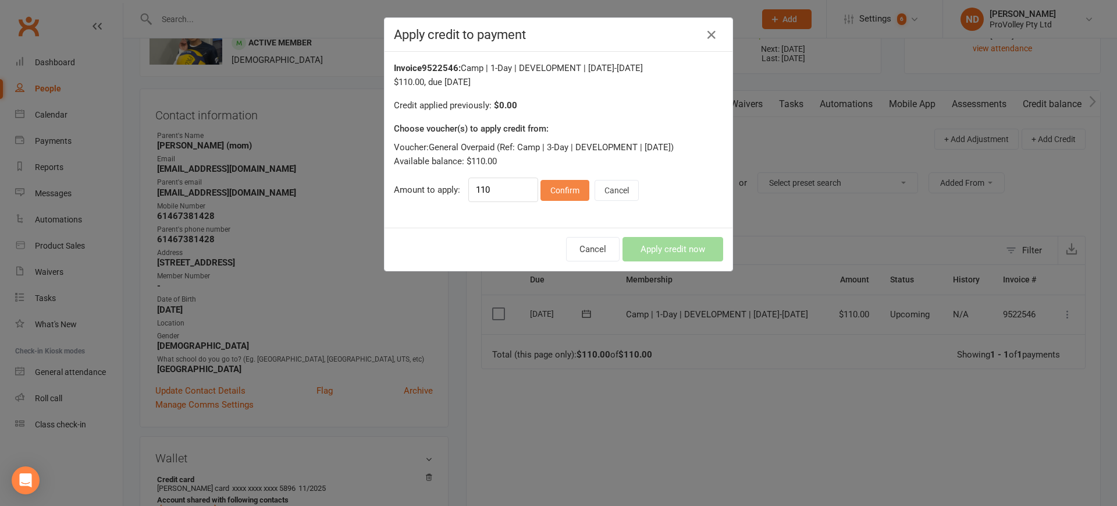
click at [552, 190] on button "Confirm" at bounding box center [564, 190] width 49 height 21
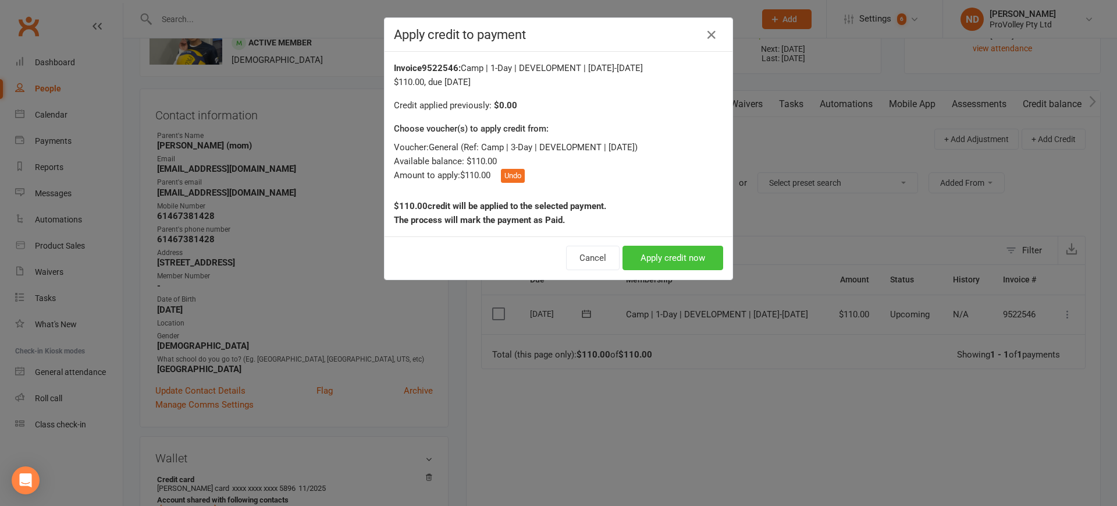
click at [663, 254] on button "Apply credit now" at bounding box center [672, 258] width 101 height 24
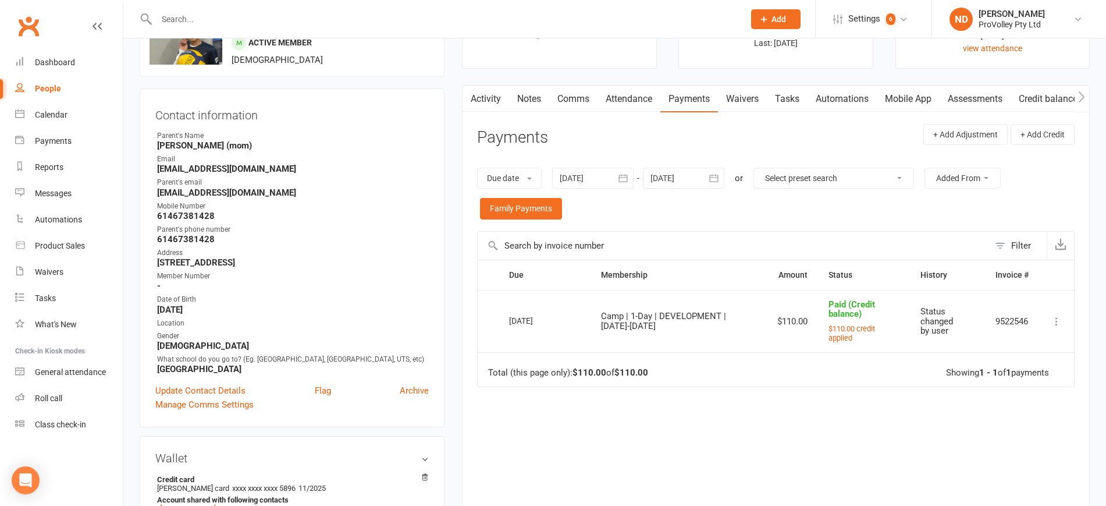
scroll to position [0, 0]
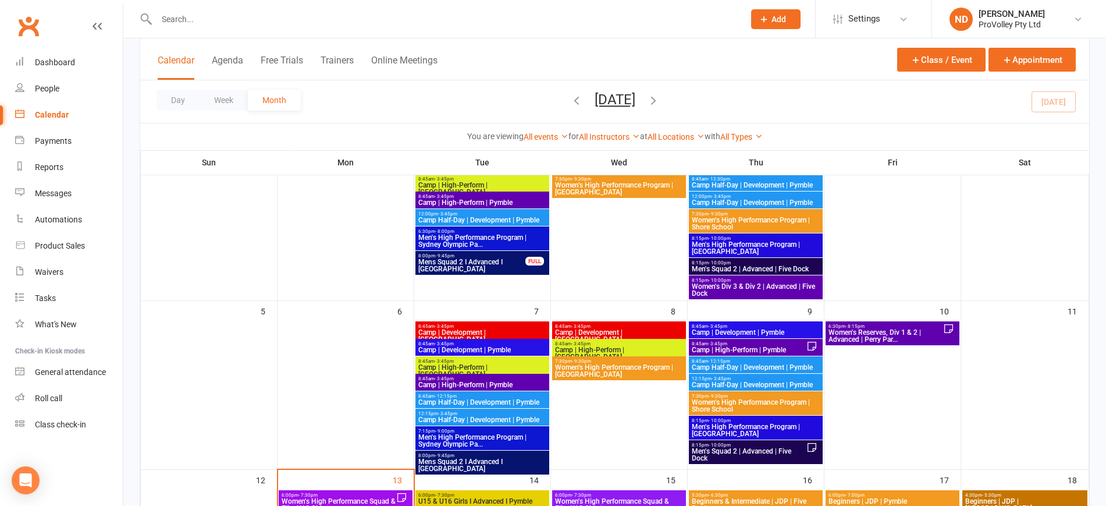
scroll to position [218, 0]
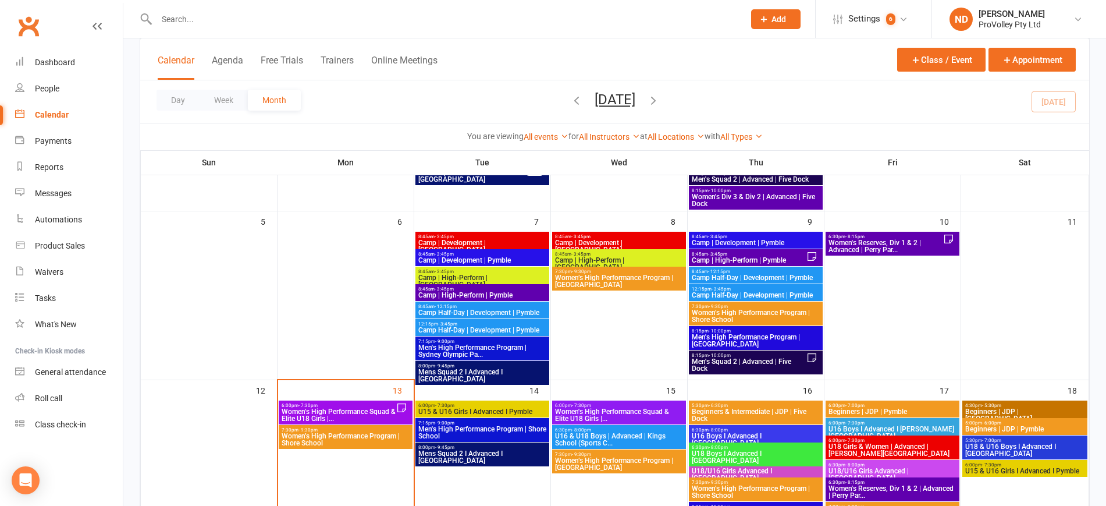
click at [801, 257] on span "Camp | High-Perform | Pymble" at bounding box center [748, 260] width 115 height 7
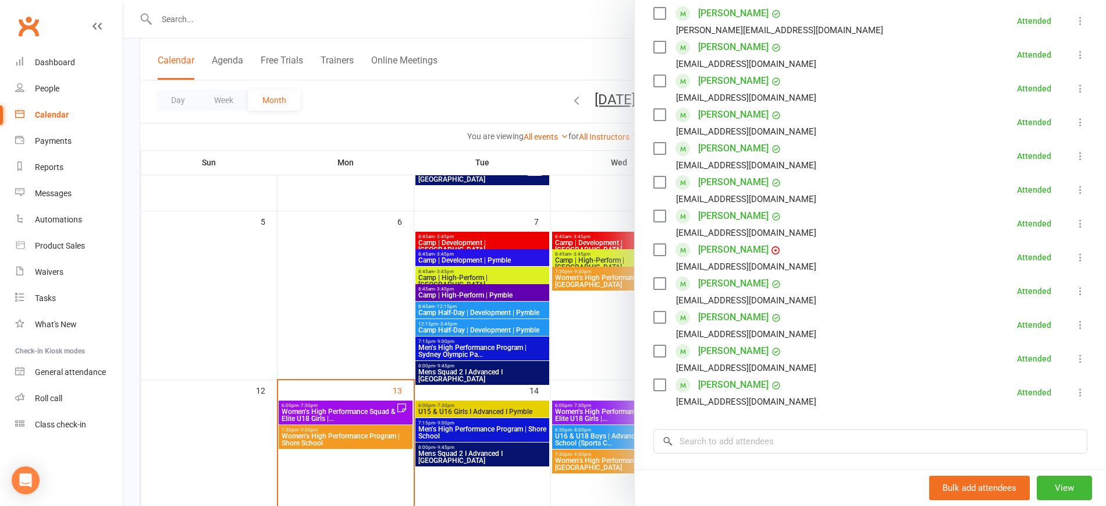
scroll to position [361, 0]
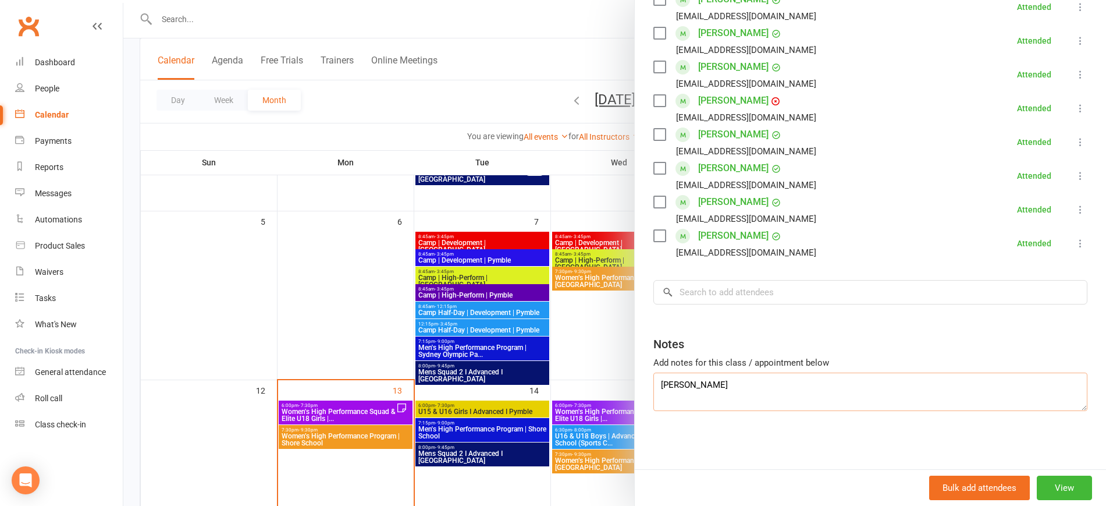
drag, startPoint x: 783, startPoint y: 393, endPoint x: 586, endPoint y: 387, distance: 196.7
click at [586, 0] on div "Camp | High-Perform | Pymble Class kiosk mode Roll call 8:45 AM - 3:45 PM, Thur…" at bounding box center [614, 0] width 983 height 0
click at [711, 287] on input "search" at bounding box center [870, 292] width 434 height 24
paste input "[PERSON_NAME]"
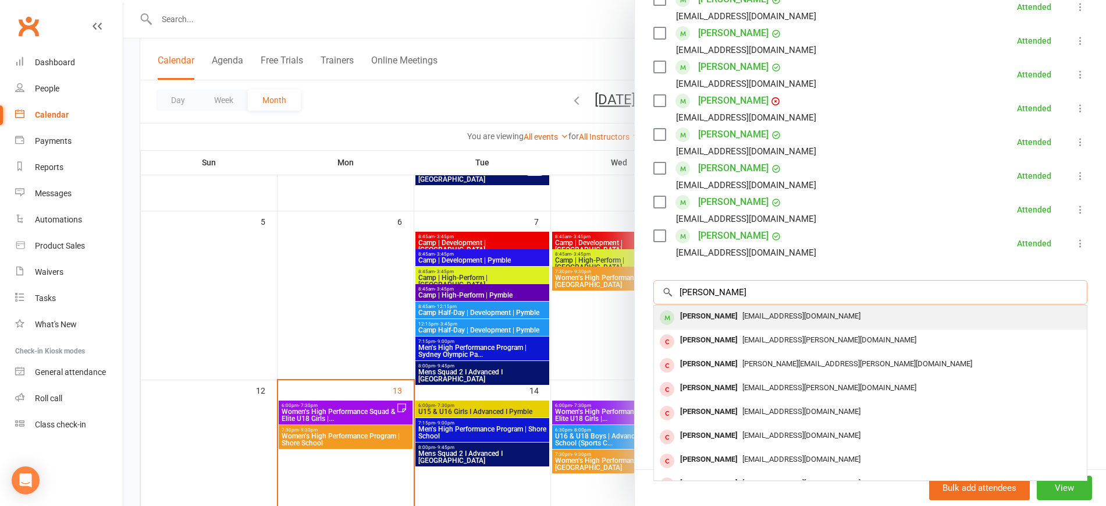
type input "[PERSON_NAME]"
click at [781, 314] on span "[EMAIL_ADDRESS][DOMAIN_NAME]" at bounding box center [801, 315] width 118 height 9
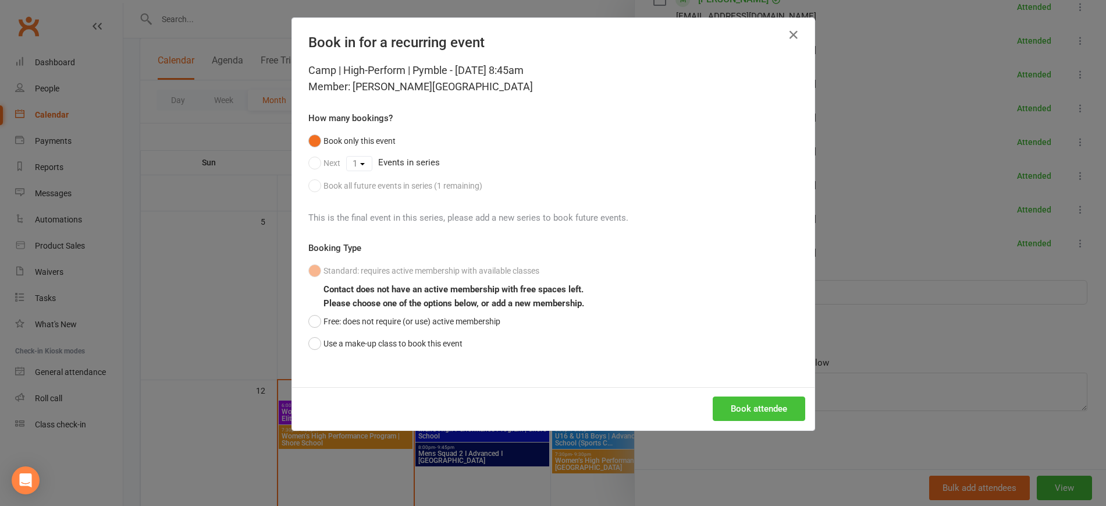
click at [742, 405] on button "Book attendee" at bounding box center [759, 408] width 93 height 24
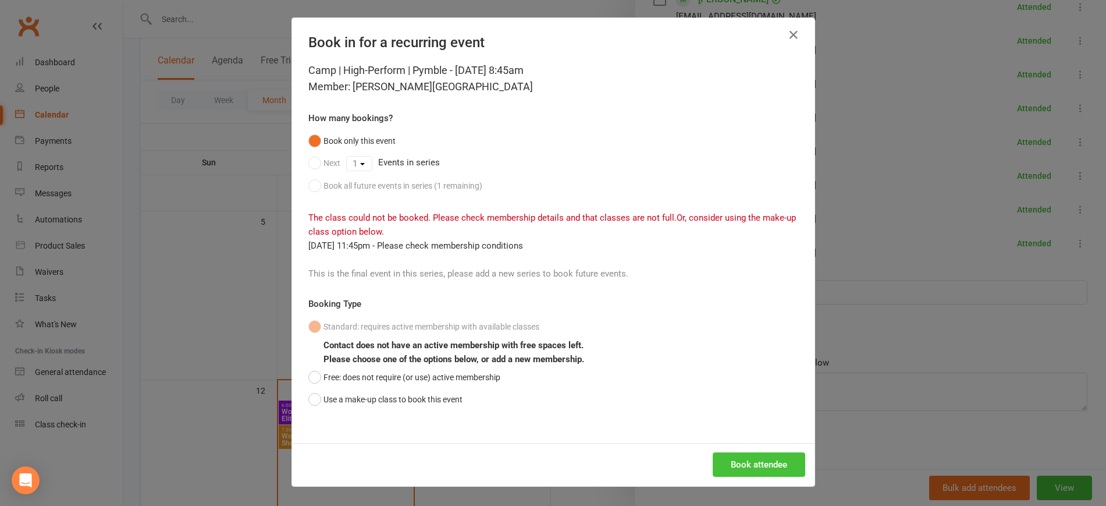
click at [753, 454] on button "Book attendee" at bounding box center [759, 464] width 93 height 24
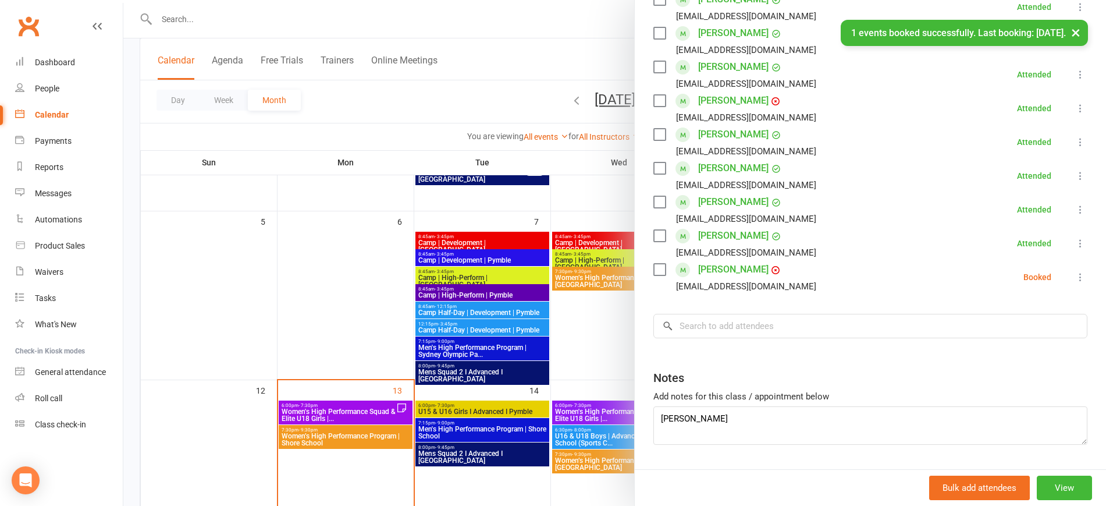
click at [1075, 275] on icon at bounding box center [1081, 277] width 12 height 12
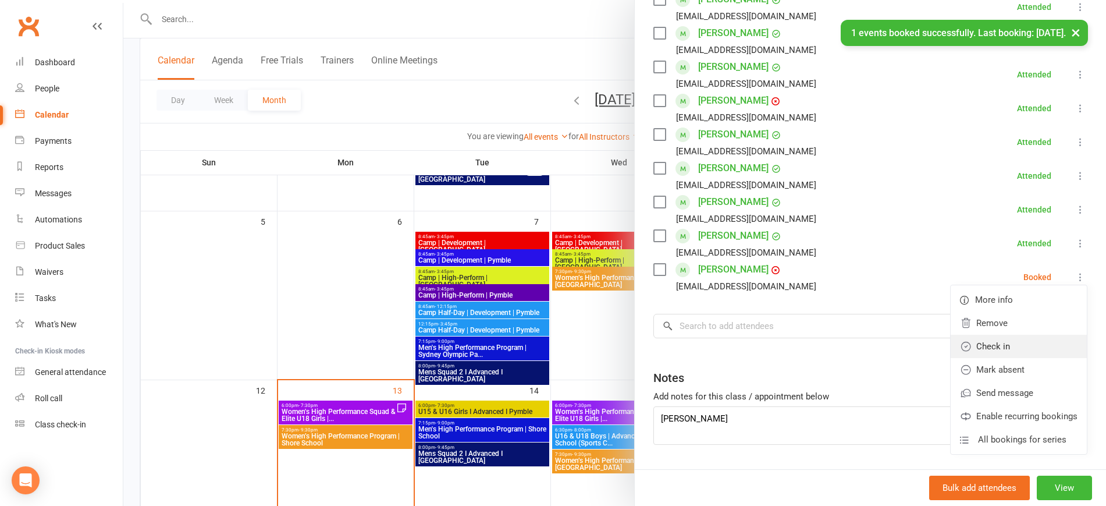
click at [983, 348] on link "Check in" at bounding box center [1019, 346] width 136 height 23
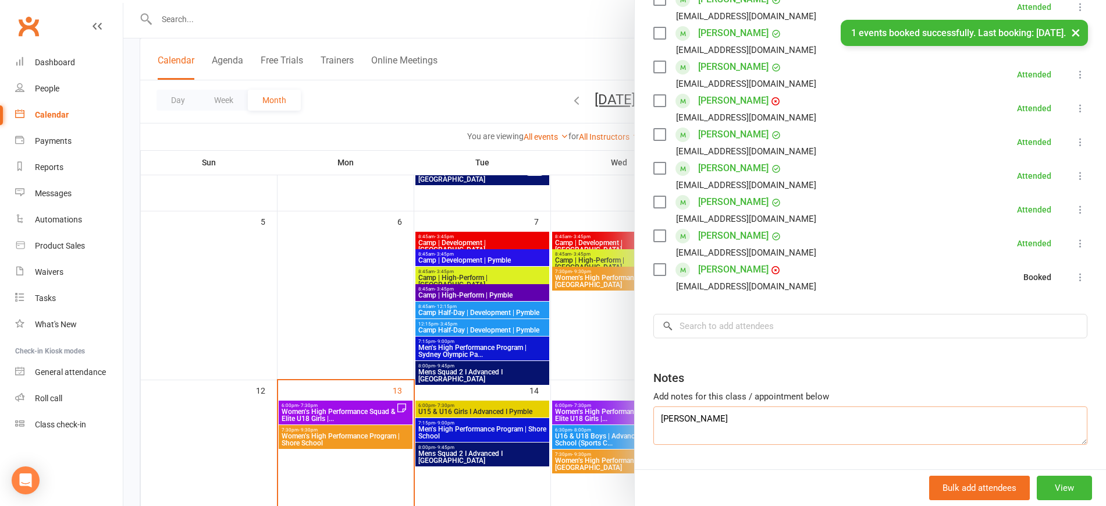
drag, startPoint x: 620, startPoint y: 412, endPoint x: 595, endPoint y: 412, distance: 25.0
click at [599, 0] on div "Camp | High-Perform | Pymble Class kiosk mode Roll call 8:45 AM - 3:45 PM, Thur…" at bounding box center [614, 0] width 983 height 0
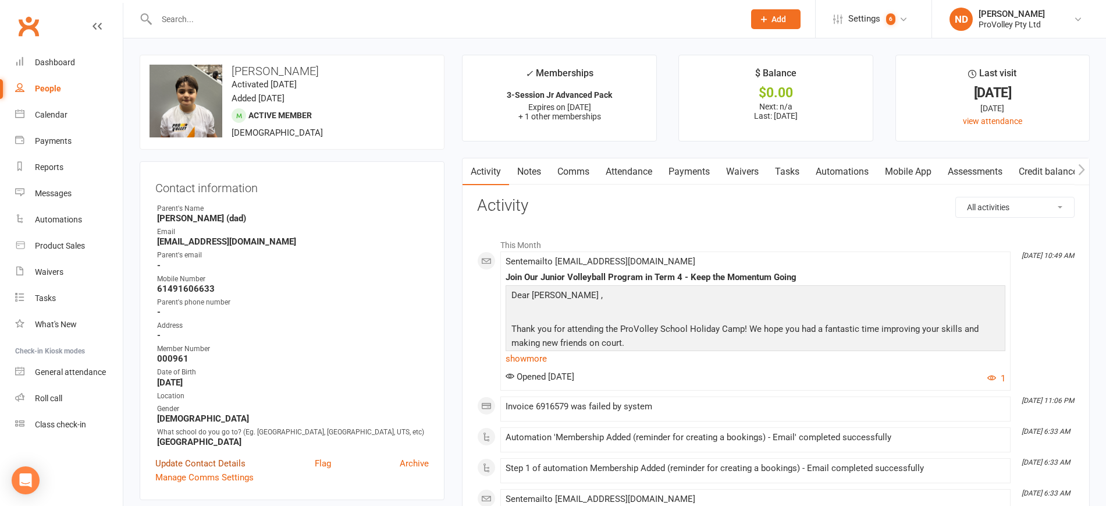
click at [199, 470] on link "Update Contact Details" at bounding box center [200, 463] width 90 height 14
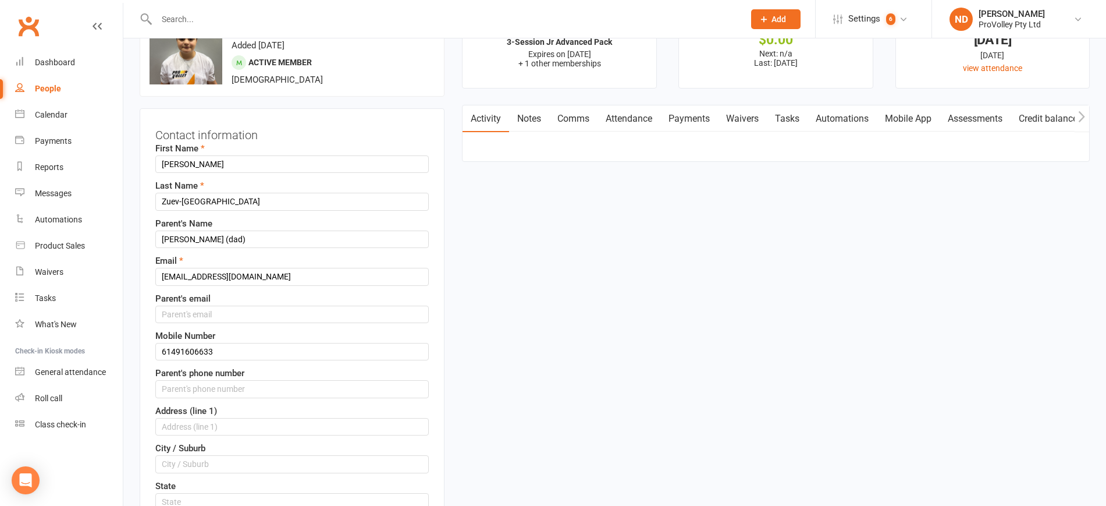
scroll to position [55, 0]
click at [165, 235] on input "[PERSON_NAME] (dad)" at bounding box center [291, 237] width 273 height 17
click at [215, 241] on input "[PERSON_NAME] (dad)" at bounding box center [291, 237] width 273 height 17
type input "[PERSON_NAME]"
drag, startPoint x: 272, startPoint y: 275, endPoint x: 95, endPoint y: 268, distance: 176.4
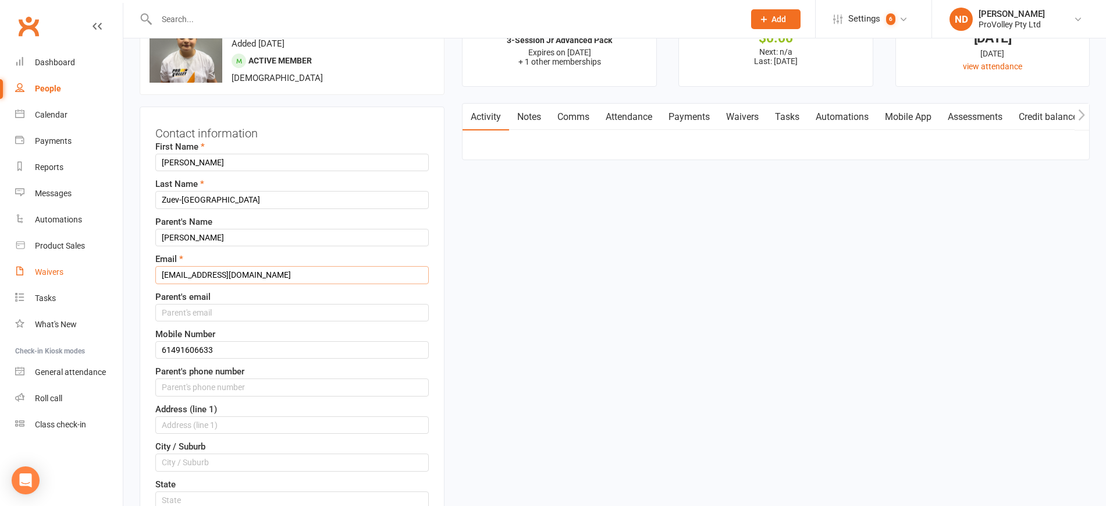
click at [186, 312] on input "text" at bounding box center [291, 312] width 273 height 17
paste input "[EMAIL_ADDRESS][DOMAIN_NAME]"
type input "[EMAIL_ADDRESS][DOMAIN_NAME]"
drag, startPoint x: 232, startPoint y: 347, endPoint x: 47, endPoint y: 347, distance: 185.0
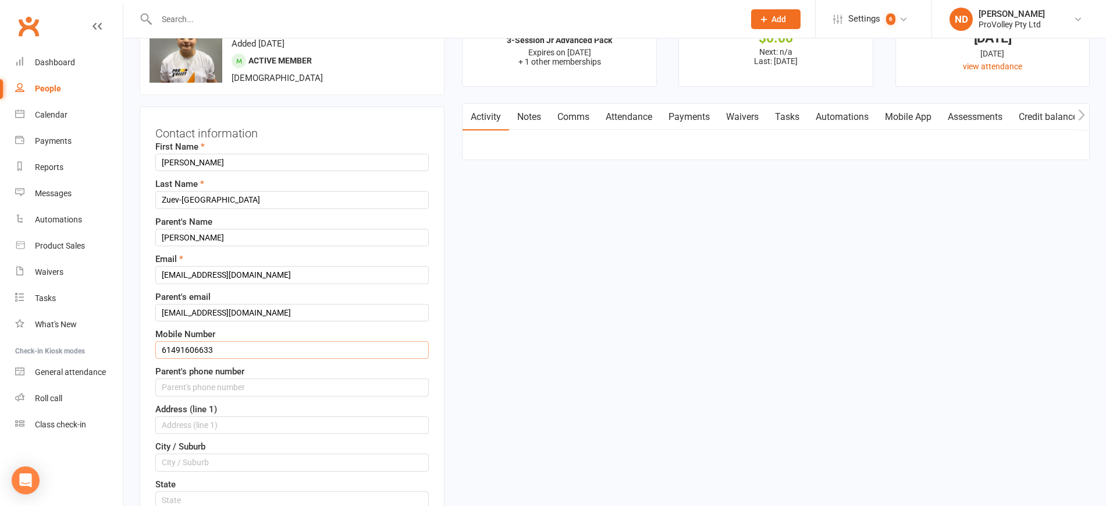
click at [184, 385] on input "string" at bounding box center [291, 386] width 273 height 17
paste input "61491606633"
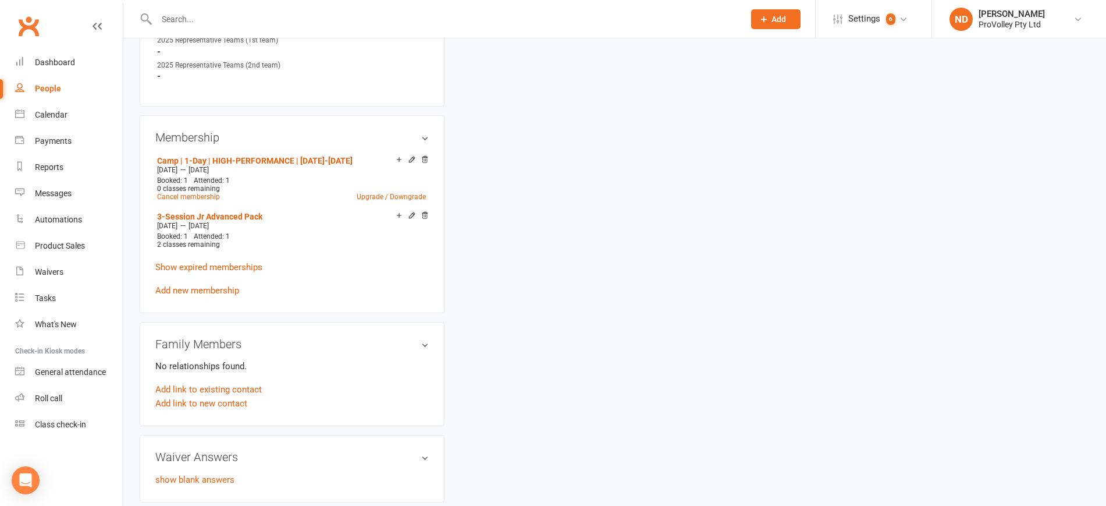
scroll to position [706, 0]
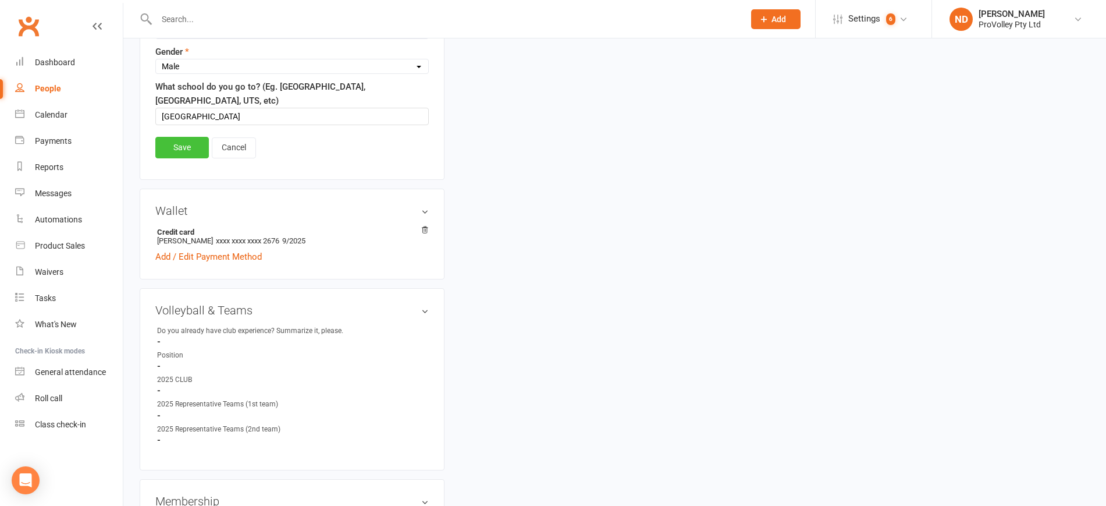
type input "61491606633"
drag, startPoint x: 182, startPoint y: 143, endPoint x: 216, endPoint y: 192, distance: 60.2
click at [225, 206] on aside "upload photo change photo [PERSON_NAME]-Elbacha Activated [DATE] Added [DATE] A…" at bounding box center [292, 231] width 305 height 1766
click at [163, 118] on input "[GEOGRAPHIC_DATA]" at bounding box center [291, 116] width 273 height 17
click at [197, 113] on input "[GEOGRAPHIC_DATA]" at bounding box center [291, 116] width 273 height 17
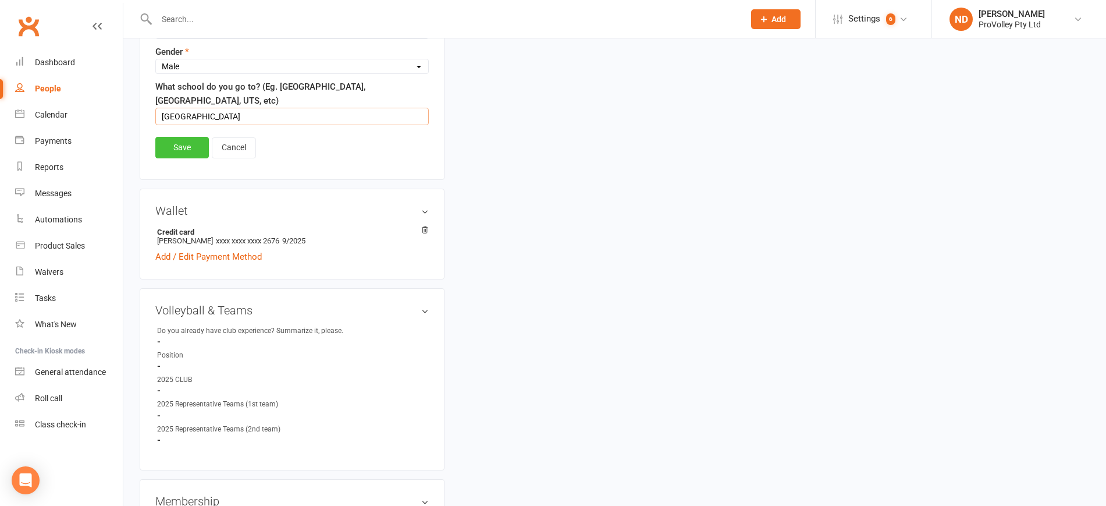
type input "[GEOGRAPHIC_DATA]"
click at [189, 152] on link "Save" at bounding box center [182, 147] width 54 height 21
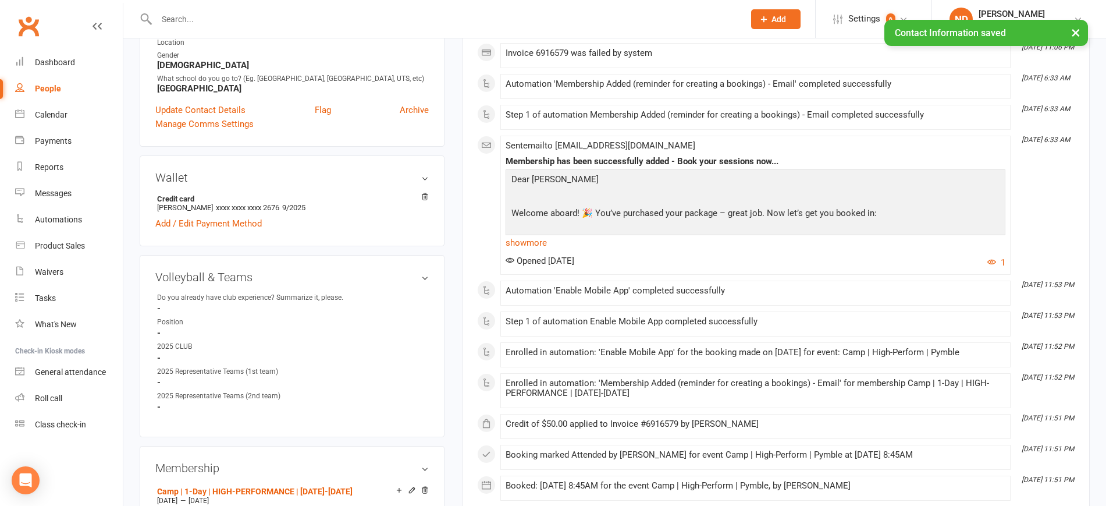
scroll to position [561, 0]
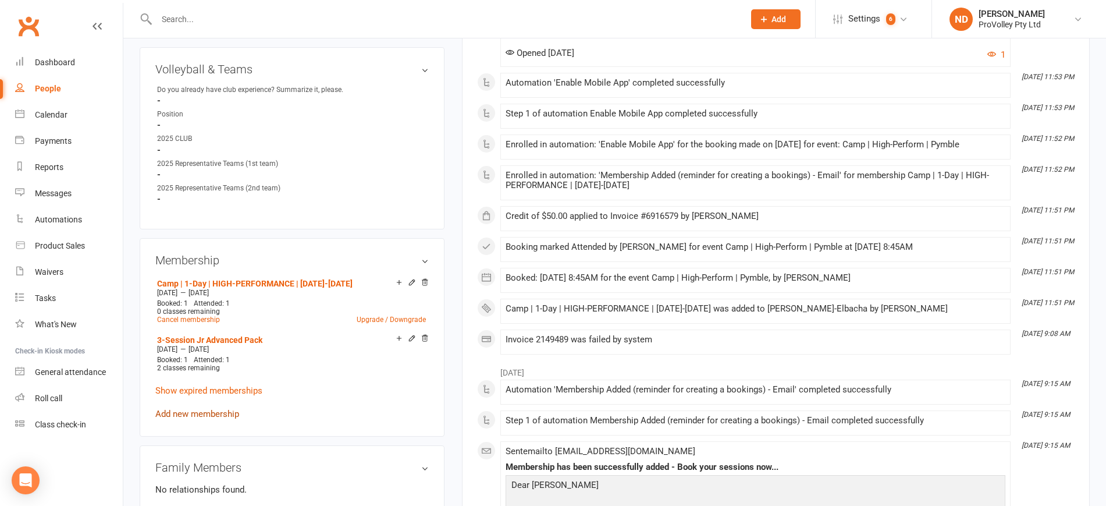
click at [230, 419] on link "Add new membership" at bounding box center [197, 413] width 84 height 10
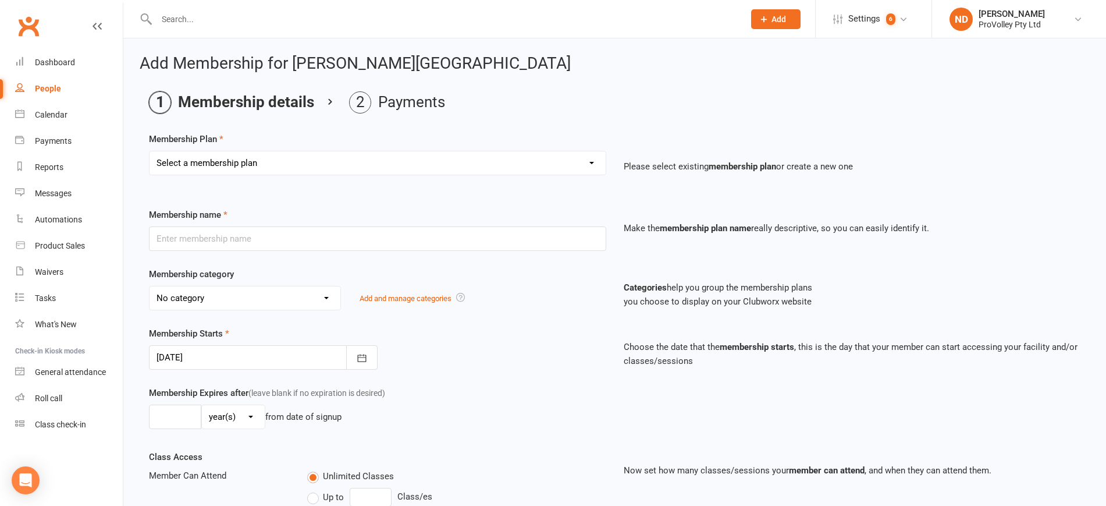
click at [355, 169] on select "Select a membership plan Create new Membership Plan SVL Team 1-Day Trial SVL Te…" at bounding box center [378, 162] width 456 height 23
select select "251"
click at [150, 151] on select "Select a membership plan Create new Membership Plan SVL Team 1-Day Trial SVL Te…" at bounding box center [378, 162] width 456 height 23
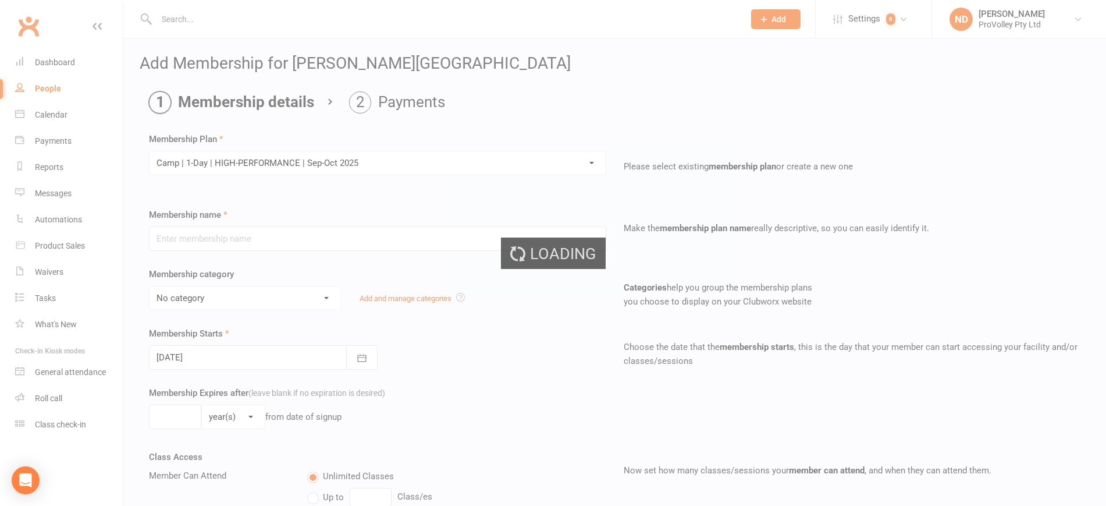
type input "Camp | 1-Day | HIGH-PERFORMANCE | Sep-Oct 2025"
select select "26"
type input "8"
select select "1"
type input "1"
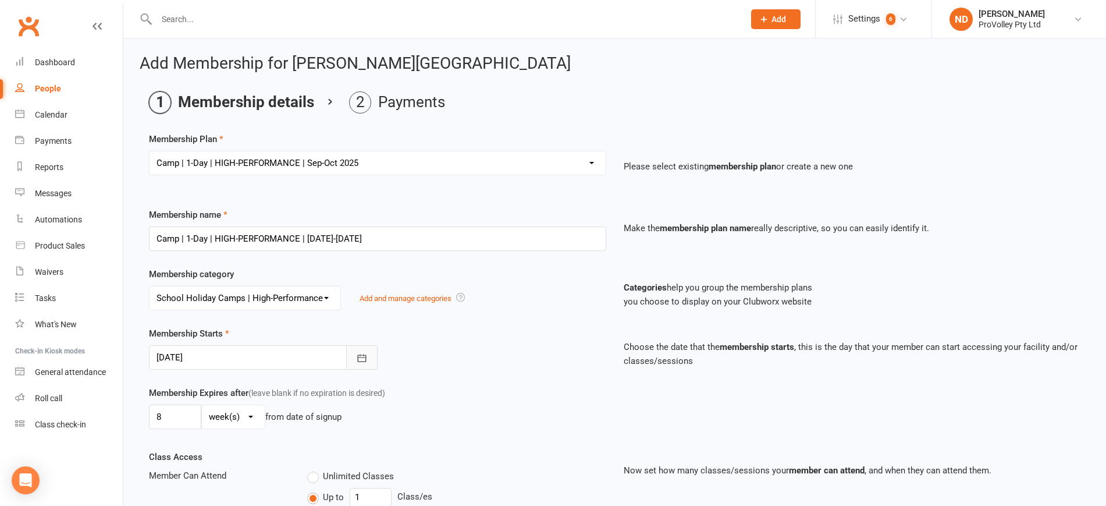
click at [361, 353] on icon "button" at bounding box center [362, 358] width 12 height 12
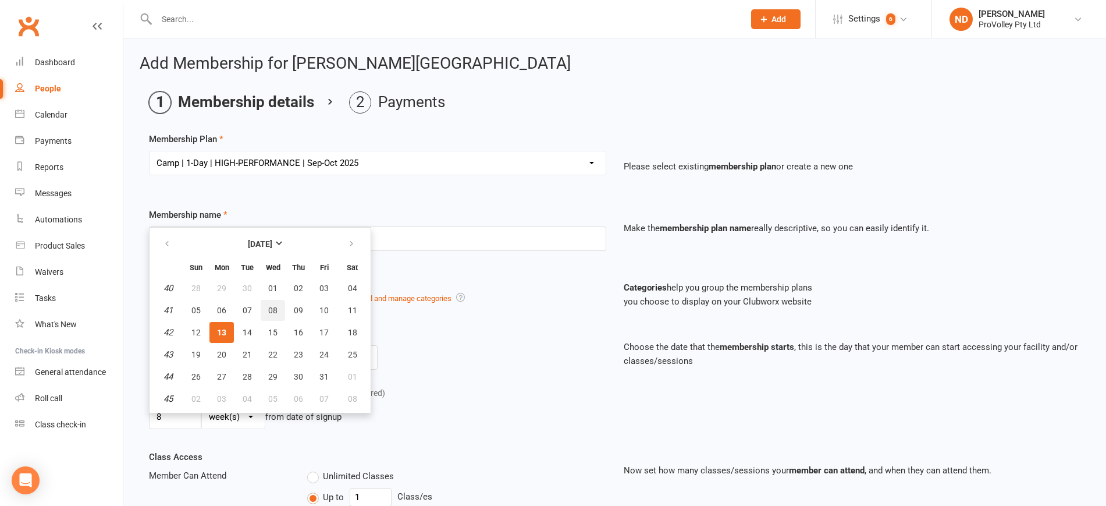
click at [275, 306] on span "08" at bounding box center [272, 309] width 9 height 9
type input "08 Oct 2025"
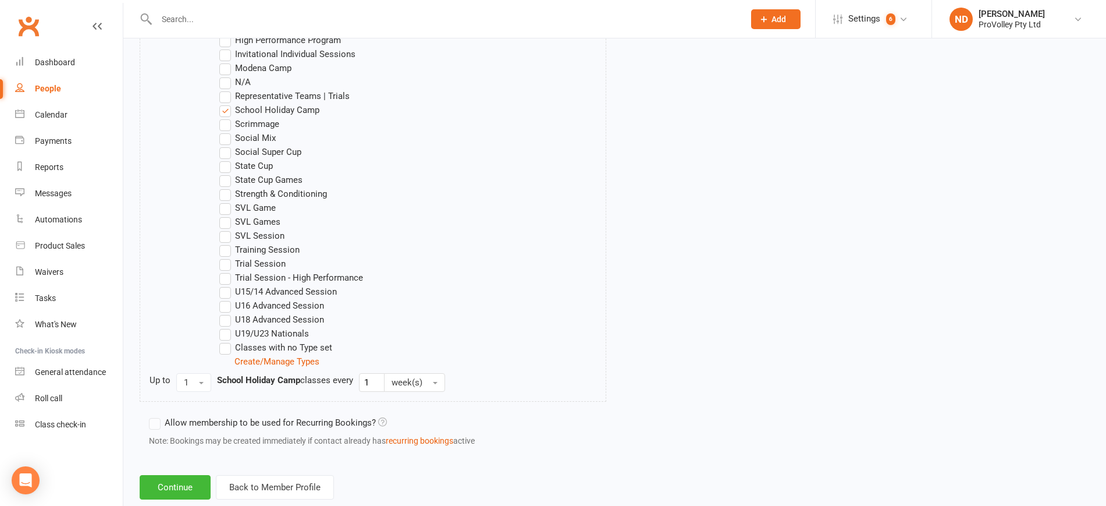
scroll to position [783, 0]
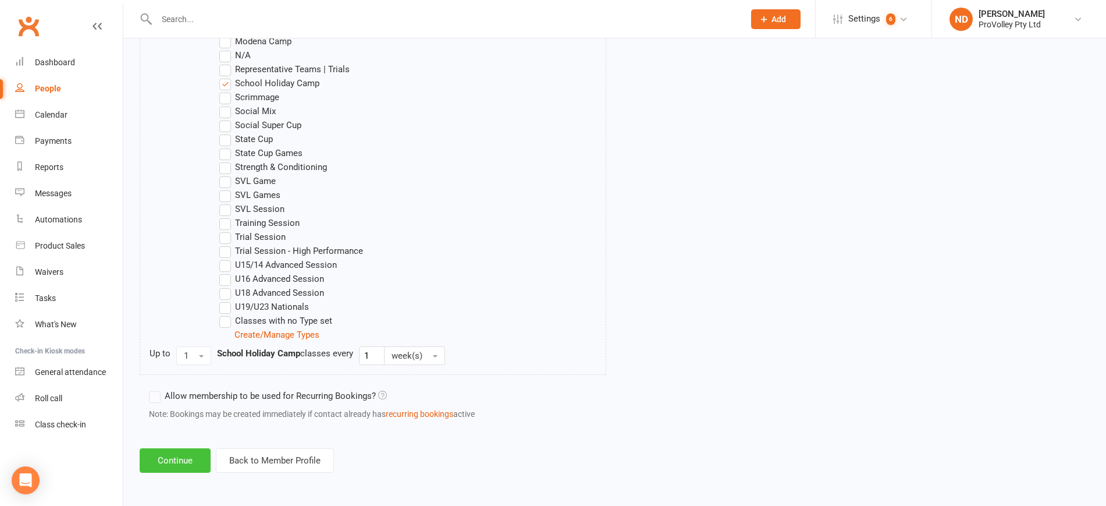
drag, startPoint x: 187, startPoint y: 458, endPoint x: 243, endPoint y: 417, distance: 68.7
click at [187, 458] on button "Continue" at bounding box center [175, 460] width 71 height 24
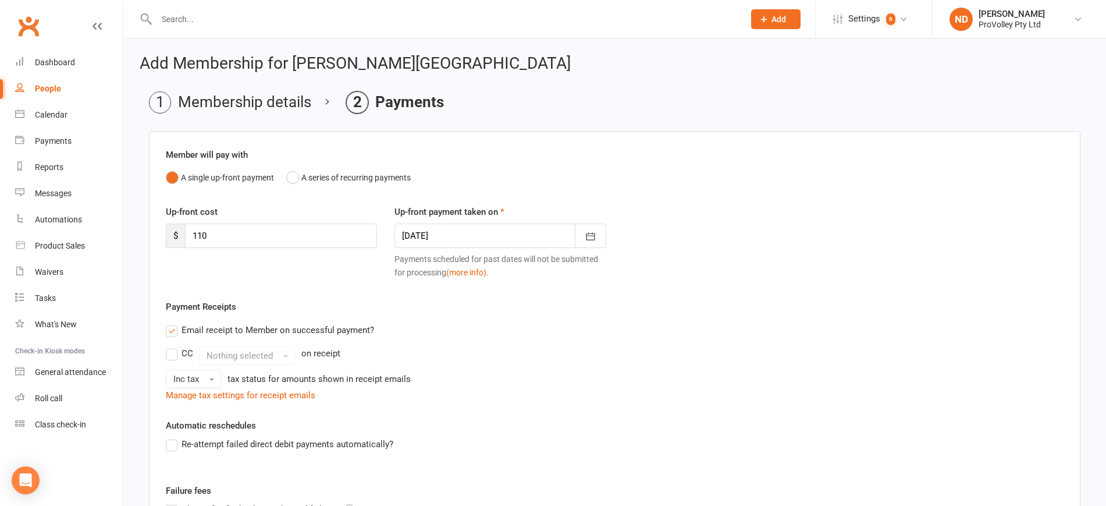
scroll to position [210, 0]
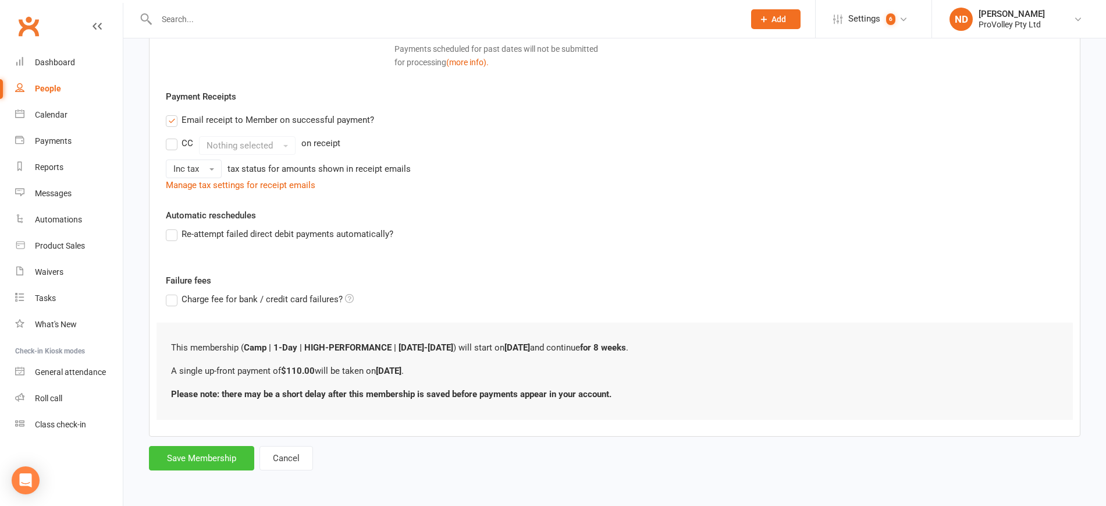
click at [218, 454] on button "Save Membership" at bounding box center [201, 458] width 105 height 24
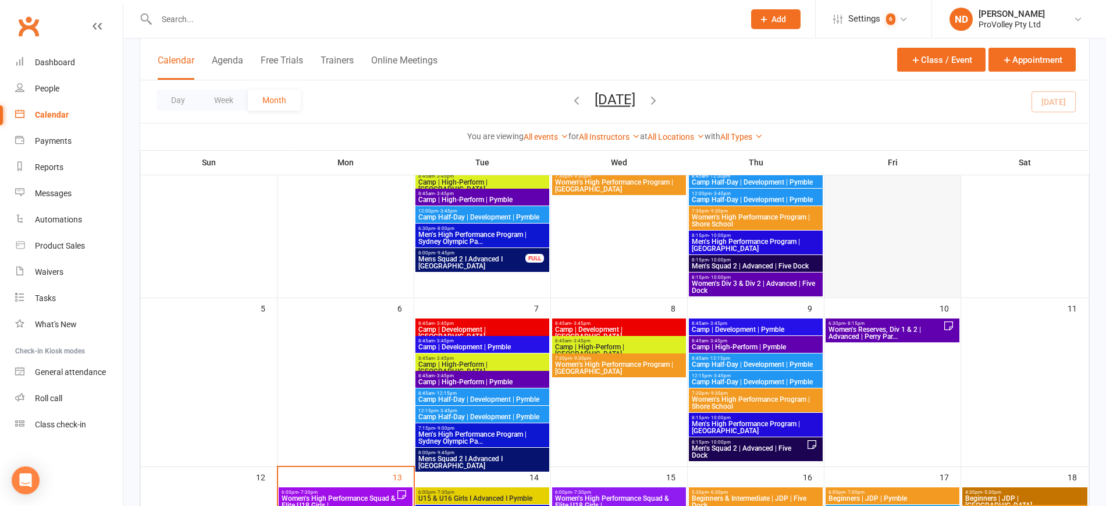
scroll to position [218, 0]
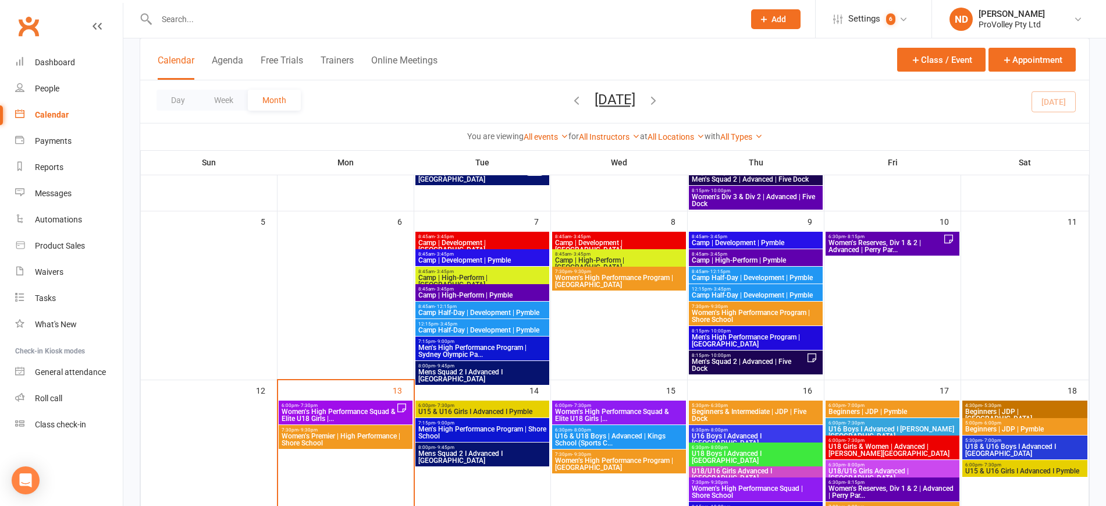
click at [789, 360] on span "Men's Squad 2 | Advanced | Five Dock" at bounding box center [748, 365] width 115 height 14
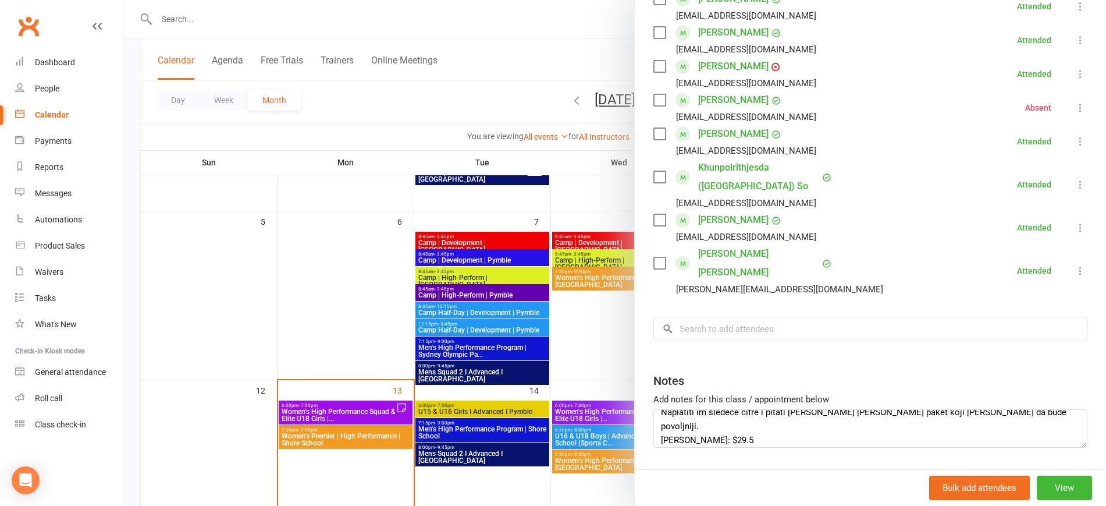
scroll to position [0, 0]
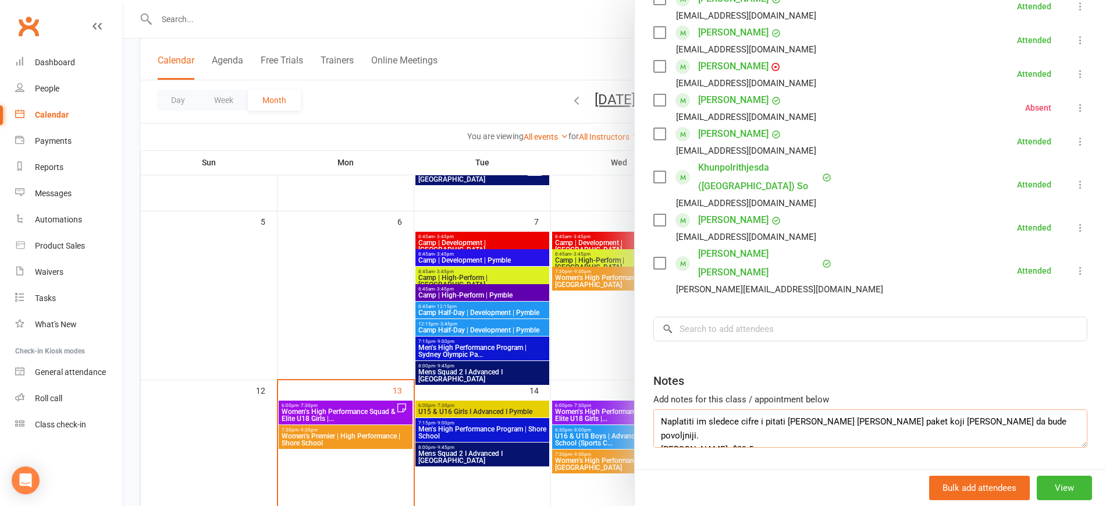
drag, startPoint x: 716, startPoint y: 399, endPoint x: 647, endPoint y: 397, distance: 69.2
click at [647, 397] on div "Class kiosk mode Roll call 8:15 PM - 10:00 PM, [DATE] with [PERSON_NAME] at [GE…" at bounding box center [870, 29] width 471 height 953
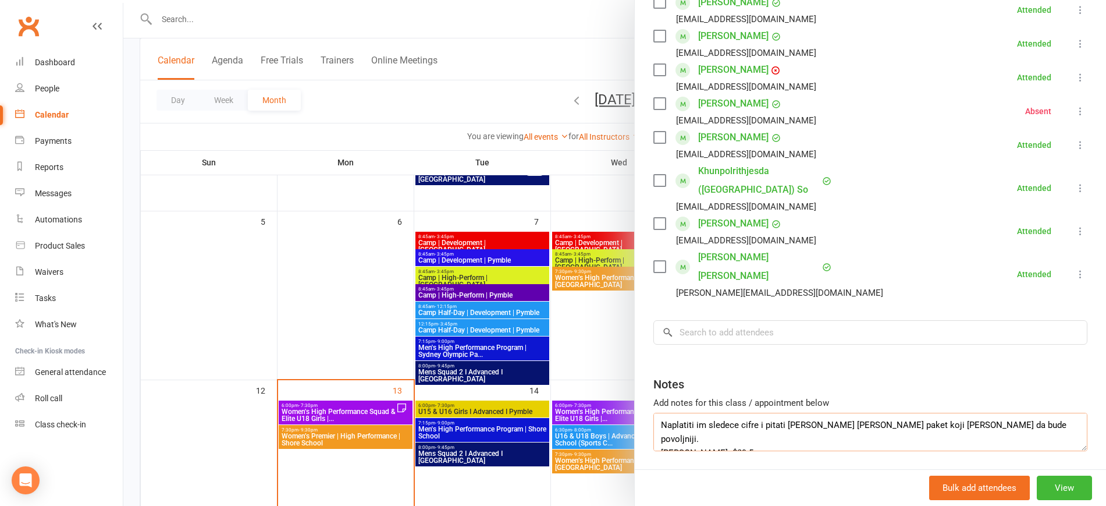
scroll to position [497, 0]
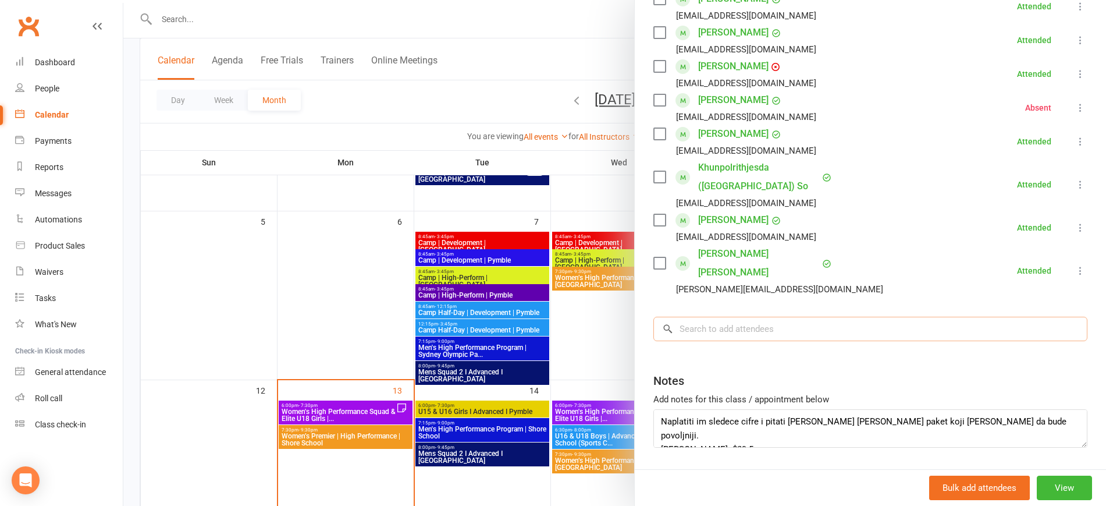
click at [712, 316] on input "search" at bounding box center [870, 328] width 434 height 24
paste input "Andre Heasmen"
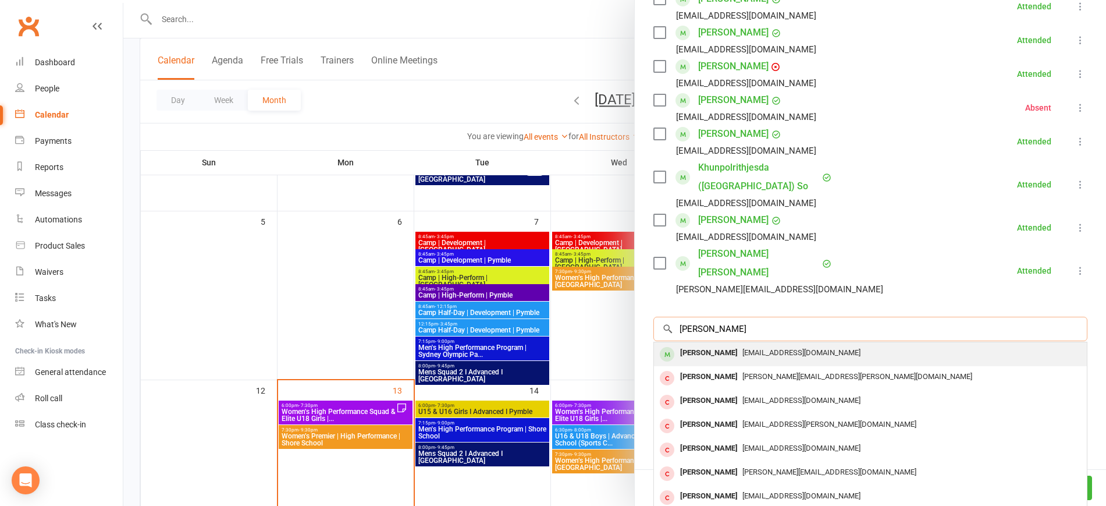
type input "Andre Heasmen"
click at [721, 344] on div "Andre Heasman" at bounding box center [708, 352] width 67 height 17
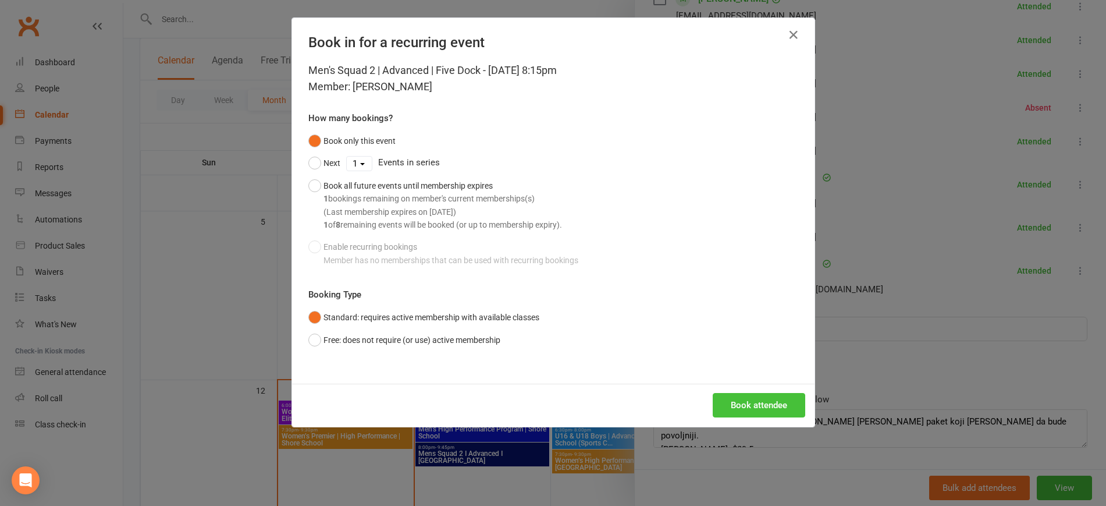
click at [744, 404] on button "Book attendee" at bounding box center [759, 405] width 93 height 24
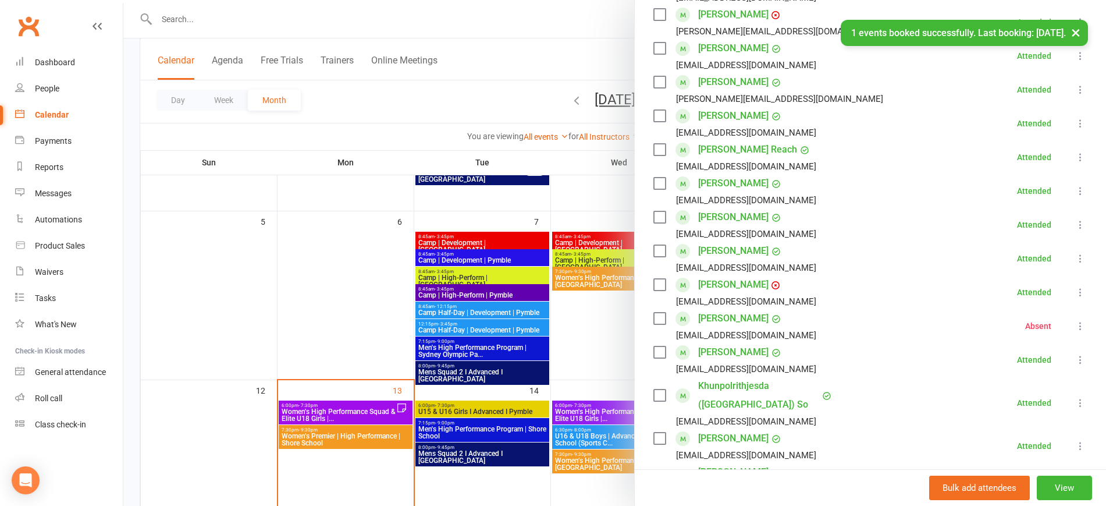
scroll to position [94, 0]
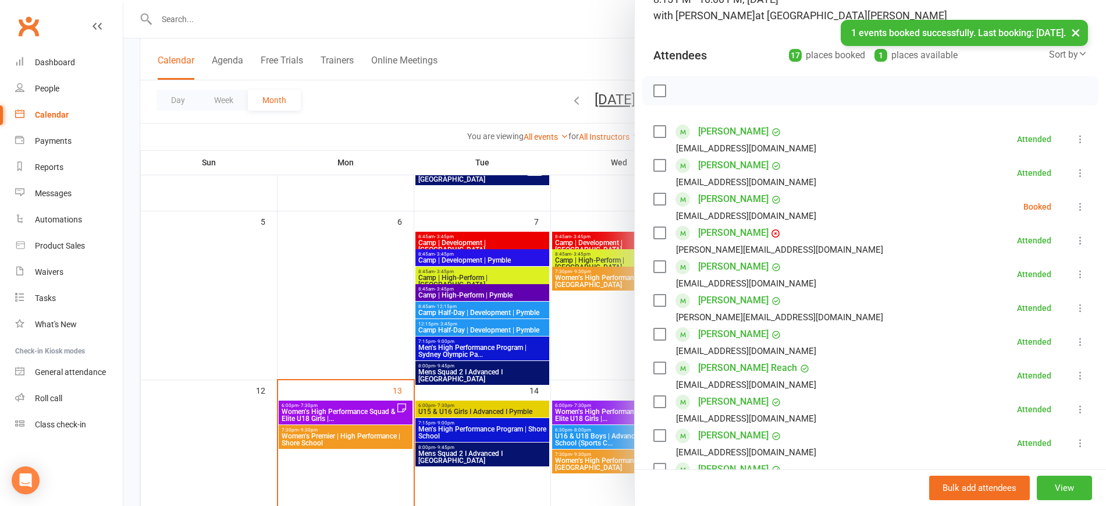
click at [1075, 205] on icon at bounding box center [1081, 207] width 12 height 12
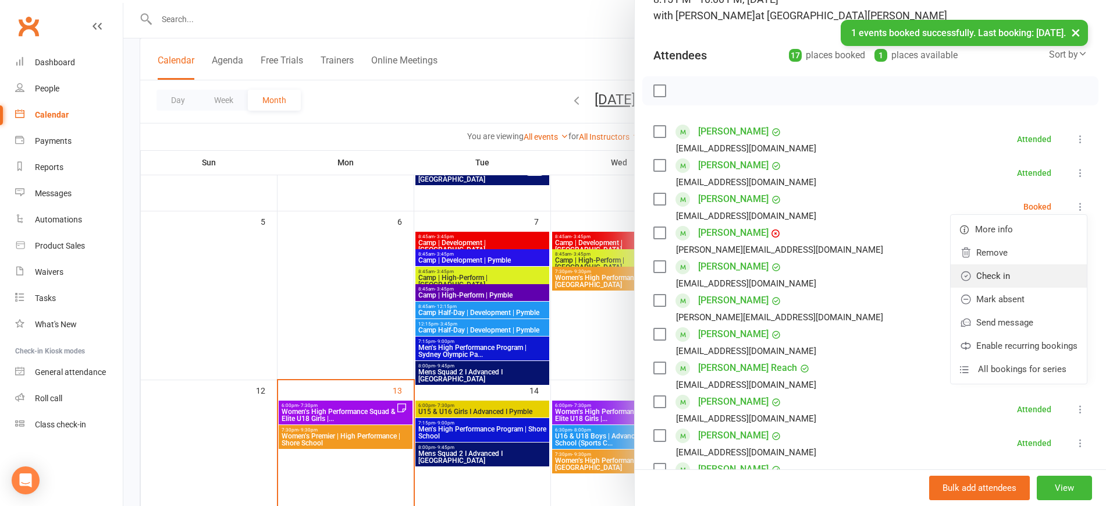
click at [1006, 272] on link "Check in" at bounding box center [1019, 275] width 136 height 23
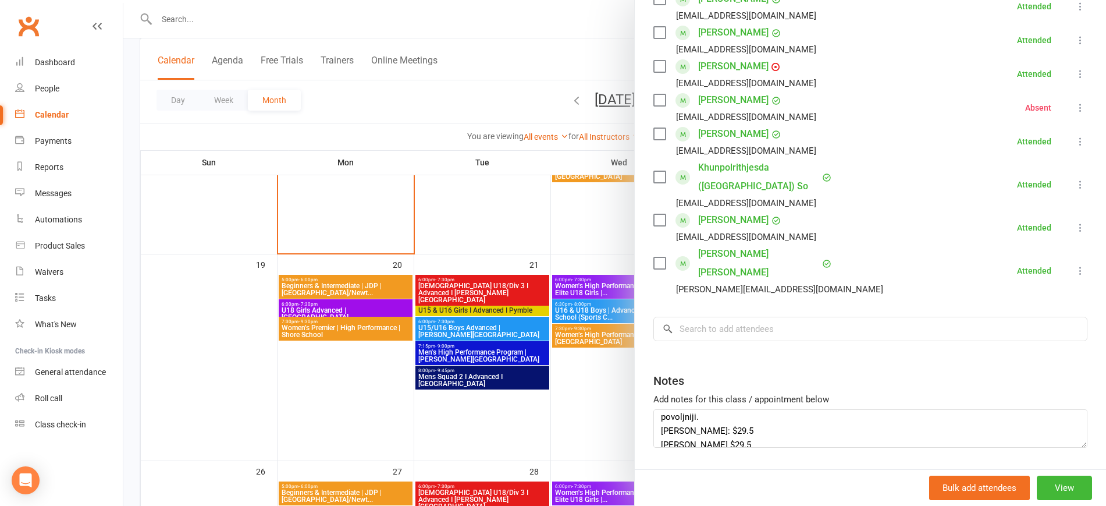
scroll to position [28, 0]
click at [751, 409] on textarea "Naplatiti im sledece cifre i pitati ih da li hoce paket koji je moze da bude po…" at bounding box center [870, 428] width 434 height 38
drag, startPoint x: 709, startPoint y: 384, endPoint x: 646, endPoint y: 394, distance: 63.7
click at [646, 394] on div "Class kiosk mode Roll call 8:15 PM - 10:00 PM, Thursday, October, 9, 2025 with …" at bounding box center [870, 12] width 471 height 987
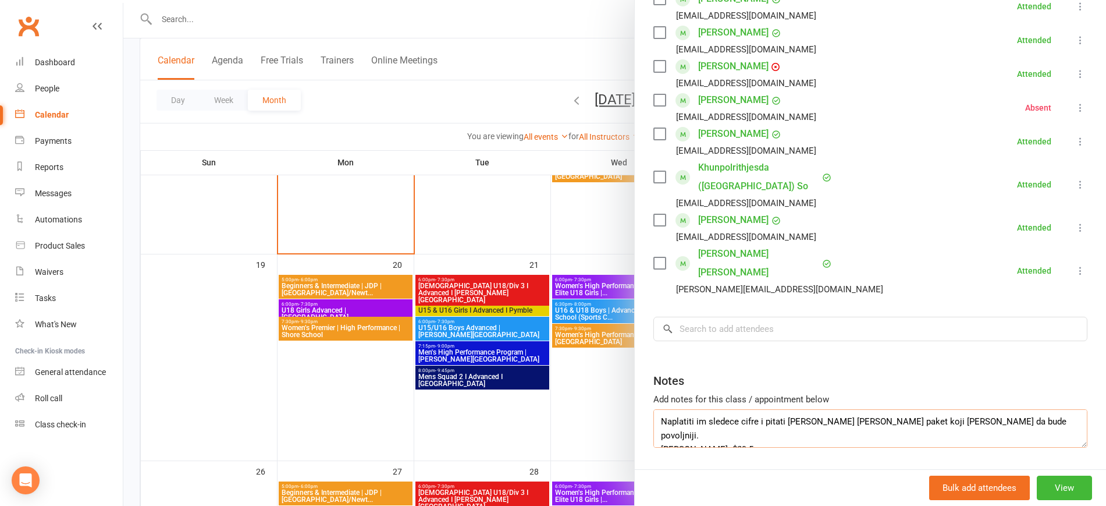
click at [745, 409] on textarea "Naplatiti im sledece cifre i pitati ih da li hoce paket koji je moze da bude po…" at bounding box center [870, 428] width 434 height 38
drag, startPoint x: 652, startPoint y: 385, endPoint x: 702, endPoint y: 387, distance: 50.1
click at [706, 409] on textarea "Naplatiti im sledece cifre i pitati ih da li hoce paket koji je moze da bude po…" at bounding box center [870, 428] width 434 height 38
click at [697, 316] on input "search" at bounding box center [870, 328] width 434 height 24
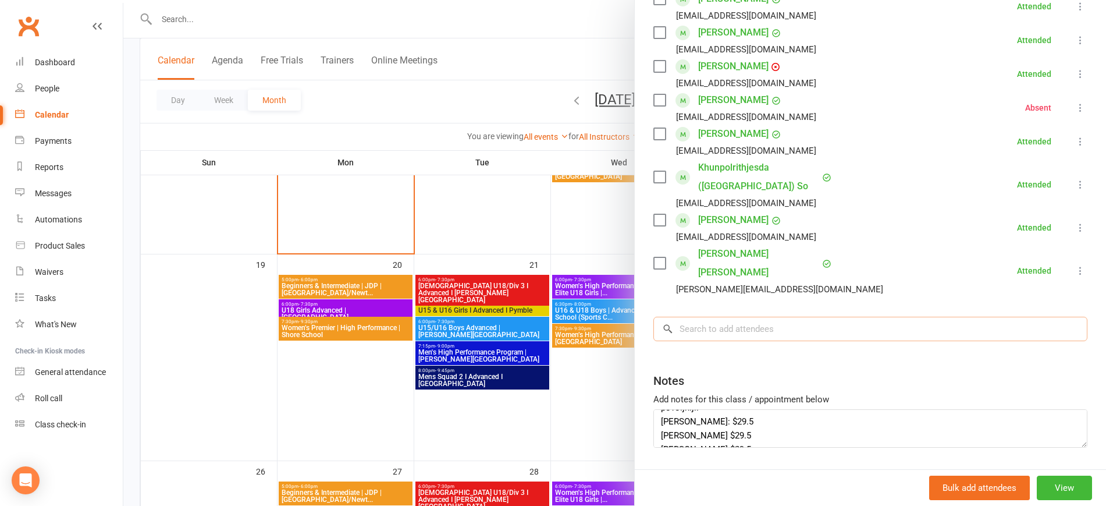
paste input "Marcus Wang"
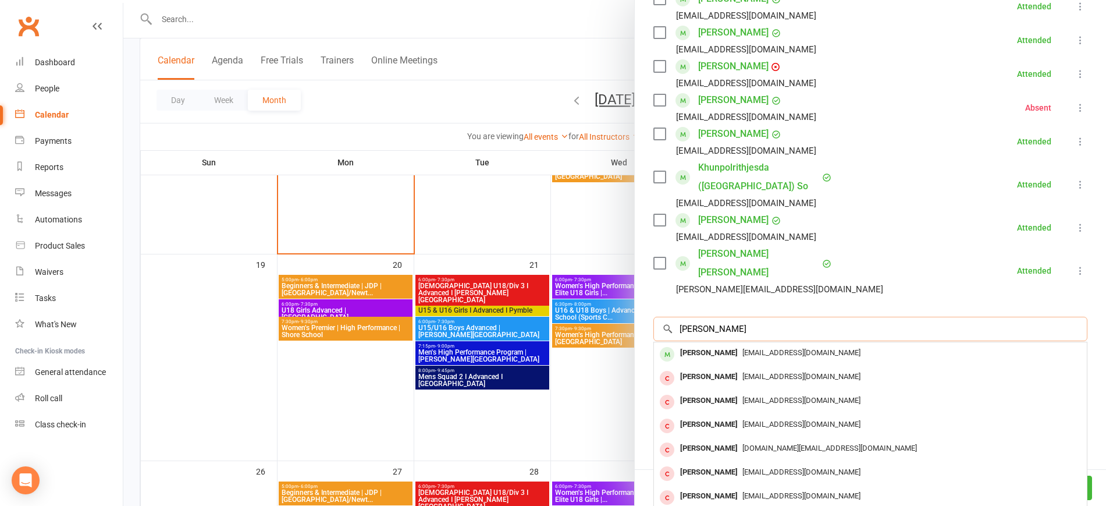
type input "Marcus Wang"
click at [746, 348] on span "27myanang@gmail.com" at bounding box center [801, 352] width 118 height 9
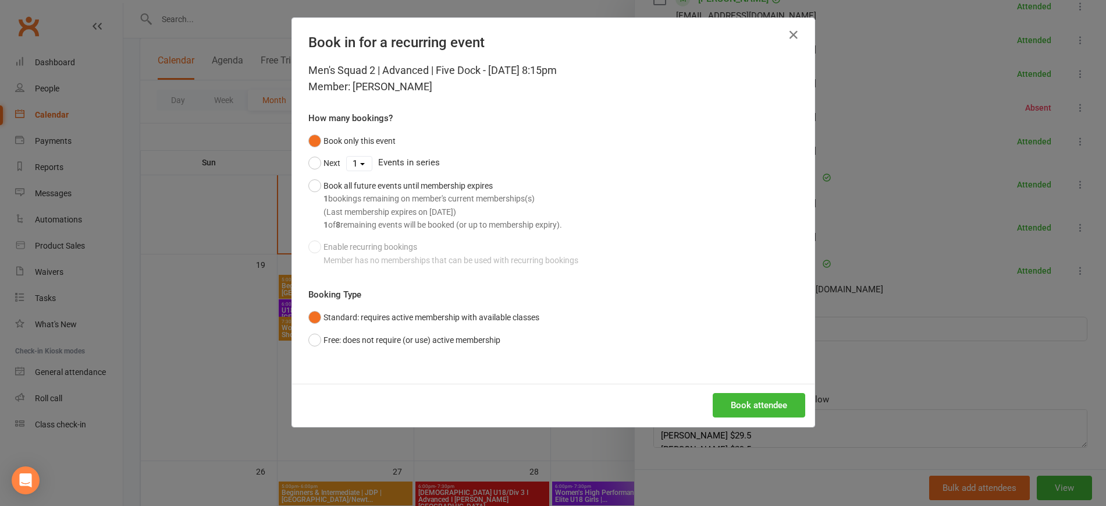
click at [769, 373] on div "Men's Squad 2 | Advanced | Five Dock - Oct 9, 2025 8:15pm Member: Marcus Wang H…" at bounding box center [553, 222] width 522 height 321
click at [767, 394] on button "Book attendee" at bounding box center [759, 405] width 93 height 24
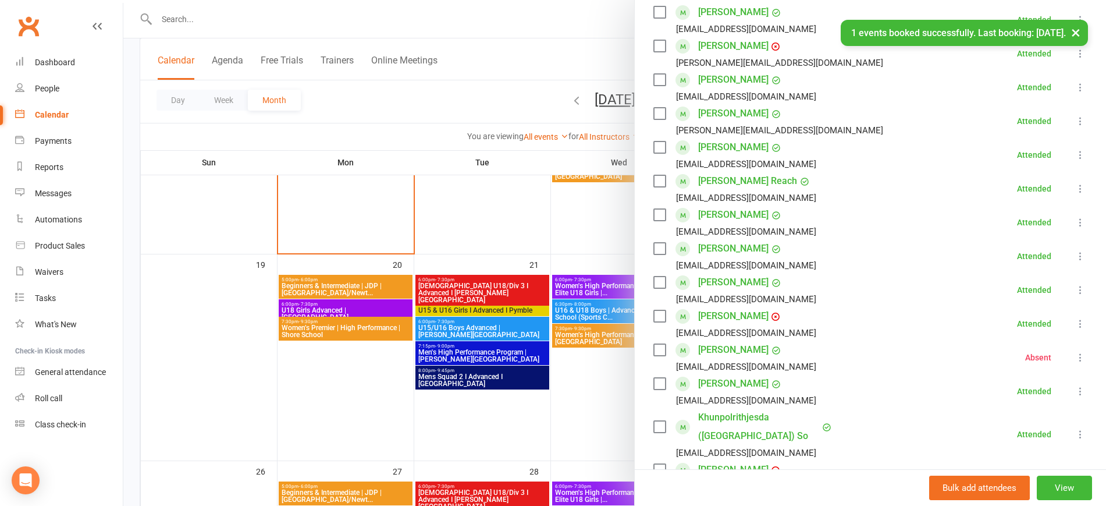
scroll to position [436, 0]
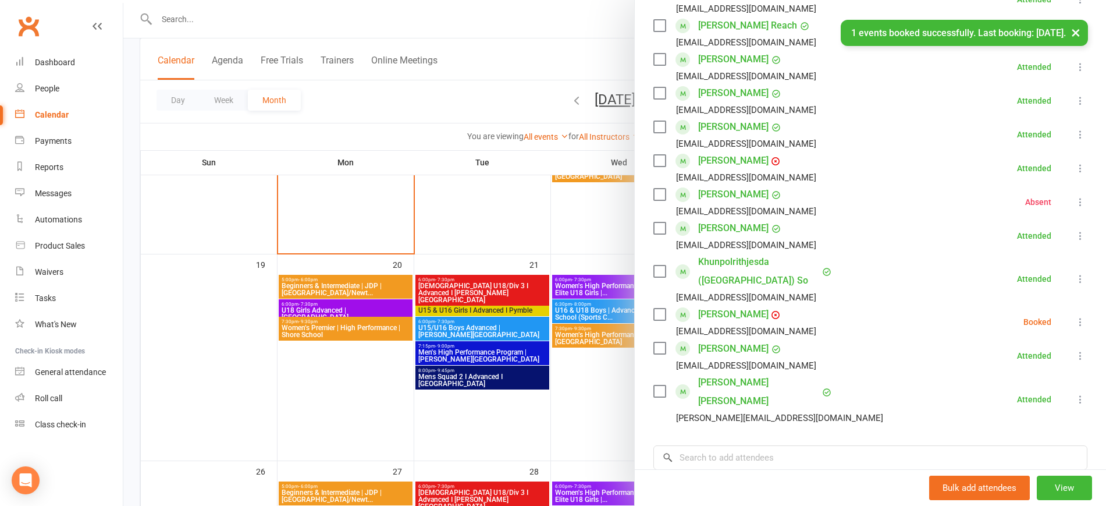
click at [1075, 316] on icon at bounding box center [1081, 322] width 12 height 12
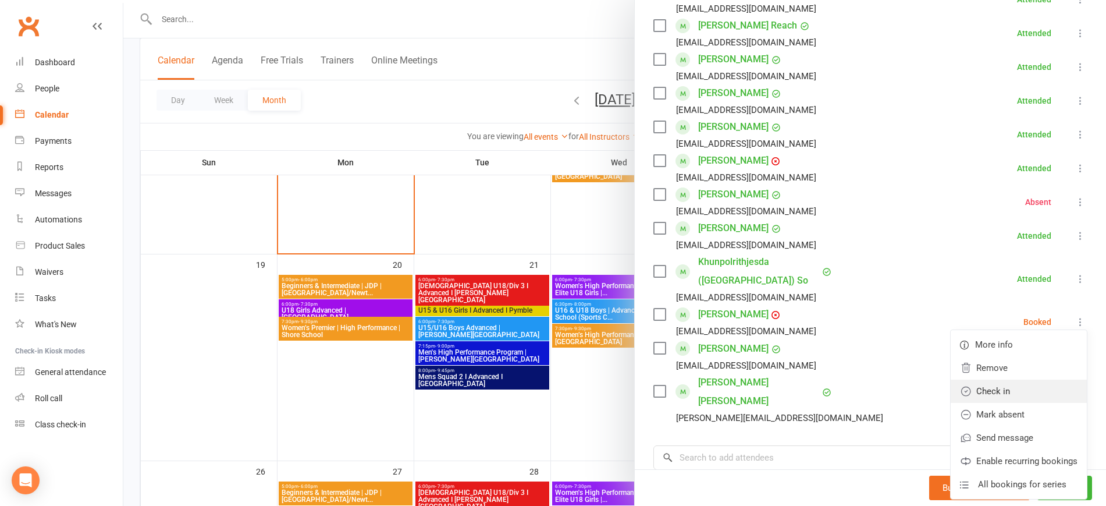
click at [991, 379] on link "Check in" at bounding box center [1019, 390] width 136 height 23
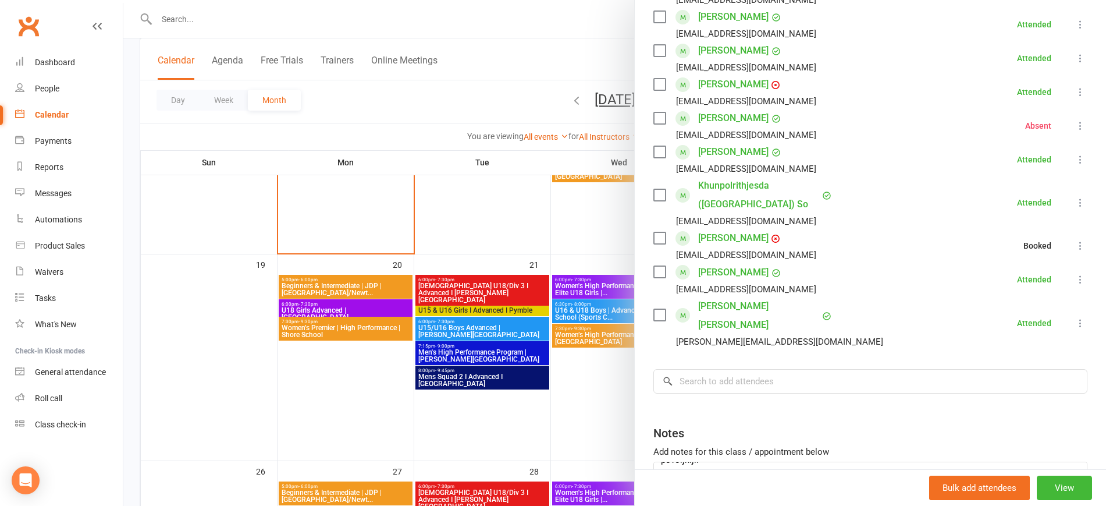
scroll to position [564, 0]
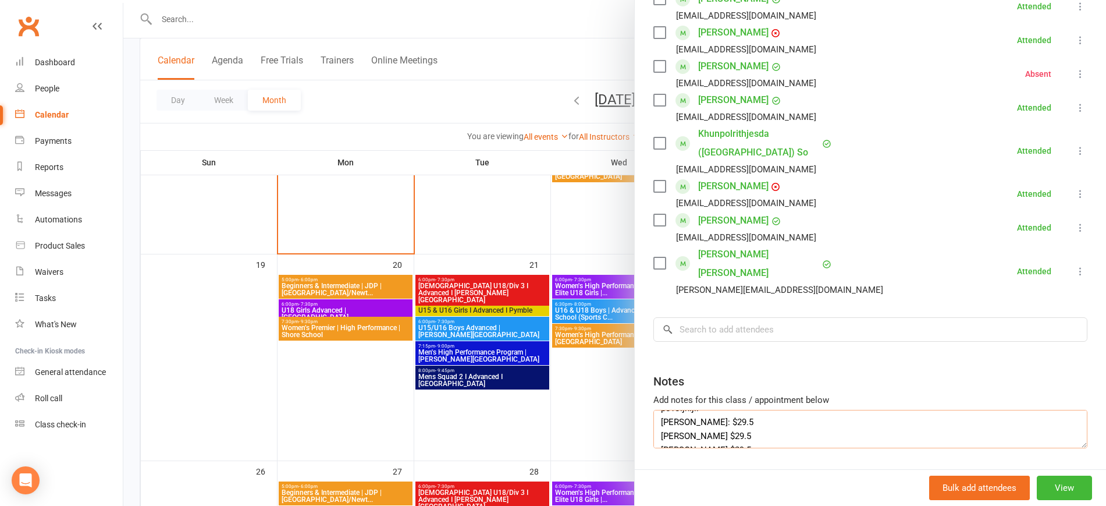
drag, startPoint x: 656, startPoint y: 399, endPoint x: 713, endPoint y: 402, distance: 57.7
click at [713, 410] on textarea "Naplatiti im sledece cifre i pitati ih da li hoce paket koji je moze da bude po…" at bounding box center [870, 429] width 434 height 38
click at [674, 317] on input "search" at bounding box center [870, 329] width 434 height 24
paste input "Ralph Dacanay"
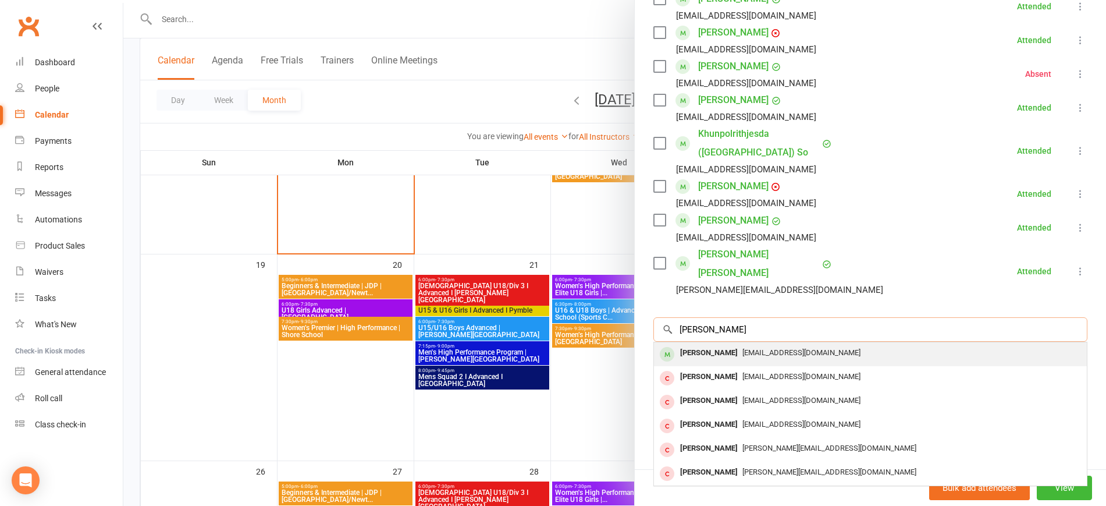
type input "Ralph Dacanay"
click at [755, 348] on span "ralphdacanay403@gmail.com" at bounding box center [801, 352] width 118 height 9
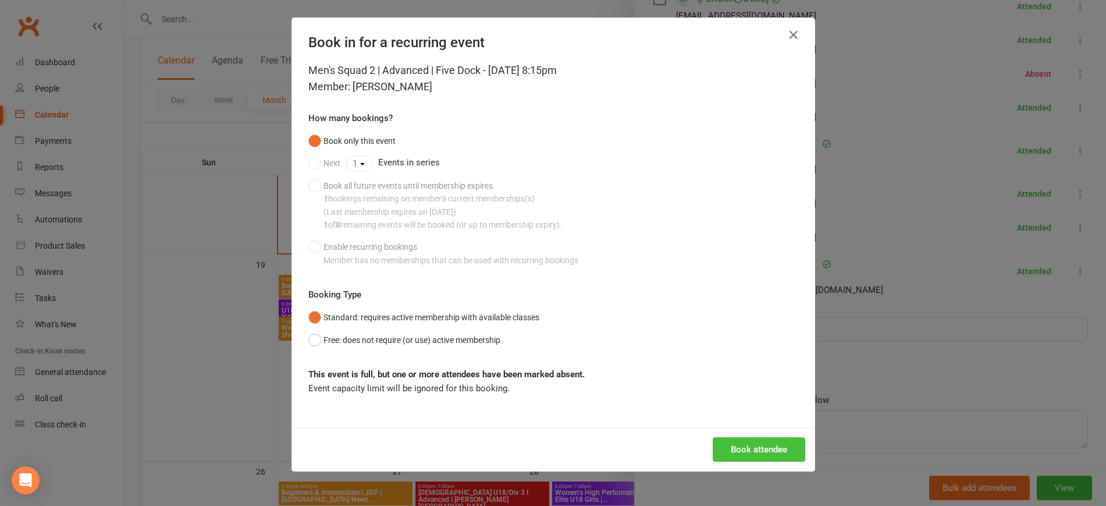
click at [770, 444] on button "Book attendee" at bounding box center [759, 449] width 93 height 24
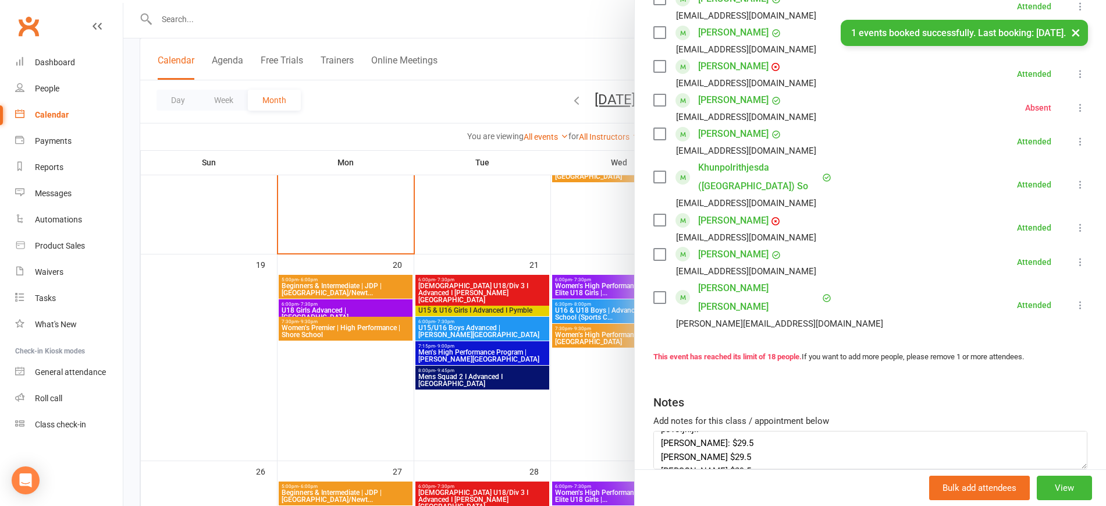
scroll to position [585, 0]
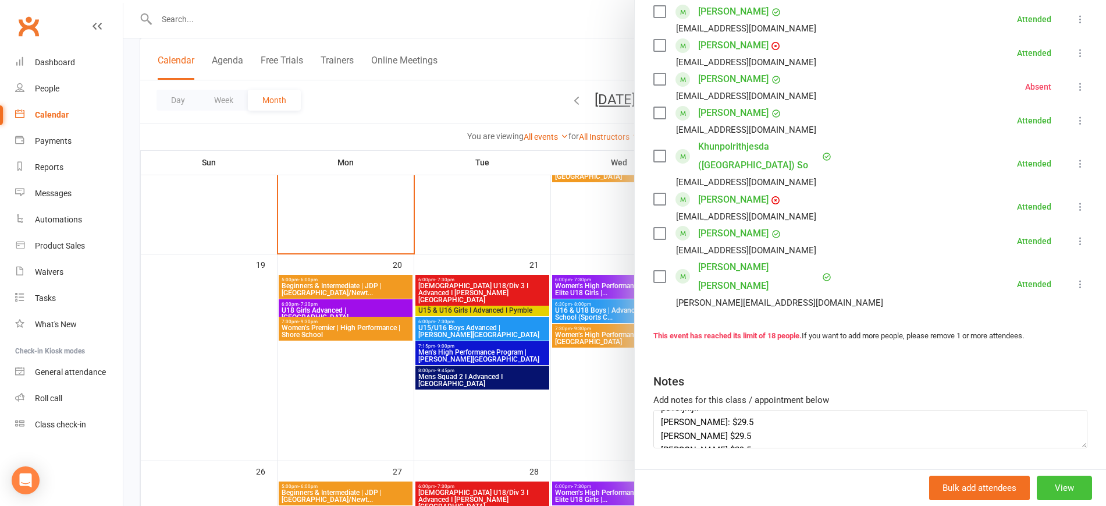
click at [1052, 492] on button "View" at bounding box center [1064, 487] width 55 height 24
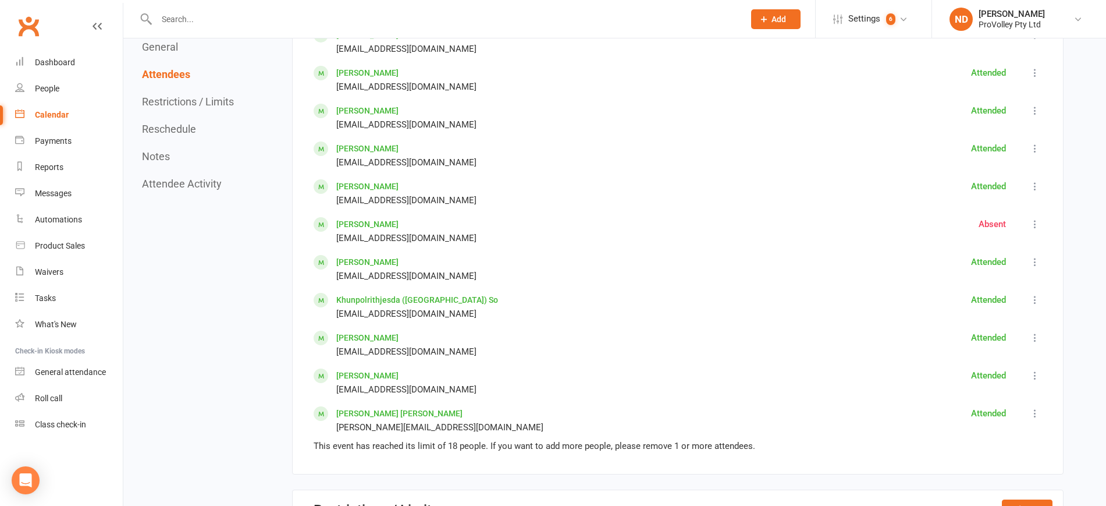
scroll to position [1236, 0]
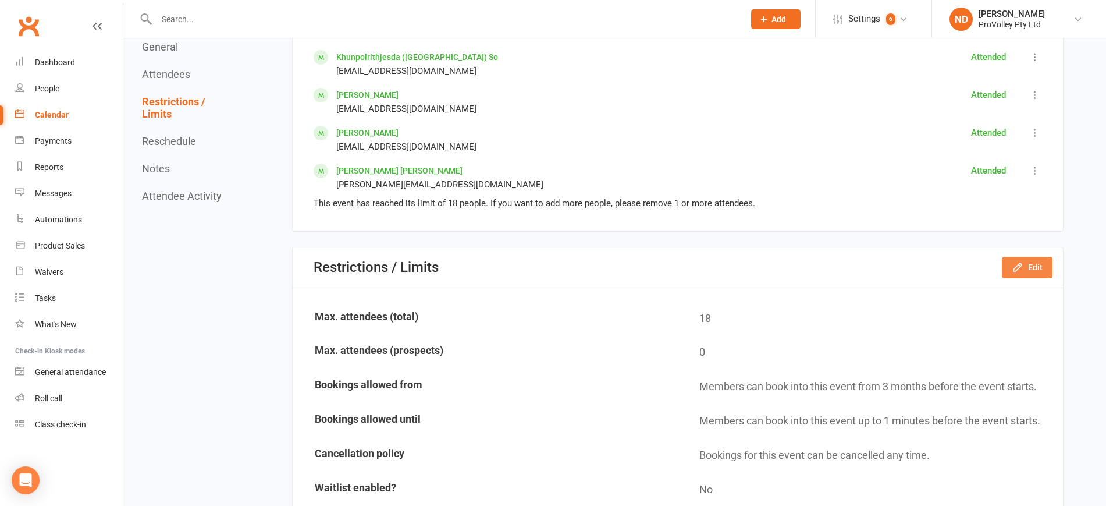
click at [1040, 258] on button "Edit" at bounding box center [1027, 267] width 51 height 21
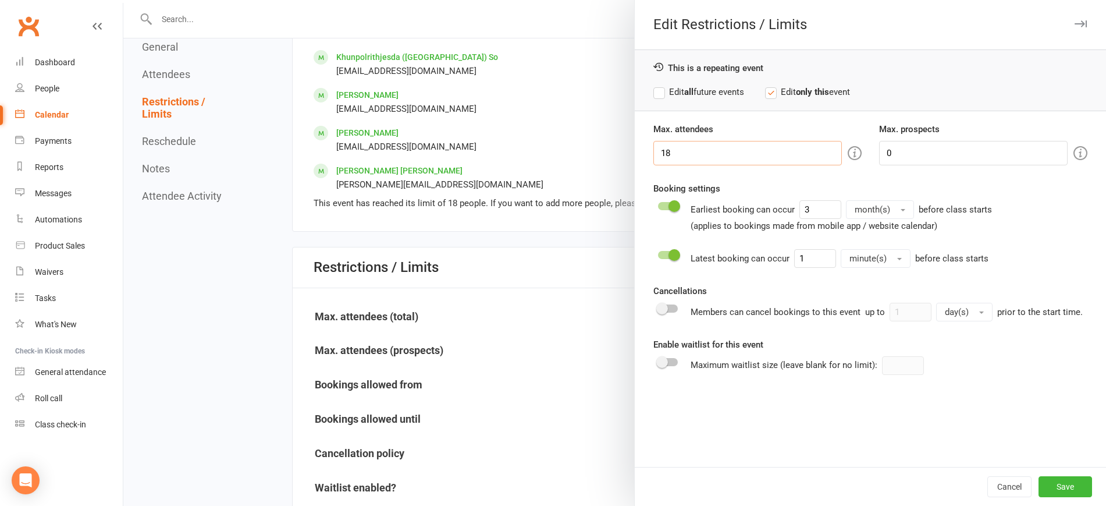
click at [698, 148] on input "18" at bounding box center [747, 153] width 188 height 24
type input "1"
type input "20"
click at [1071, 488] on button "Save" at bounding box center [1065, 486] width 54 height 21
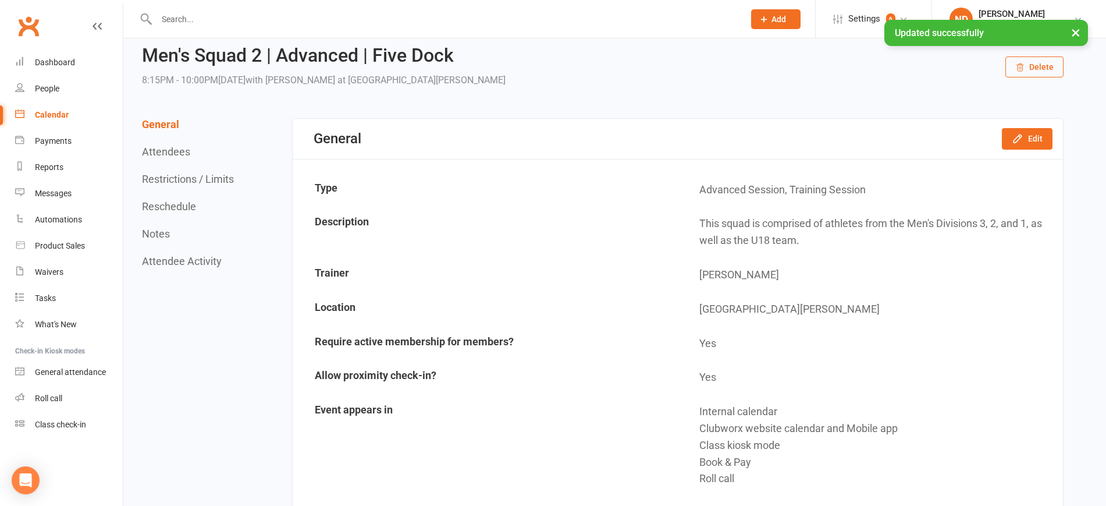
scroll to position [0, 0]
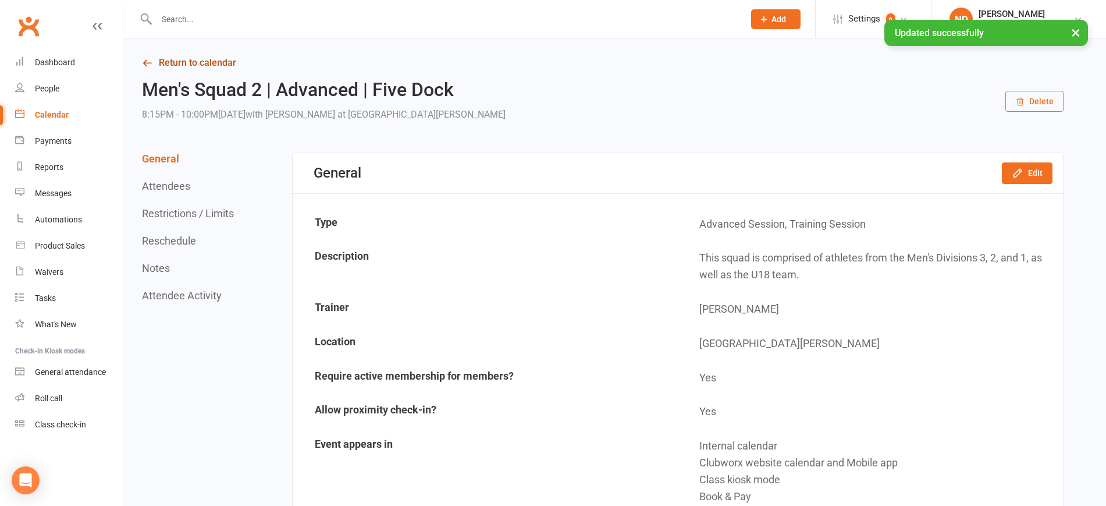
click at [144, 61] on icon at bounding box center [147, 63] width 10 height 10
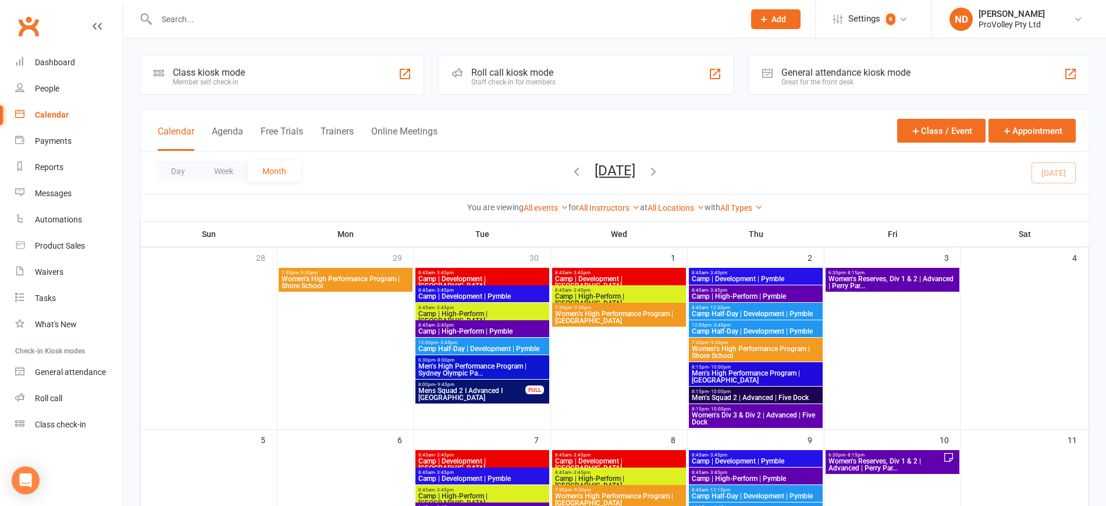
scroll to position [218, 0]
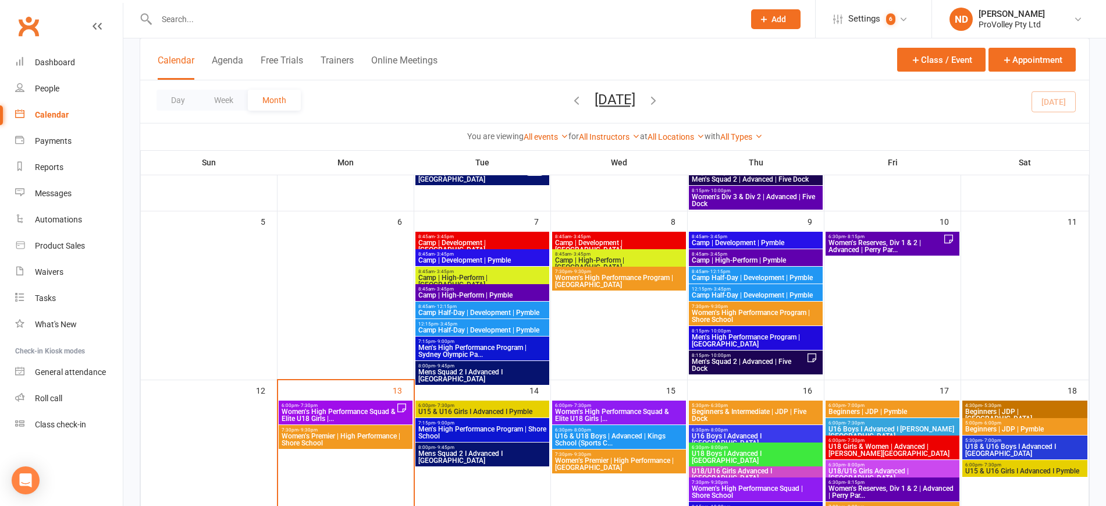
click at [792, 360] on span "Men's Squad 2 | Advanced | Five Dock" at bounding box center [748, 365] width 115 height 14
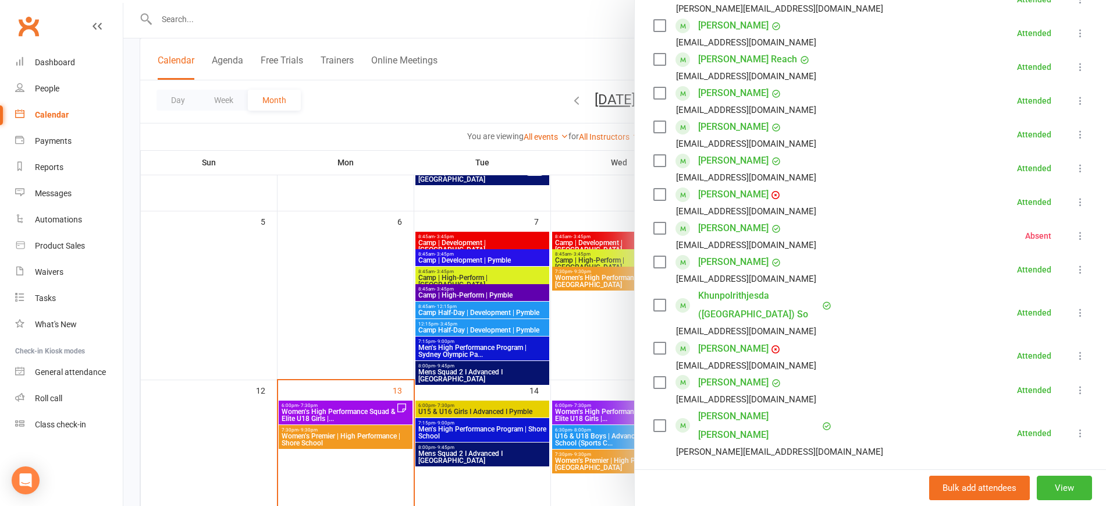
scroll to position [598, 0]
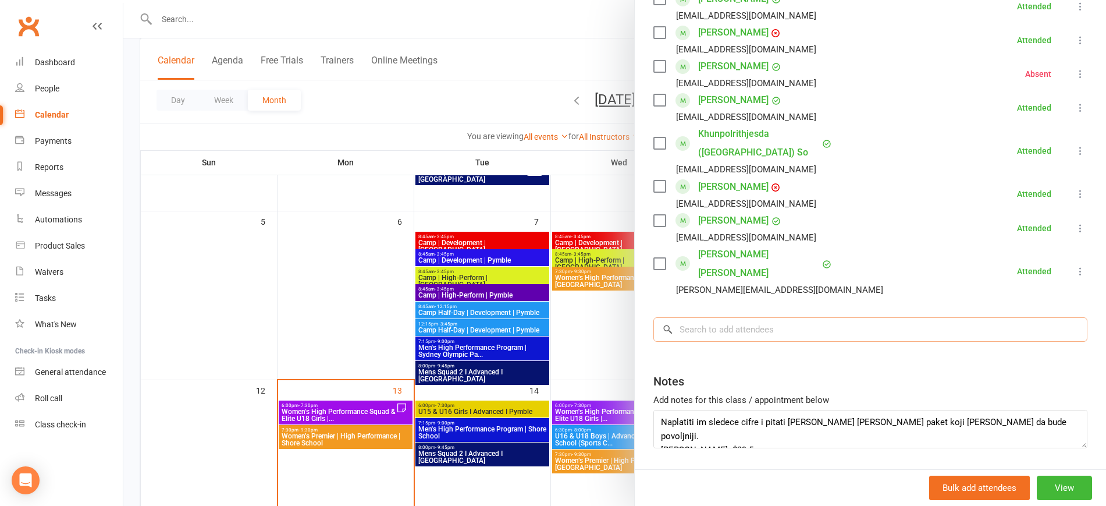
click at [688, 317] on input "search" at bounding box center [870, 329] width 434 height 24
paste input "Ralph Dacanay"
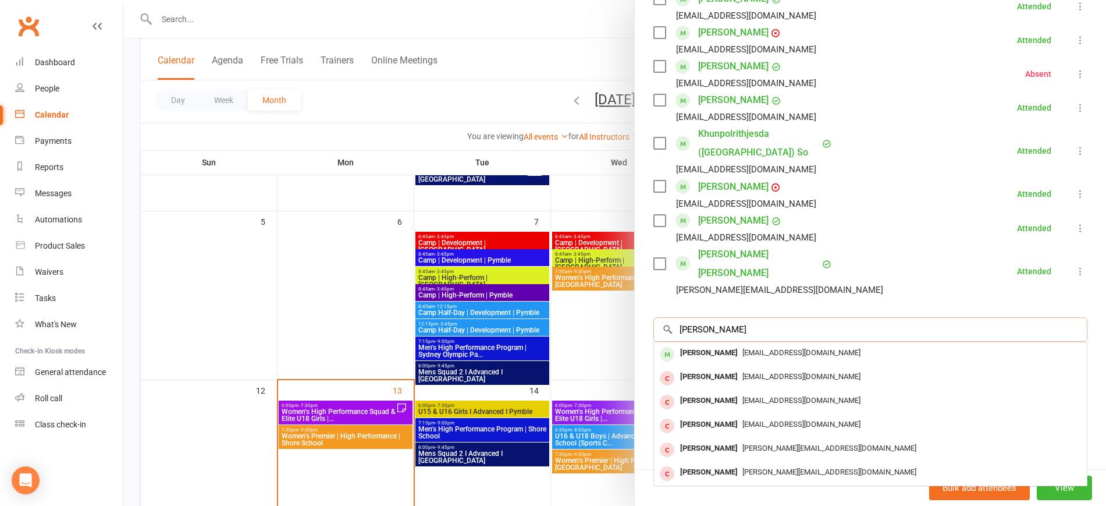
type input "Ralph Dacanay"
click at [742, 348] on span "ralphdacanay403@gmail.com" at bounding box center [801, 352] width 118 height 9
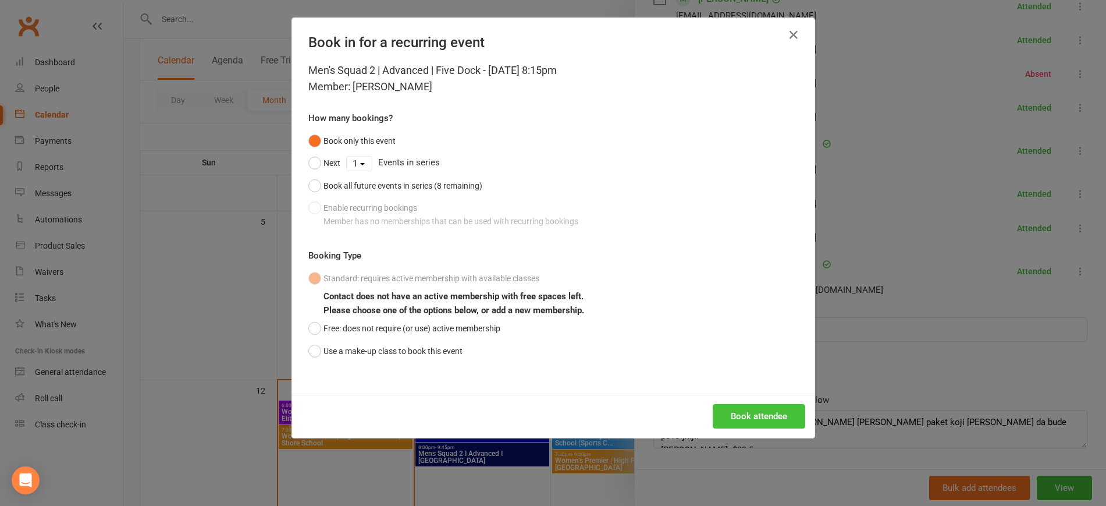
click at [749, 421] on button "Book attendee" at bounding box center [759, 416] width 93 height 24
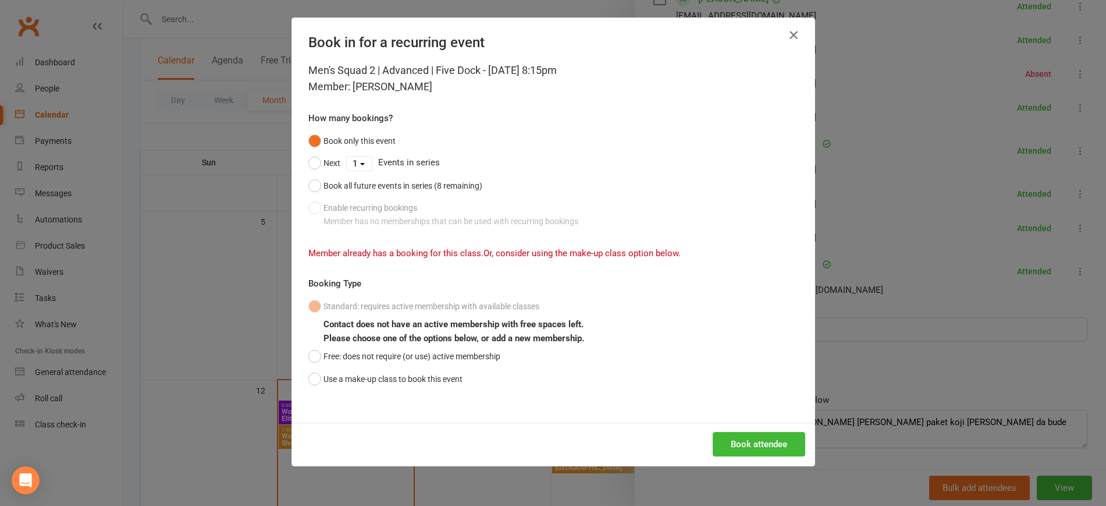
click at [787, 40] on icon "button" at bounding box center [794, 35] width 14 height 14
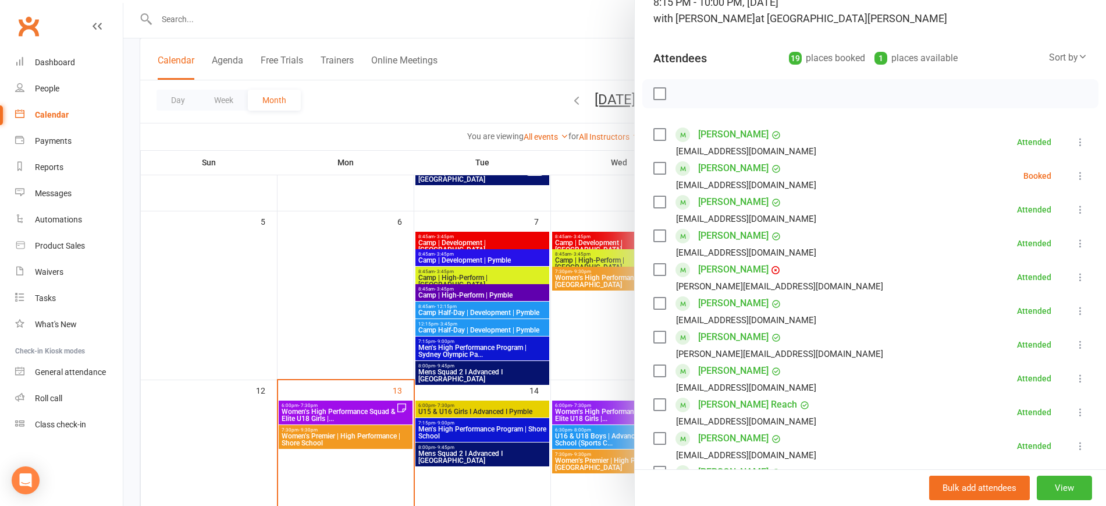
scroll to position [89, 0]
click at [1075, 176] on icon at bounding box center [1081, 178] width 12 height 12
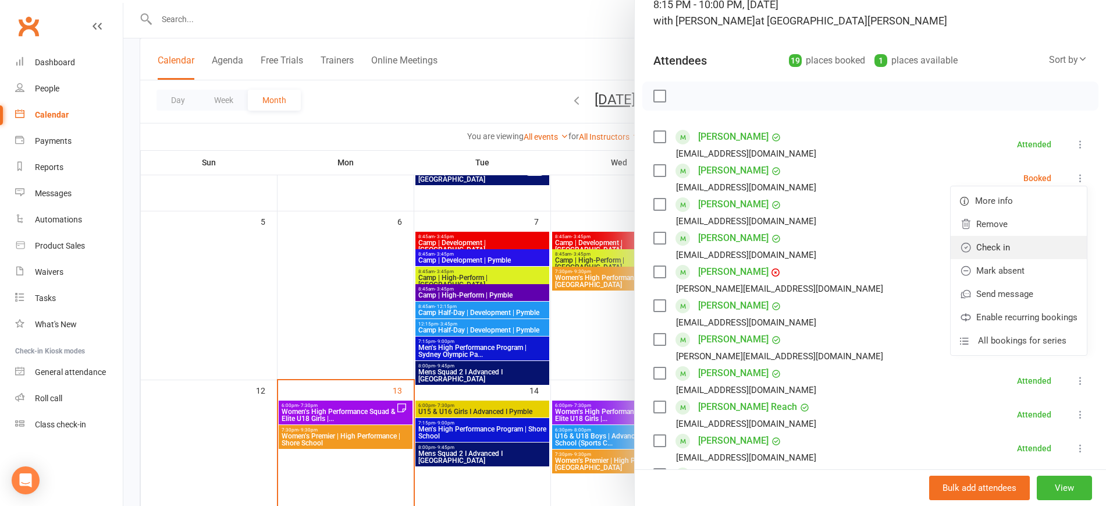
click at [997, 239] on link "Check in" at bounding box center [1019, 247] width 136 height 23
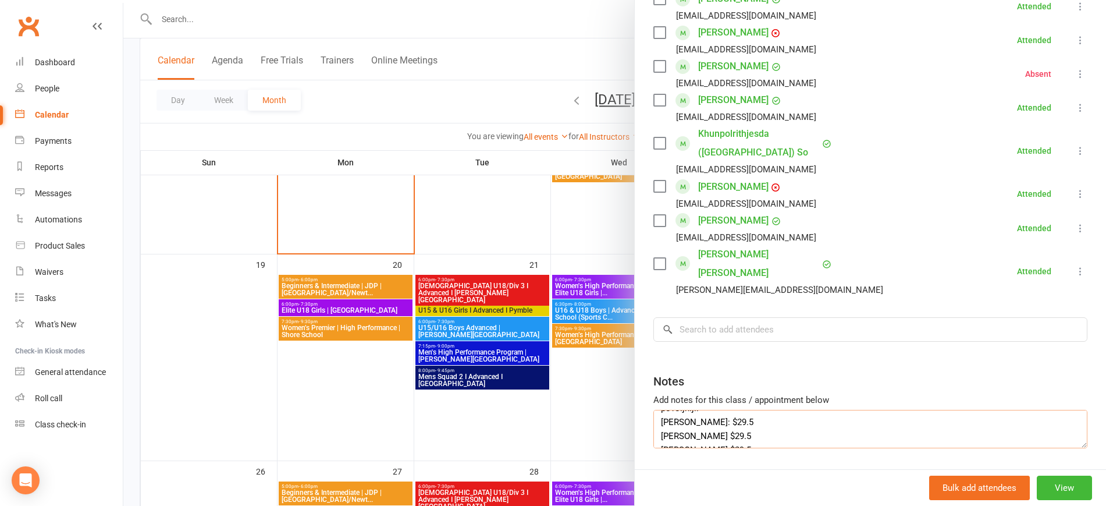
scroll to position [0, 0]
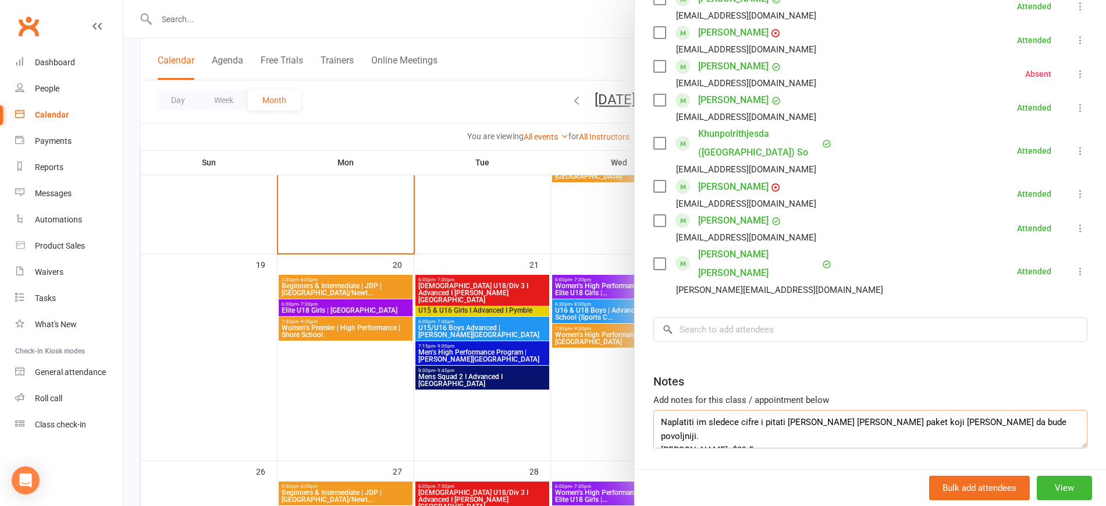
drag, startPoint x: 706, startPoint y: 393, endPoint x: 621, endPoint y: 347, distance: 96.6
click at [621, 0] on div "Men's Squad 2 | Advanced | Five Dock Class kiosk mode Roll call 8:15 PM - 10:00…" at bounding box center [614, 0] width 983 height 0
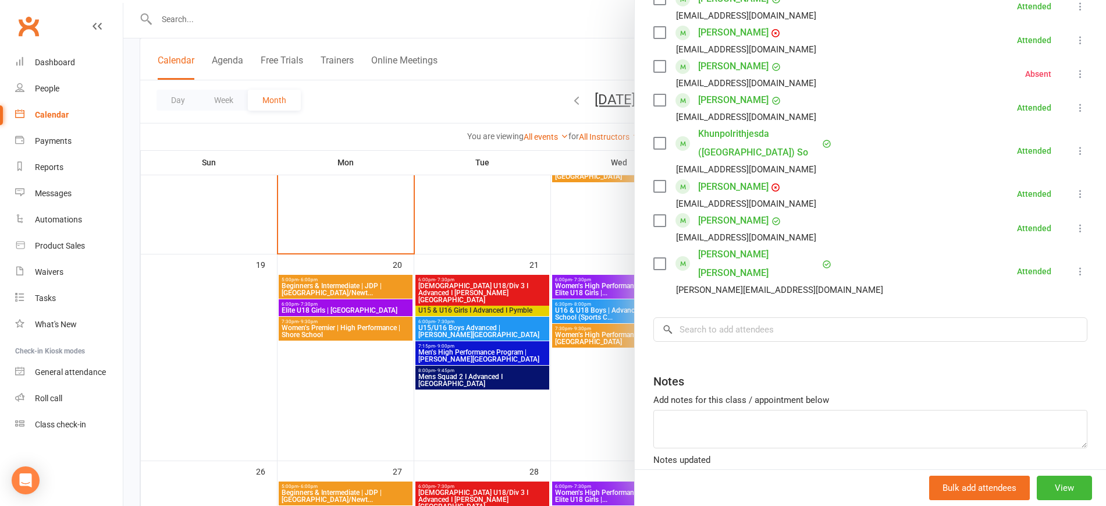
drag, startPoint x: 210, startPoint y: 311, endPoint x: 161, endPoint y: 239, distance: 86.7
click at [208, 311] on div at bounding box center [614, 253] width 983 height 506
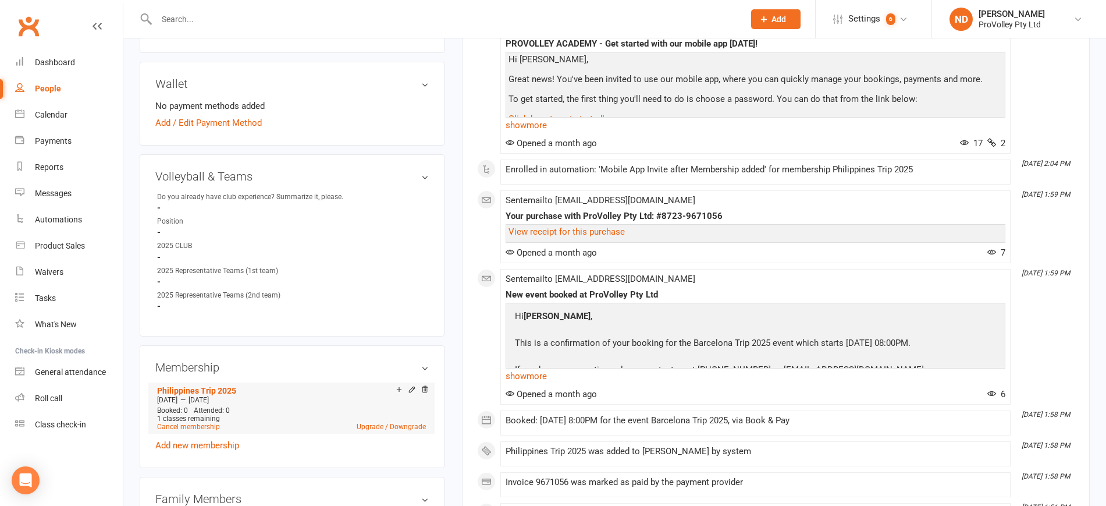
scroll to position [509, 0]
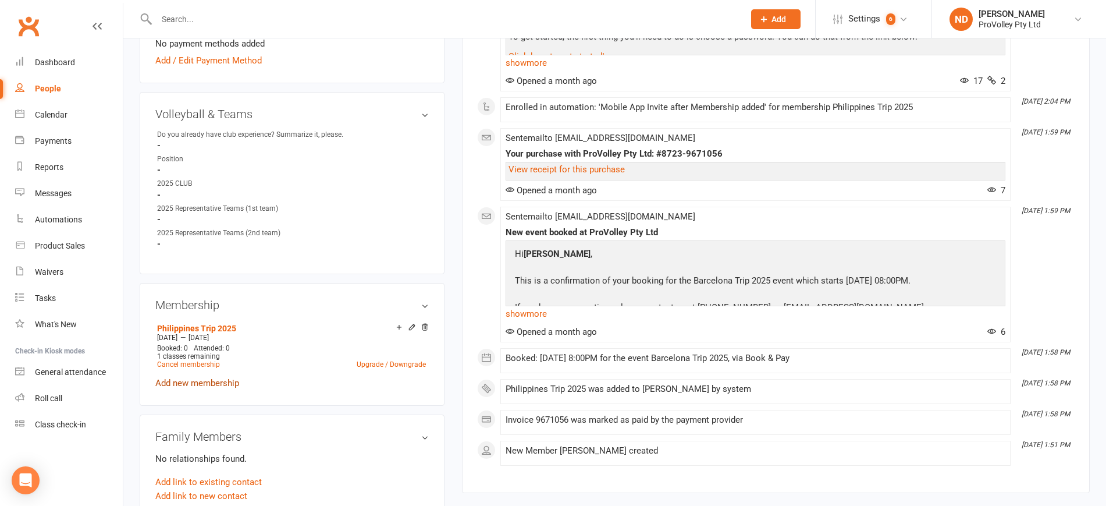
click at [229, 388] on link "Add new membership" at bounding box center [197, 383] width 84 height 10
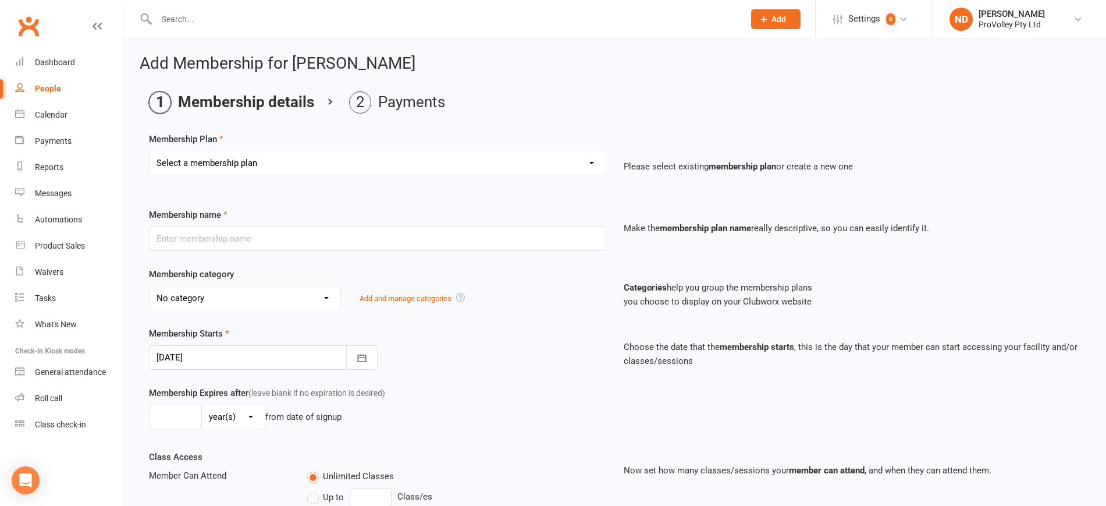
drag, startPoint x: 368, startPoint y: 159, endPoint x: 360, endPoint y: 172, distance: 15.2
click at [368, 159] on select "Select a membership plan Create new Membership Plan SVL Team 1-Day Trial SVL Te…" at bounding box center [378, 162] width 456 height 23
select select "62"
click at [150, 151] on select "Select a membership plan Create new Membership Plan SVL Team 1-Day Trial SVL Te…" at bounding box center [378, 162] width 456 height 23
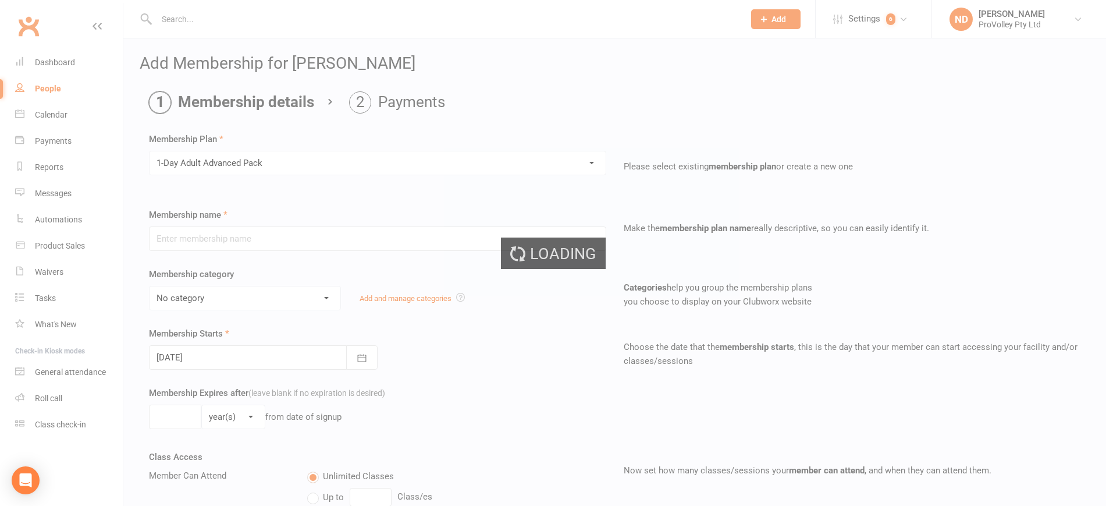
type input "1-Day Adult Advanced Pack"
select select "4"
type input "3"
select select "2"
type input "1"
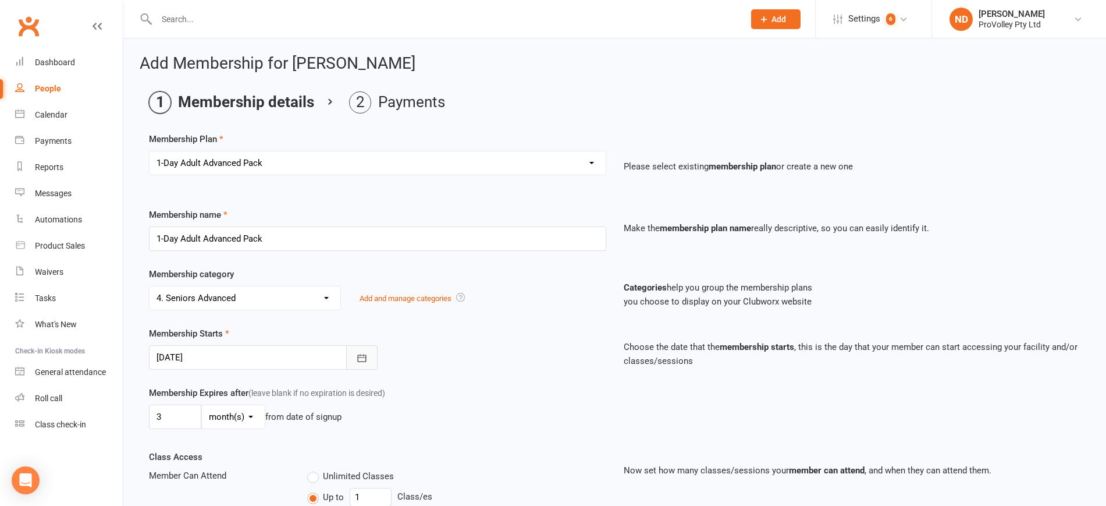
click at [359, 357] on icon "button" at bounding box center [361, 358] width 9 height 8
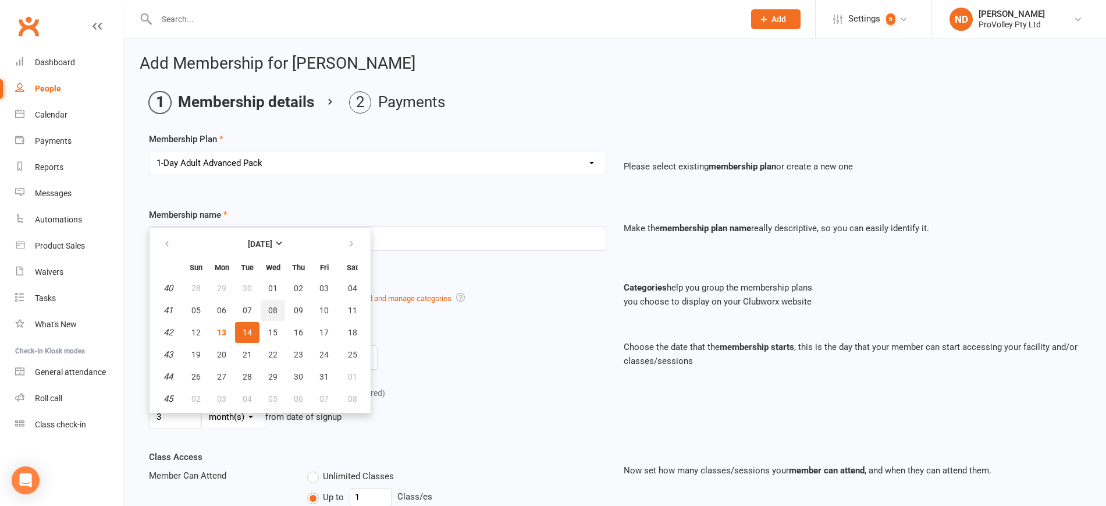
click at [278, 305] on button "08" at bounding box center [273, 310] width 24 height 21
type input "[DATE]"
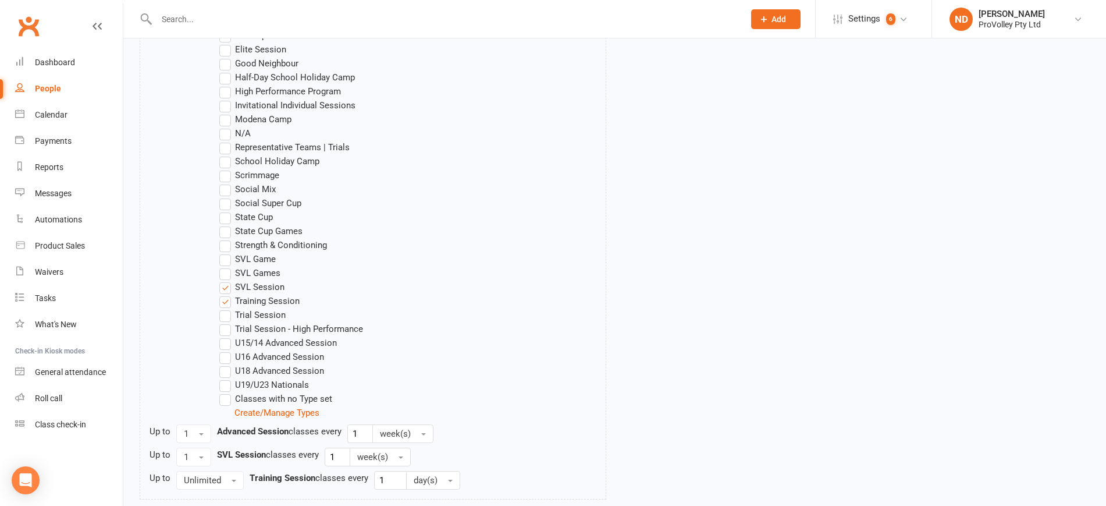
scroll to position [830, 0]
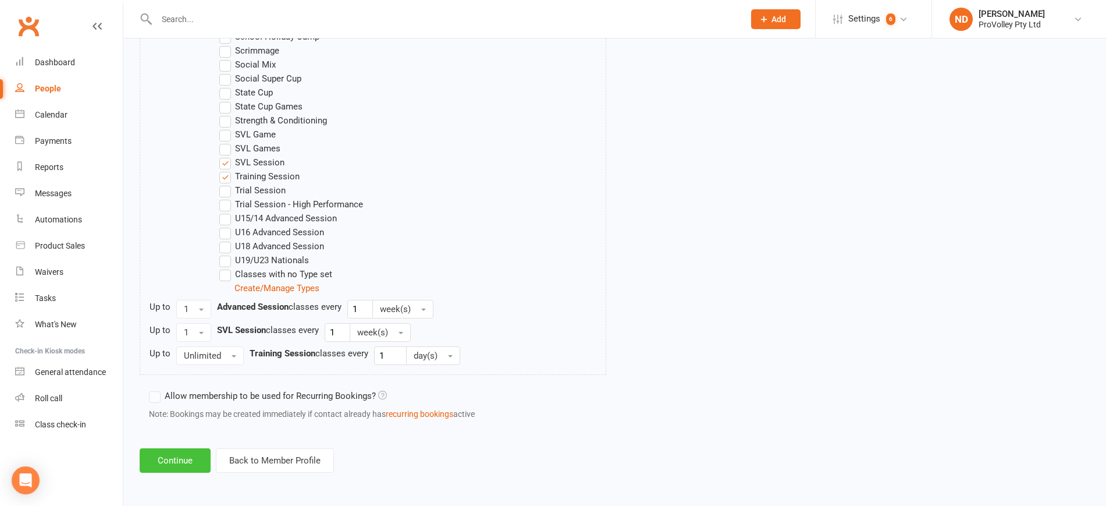
click at [180, 462] on button "Continue" at bounding box center [175, 460] width 71 height 24
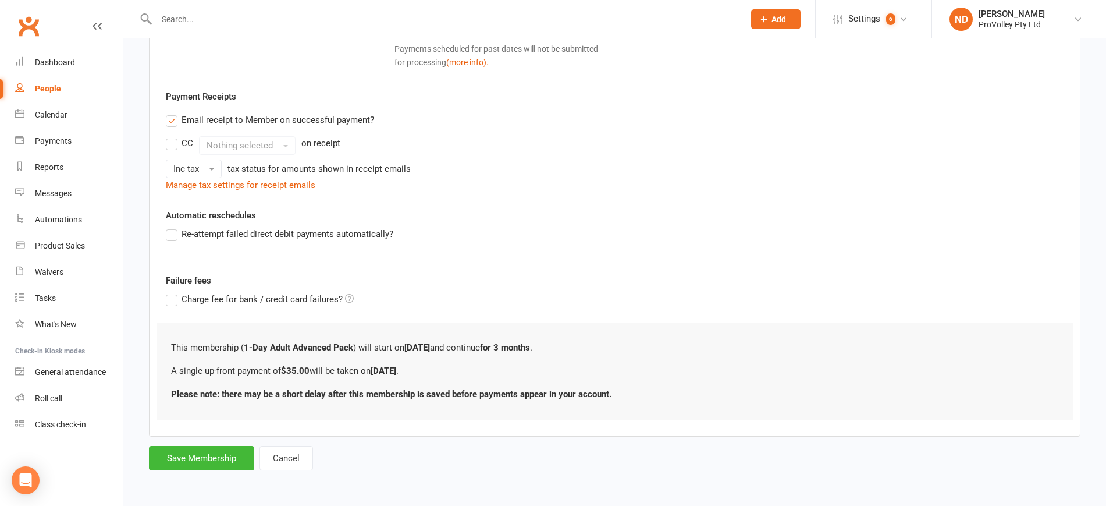
scroll to position [0, 0]
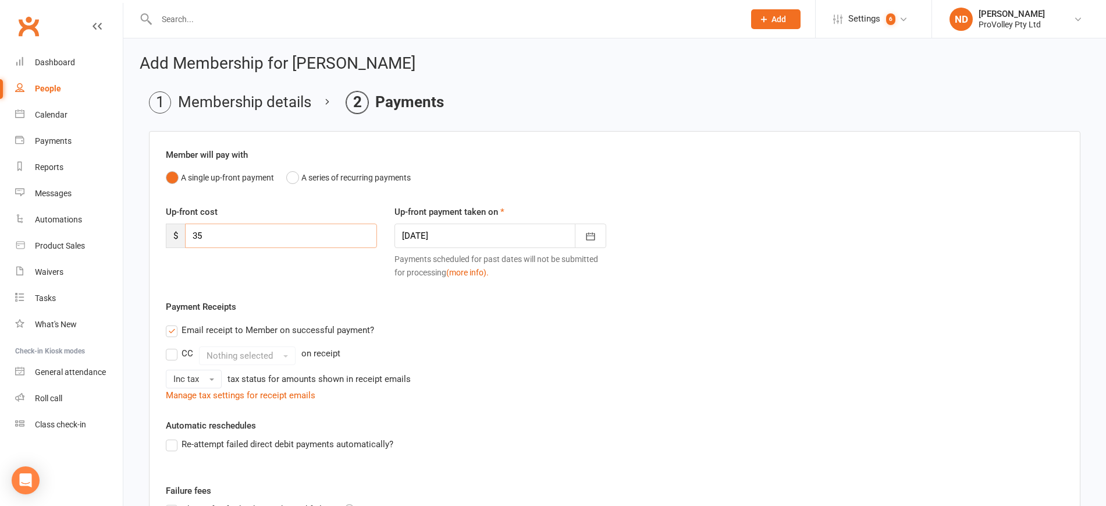
drag, startPoint x: 236, startPoint y: 229, endPoint x: 163, endPoint y: 227, distance: 72.7
click at [163, 227] on div "Up-front cost $ 35" at bounding box center [271, 226] width 229 height 43
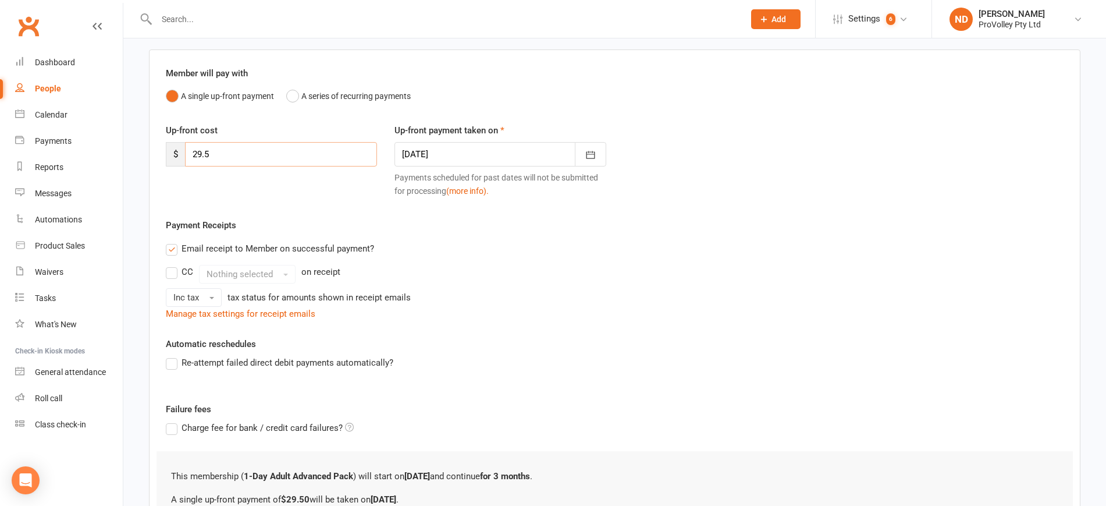
scroll to position [210, 0]
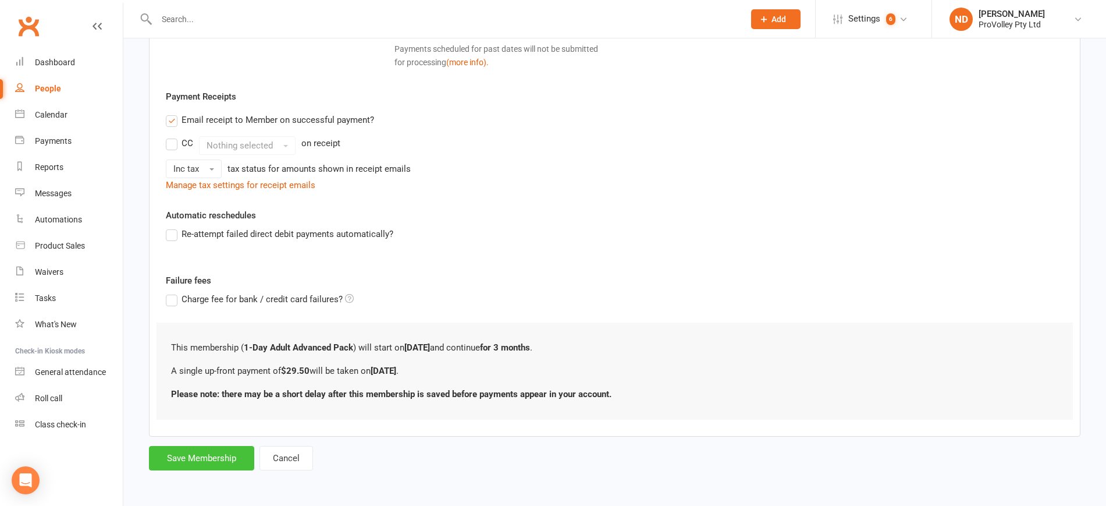
type input "29.5"
click at [216, 460] on button "Save Membership" at bounding box center [201, 458] width 105 height 24
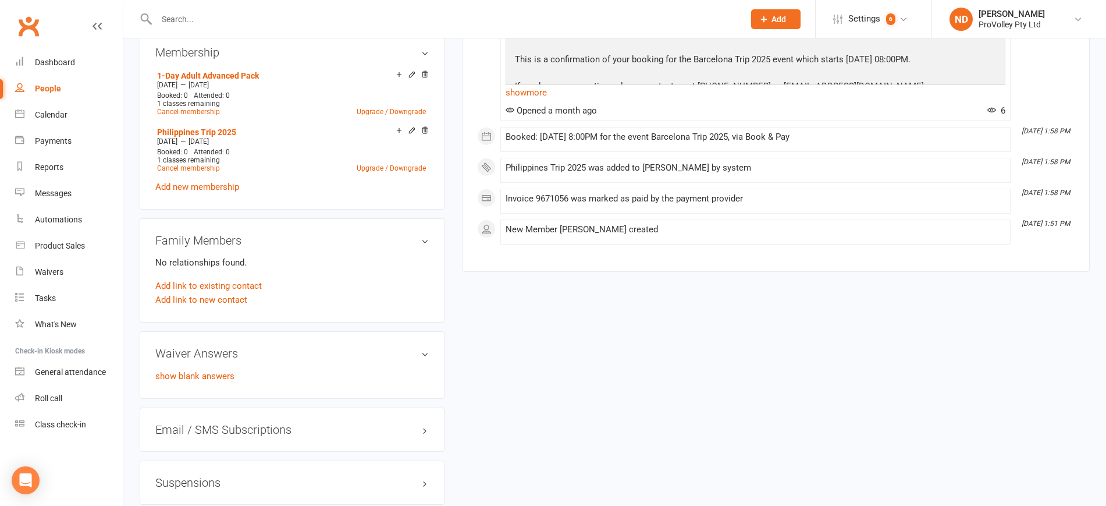
scroll to position [595, 0]
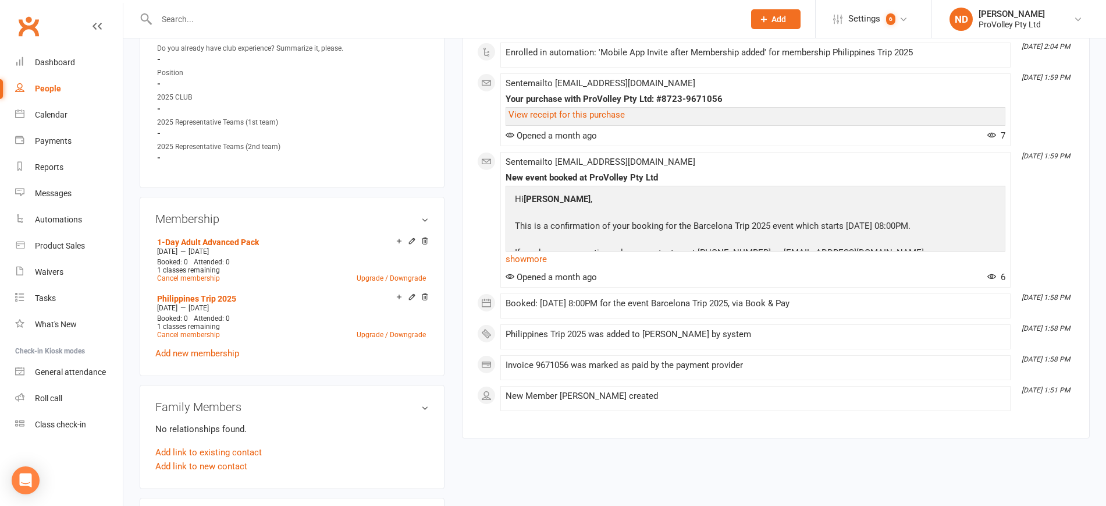
click at [222, 357] on div "1-Day Adult Advanced Pack [DATE] — [DATE] Booked: 0 Attended: 0 1 classes remai…" at bounding box center [291, 297] width 273 height 126
click at [219, 358] on link "Add new membership" at bounding box center [197, 353] width 84 height 10
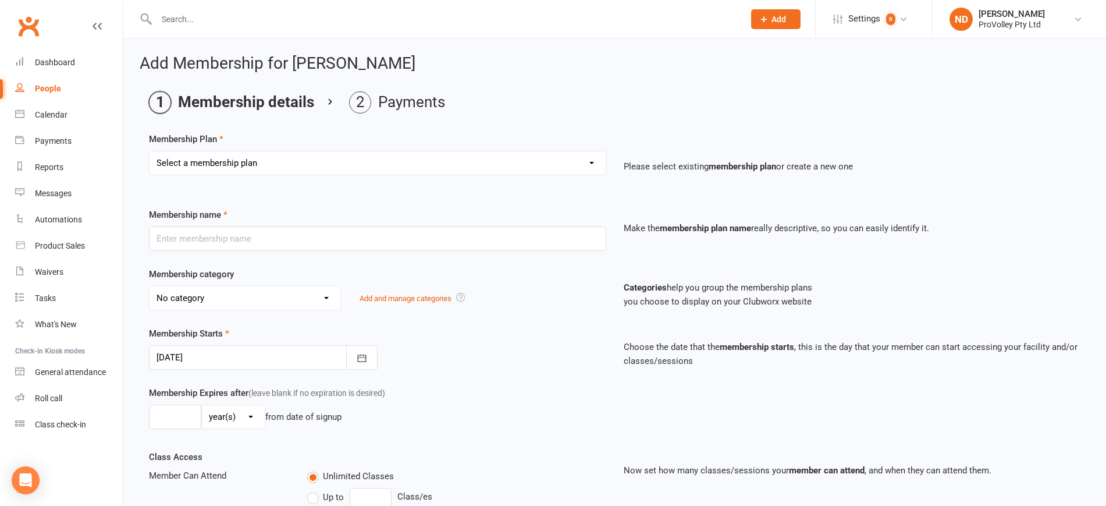
drag, startPoint x: 294, startPoint y: 162, endPoint x: 291, endPoint y: 171, distance: 9.8
click at [294, 162] on select "Select a membership plan Create new Membership Plan SVL Team 1-Day Trial SVL Te…" at bounding box center [378, 162] width 456 height 23
select select "304"
click at [150, 151] on select "Select a membership plan Create new Membership Plan SVL Team 1-Day Trial SVL Te…" at bounding box center [378, 162] width 456 height 23
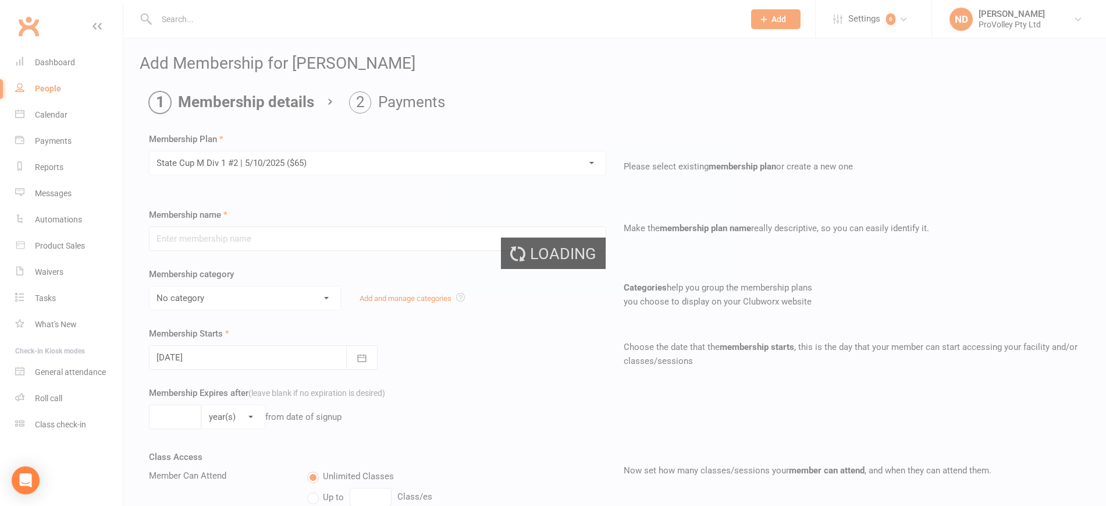
type input "State Cup M Div 1 #2 | [DATE] ($65)"
select select "29"
type input "1"
select select "1"
type input "1"
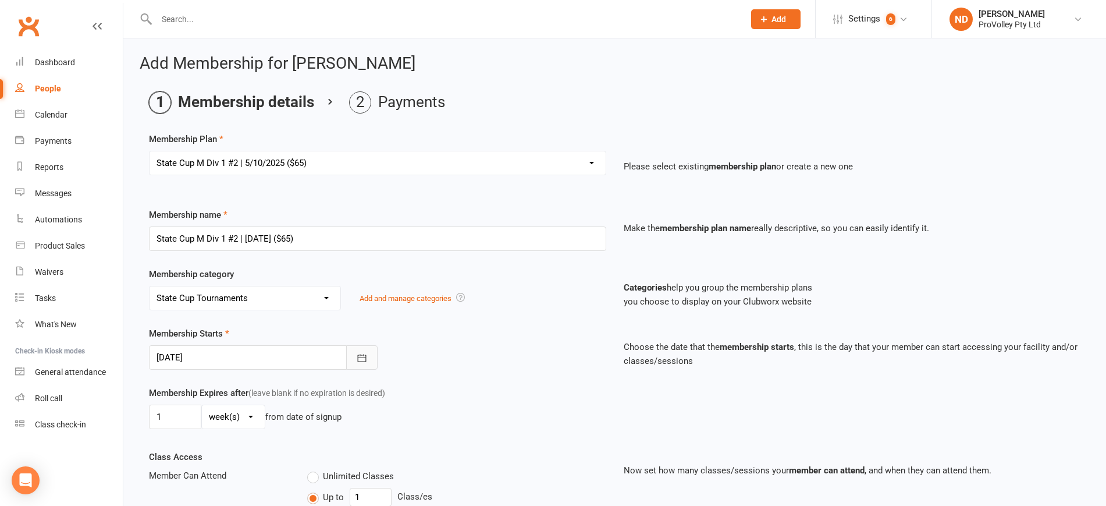
click at [365, 355] on icon "button" at bounding box center [362, 358] width 12 height 12
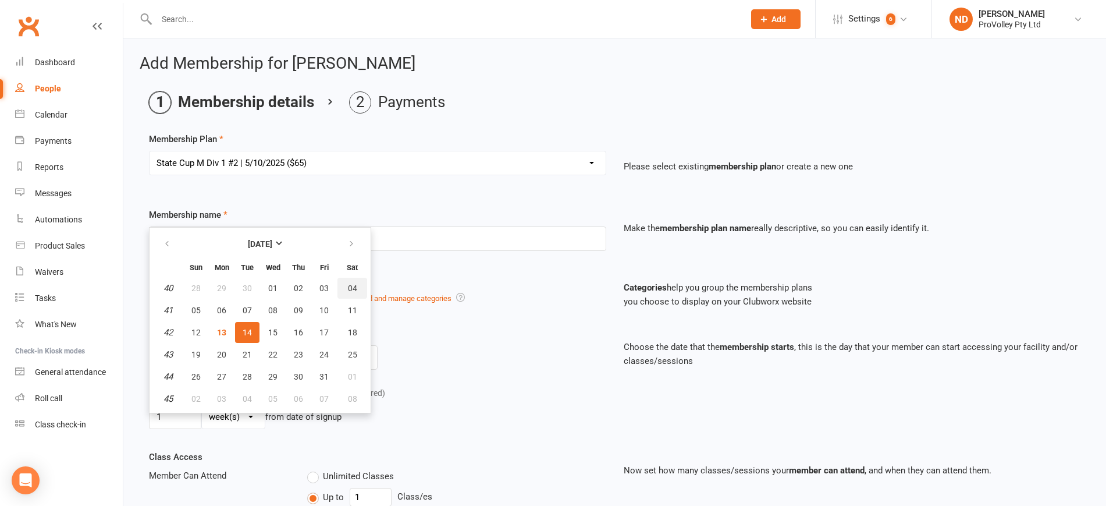
click at [354, 281] on button "04" at bounding box center [352, 288] width 30 height 21
type input "[DATE]"
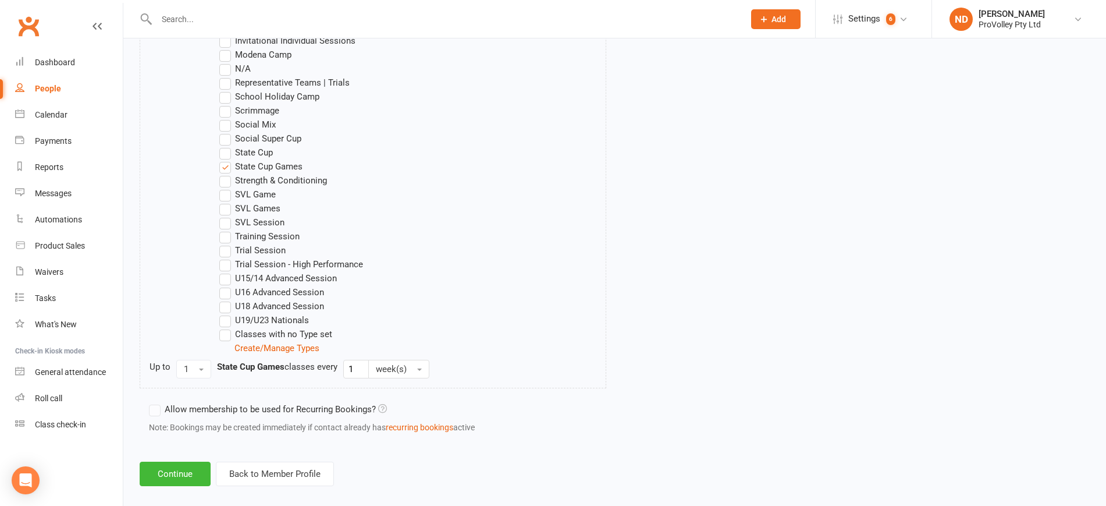
scroll to position [783, 0]
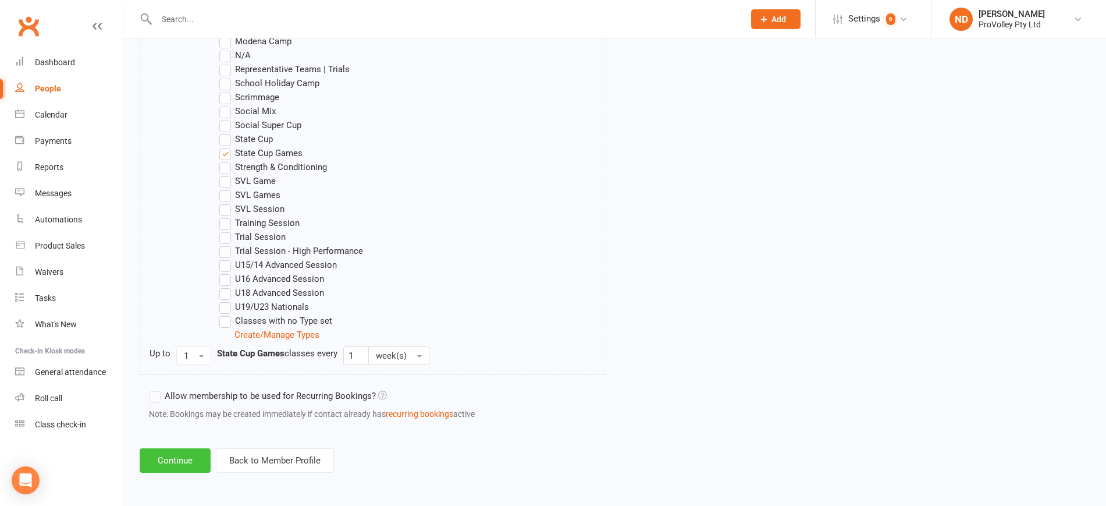
click at [180, 456] on button "Continue" at bounding box center [175, 460] width 71 height 24
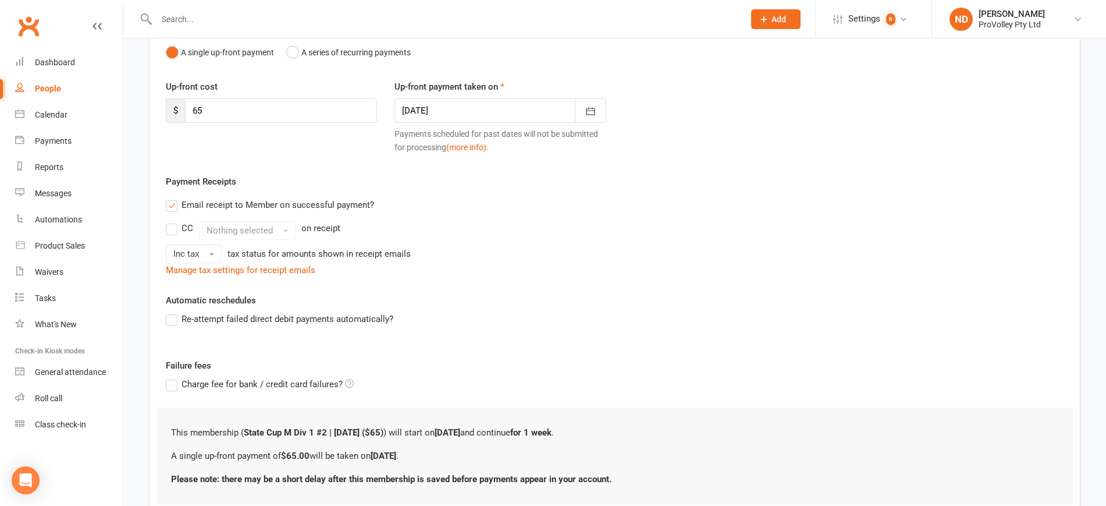
scroll to position [210, 0]
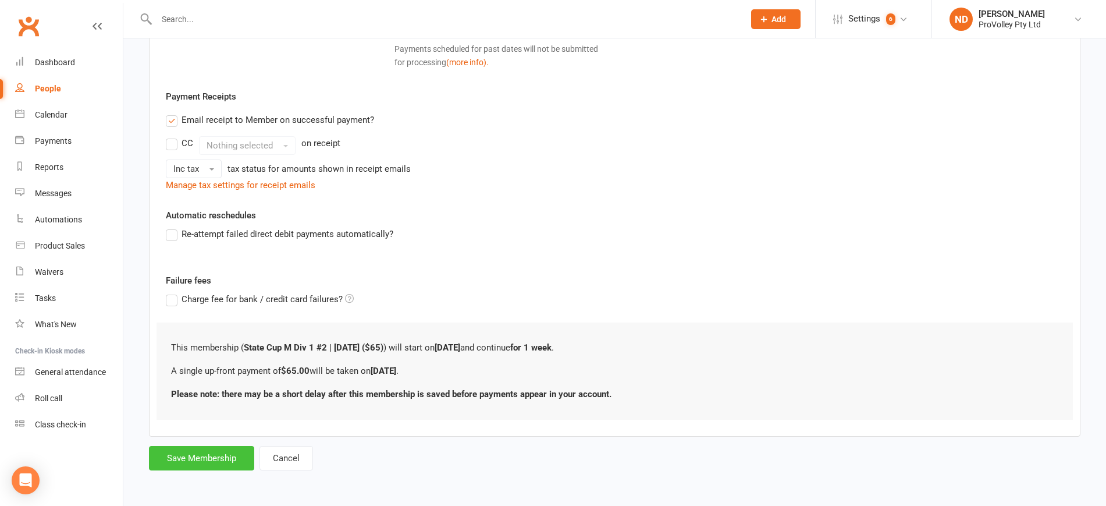
click at [216, 450] on button "Save Membership" at bounding box center [201, 458] width 105 height 24
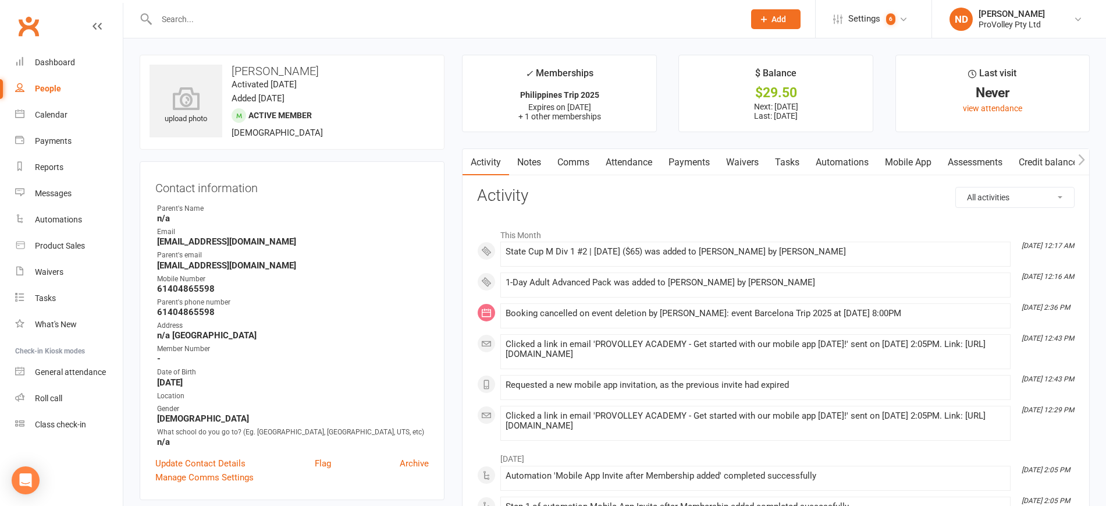
click at [704, 150] on link "Payments" at bounding box center [689, 162] width 58 height 27
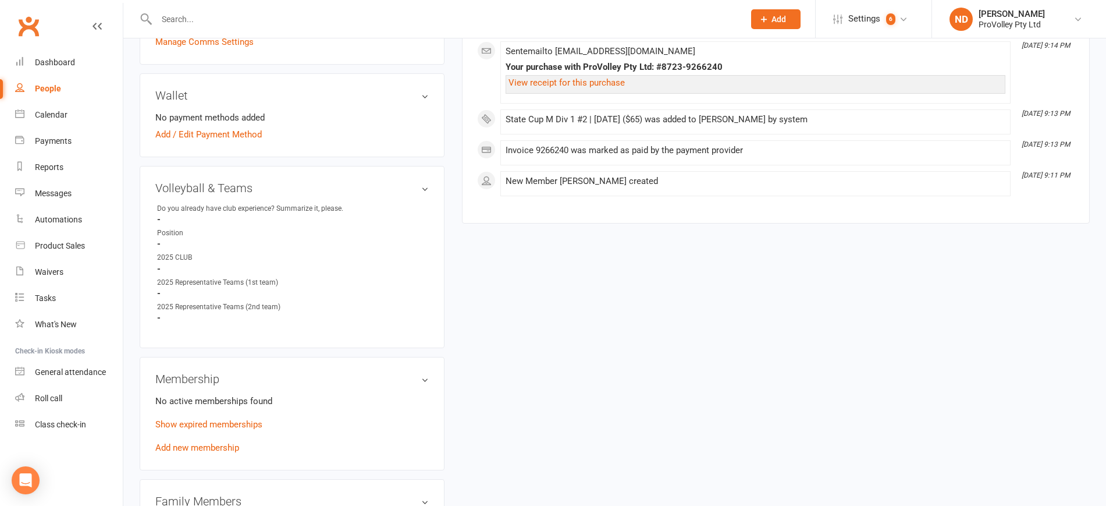
scroll to position [509, 0]
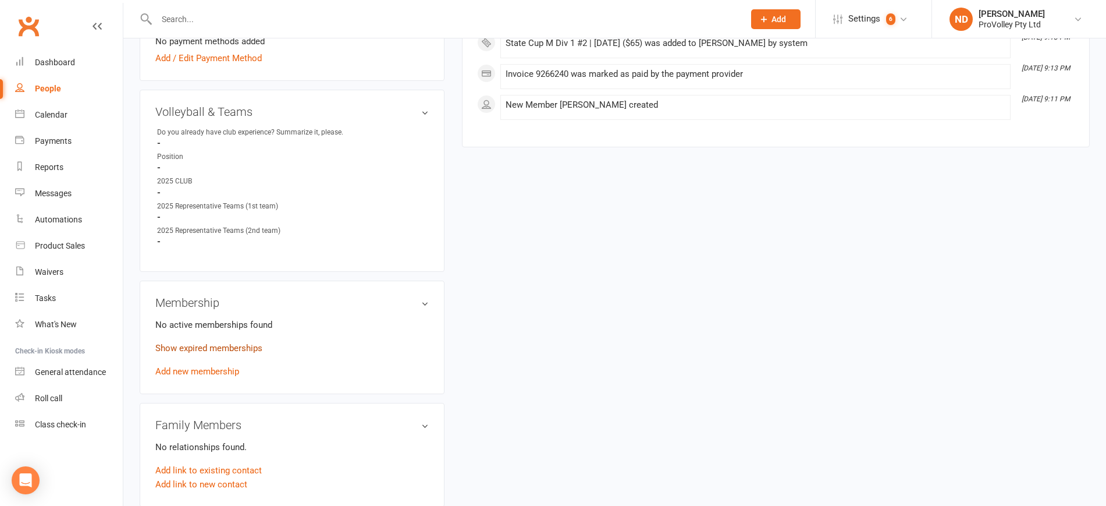
click at [219, 353] on link "Show expired memberships" at bounding box center [208, 348] width 107 height 10
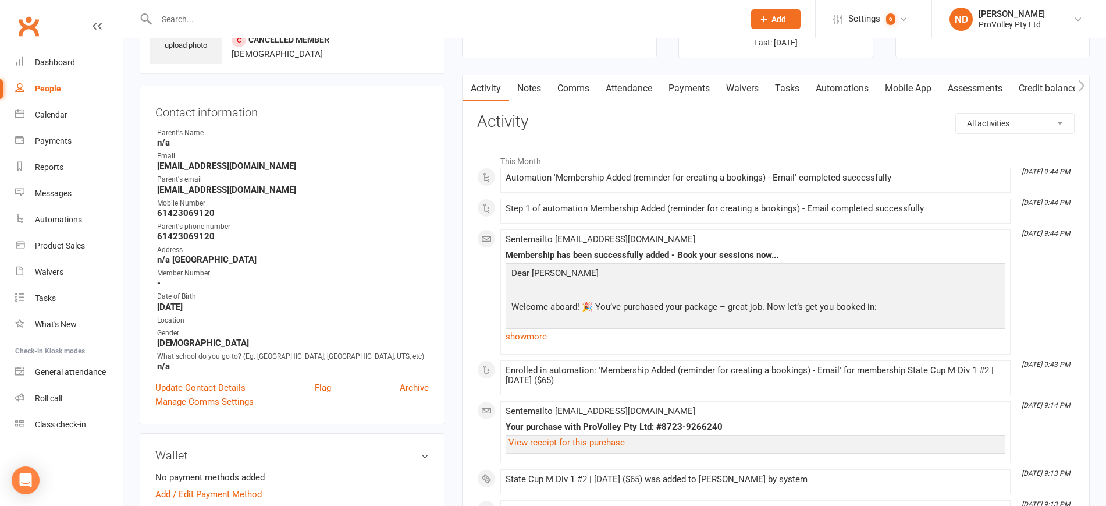
scroll to position [73, 0]
drag, startPoint x: 271, startPoint y: 195, endPoint x: 201, endPoint y: 196, distance: 69.8
click at [201, 196] on ul "Owner Parent's Name n/a Email [EMAIL_ADDRESS][DOMAIN_NAME] Parent's email [EMAI…" at bounding box center [291, 250] width 273 height 244
drag, startPoint x: 268, startPoint y: 187, endPoint x: 159, endPoint y: 187, distance: 108.8
click at [159, 187] on strong "[EMAIL_ADDRESS][DOMAIN_NAME]" at bounding box center [293, 190] width 272 height 10
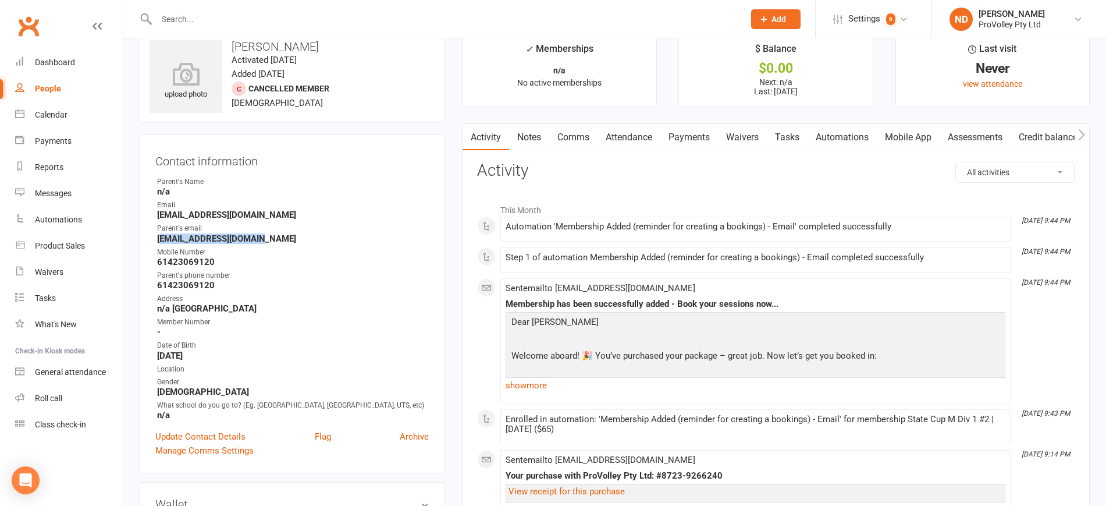
scroll to position [0, 0]
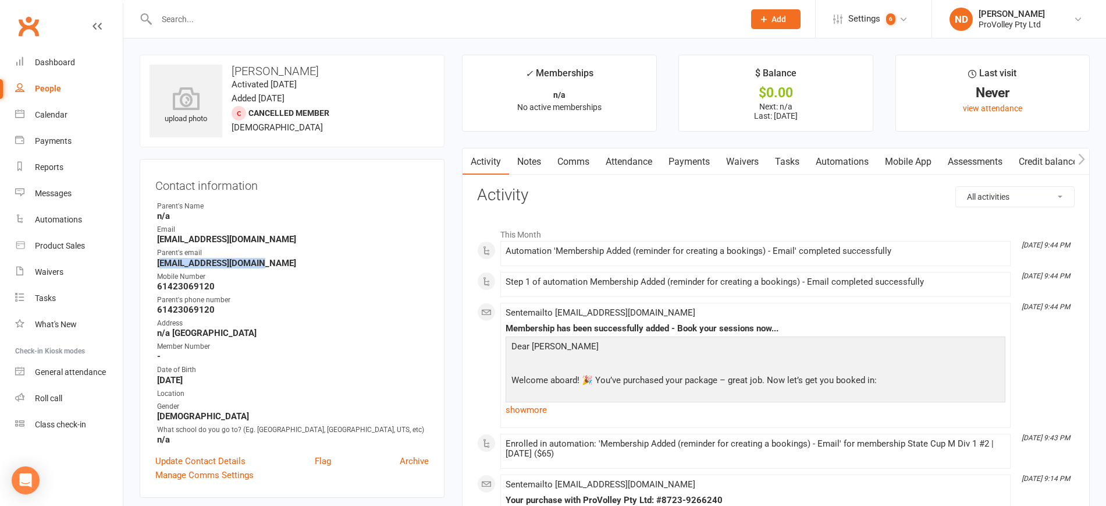
click at [633, 160] on link "Attendance" at bounding box center [628, 161] width 63 height 27
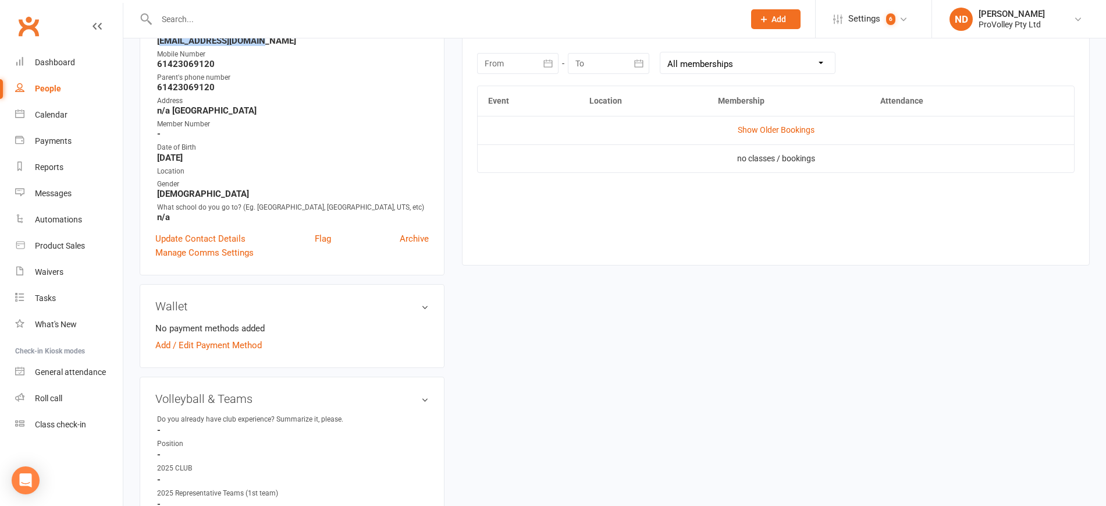
scroll to position [145, 0]
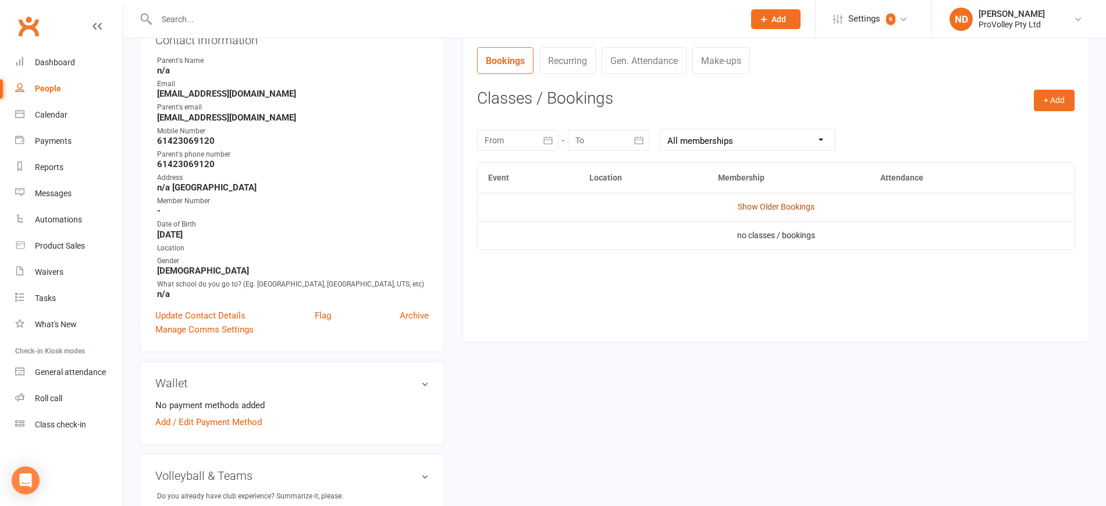
click at [771, 201] on td "Show Older Bookings" at bounding box center [776, 207] width 596 height 28
click at [788, 202] on link "Show Older Bookings" at bounding box center [776, 206] width 77 height 9
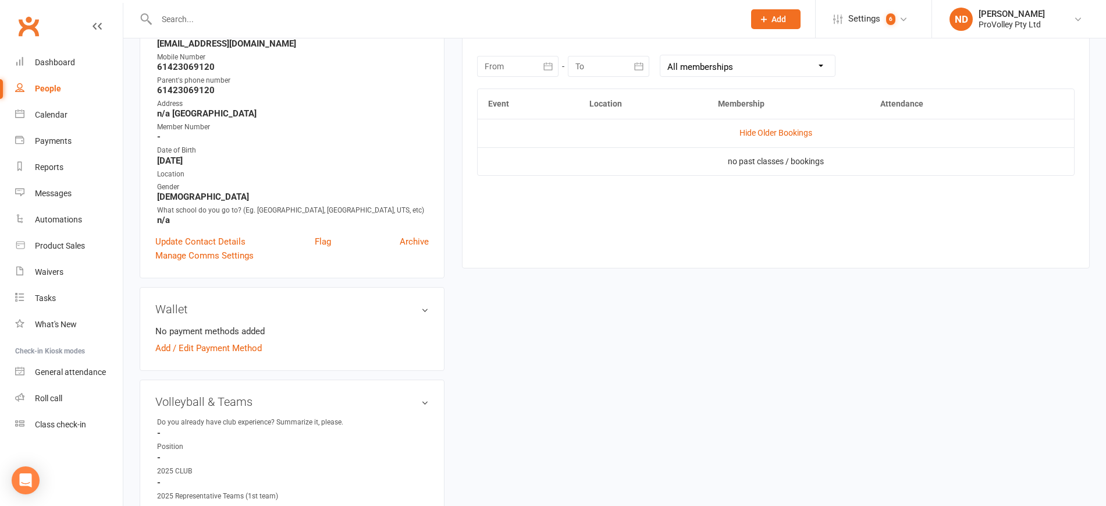
scroll to position [0, 0]
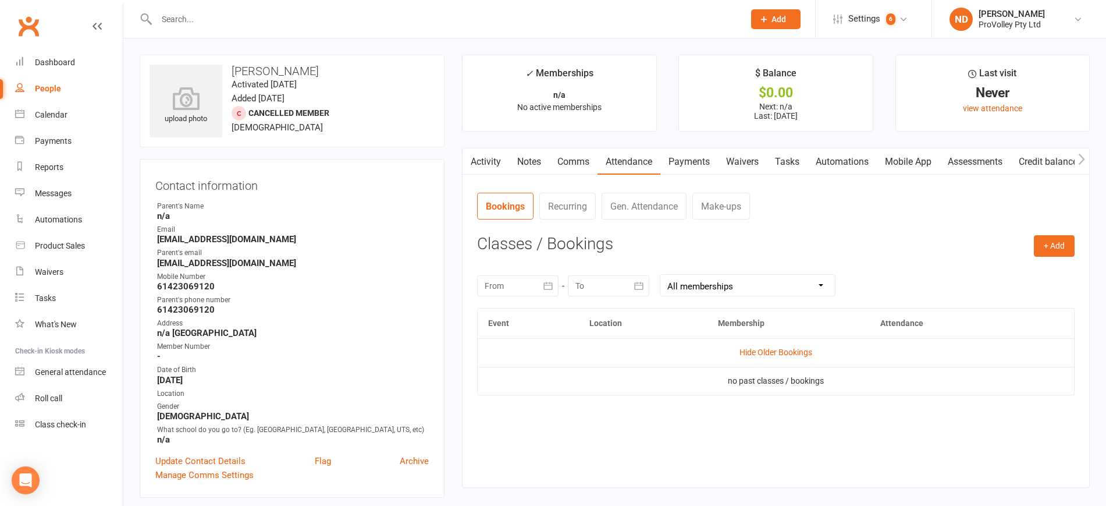
click at [710, 159] on link "Payments" at bounding box center [689, 161] width 58 height 27
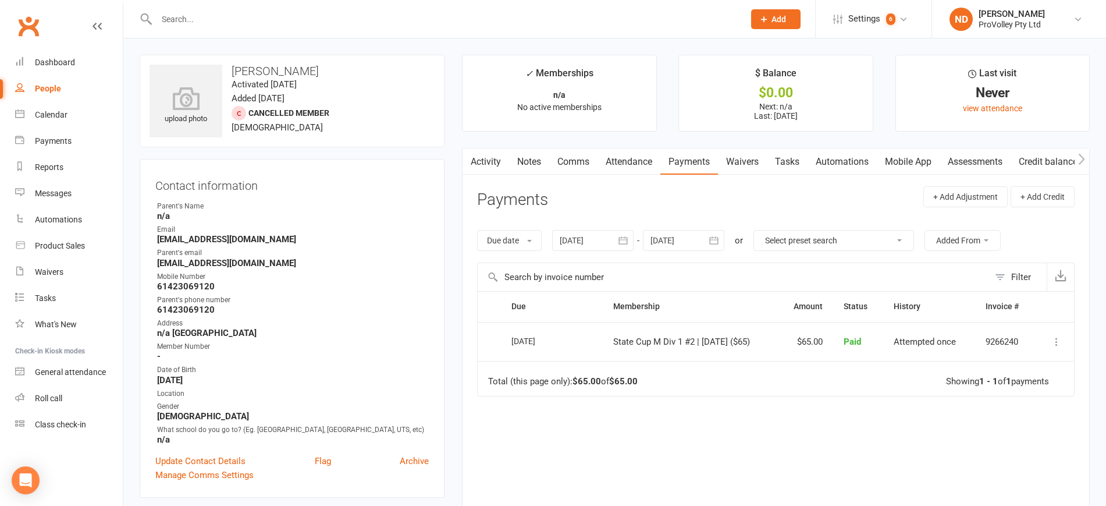
click at [966, 158] on link "Assessments" at bounding box center [975, 161] width 71 height 27
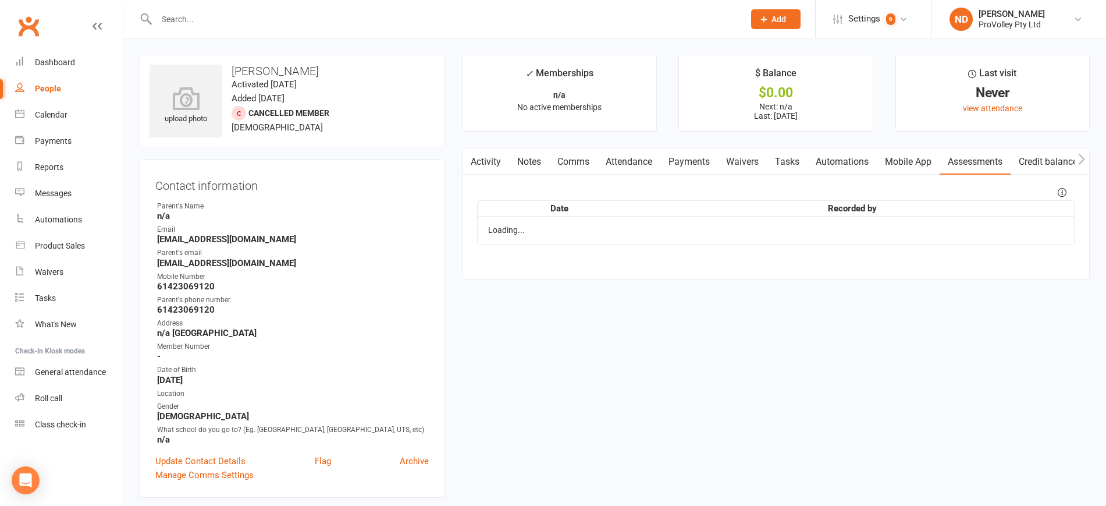
click at [915, 159] on link "Mobile App" at bounding box center [908, 161] width 63 height 27
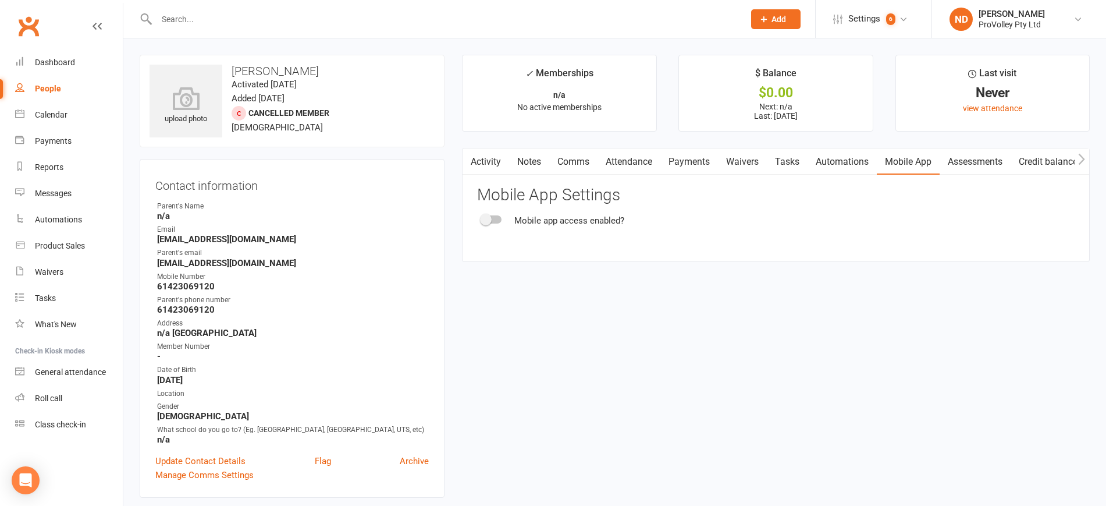
drag, startPoint x: 273, startPoint y: 254, endPoint x: 255, endPoint y: 266, distance: 22.3
click at [255, 266] on li "Parent's email [EMAIL_ADDRESS][DOMAIN_NAME]" at bounding box center [291, 257] width 273 height 20
copy li "[EMAIL_ADDRESS][DOMAIN_NAME]"
drag, startPoint x: 217, startPoint y: 308, endPoint x: 156, endPoint y: 308, distance: 61.1
click at [156, 308] on li "Parent's phone number 61423069120" at bounding box center [291, 304] width 273 height 20
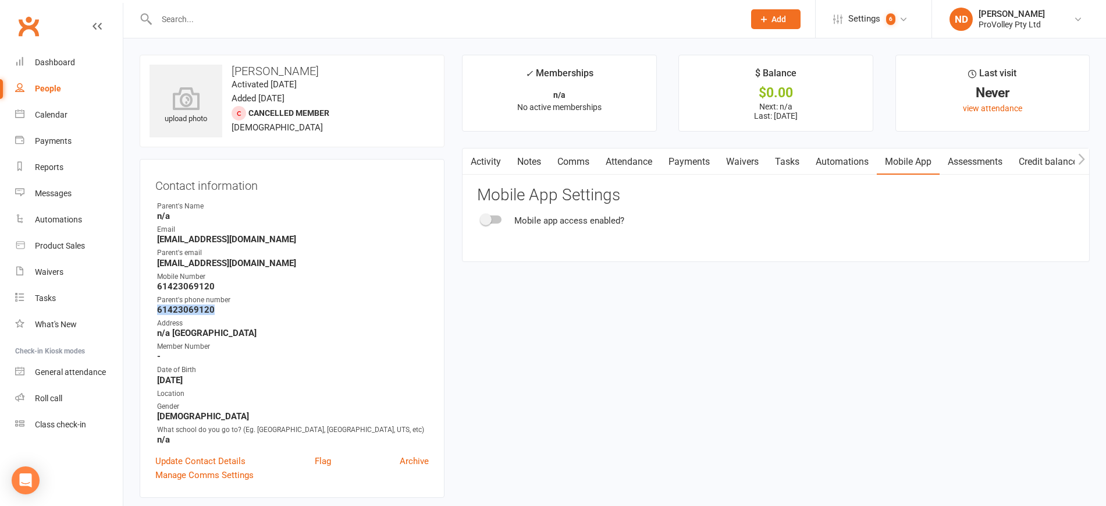
copy strong "61423069120"
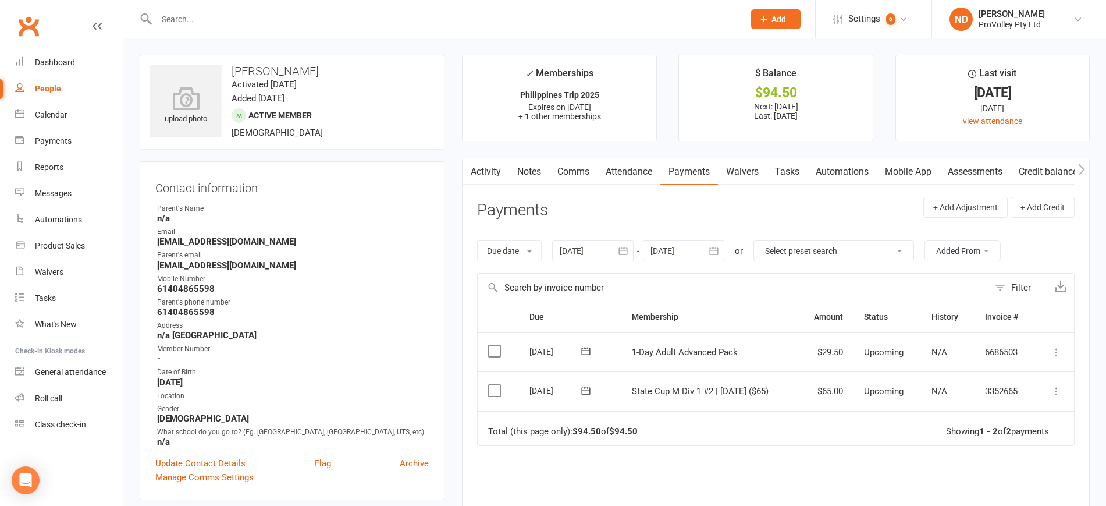
drag, startPoint x: 1058, startPoint y: 389, endPoint x: 1048, endPoint y: 390, distance: 10.0
click at [1058, 389] on icon at bounding box center [1057, 391] width 12 height 12
click at [1021, 456] on link "Mark as Paid (Other)" at bounding box center [1005, 460] width 115 height 23
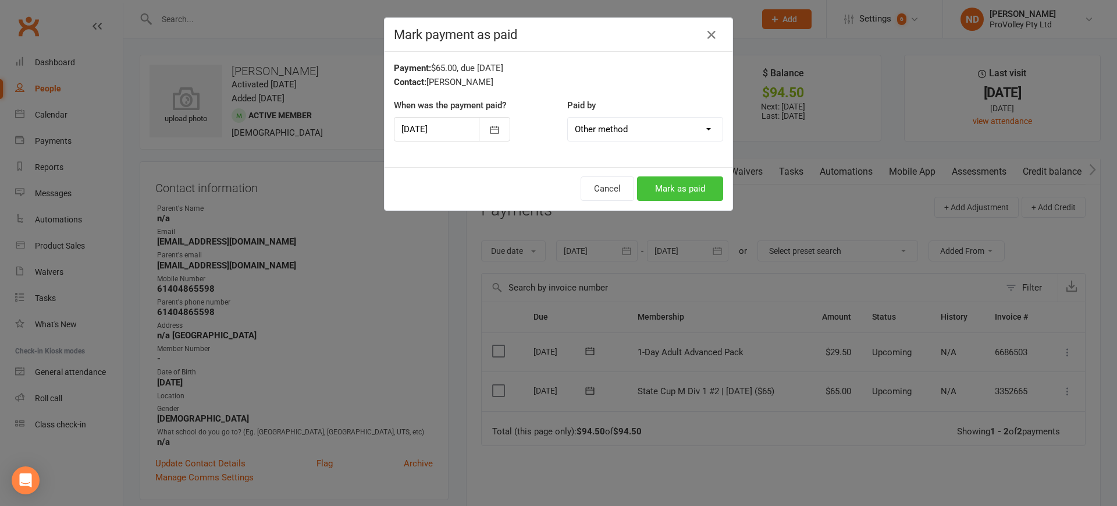
click at [672, 186] on button "Mark as paid" at bounding box center [680, 188] width 86 height 24
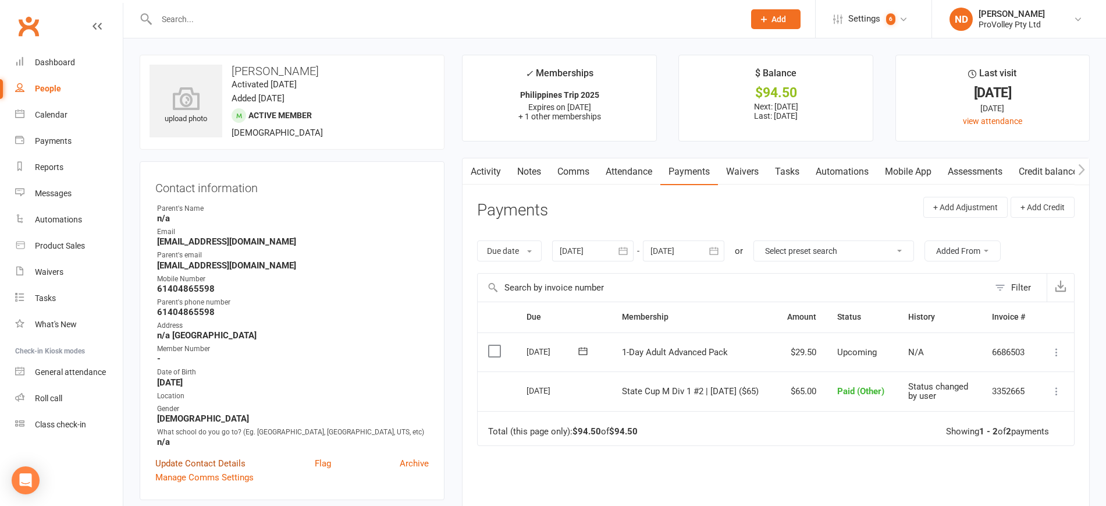
click at [220, 470] on link "Update Contact Details" at bounding box center [200, 463] width 90 height 14
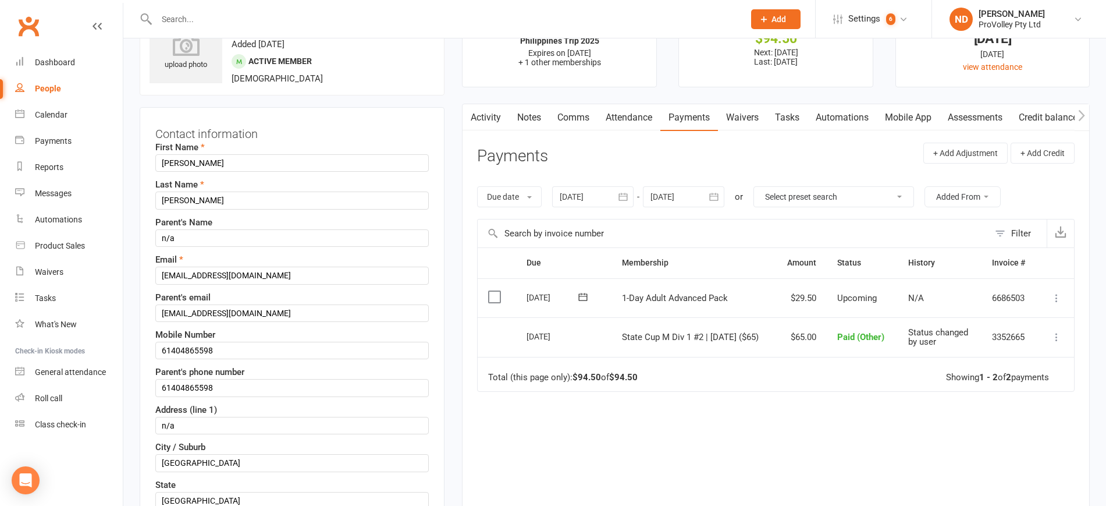
scroll to position [55, 0]
drag, startPoint x: 291, startPoint y: 314, endPoint x: 151, endPoint y: 303, distance: 140.7
click at [151, 303] on div "Contact information First Name Ralph Last Name Dacanay Parent's Name n/a Email …" at bounding box center [292, 468] width 305 height 725
paste input "sheryllaloda@yahoo"
type input "sheryllaloda@yahoo.com"
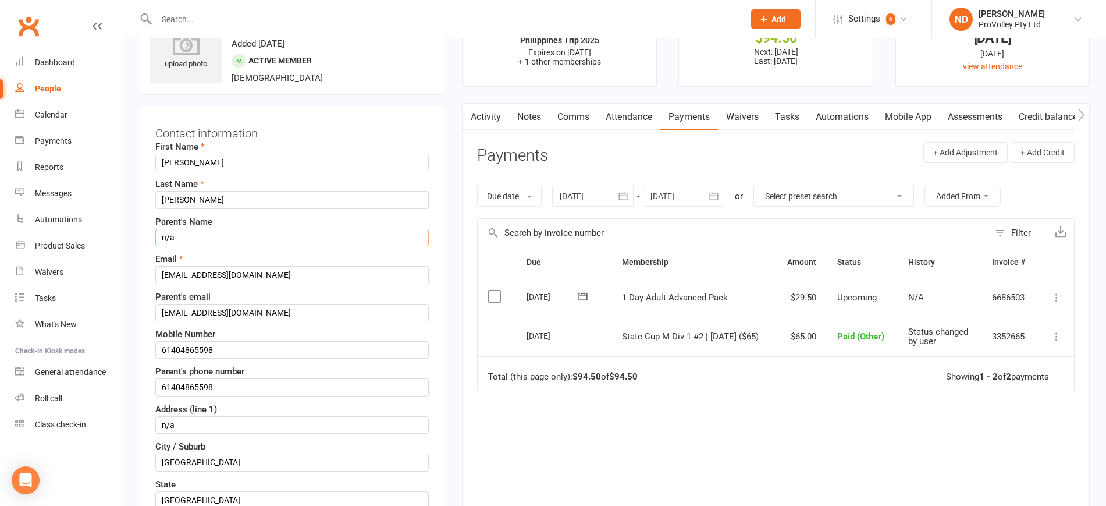
drag, startPoint x: 196, startPoint y: 235, endPoint x: 152, endPoint y: 236, distance: 44.2
click at [152, 236] on div "Contact information First Name Ralph Last Name Dacanay Parent's Name n/a Email …" at bounding box center [292, 468] width 305 height 725
type input "Shery"
click at [326, 319] on input "sheryllaloda@yahoo.com" at bounding box center [291, 312] width 273 height 17
drag, startPoint x: 204, startPoint y: 385, endPoint x: 96, endPoint y: 373, distance: 108.3
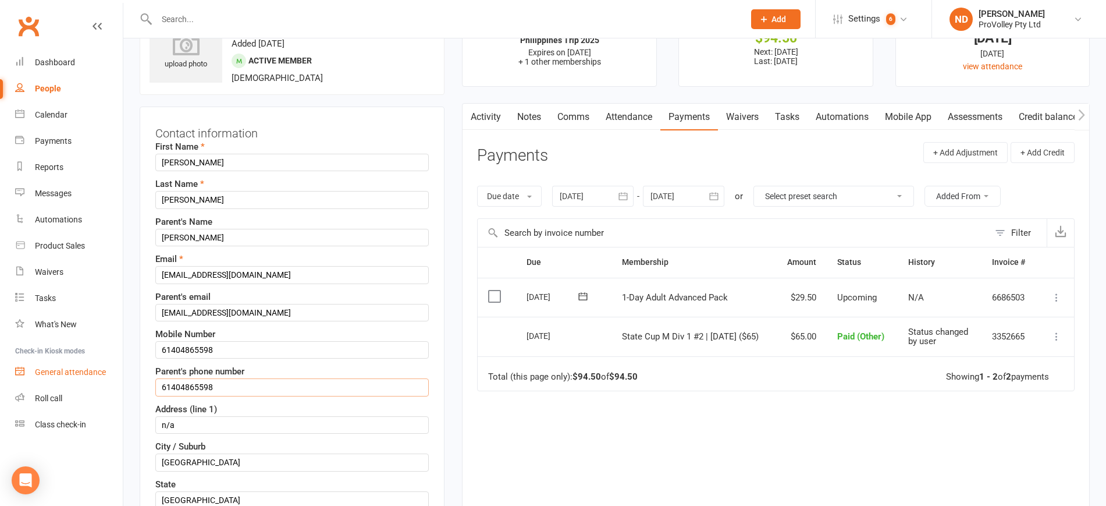
paste input "61423069120"
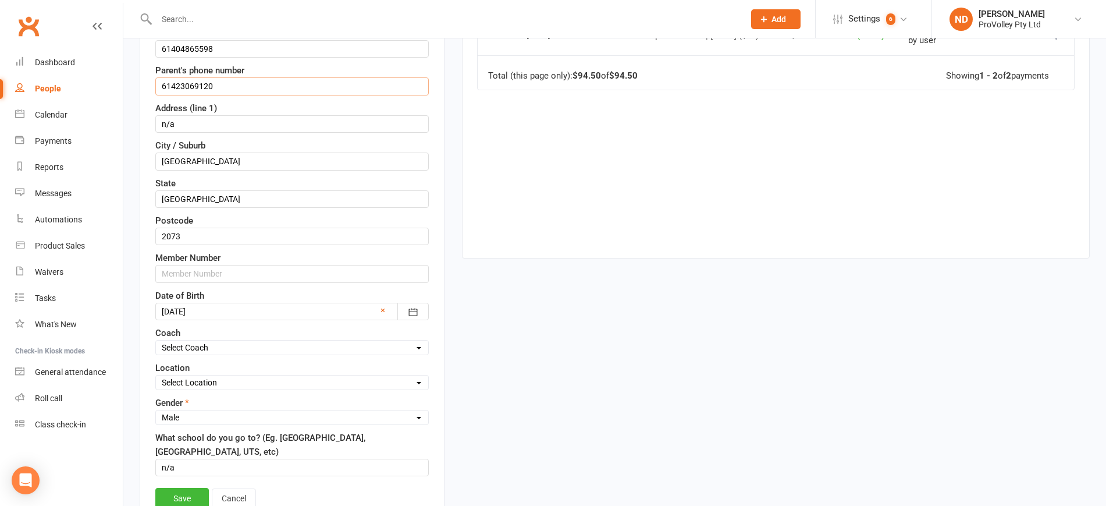
scroll to position [418, 0]
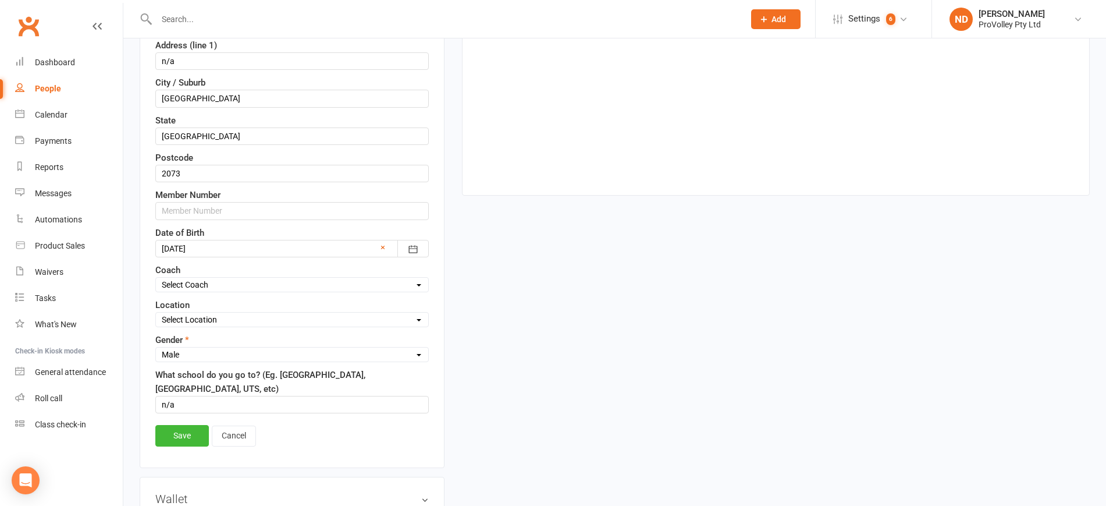
type input "61423069120"
click at [183, 436] on link "Save" at bounding box center [182, 435] width 54 height 21
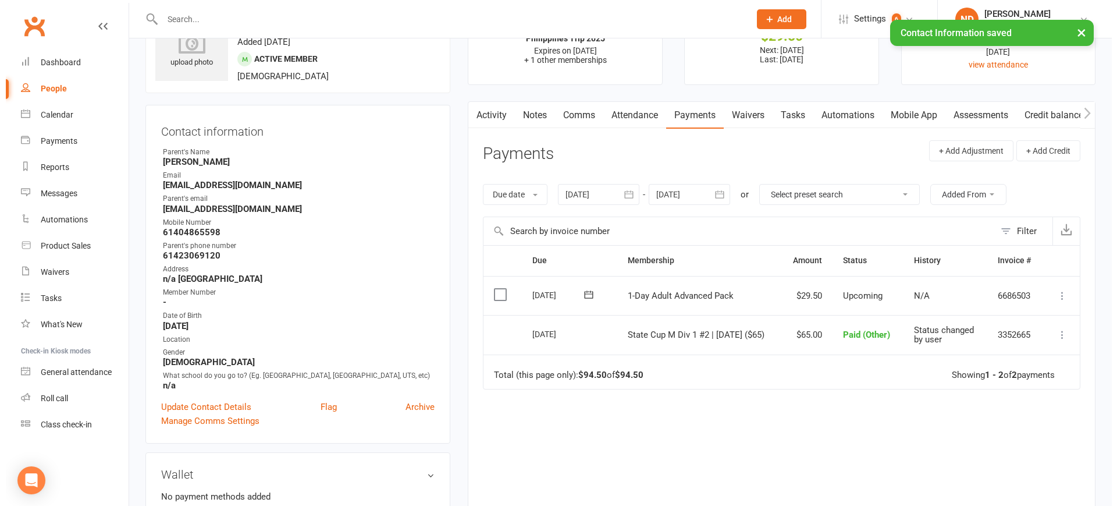
scroll to position [0, 0]
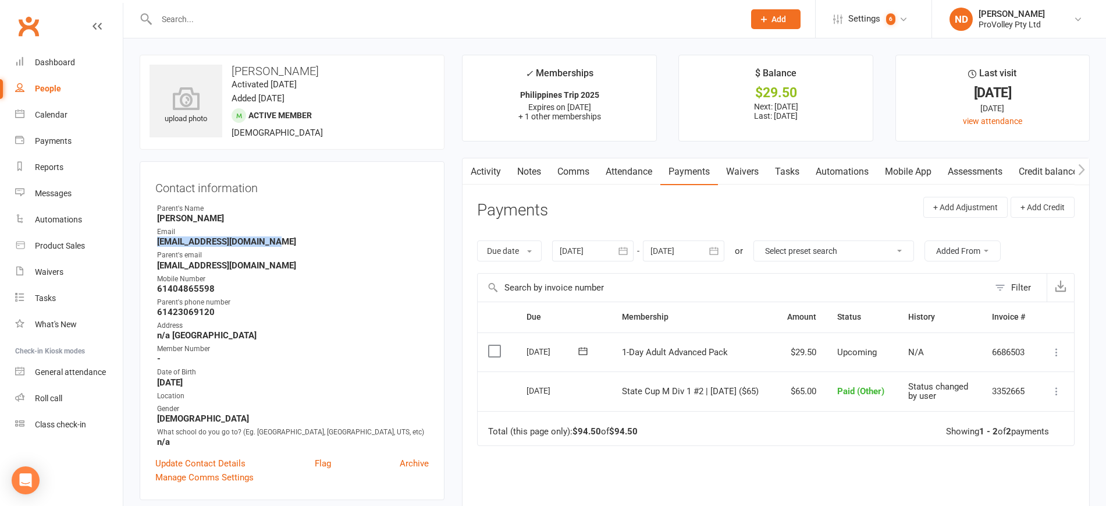
drag, startPoint x: 286, startPoint y: 243, endPoint x: 150, endPoint y: 247, distance: 136.8
click at [150, 247] on div "Contact information Owner Parent's Name Shery Email ralphdacanay403@gmail.com P…" at bounding box center [292, 330] width 305 height 339
copy strong "ralphdacanay403@gmail.com"
drag, startPoint x: 263, startPoint y: 269, endPoint x: 155, endPoint y: 267, distance: 108.2
click at [155, 267] on div "Contact information Owner Parent's Name Shery Email ralphdacanay403@gmail.com P…" at bounding box center [292, 330] width 305 height 339
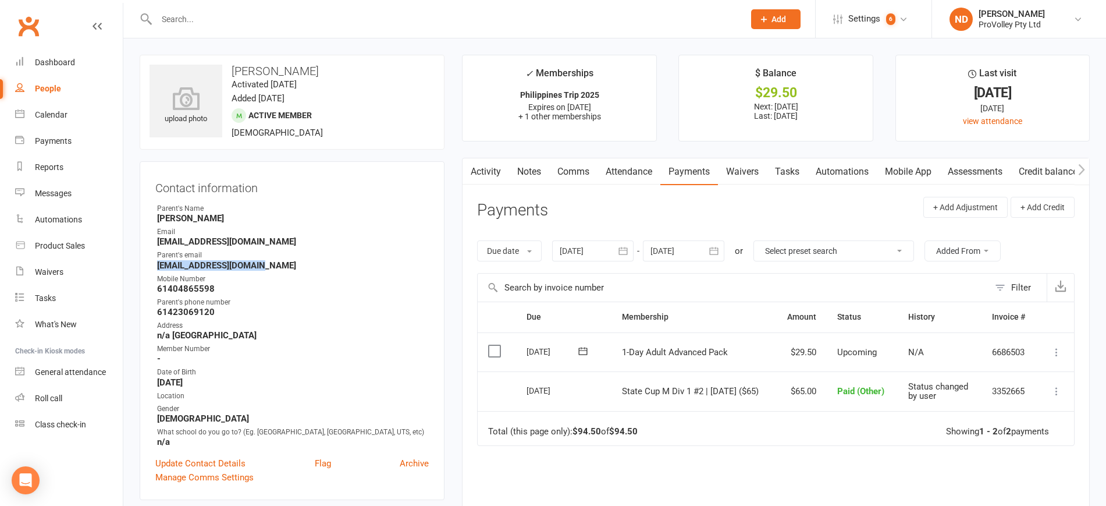
copy strong "sheryllaloda@yahoo.com"
click at [56, 84] on div "People" at bounding box center [48, 88] width 26 height 9
select select "100"
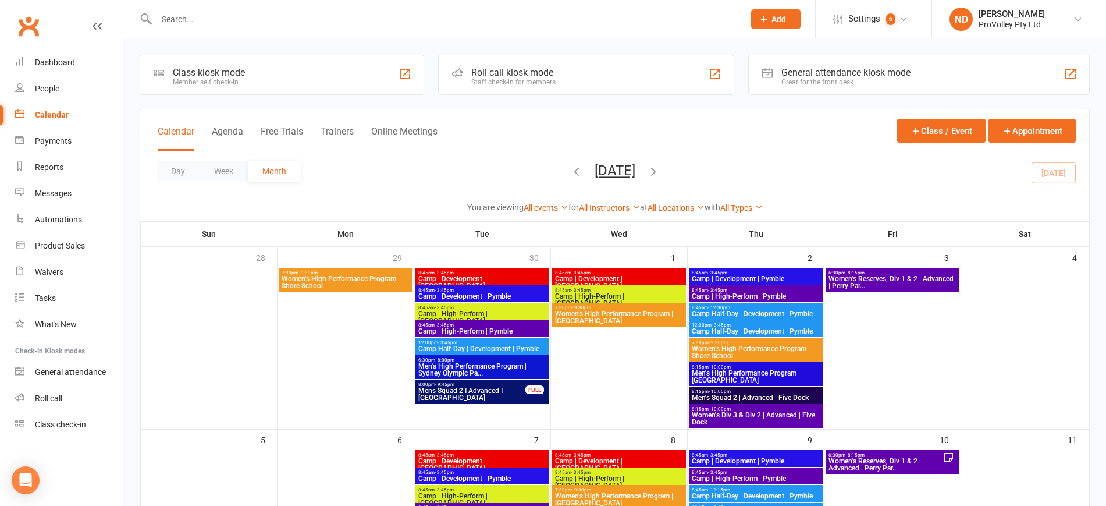
click at [898, 457] on span "Women's Reserves, Div 1 & 2 | Advanced | Perry Par..." at bounding box center [885, 464] width 115 height 14
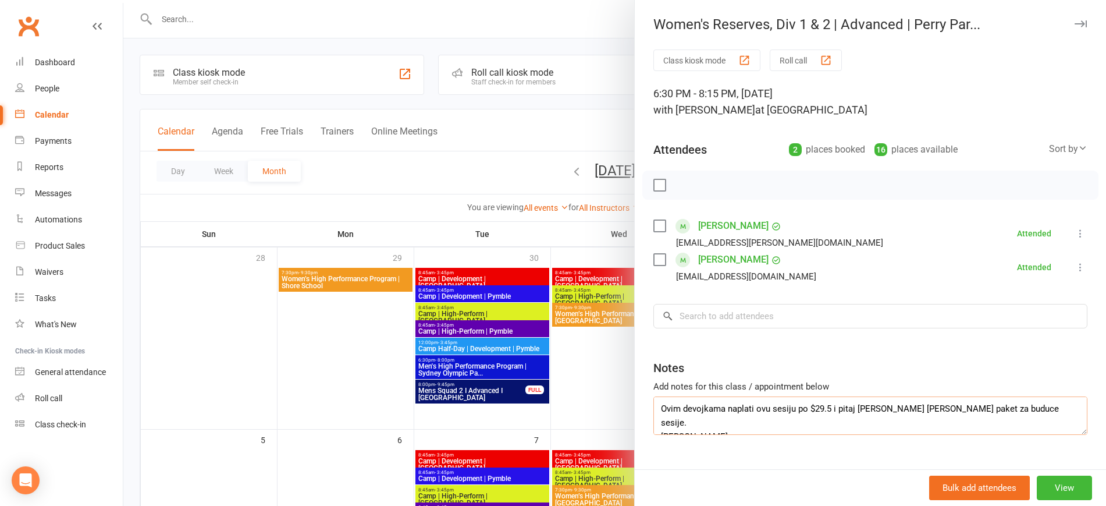
drag, startPoint x: 701, startPoint y: 421, endPoint x: 645, endPoint y: 422, distance: 56.4
click at [645, 422] on div "Class kiosk mode Roll call 6:30 PM - 8:15 PM, [DATE] with [PERSON_NAME] at [PER…" at bounding box center [870, 270] width 471 height 443
click at [693, 326] on input "search" at bounding box center [870, 316] width 434 height 24
paste input "[PERSON_NAME]"
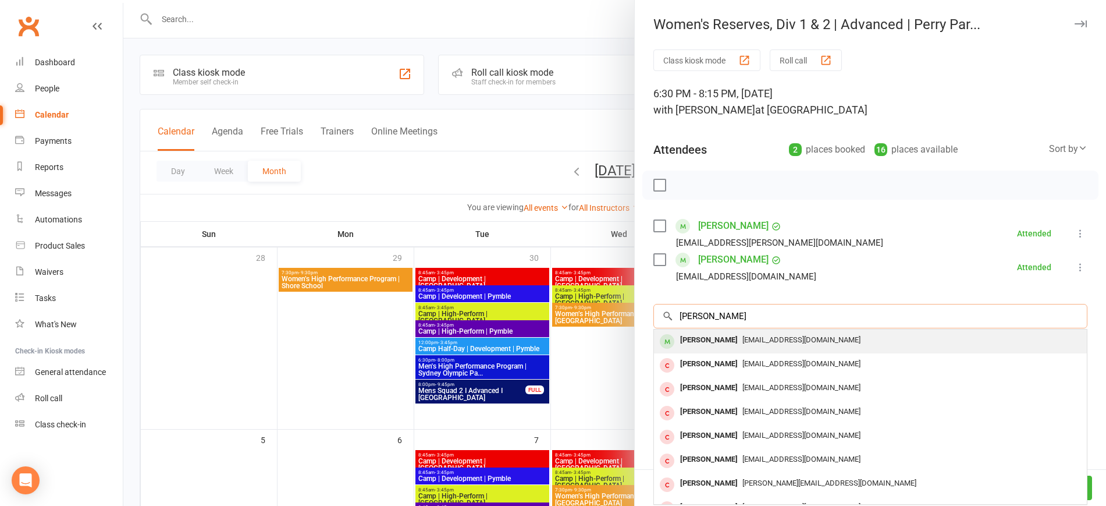
type input "[PERSON_NAME]"
click at [713, 339] on div "[PERSON_NAME]" at bounding box center [708, 340] width 67 height 17
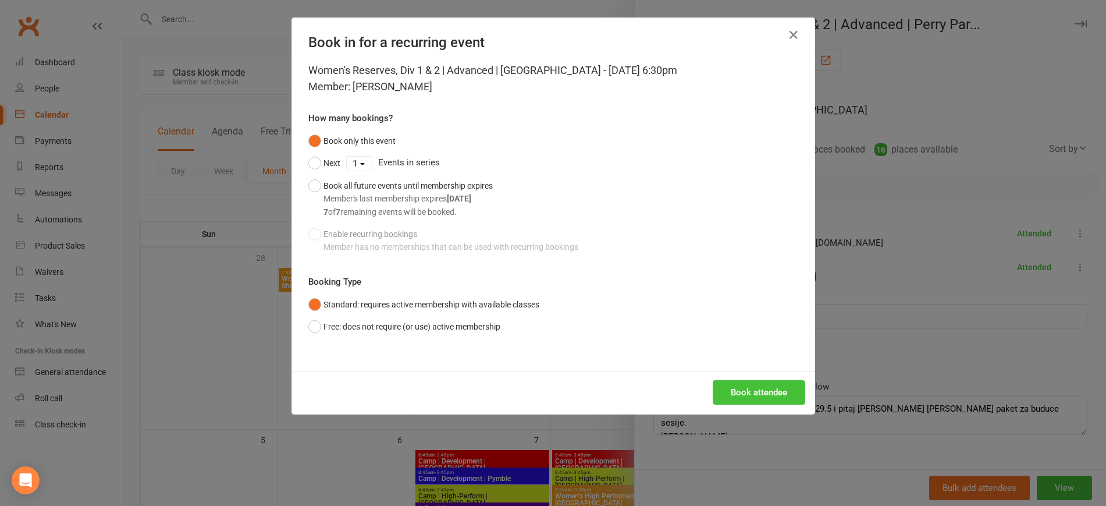
click at [740, 382] on button "Book attendee" at bounding box center [759, 392] width 93 height 24
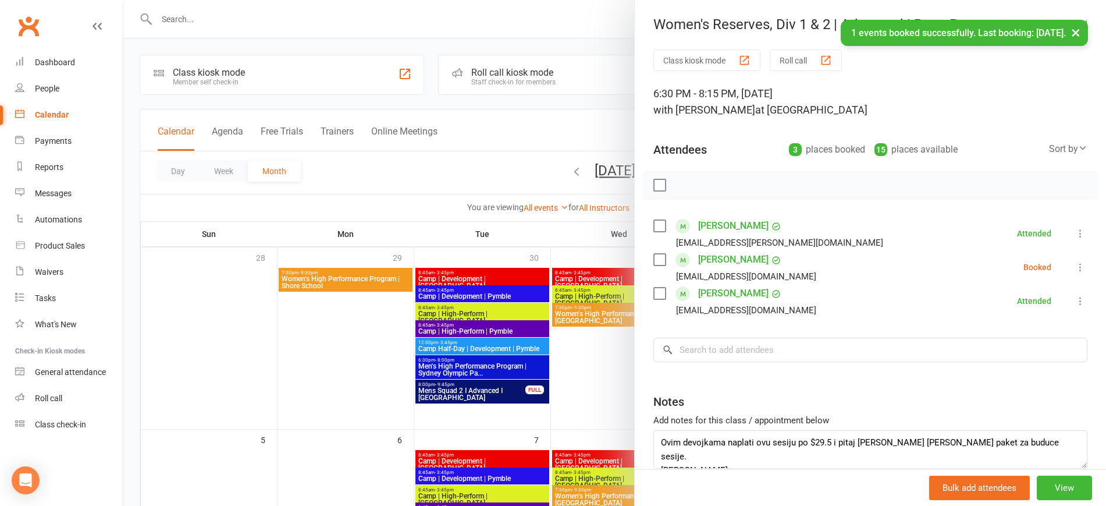
click at [1075, 265] on icon at bounding box center [1081, 267] width 12 height 12
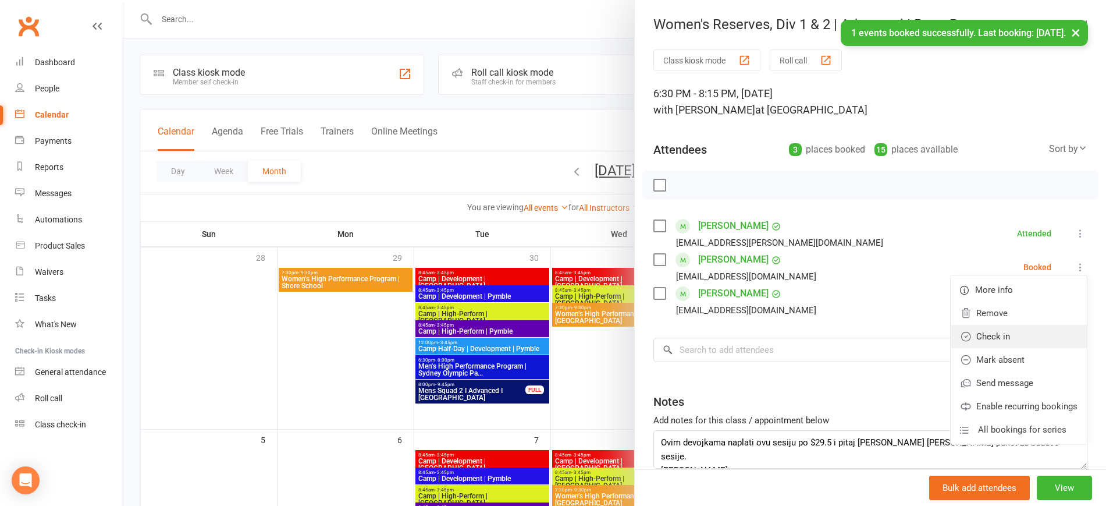
click at [999, 328] on link "Check in" at bounding box center [1019, 336] width 136 height 23
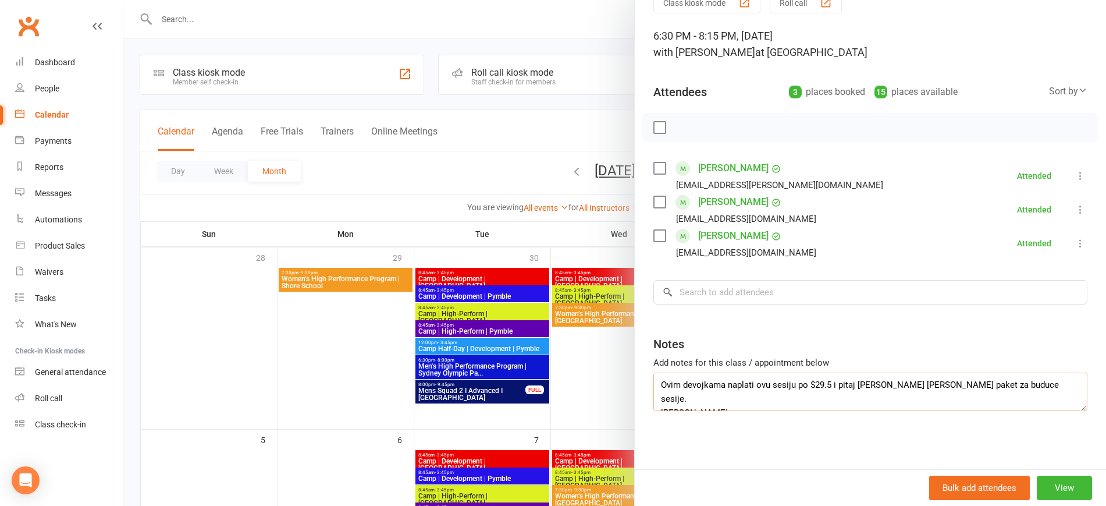
scroll to position [2, 0]
drag, startPoint x: 686, startPoint y: 400, endPoint x: 630, endPoint y: 399, distance: 56.4
click at [635, 399] on div "Class kiosk mode Roll call 6:30 PM - 8:15 PM, Friday, October, 10, 2025 with Ha…" at bounding box center [870, 230] width 471 height 477
drag, startPoint x: 713, startPoint y: 402, endPoint x: 663, endPoint y: 398, distance: 49.6
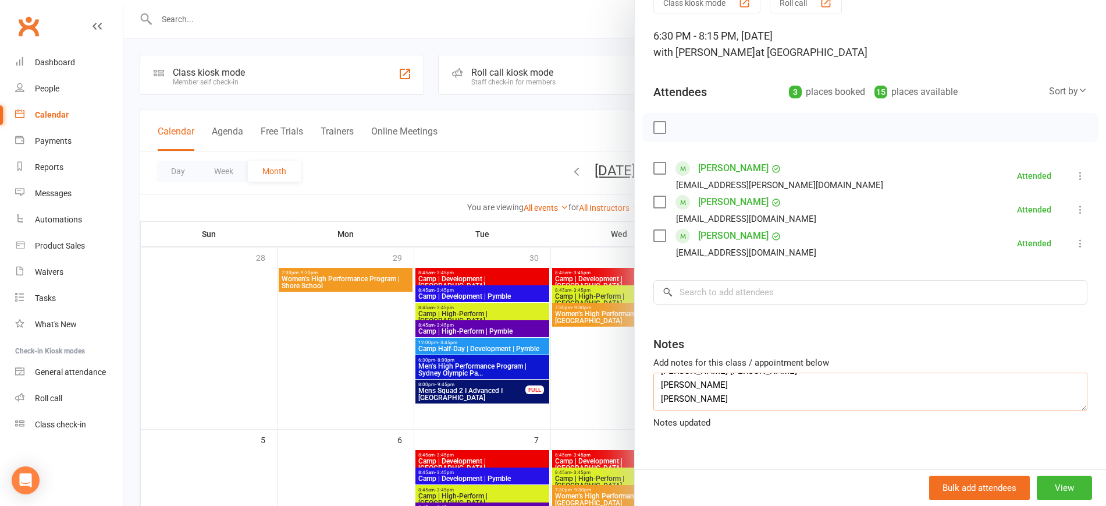
click at [658, 396] on textarea "Ovim devojkama naplati ovu sesiju po $29.5 i pitaj ih da li zele paket za buduc…" at bounding box center [870, 391] width 434 height 38
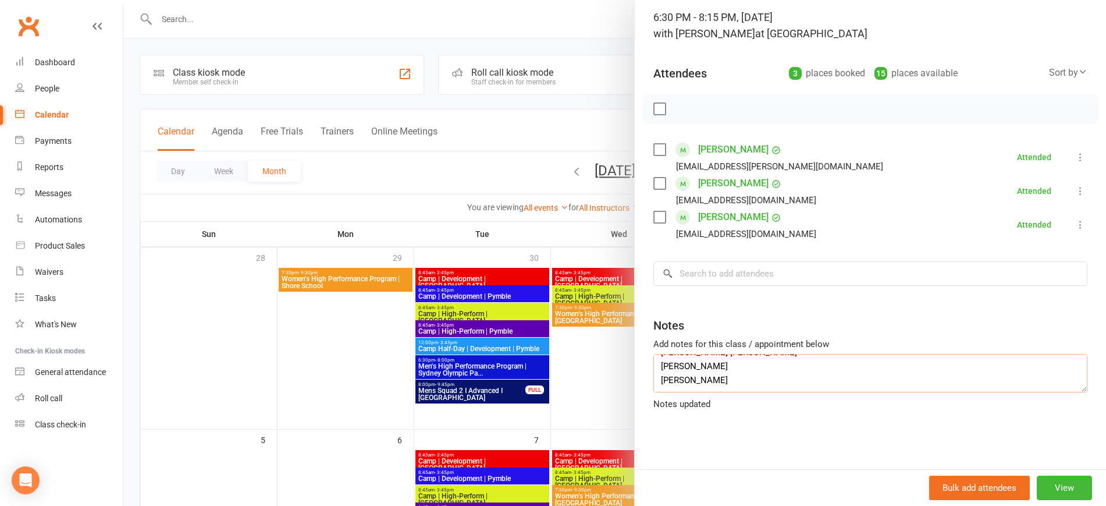
click at [742, 379] on textarea "Ovim devojkama naplati ovu sesiju po $29.5 i pitaj ih da li zele paket za buduc…" at bounding box center [870, 373] width 434 height 38
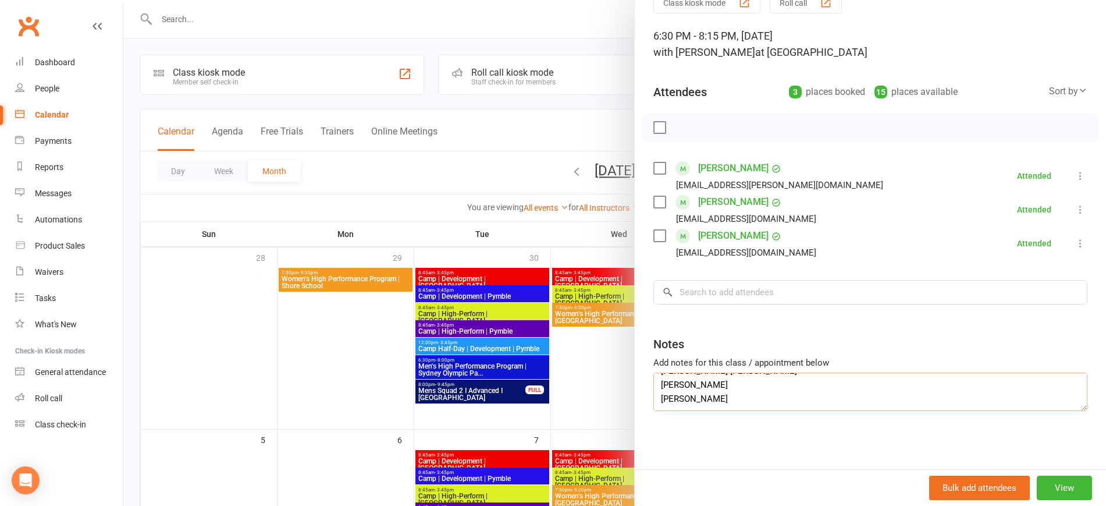
drag, startPoint x: 731, startPoint y: 385, endPoint x: 710, endPoint y: 382, distance: 21.1
click at [710, 382] on textarea "Ovim devojkama naplati ovu sesiju po $29.5 i pitaj ih da li zele paket za buduc…" at bounding box center [870, 391] width 434 height 38
drag, startPoint x: 724, startPoint y: 396, endPoint x: 675, endPoint y: 401, distance: 48.5
click at [721, 396] on textarea "Ovim devojkama naplati ovu sesiju po $29.5 i pitaj ih da li zele paket za buduc…" at bounding box center [870, 391] width 434 height 38
drag, startPoint x: 654, startPoint y: 396, endPoint x: 717, endPoint y: 400, distance: 63.6
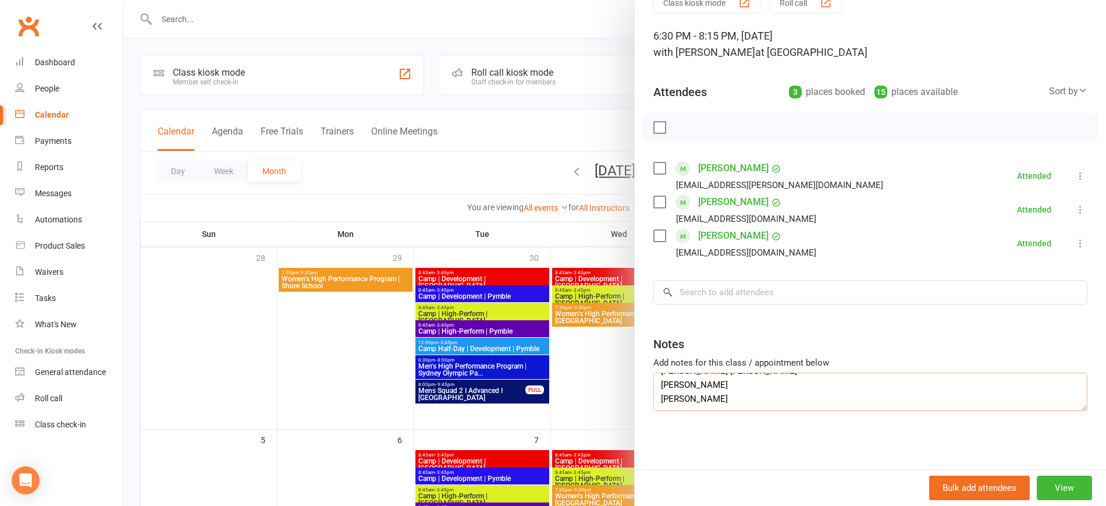
click at [717, 400] on textarea "Ovim devojkama naplati ovu sesiju po $29.5 i pitaj ih da li zele paket za buduc…" at bounding box center [870, 391] width 434 height 38
type textarea "Ovim devojkama naplati ovu sesiju po $29.5 i pitaj ih da li zele paket za buduc…"
click at [684, 296] on input "search" at bounding box center [870, 292] width 434 height 24
paste input "Sahej chaudary"
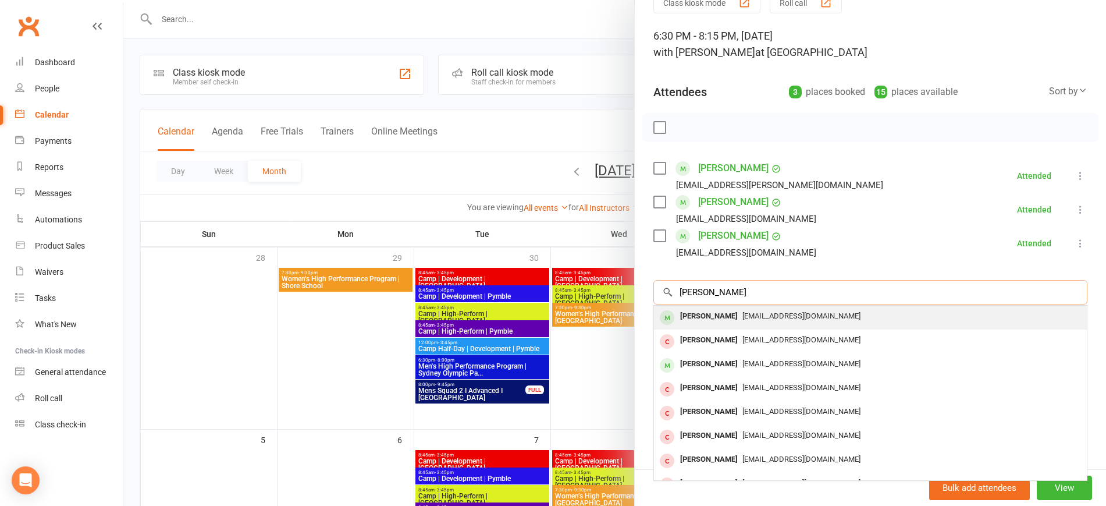
type input "Sahej chaudary"
click at [732, 312] on div "Sahej Chaudhary" at bounding box center [708, 316] width 67 height 17
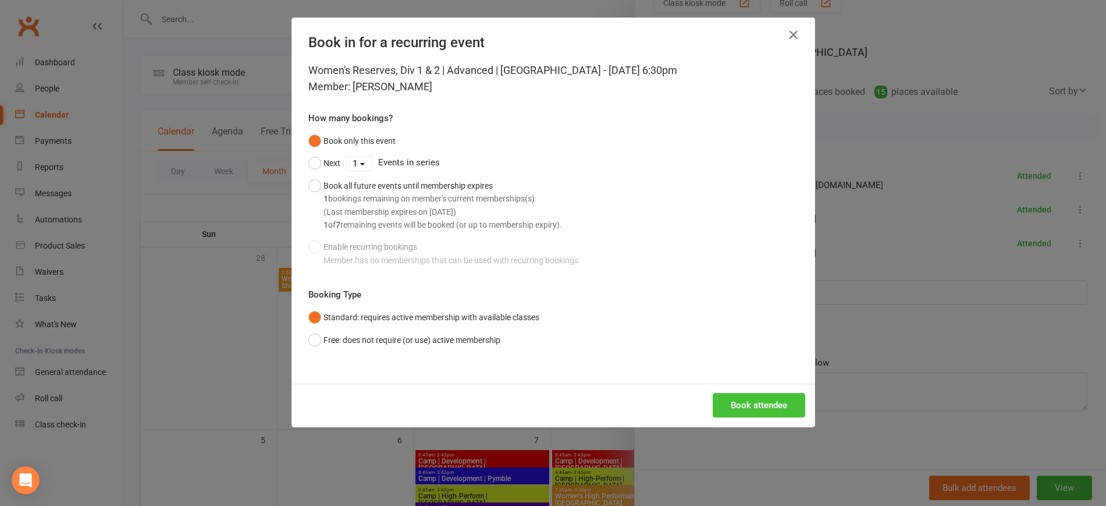
click at [748, 406] on button "Book attendee" at bounding box center [759, 405] width 93 height 24
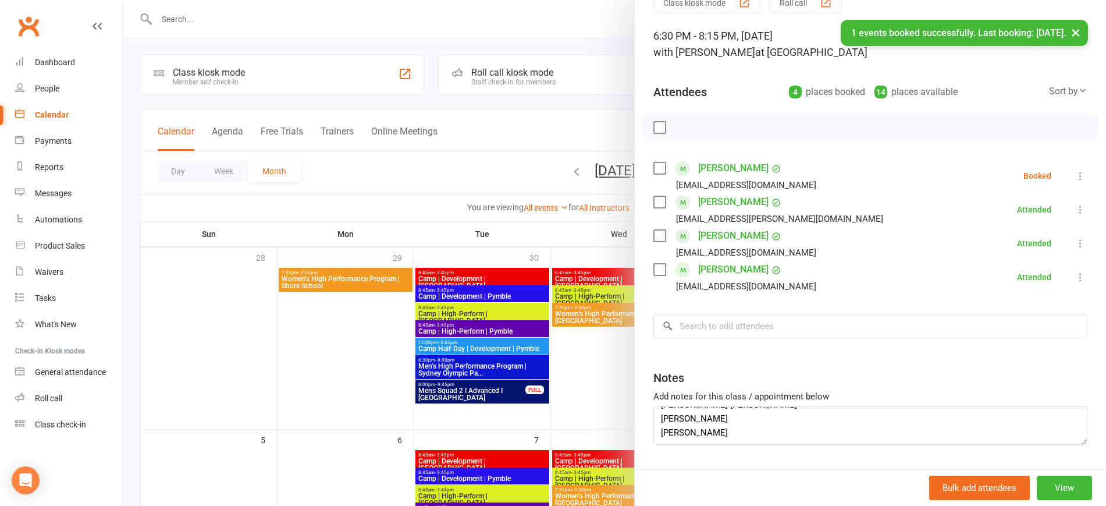
click at [1075, 176] on icon at bounding box center [1081, 176] width 12 height 12
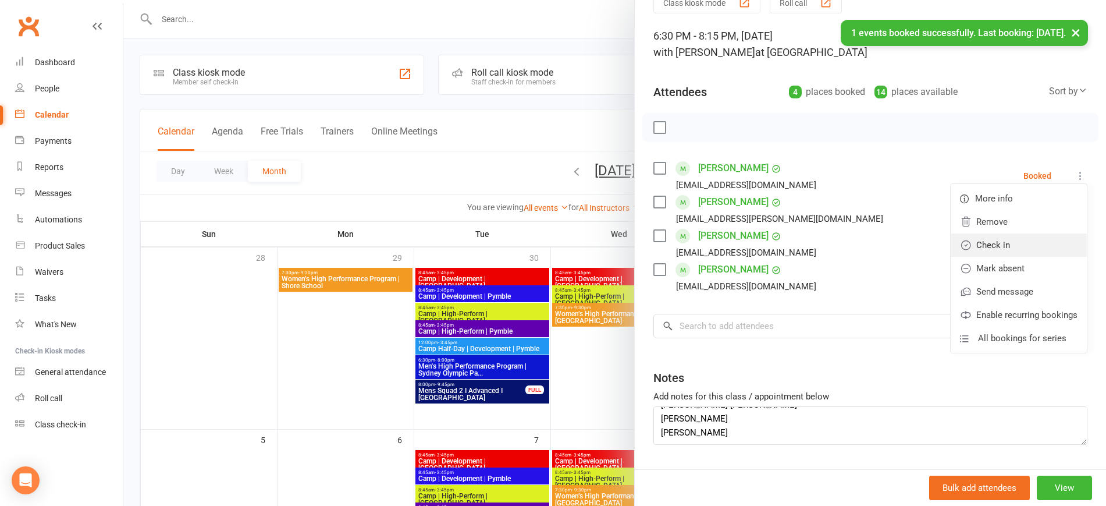
click at [1008, 246] on link "Check in" at bounding box center [1019, 244] width 136 height 23
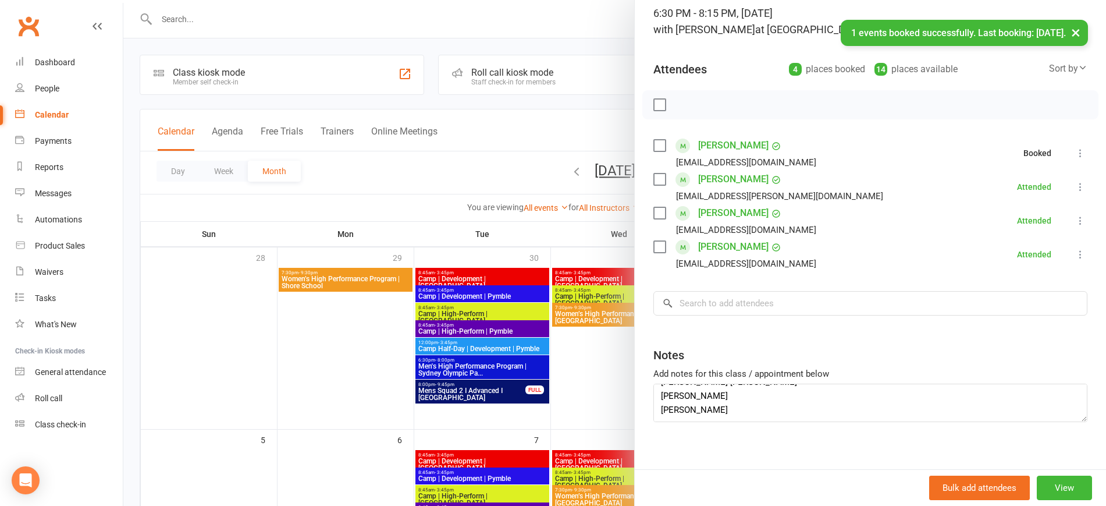
scroll to position [91, 0]
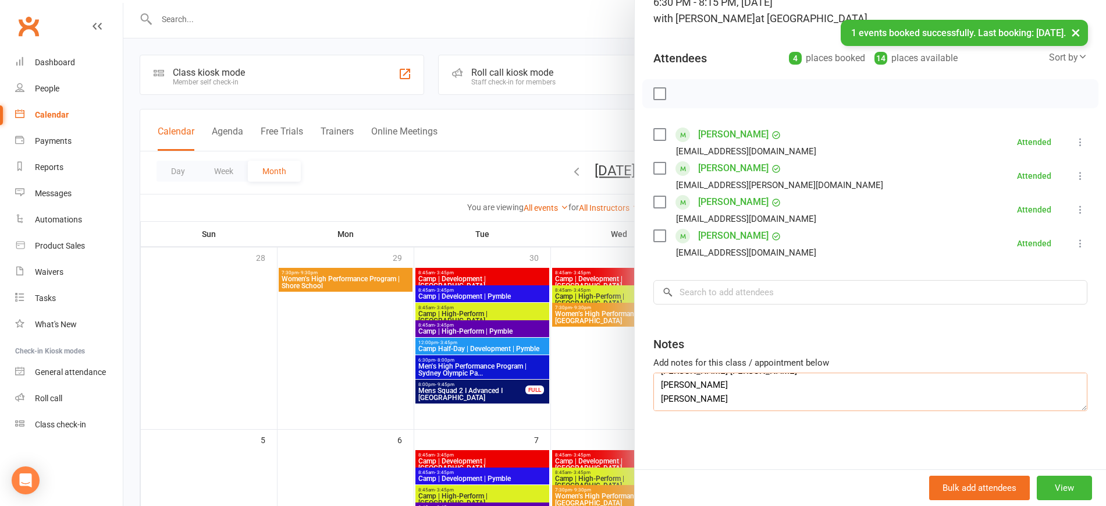
drag, startPoint x: 713, startPoint y: 405, endPoint x: 611, endPoint y: 405, distance: 101.2
click at [611, 0] on div "Women's Reserves, Div 1 & 2 | Advanced | Perry Par... Class kiosk mode Roll cal…" at bounding box center [614, 0] width 983 height 0
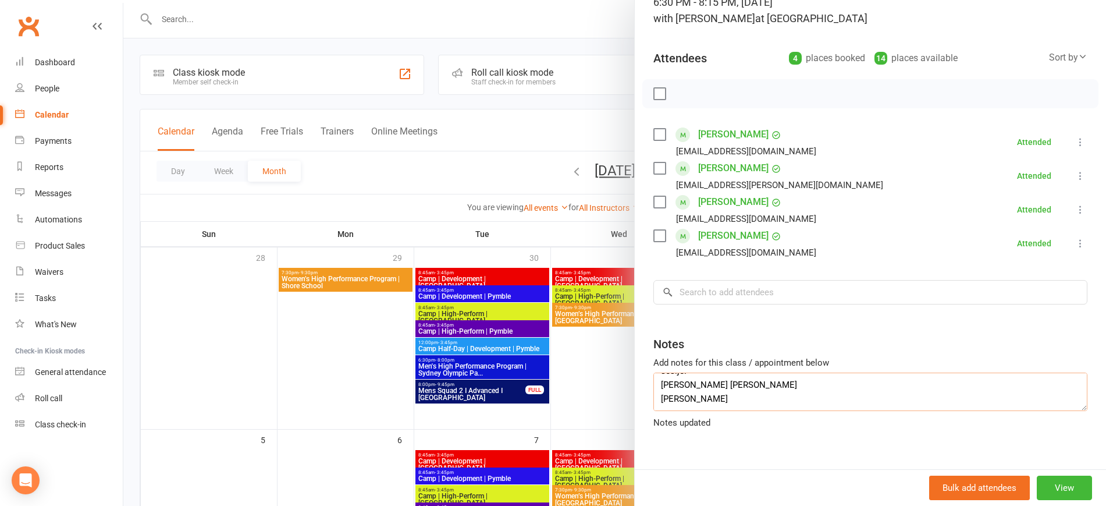
click at [653, 388] on textarea "Ovim devojkama naplati ovu sesiju po $29.5 i pitaj ih da li zele paket za buduc…" at bounding box center [870, 391] width 434 height 38
drag, startPoint x: 722, startPoint y: 389, endPoint x: 657, endPoint y: 387, distance: 65.2
click at [657, 387] on textarea "Ovim devojkama naplati ovu sesiju po $29.5 i pitaj ih da li zele paket za buduc…" at bounding box center [870, 391] width 434 height 38
type textarea "Ovim devojkama naplati ovu sesiju po $29.5 i pitaj ih da li zele paket za buduc…"
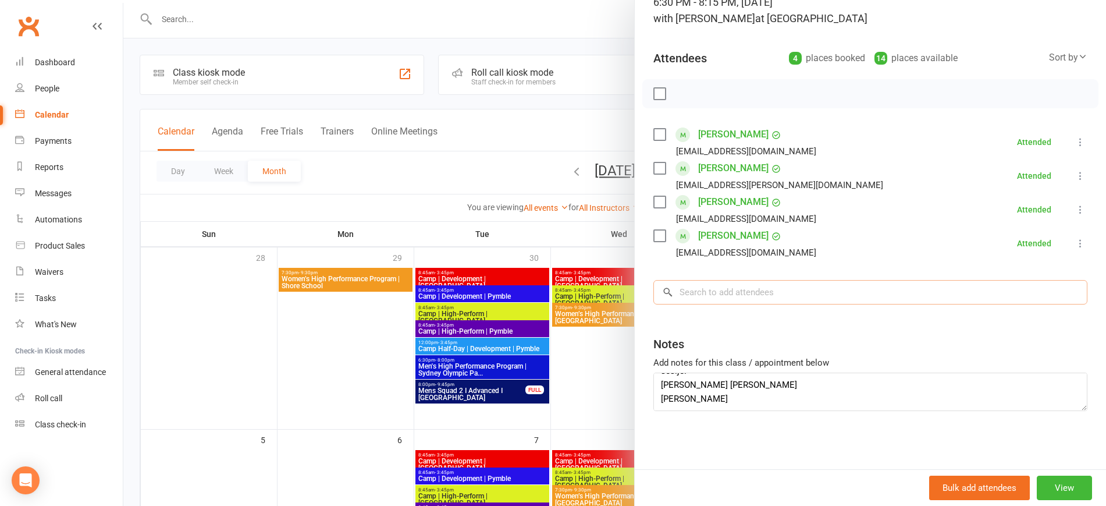
click at [710, 289] on input "search" at bounding box center [870, 292] width 434 height 24
paste input "Annabelle lin"
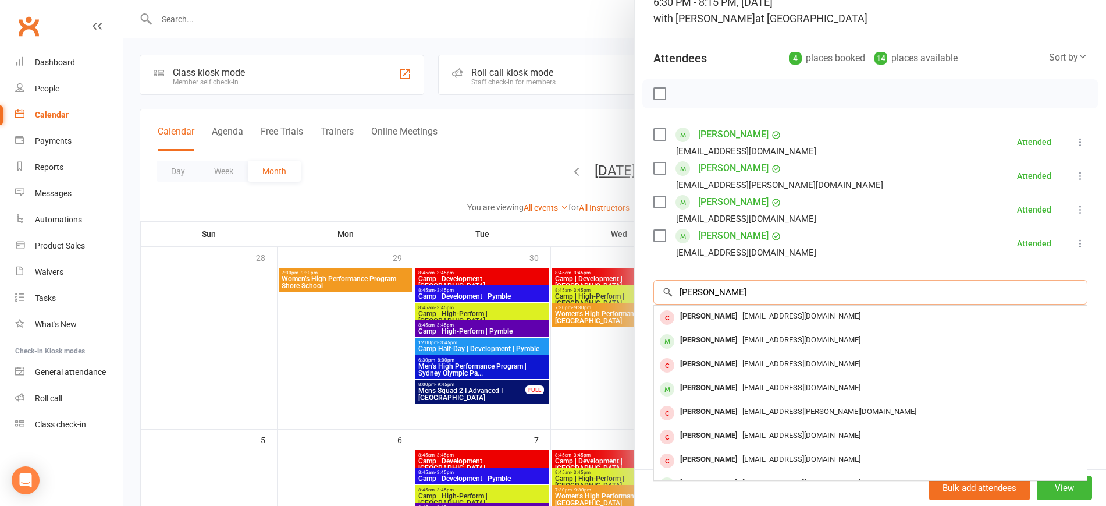
type input "Annabelle lin"
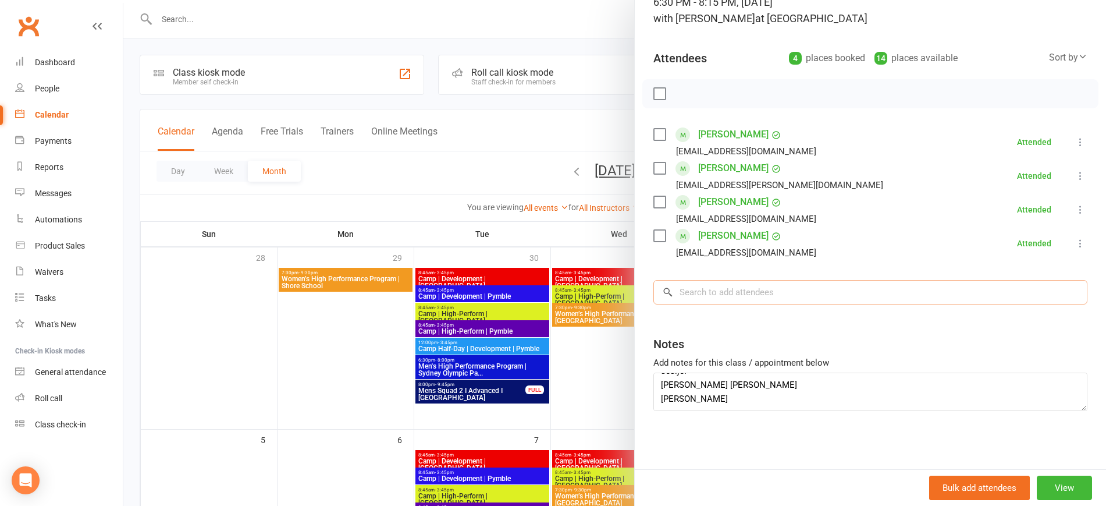
click at [702, 289] on input "search" at bounding box center [870, 292] width 434 height 24
paste input "Hi Andre, I hope you’re doing well. Since you’re a member, I wanted to check if…"
type input "anna"
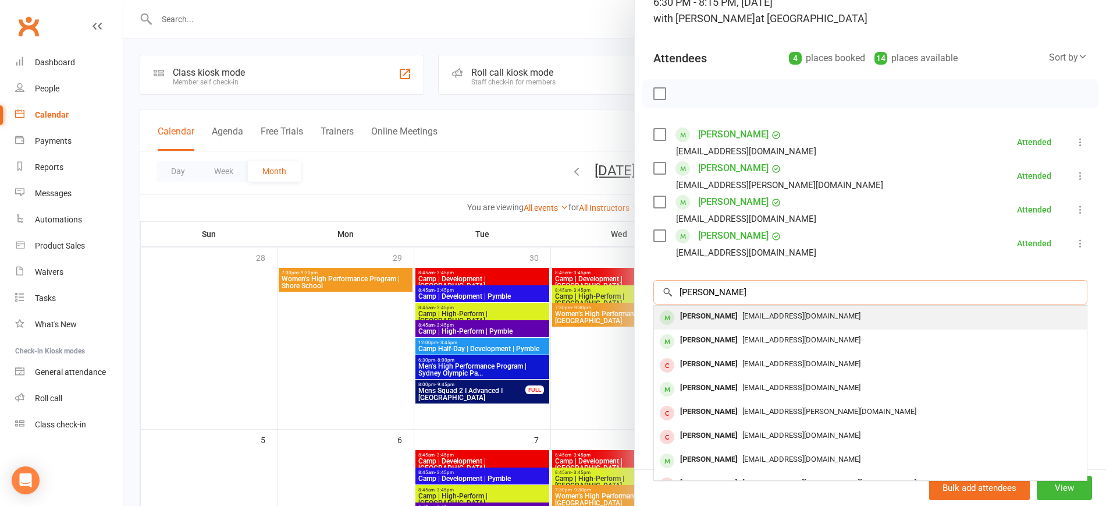
type input "annabelle"
click at [742, 315] on span "annabelle.anle@gmail.com" at bounding box center [801, 315] width 118 height 9
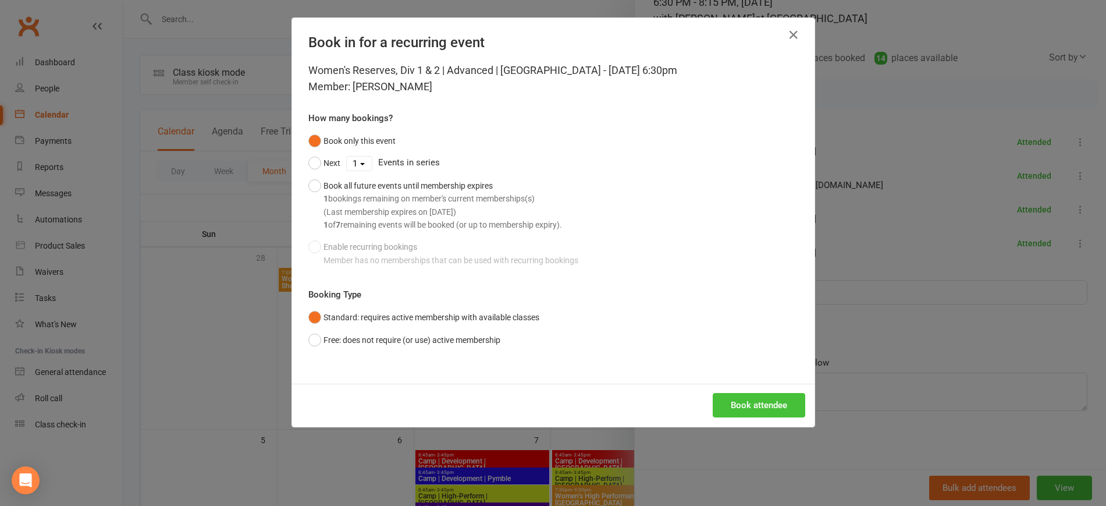
click at [760, 397] on button "Book attendee" at bounding box center [759, 405] width 93 height 24
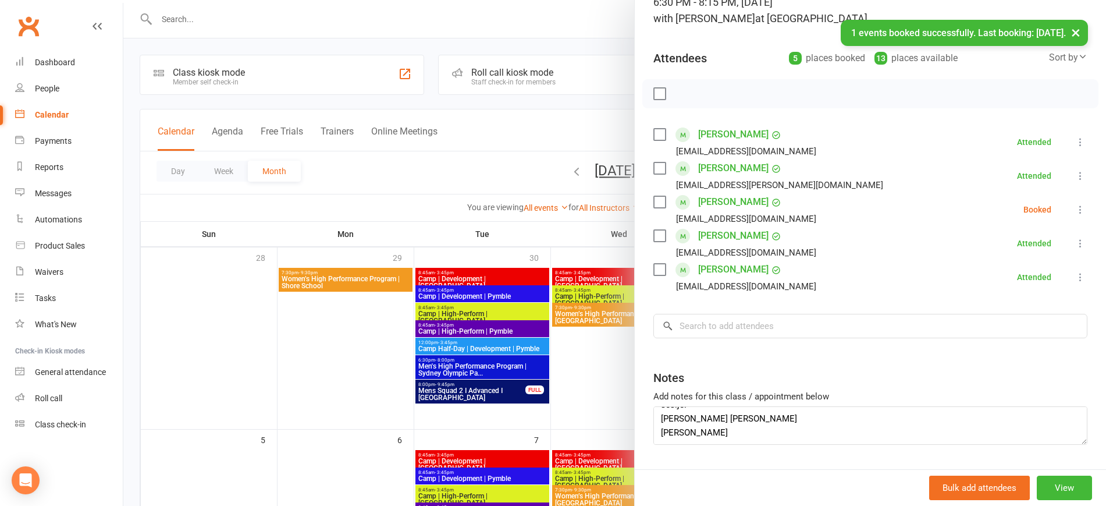
click at [1075, 206] on icon at bounding box center [1081, 210] width 12 height 12
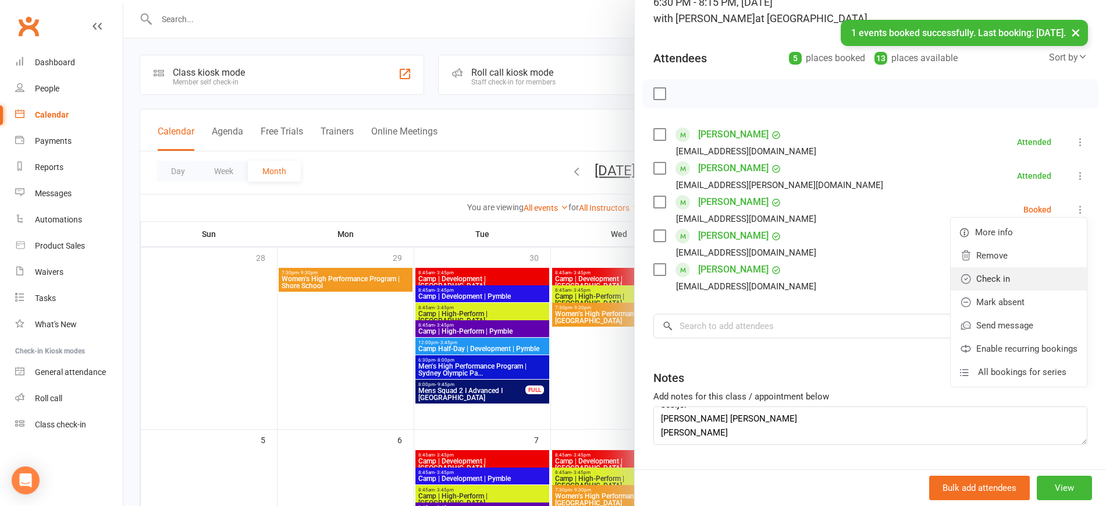
click at [1012, 278] on link "Check in" at bounding box center [1019, 278] width 136 height 23
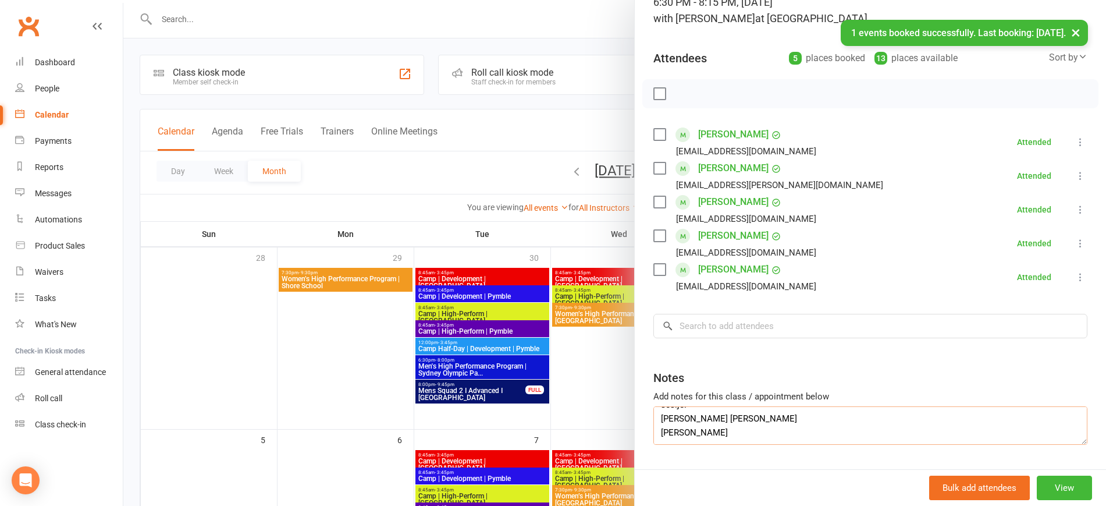
drag, startPoint x: 730, startPoint y: 424, endPoint x: 647, endPoint y: 424, distance: 82.6
click at [647, 424] on div "Class kiosk mode Roll call 6:30 PM - 8:15 PM, Friday, October, 10, 2025 with Ha…" at bounding box center [870, 230] width 471 height 545
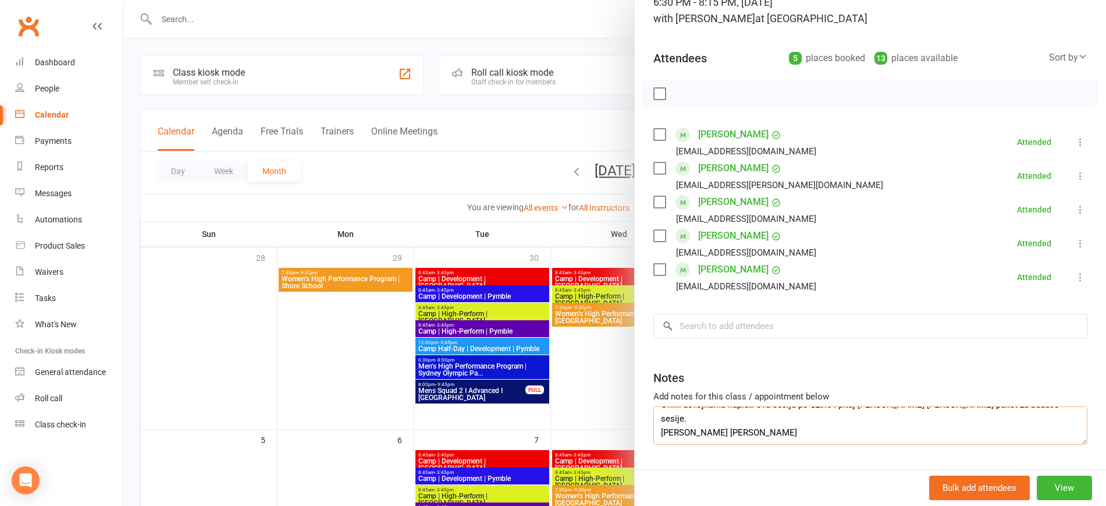
click at [664, 437] on textarea "Ovim devojkama naplati ovu sesiju po $29.5 i pitaj ih da li zele paket za buduc…" at bounding box center [870, 425] width 434 height 38
click at [654, 417] on textarea "Ovim devojkama naplati ovu sesiju po $29.5 i pitaj ih da li zele paket za buduc…" at bounding box center [870, 425] width 434 height 38
click at [653, 433] on textarea "Ovim devojkama naplati ovu sesiju po $29.5 i pitaj ih da li zele paket za buduc…" at bounding box center [870, 425] width 434 height 38
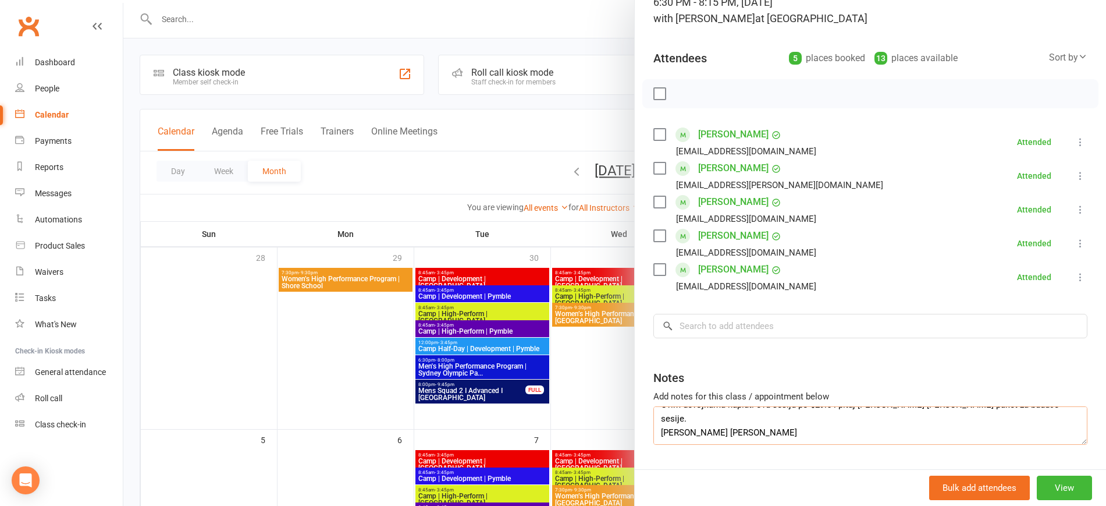
drag, startPoint x: 656, startPoint y: 431, endPoint x: 710, endPoint y: 436, distance: 54.4
click at [710, 436] on textarea "Ovim devojkama naplati ovu sesiju po $29.5 i pitaj ih da li zele paket za buduc…" at bounding box center [870, 425] width 434 height 38
type textarea "Ovim devojkama naplati ovu sesiju po $29.5 i pitaj ih da li zele paket za buduc…"
click at [714, 326] on input "search" at bounding box center [870, 326] width 434 height 24
paste input "Raphela akbar"
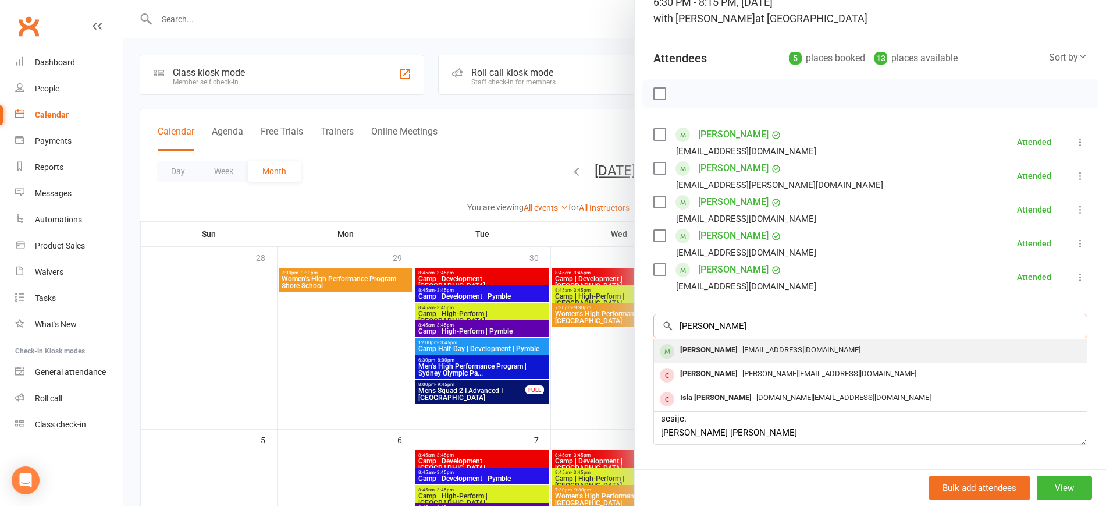
type input "Raphela akbar"
click at [742, 348] on span "raphakbar02@gmail.com" at bounding box center [801, 349] width 118 height 9
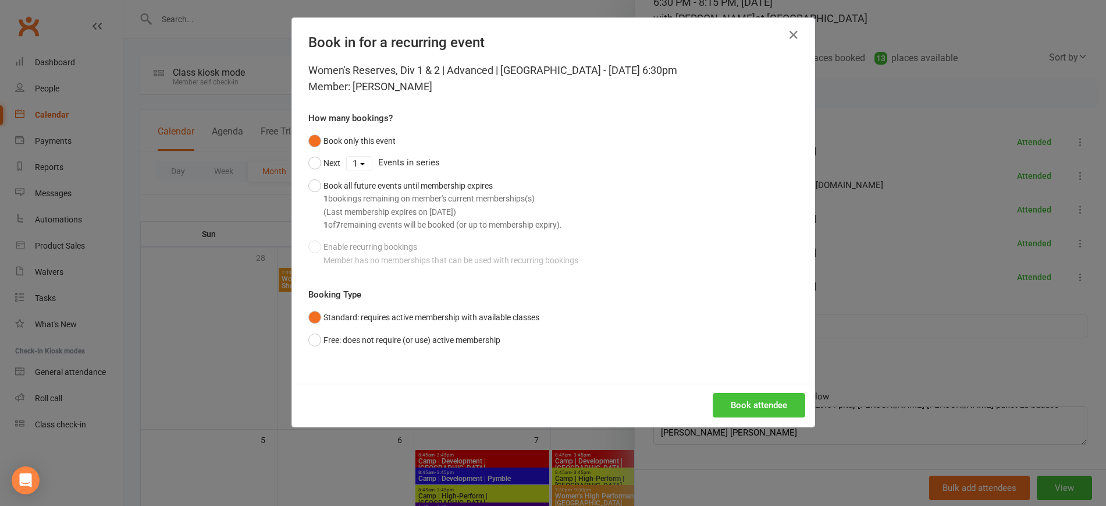
click at [762, 375] on div "Women's Reserves, Div 1 & 2 | Advanced | Perry Park - Oct 10, 2025 6:30pm Membe…" at bounding box center [553, 222] width 522 height 321
click at [765, 404] on button "Book attendee" at bounding box center [759, 405] width 93 height 24
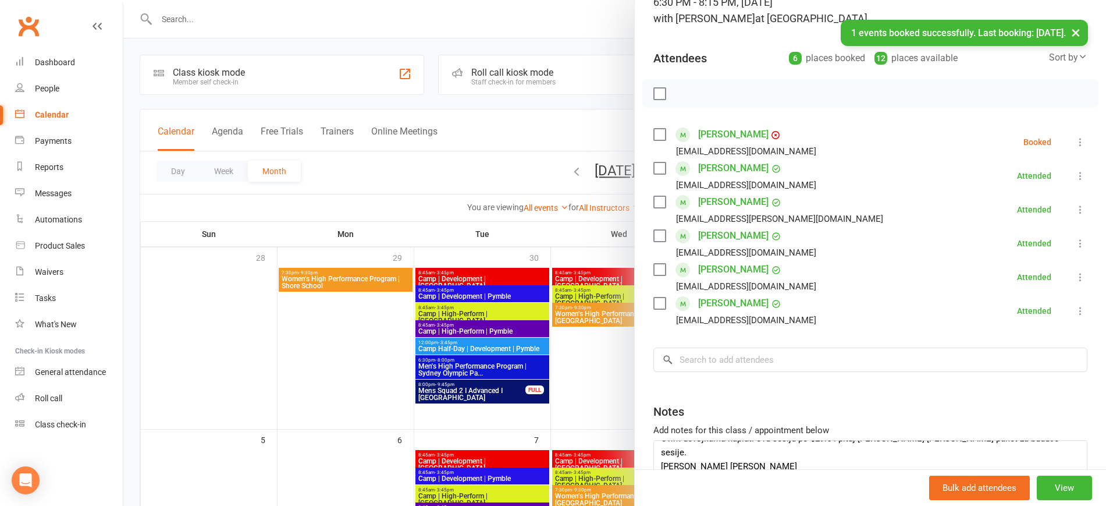
click at [1075, 141] on icon at bounding box center [1081, 142] width 12 height 12
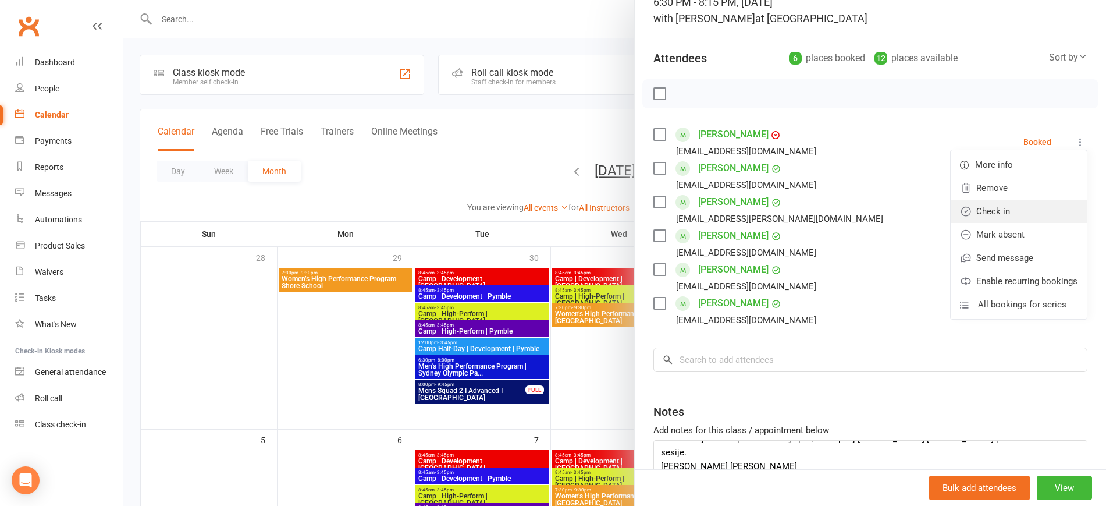
click at [1003, 208] on link "Check in" at bounding box center [1019, 211] width 136 height 23
click at [1017, 209] on div "Attended" at bounding box center [1034, 209] width 34 height 8
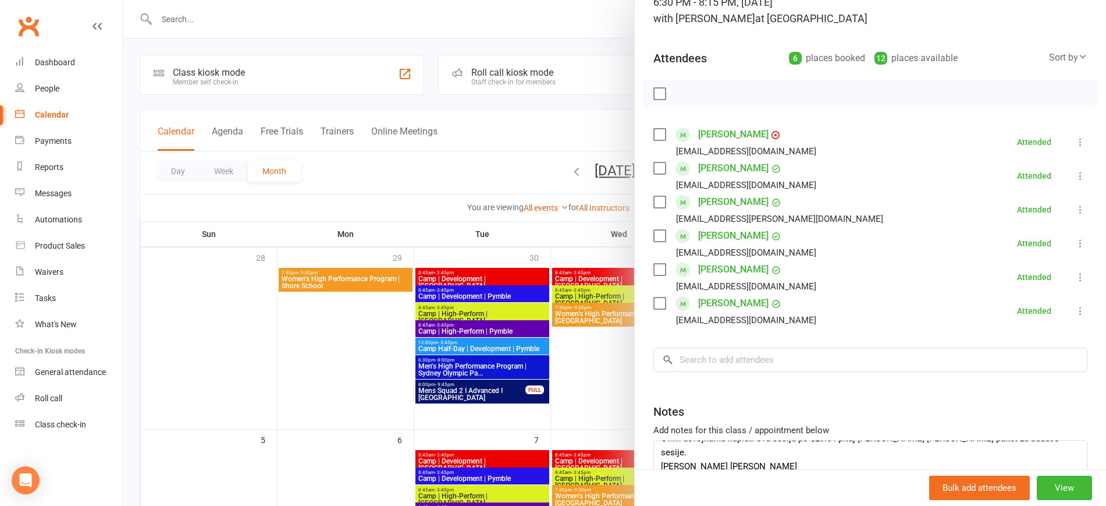
scroll to position [159, 0]
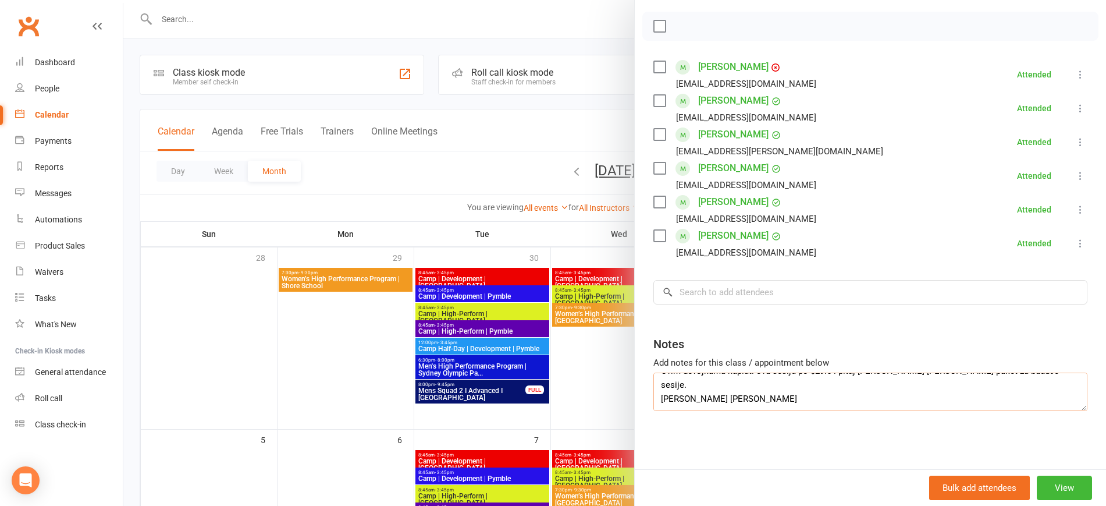
drag, startPoint x: 726, startPoint y: 400, endPoint x: 625, endPoint y: 400, distance: 101.2
click at [625, 0] on div "Women's Reserves, Div 1 & 2 | Advanced | Perry Par... Class kiosk mode Roll cal…" at bounding box center [614, 0] width 983 height 0
click at [653, 392] on textarea "Ovim devojkama naplati ovu sesiju po $29.5 i pitaj ih da li zele paket za buduc…" at bounding box center [870, 391] width 434 height 38
type textarea "Ovim devojkama naplati ovu sesiju po $29.5 i pitaj ih da li zele paket za buduc…"
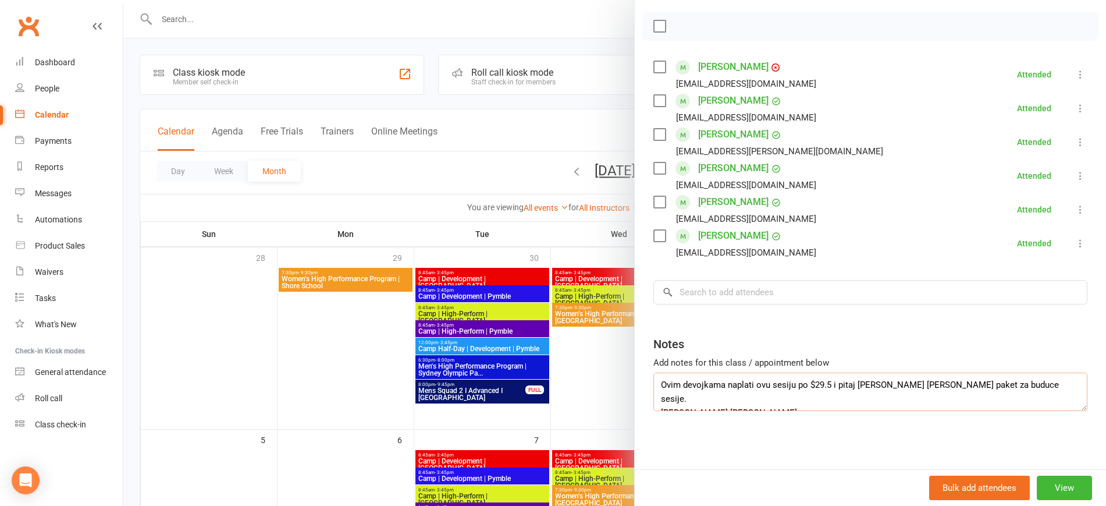
drag, startPoint x: 725, startPoint y: 400, endPoint x: 656, endPoint y: 399, distance: 69.2
click at [656, 399] on textarea "Ovim devojkama naplati ovu sesiju po $29.5 i pitaj ih da li zele paket za buduc…" at bounding box center [870, 391] width 434 height 38
click at [673, 295] on input "search" at bounding box center [870, 292] width 434 height 24
paste input "Angela aryan"
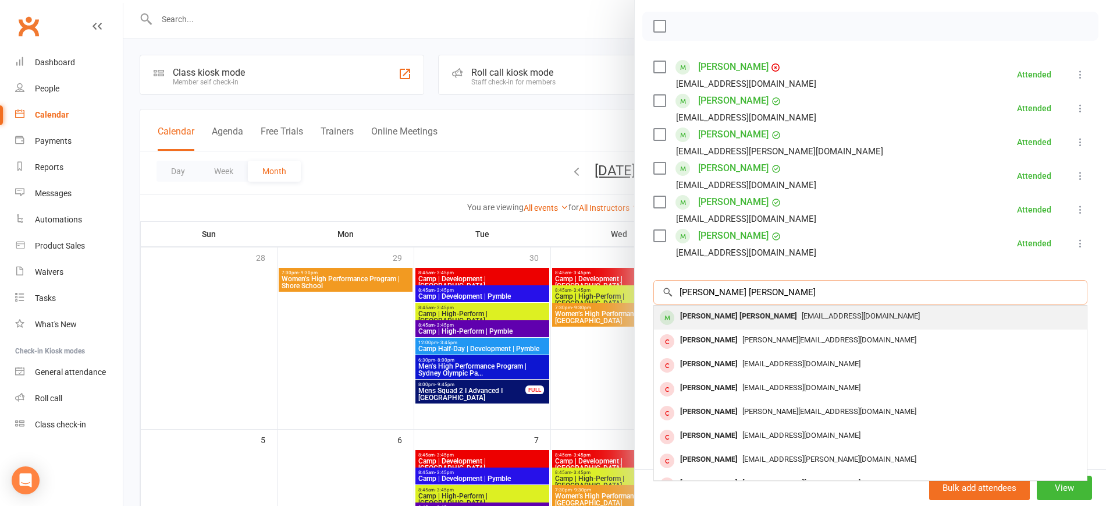
type input "Angela aryan"
click at [802, 315] on span "angelaroseay@gmail.com" at bounding box center [861, 315] width 118 height 9
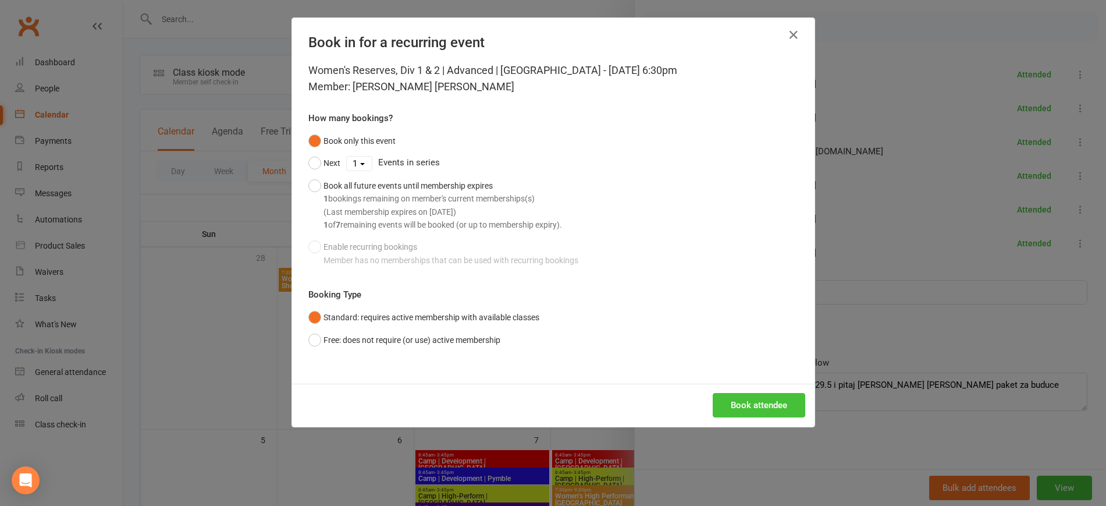
click at [784, 399] on button "Book attendee" at bounding box center [759, 405] width 93 height 24
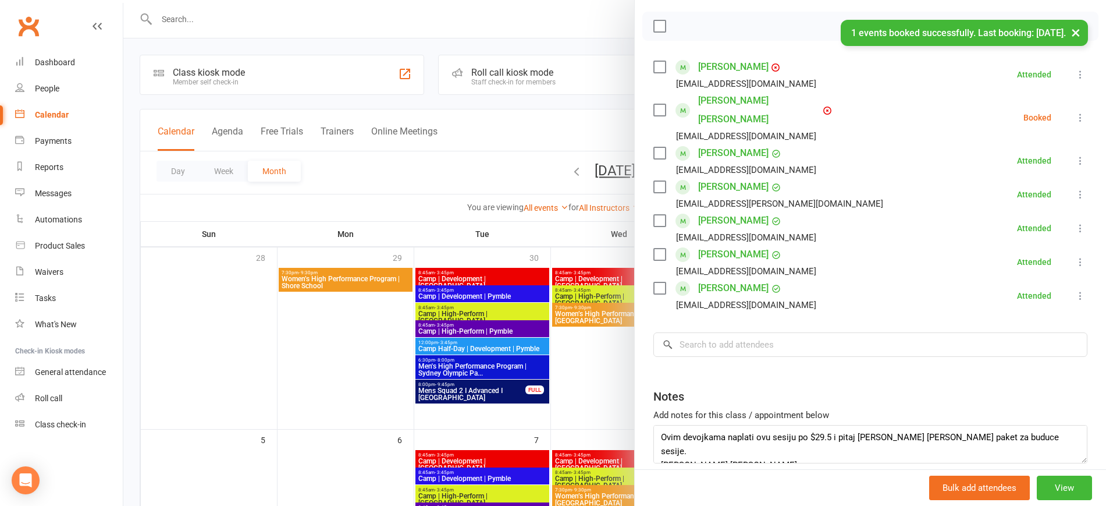
click at [1075, 112] on icon at bounding box center [1081, 118] width 12 height 12
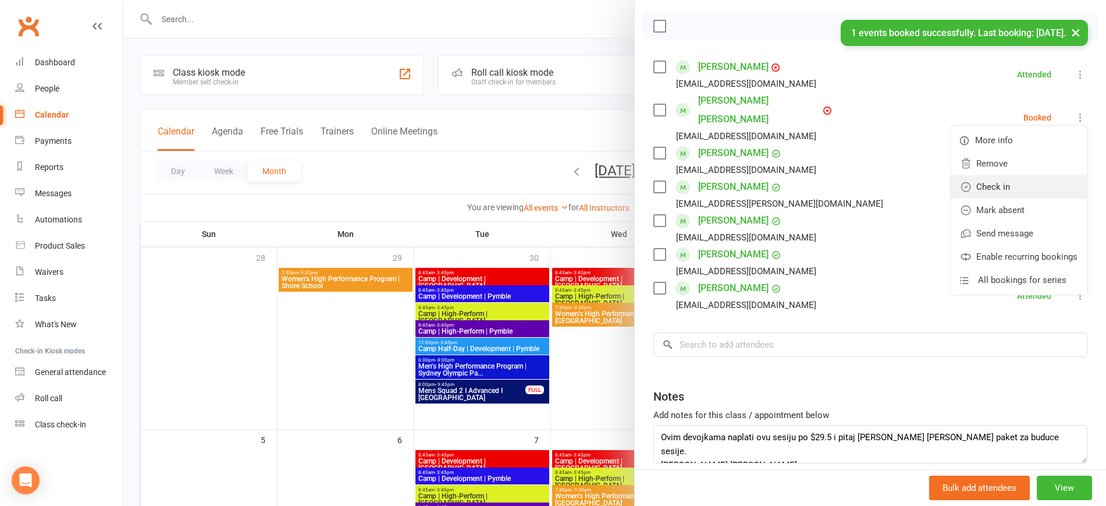
click at [991, 176] on link "Check in" at bounding box center [1019, 186] width 136 height 23
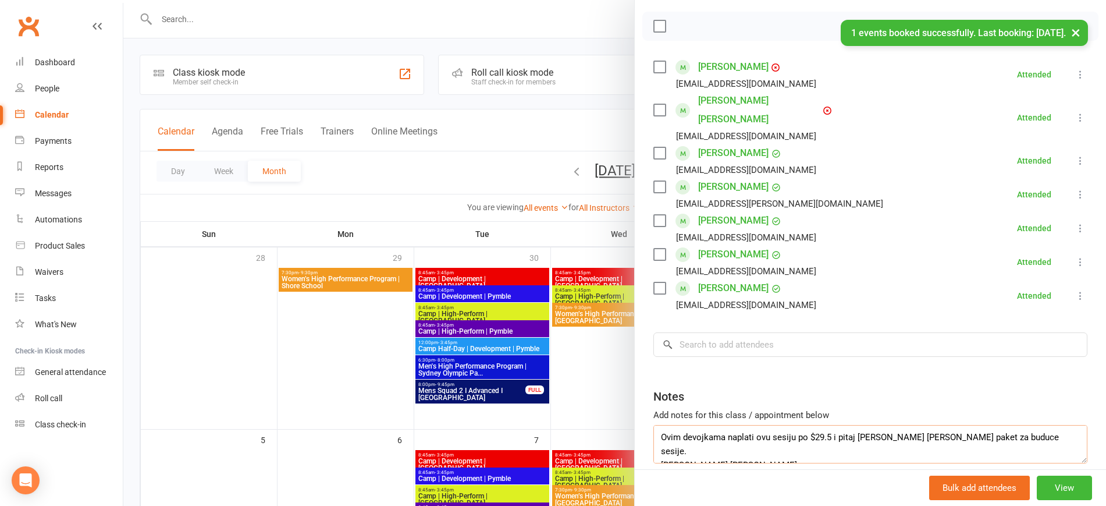
drag, startPoint x: 737, startPoint y: 435, endPoint x: 634, endPoint y: 415, distance: 104.9
click at [635, 415] on div "Class kiosk mode Roll call 6:30 PM - 8:15 PM, Friday, October, 10, 2025 with Ha…" at bounding box center [870, 206] width 471 height 631
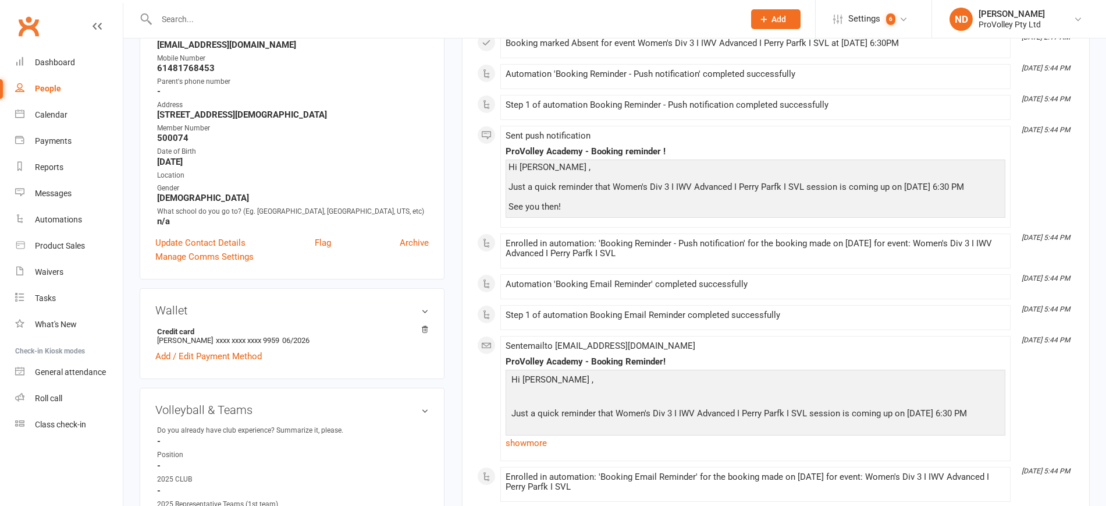
scroll to position [436, 0]
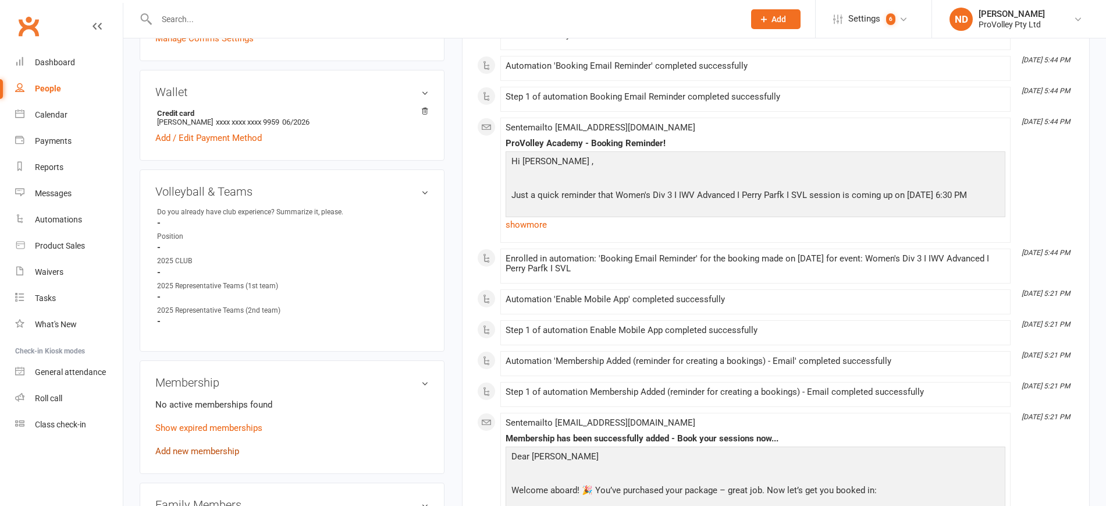
click at [223, 456] on link "Add new membership" at bounding box center [197, 451] width 84 height 10
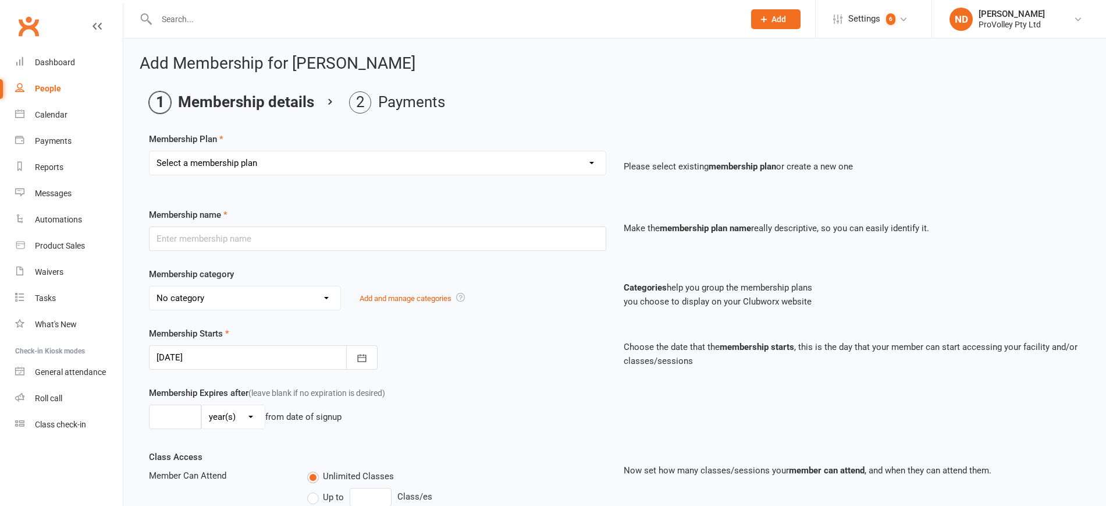
click at [293, 163] on select "Select a membership plan Create new Membership Plan SVL Team 1-Day Trial SVL Te…" at bounding box center [378, 162] width 456 height 23
select select "62"
click at [150, 151] on select "Select a membership plan Create new Membership Plan SVL Team 1-Day Trial SVL Te…" at bounding box center [378, 162] width 456 height 23
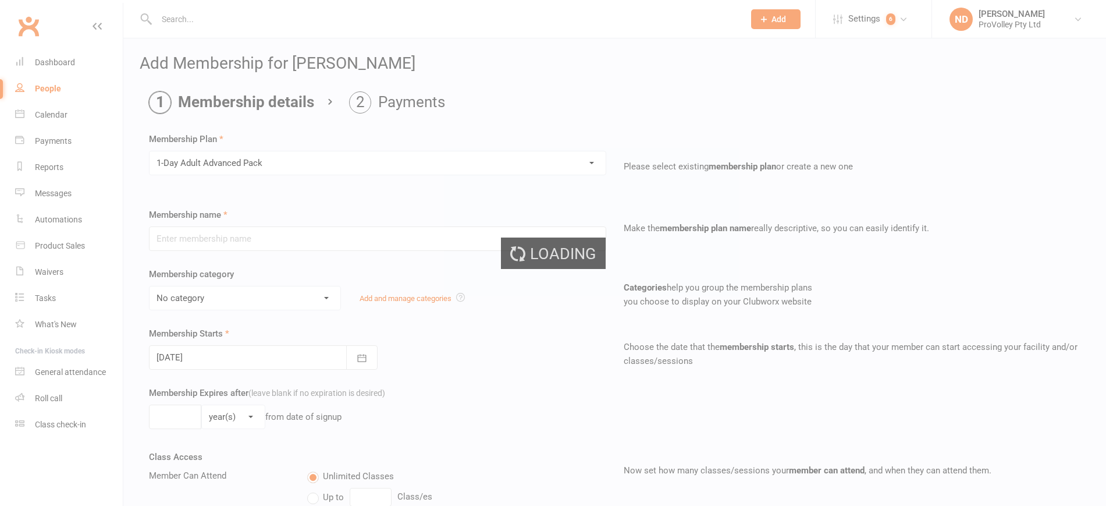
type input "1-Day Adult Advanced Pack"
select select "4"
type input "3"
select select "2"
type input "1"
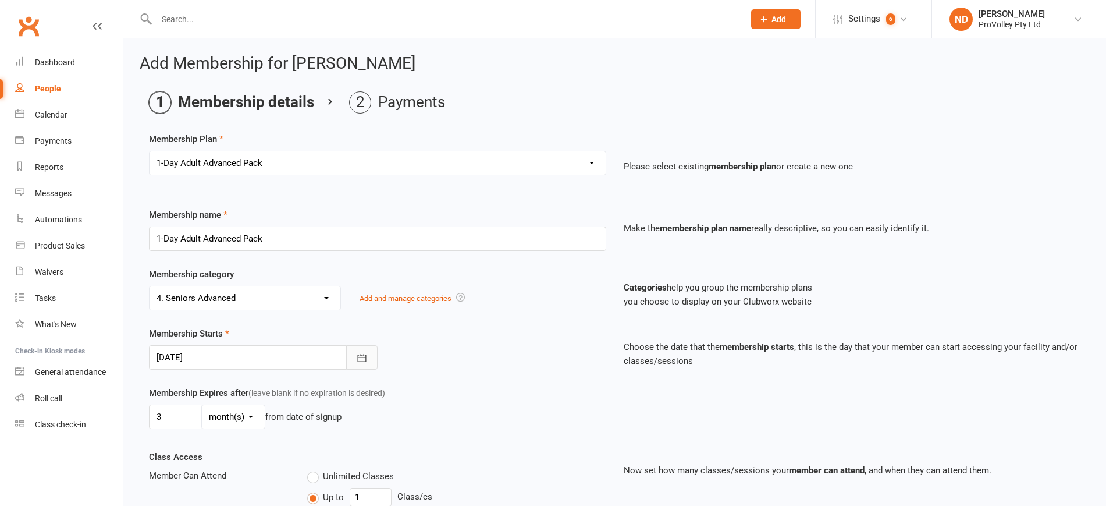
click at [355, 367] on button "button" at bounding box center [361, 357] width 31 height 24
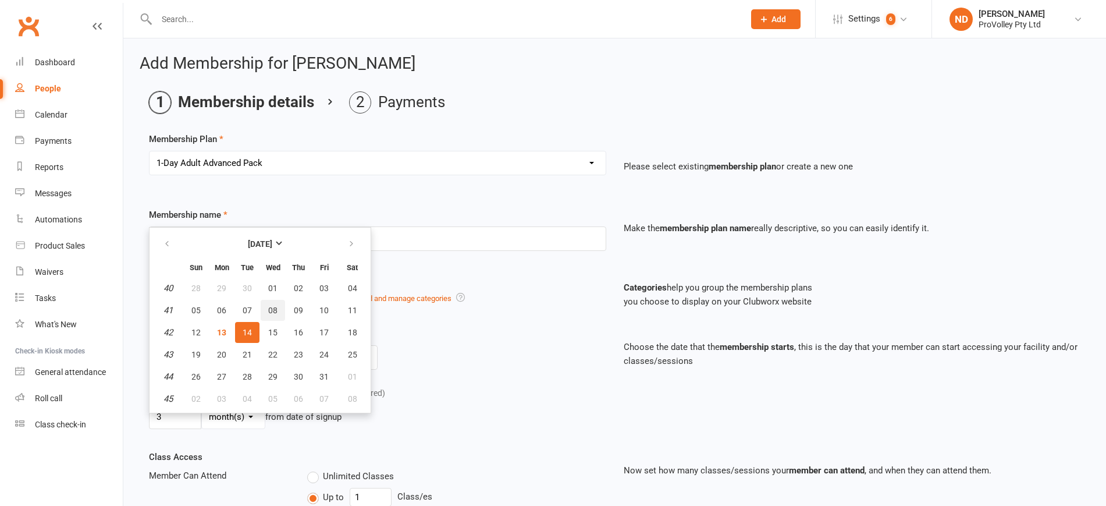
click at [266, 307] on button "08" at bounding box center [273, 310] width 24 height 21
type input "[DATE]"
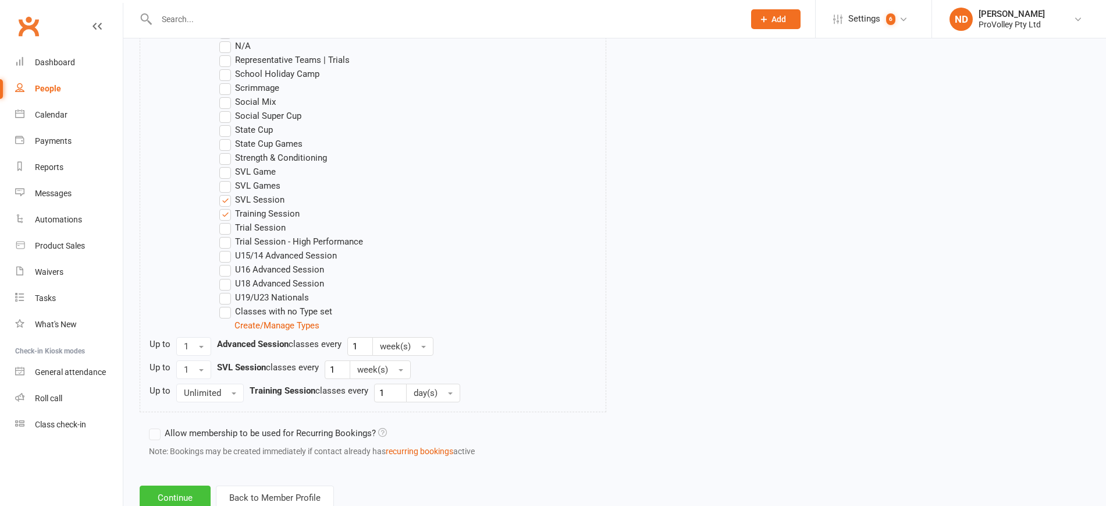
scroll to position [830, 0]
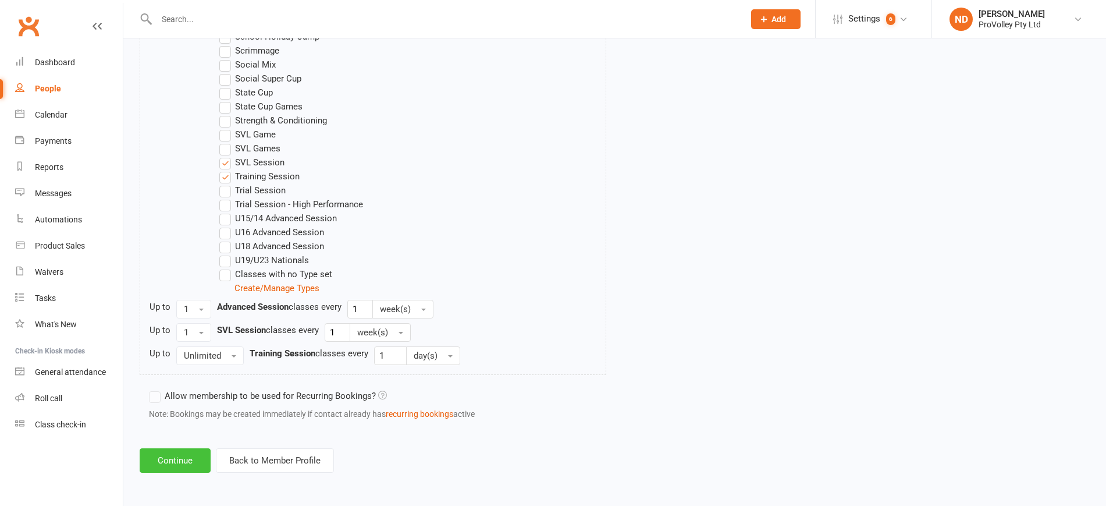
click at [183, 457] on button "Continue" at bounding box center [175, 460] width 71 height 24
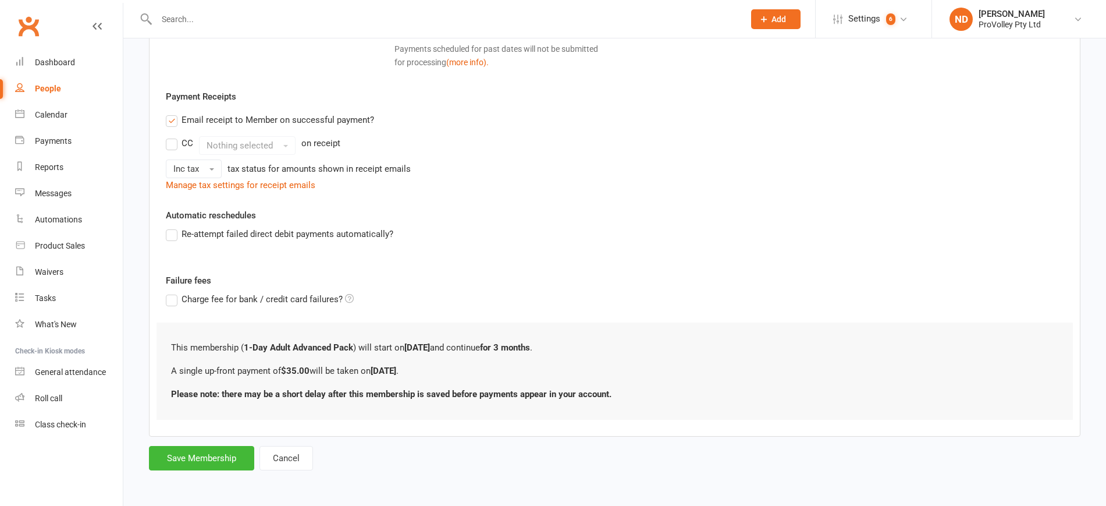
scroll to position [0, 0]
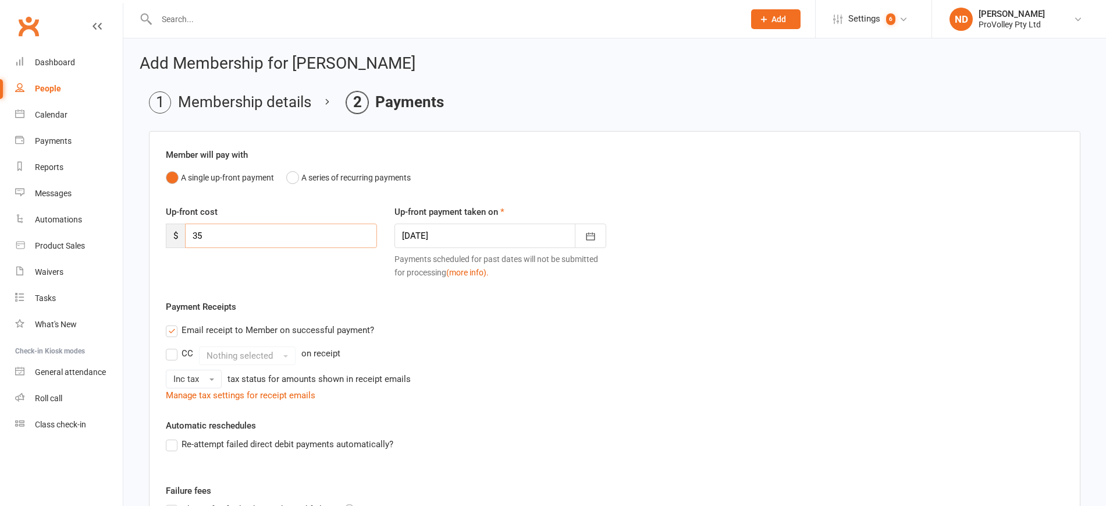
drag, startPoint x: 283, startPoint y: 239, endPoint x: 135, endPoint y: 233, distance: 148.5
click at [135, 233] on div "Add Membership for [PERSON_NAME] Membership details Payments Member will pay wi…" at bounding box center [614, 368] width 983 height 660
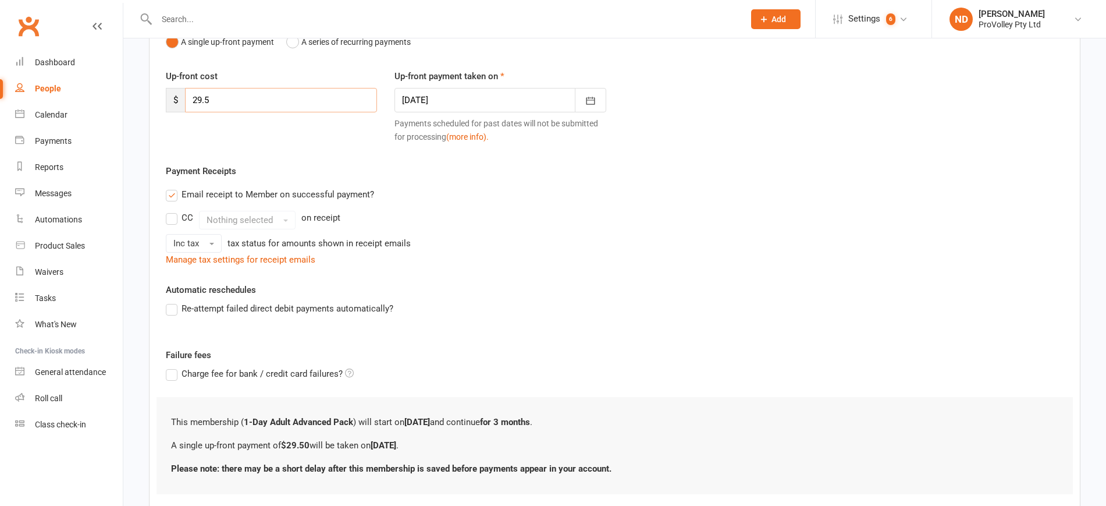
scroll to position [210, 0]
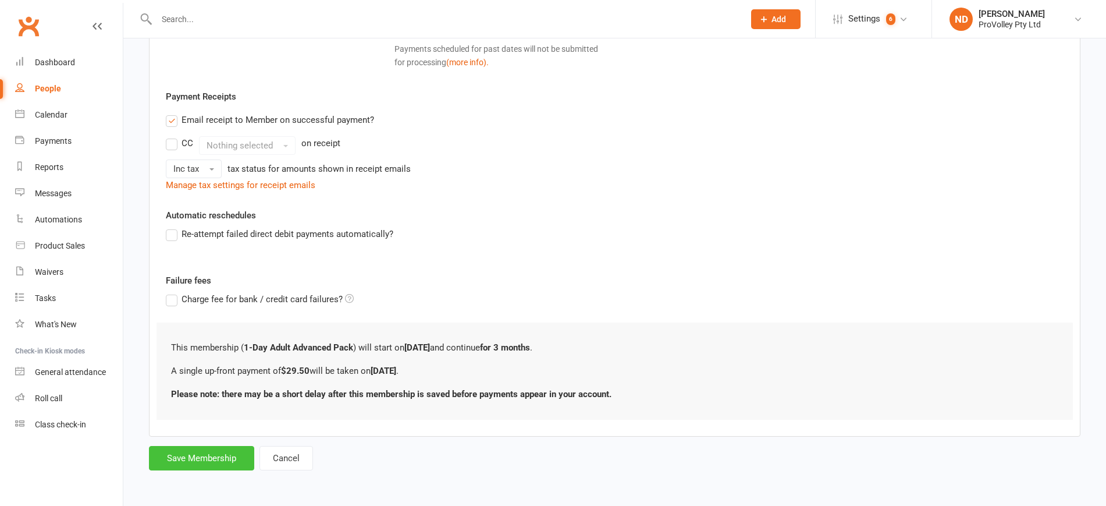
type input "29.5"
click at [208, 449] on button "Save Membership" at bounding box center [201, 458] width 105 height 24
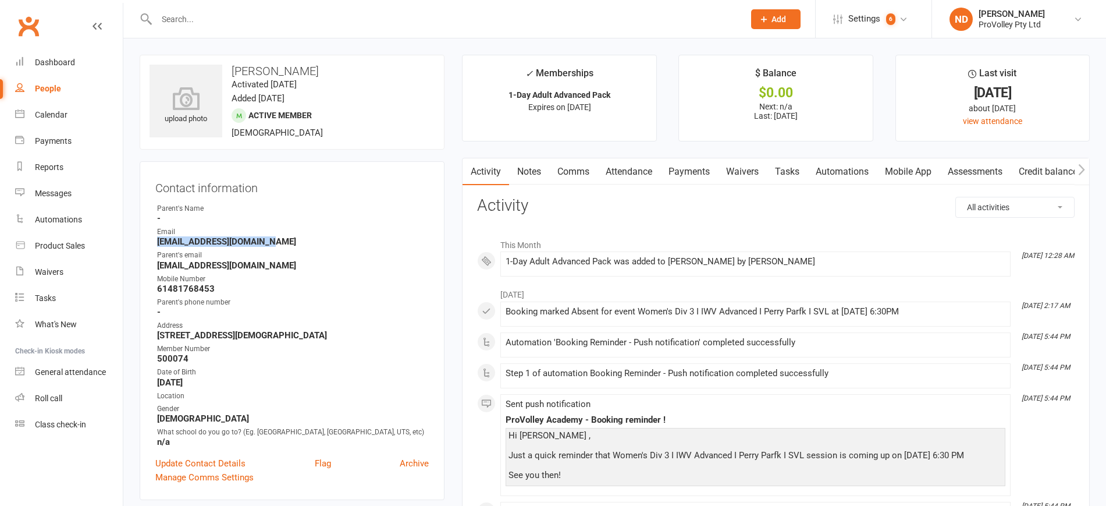
drag, startPoint x: 282, startPoint y: 243, endPoint x: 154, endPoint y: 239, distance: 127.5
click at [154, 239] on div "Contact information Owner Parent's Name - Email [EMAIL_ADDRESS][DOMAIN_NAME] Pa…" at bounding box center [292, 330] width 305 height 339
copy strong "[EMAIL_ADDRESS][DOMAIN_NAME]"
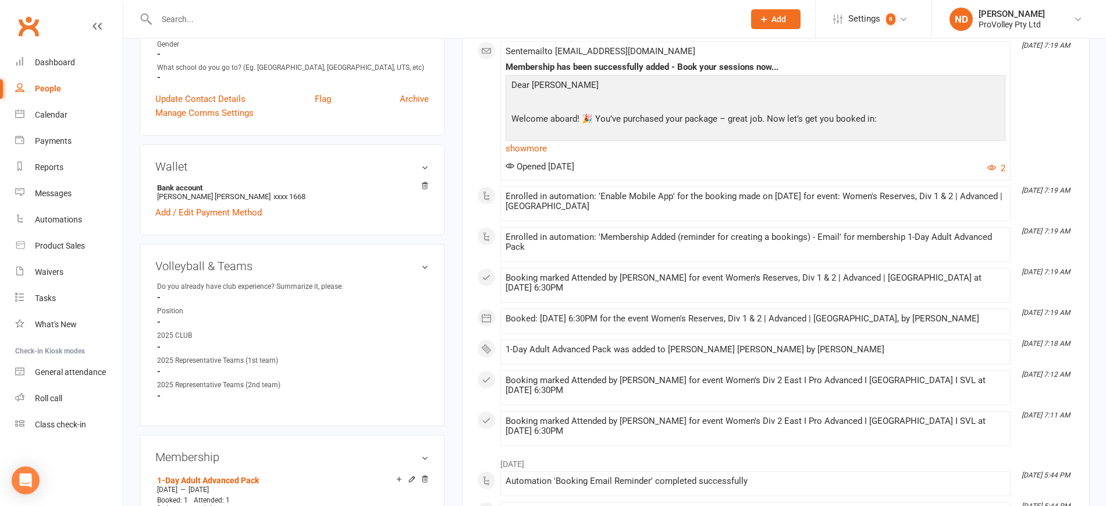
scroll to position [509, 0]
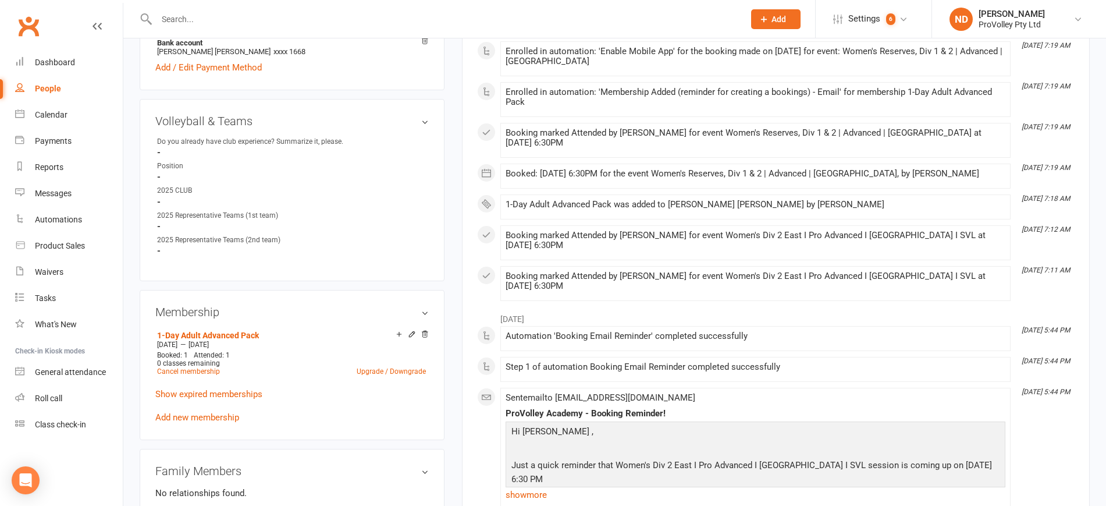
click at [209, 418] on div "1-Day Adult Advanced Pack [DATE] — [DATE] Booked: 1 Attended: 1 0 classes remai…" at bounding box center [291, 375] width 273 height 97
click at [212, 422] on link "Add new membership" at bounding box center [197, 417] width 84 height 10
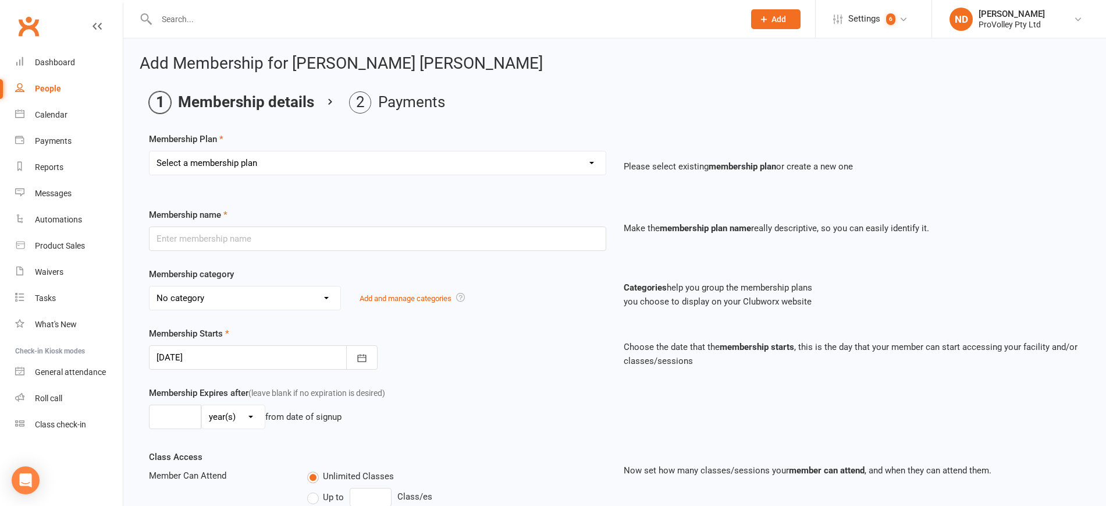
drag, startPoint x: 240, startPoint y: 155, endPoint x: 227, endPoint y: 180, distance: 28.1
click at [240, 156] on select "Select a membership plan Create new Membership Plan SVL Team 1-Day Trial SVL Te…" at bounding box center [378, 162] width 456 height 23
select select "62"
click at [150, 151] on select "Select a membership plan Create new Membership Plan SVL Team 1-Day Trial SVL Te…" at bounding box center [378, 162] width 456 height 23
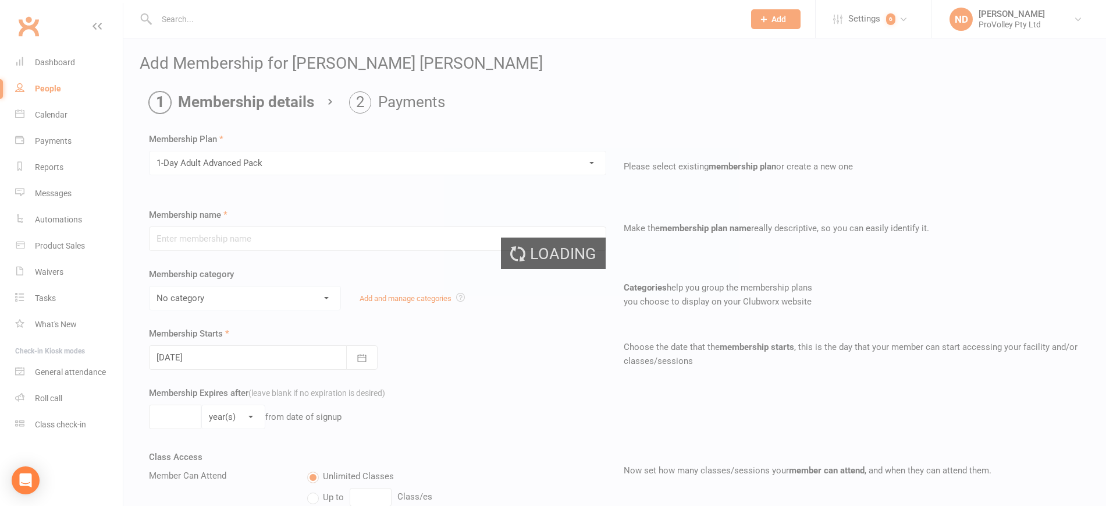
type input "1-Day Adult Advanced Pack"
select select "4"
type input "3"
select select "2"
type input "1"
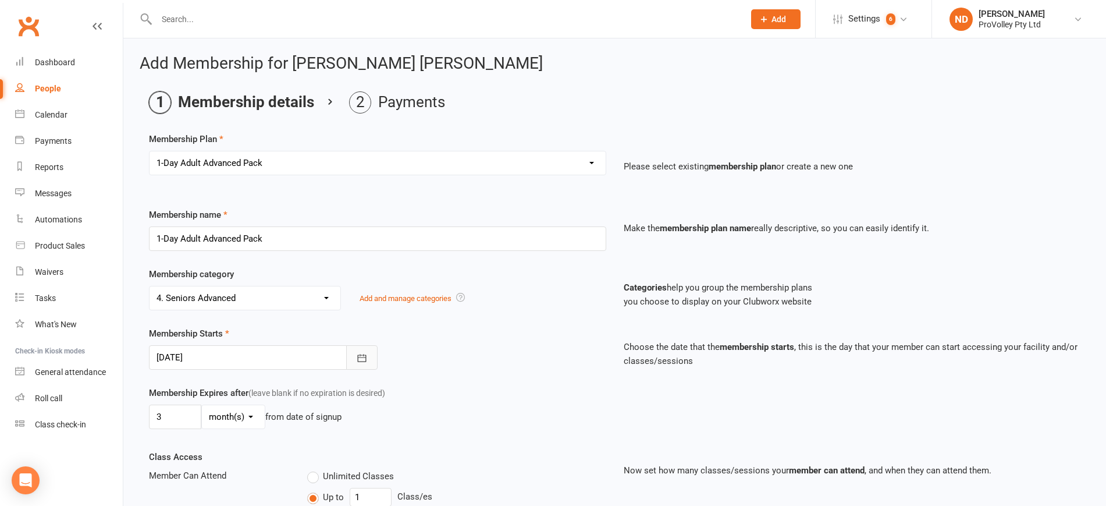
drag, startPoint x: 365, startPoint y: 357, endPoint x: 325, endPoint y: 343, distance: 42.9
click at [365, 357] on icon "button" at bounding box center [361, 358] width 9 height 8
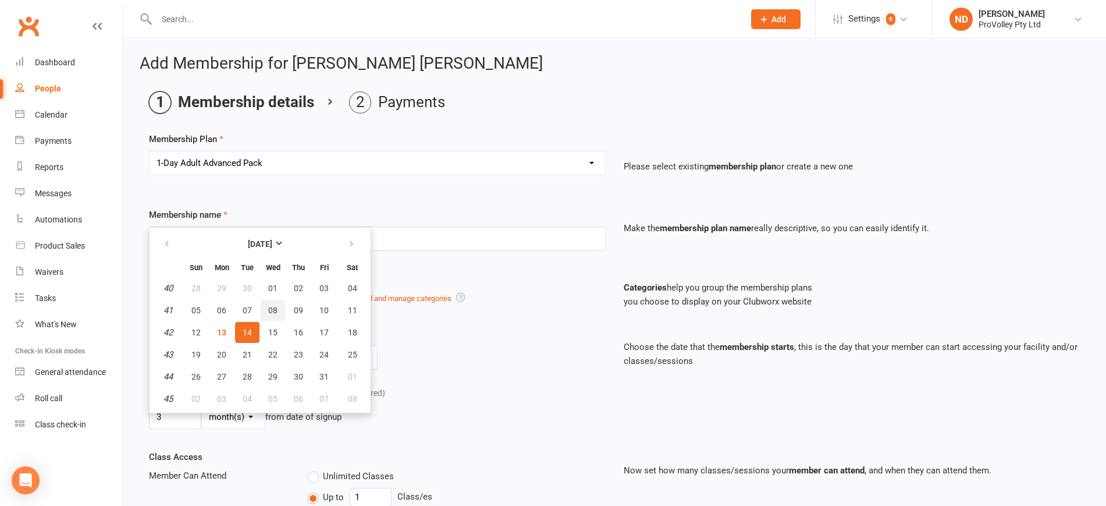
click at [278, 308] on button "08" at bounding box center [273, 310] width 24 height 21
type input "[DATE]"
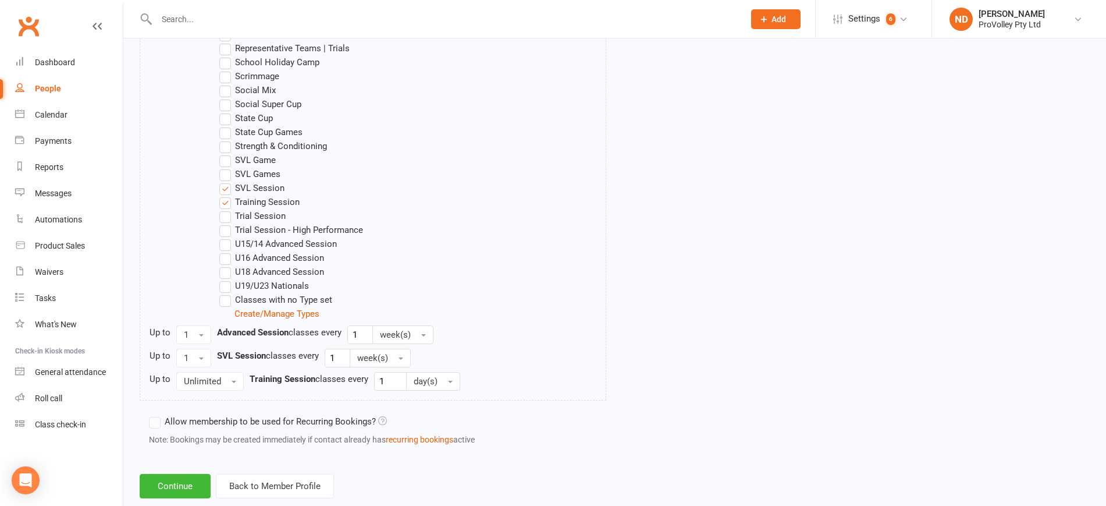
scroll to position [830, 0]
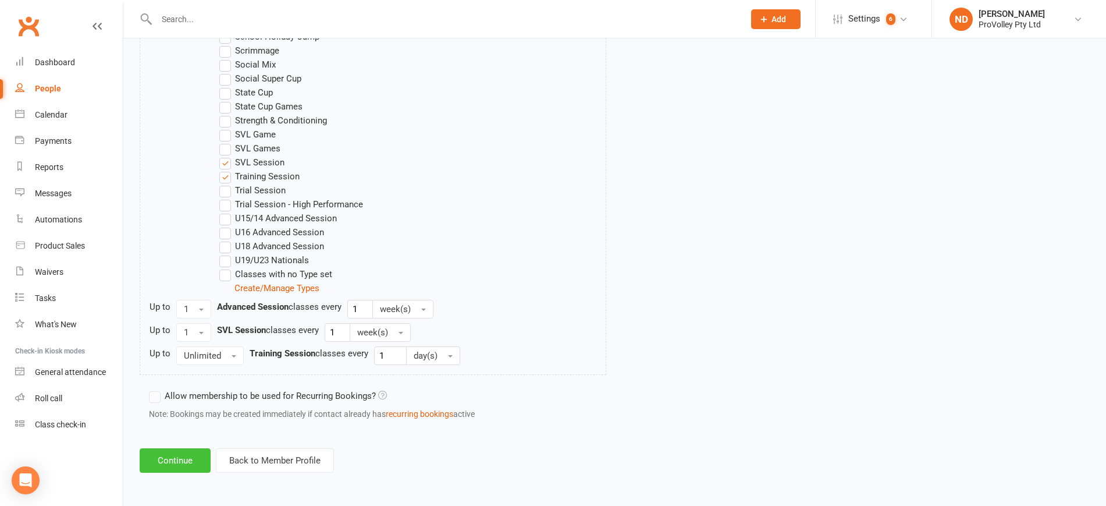
click at [161, 460] on button "Continue" at bounding box center [175, 460] width 71 height 24
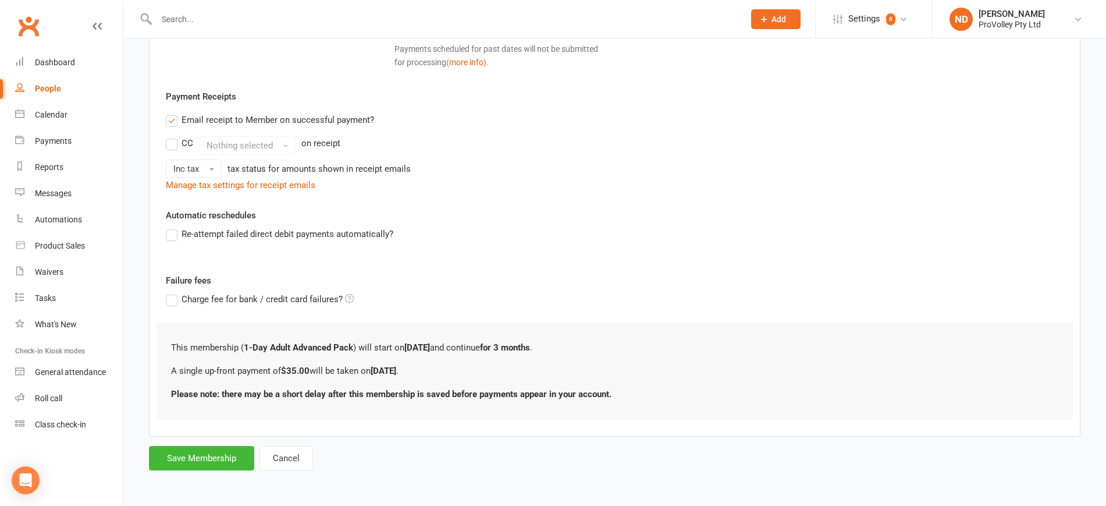
scroll to position [0, 0]
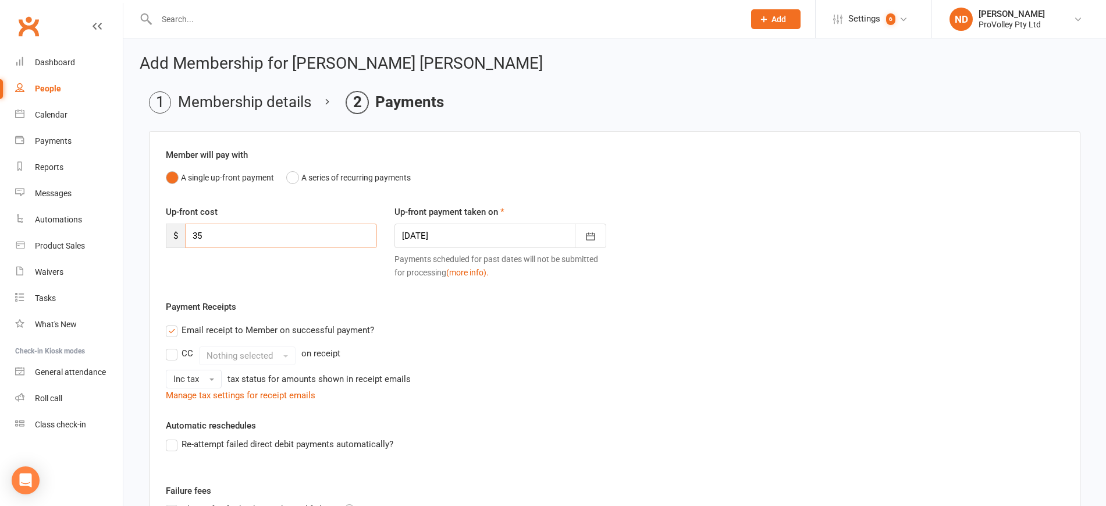
drag, startPoint x: 141, startPoint y: 237, endPoint x: 129, endPoint y: 237, distance: 12.2
click at [129, 237] on div "Add Membership for [PERSON_NAME] [PERSON_NAME] Membership details Payments Memb…" at bounding box center [614, 368] width 983 height 660
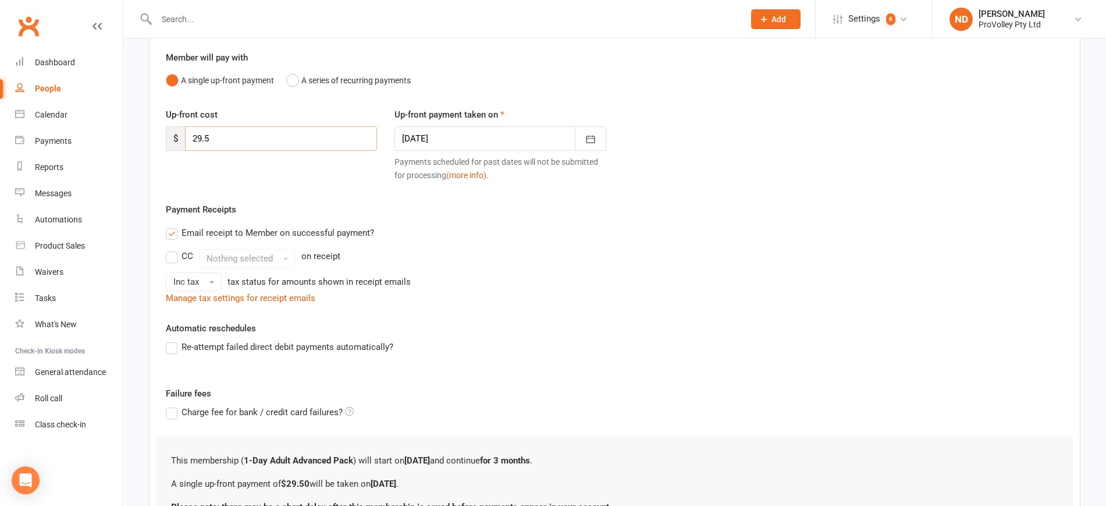
scroll to position [210, 0]
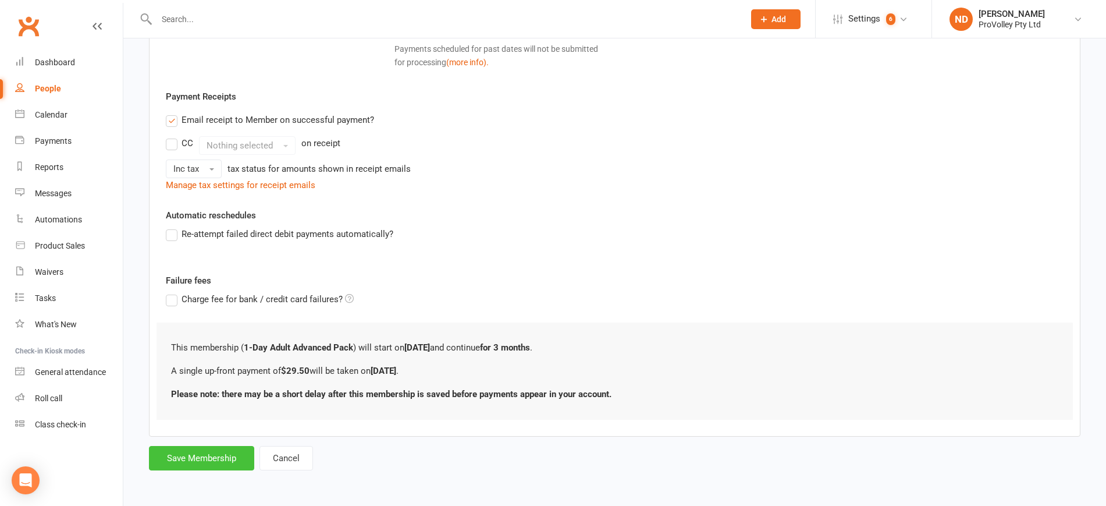
type input "29.5"
click at [184, 450] on button "Save Membership" at bounding box center [201, 458] width 105 height 24
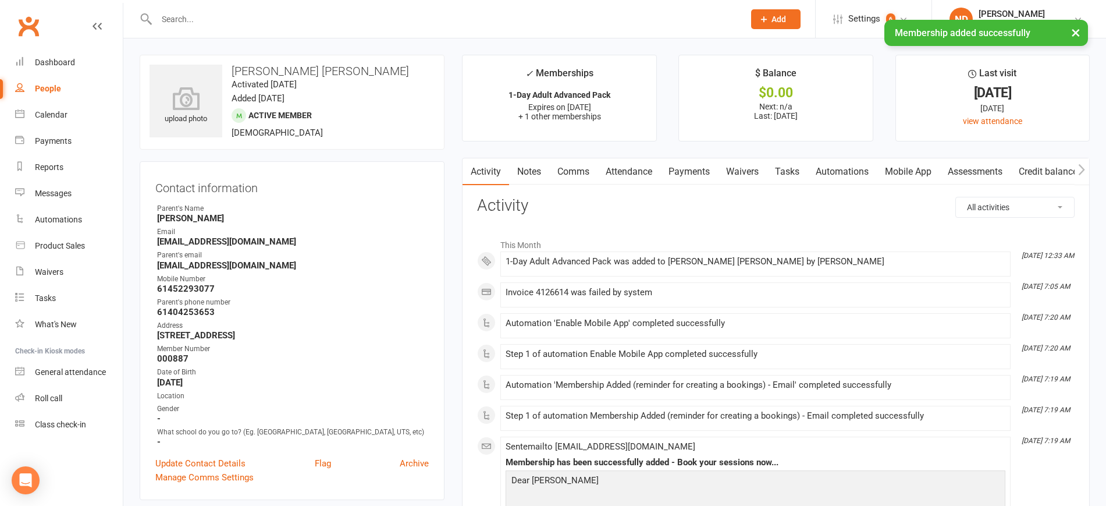
scroll to position [1, 0]
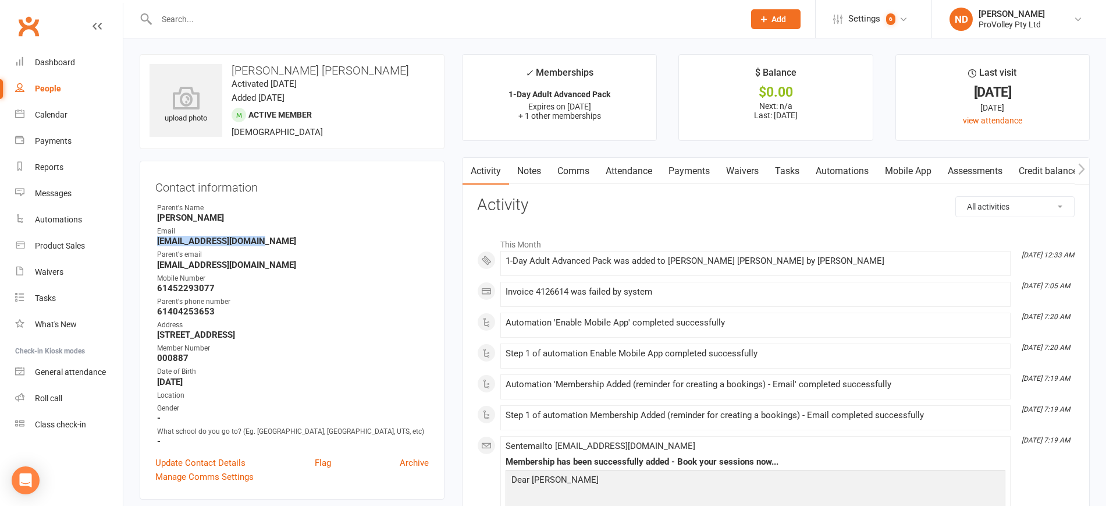
drag, startPoint x: 271, startPoint y: 241, endPoint x: 152, endPoint y: 242, distance: 118.1
click at [152, 242] on div "Contact information Owner Parent's Name [PERSON_NAME] Email [EMAIL_ADDRESS][DOM…" at bounding box center [292, 330] width 305 height 339
copy strong "[EMAIL_ADDRESS][DOMAIN_NAME]"
drag, startPoint x: 246, startPoint y: 271, endPoint x: 268, endPoint y: 279, distance: 23.6
click at [159, 264] on ul "Owner Parent's Name [PERSON_NAME] Email [EMAIL_ADDRESS][DOMAIN_NAME] Parent's e…" at bounding box center [291, 324] width 273 height 244
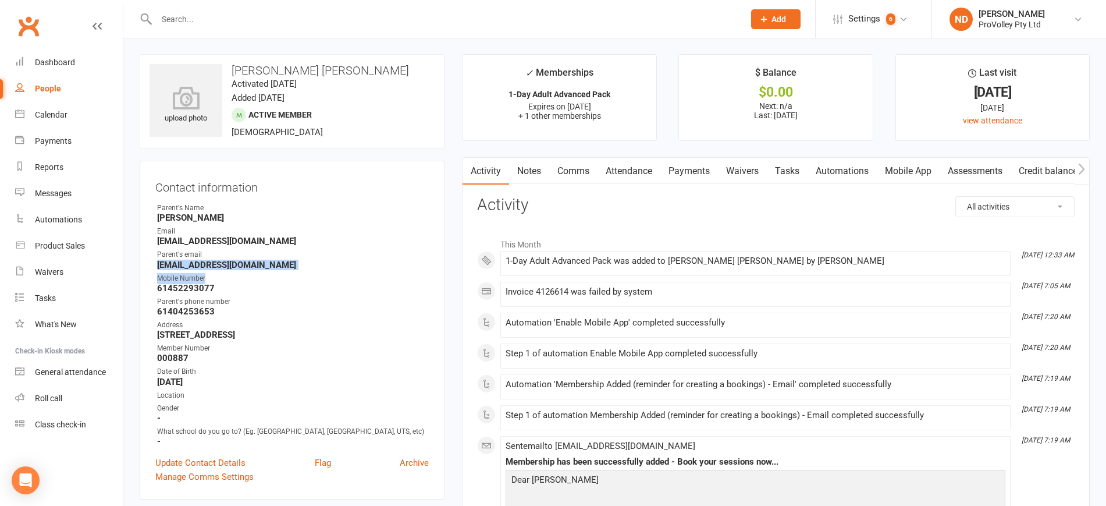
click at [272, 280] on div "Mobile Number" at bounding box center [293, 278] width 272 height 11
drag, startPoint x: 241, startPoint y: 262, endPoint x: 154, endPoint y: 264, distance: 86.7
click at [154, 264] on div "Contact information Owner Parent's Name [PERSON_NAME] Email [EMAIL_ADDRESS][DOM…" at bounding box center [292, 330] width 305 height 339
copy strong "[EMAIL_ADDRESS][DOMAIN_NAME]"
click at [699, 170] on link "Payments" at bounding box center [689, 171] width 58 height 27
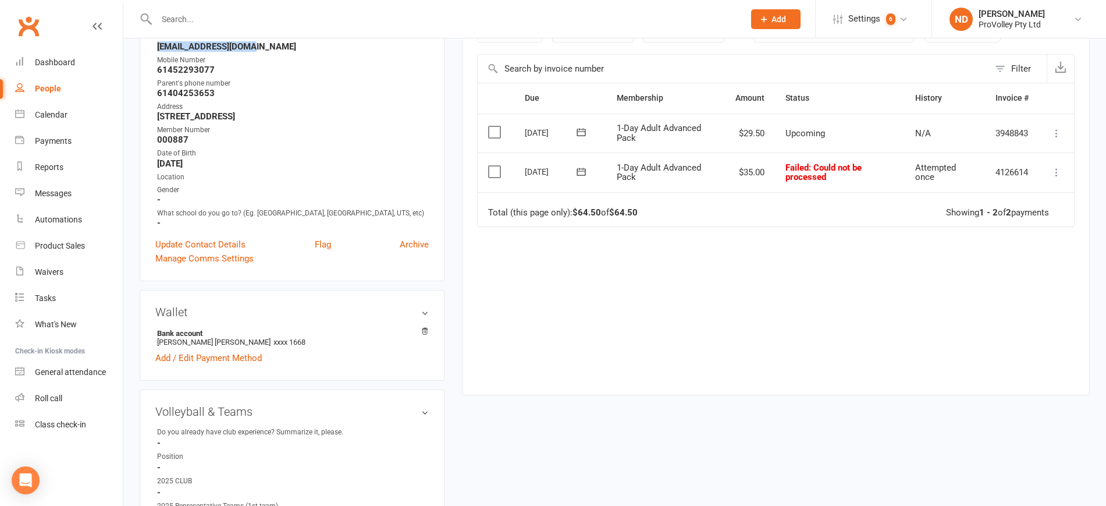
scroll to position [146, 0]
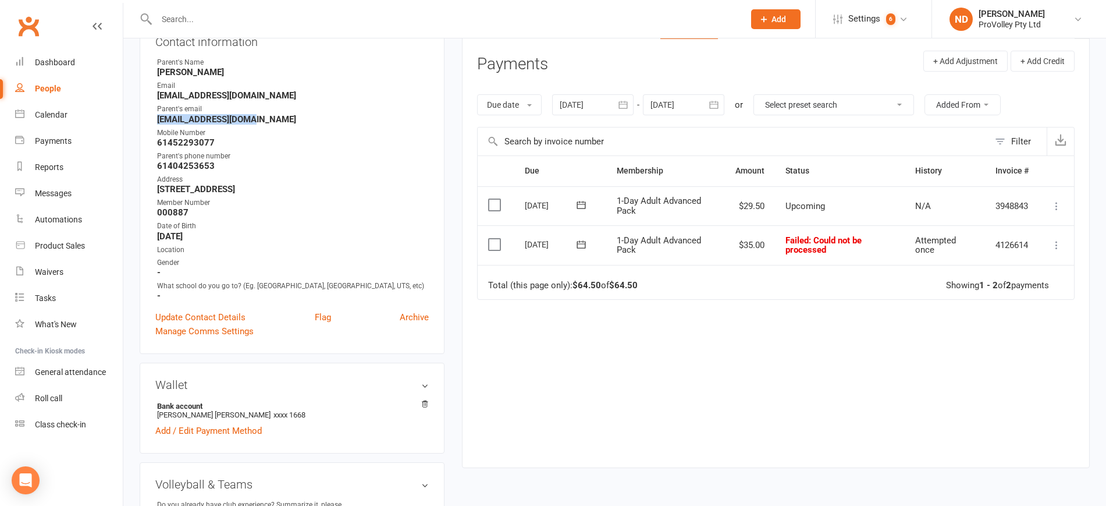
click at [1055, 244] on icon at bounding box center [1057, 245] width 12 height 12
drag, startPoint x: 1012, startPoint y: 357, endPoint x: 1005, endPoint y: 357, distance: 7.0
click at [1012, 357] on link "Retry now" at bounding box center [1005, 360] width 115 height 23
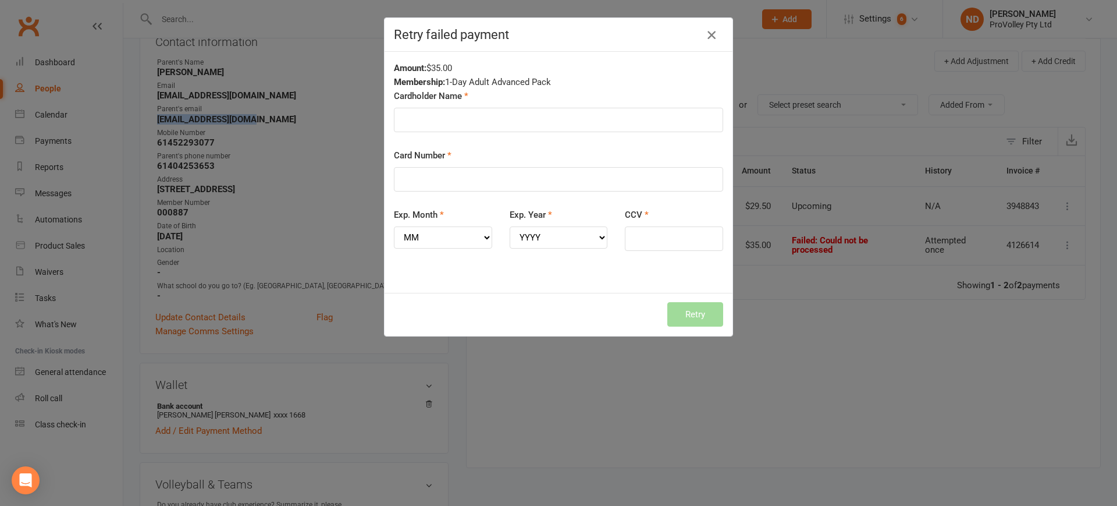
drag, startPoint x: 706, startPoint y: 35, endPoint x: 683, endPoint y: 46, distance: 25.0
click at [706, 35] on icon "button" at bounding box center [712, 35] width 14 height 14
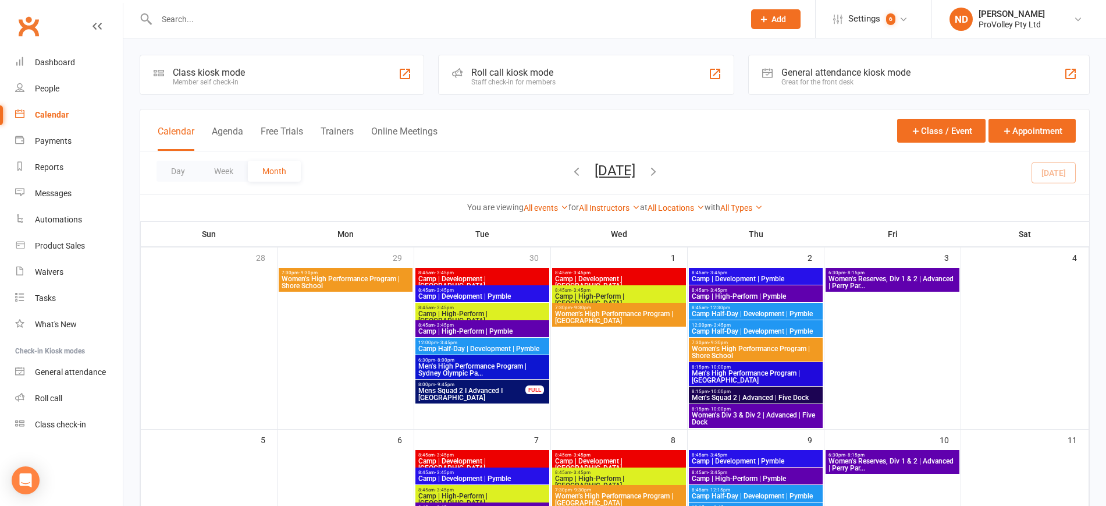
click at [467, 116] on div "Calendar Agenda Free Trials Trainers Online Meetings Class / Event Appointment" at bounding box center [614, 130] width 949 height 42
click at [41, 89] on div "People" at bounding box center [47, 88] width 24 height 9
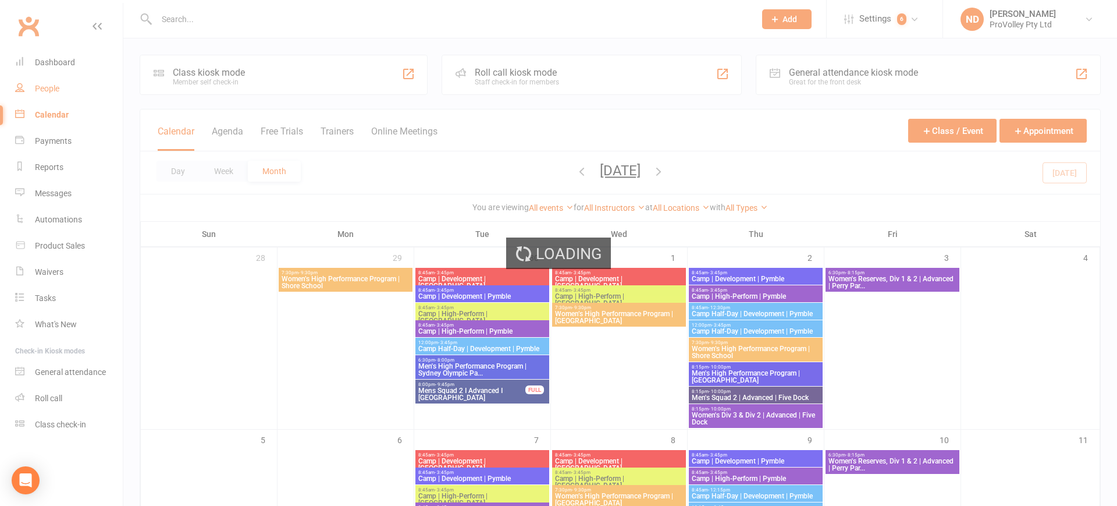
select select "100"
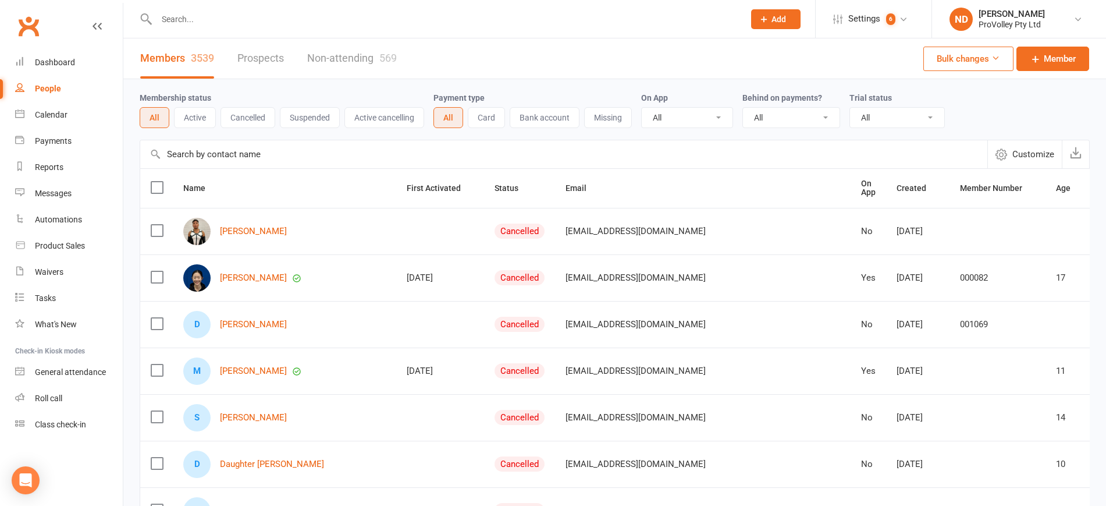
click at [252, 153] on input "text" at bounding box center [563, 154] width 847 height 28
paste input "[PERSON_NAME]"
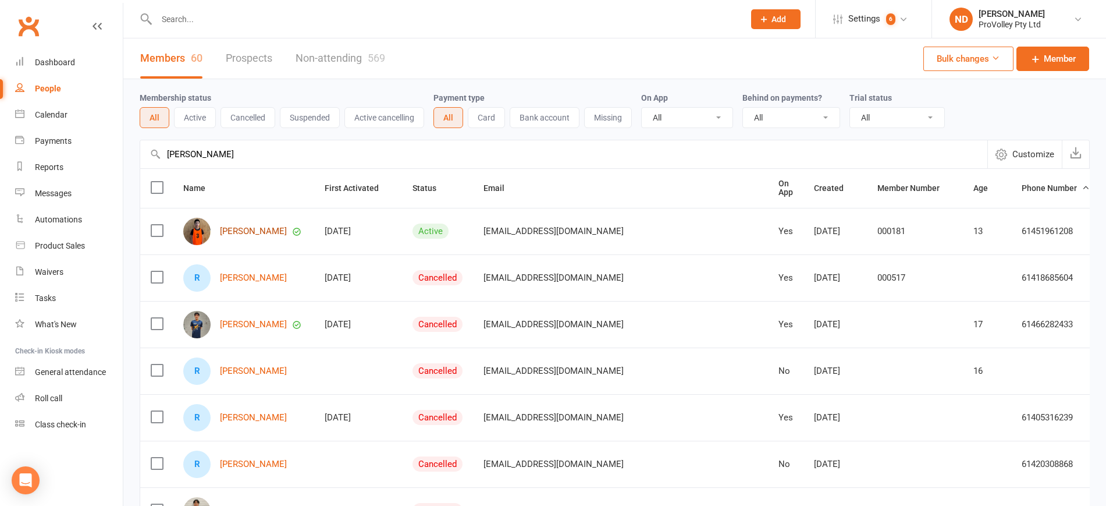
type input "[PERSON_NAME]"
click at [243, 228] on link "[PERSON_NAME]" at bounding box center [253, 231] width 67 height 10
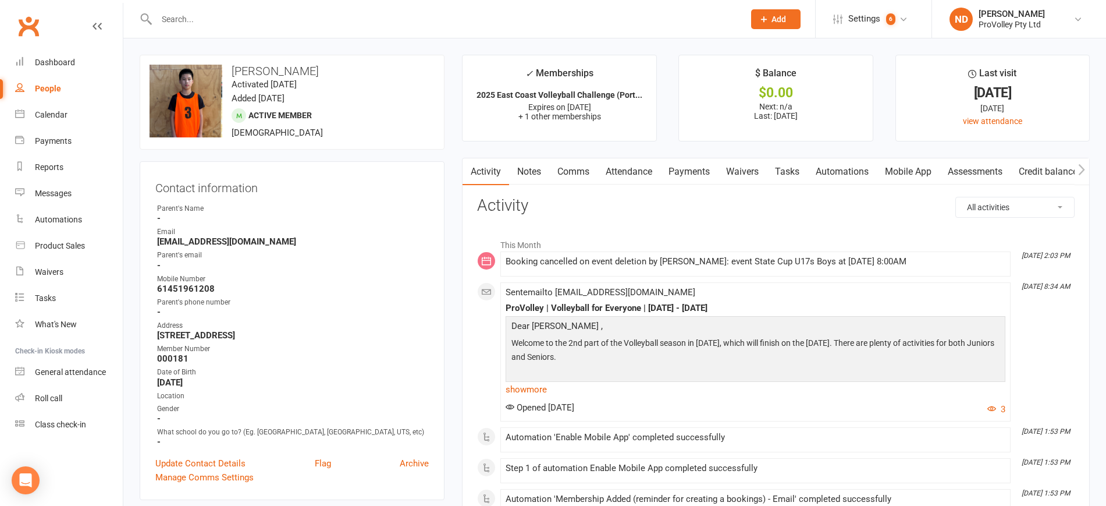
click at [698, 168] on link "Payments" at bounding box center [689, 171] width 58 height 27
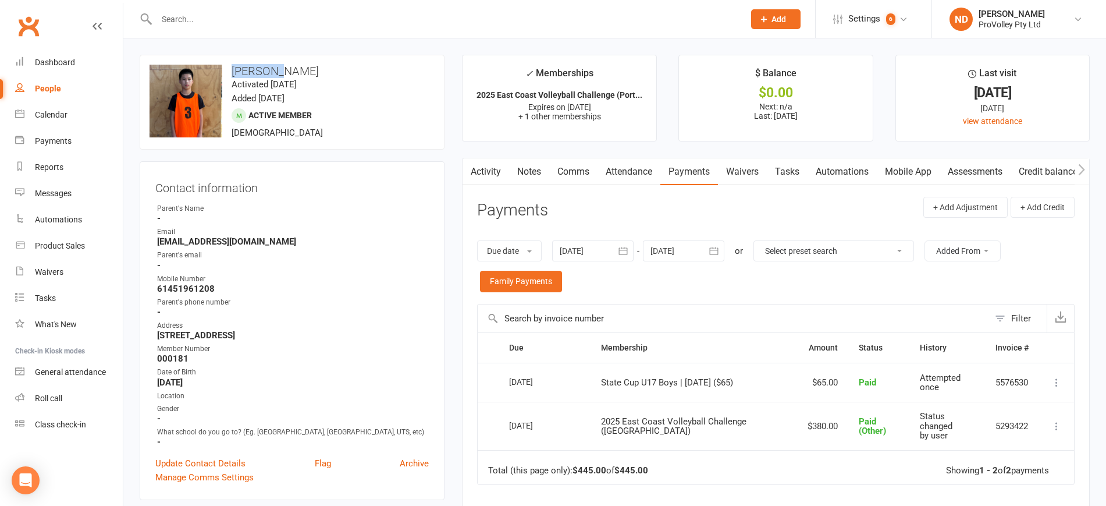
click at [232, 65] on h3 "[PERSON_NAME]" at bounding box center [292, 71] width 285 height 13
drag, startPoint x: 286, startPoint y: 69, endPoint x: 233, endPoint y: 69, distance: 52.9
click at [233, 69] on h3 "[PERSON_NAME]" at bounding box center [292, 71] width 285 height 13
copy h3 "[PERSON_NAME]"
